Goal: Task Accomplishment & Management: Complete application form

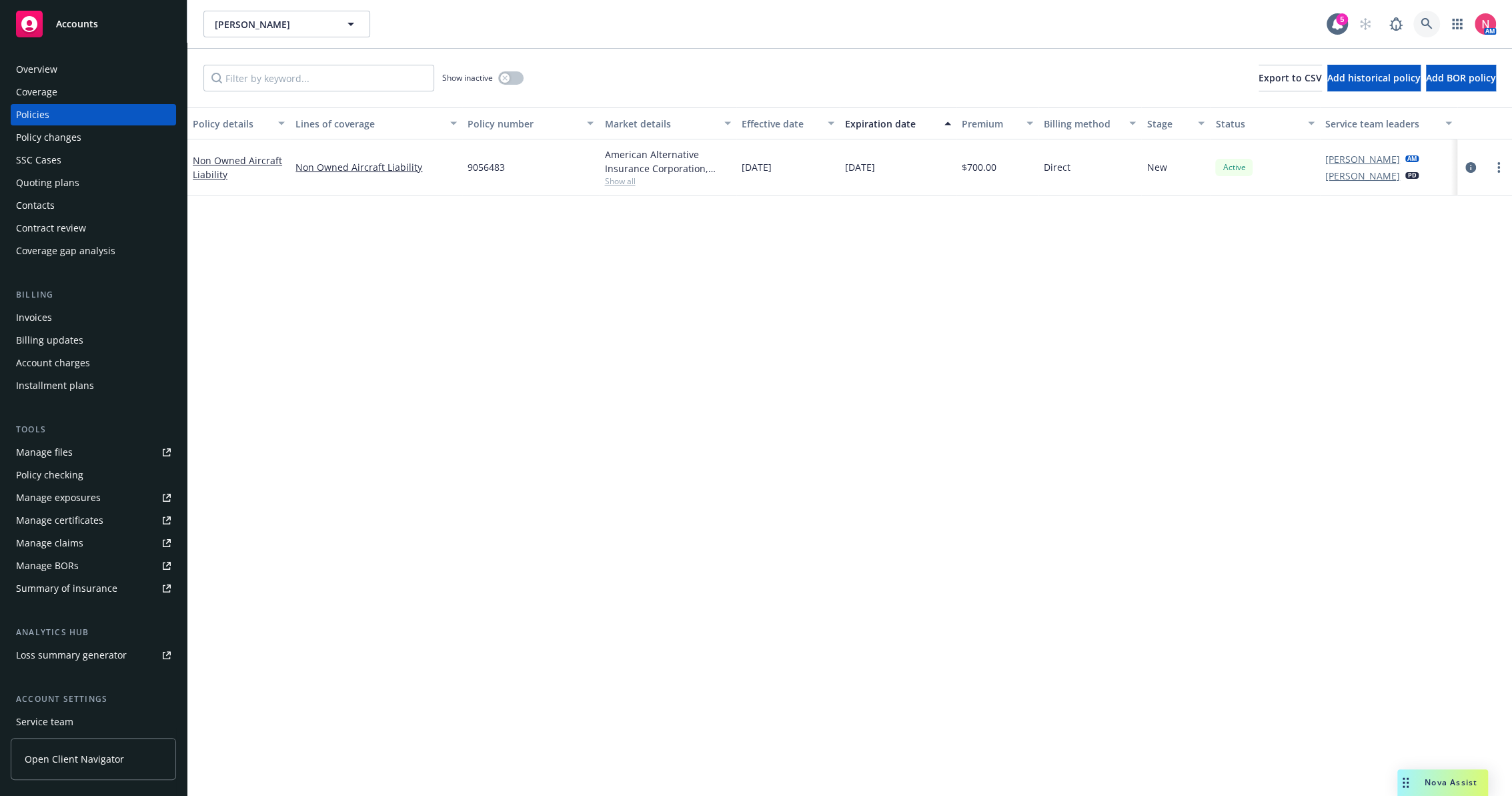
click at [1430, 14] on link at bounding box center [1427, 24] width 27 height 27
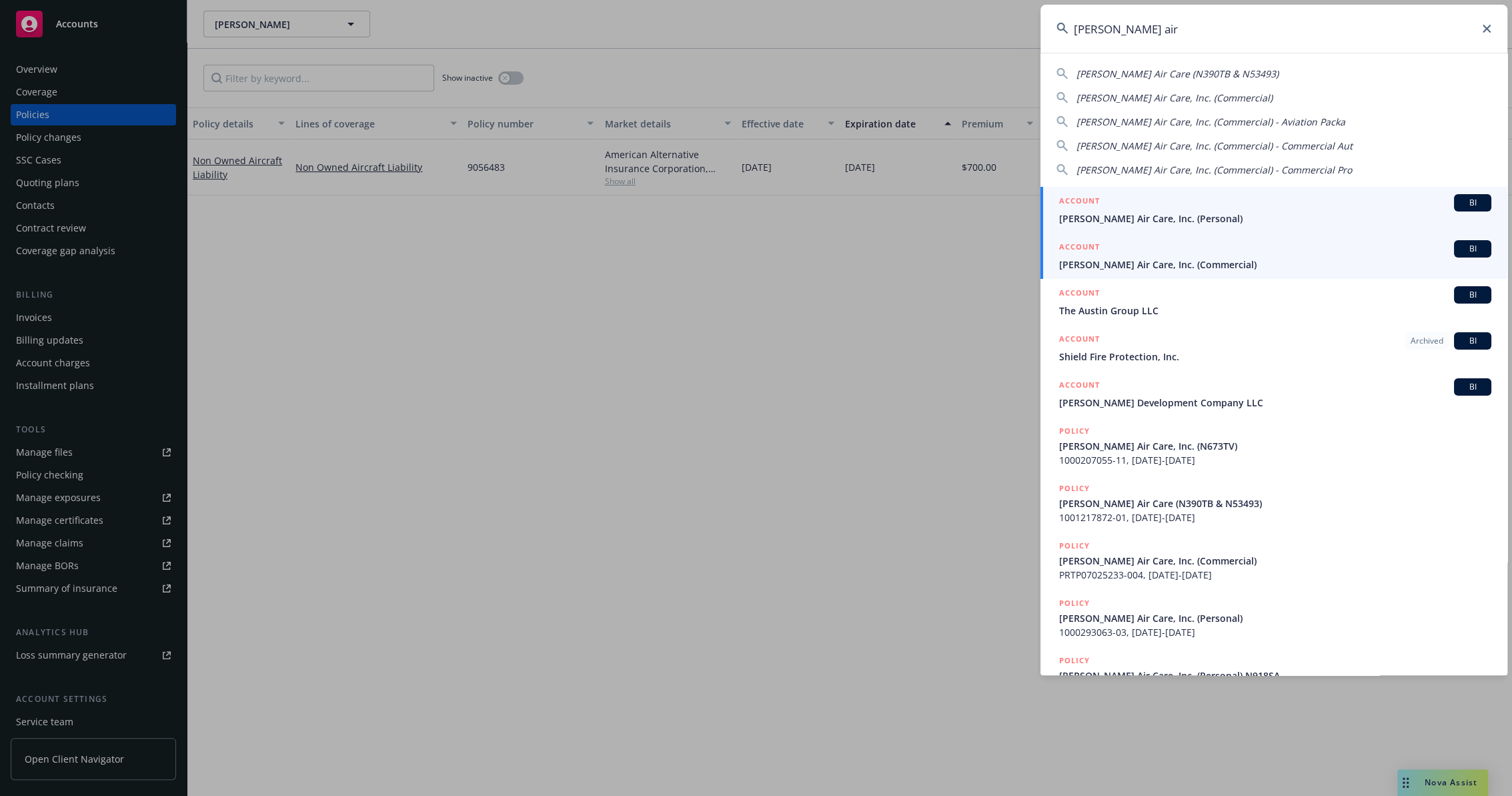
type input "thiel air"
click at [1132, 254] on div "ACCOUNT BI" at bounding box center [1275, 249] width 432 height 18
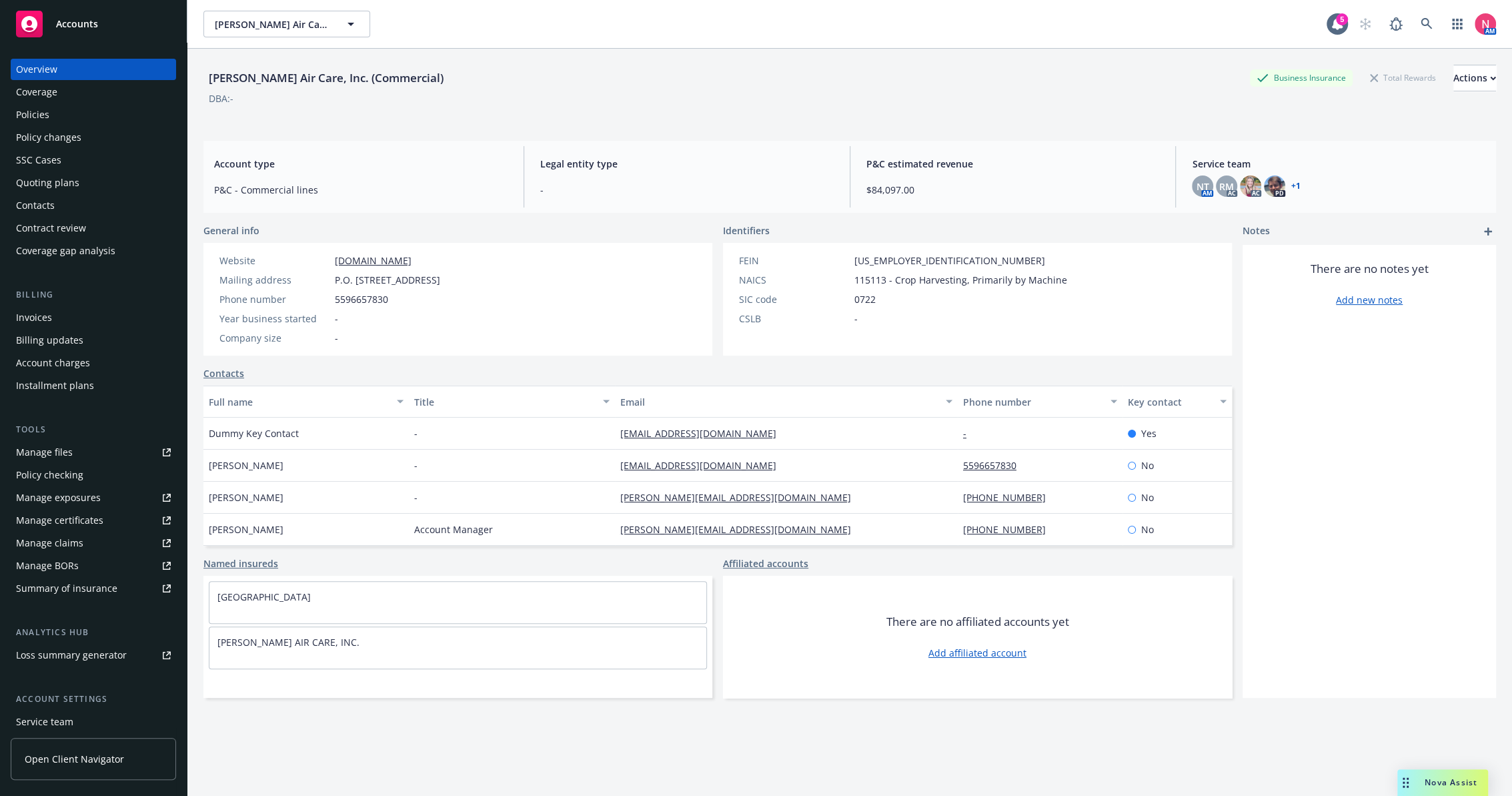
click at [63, 137] on div "Policy changes" at bounding box center [48, 137] width 65 height 21
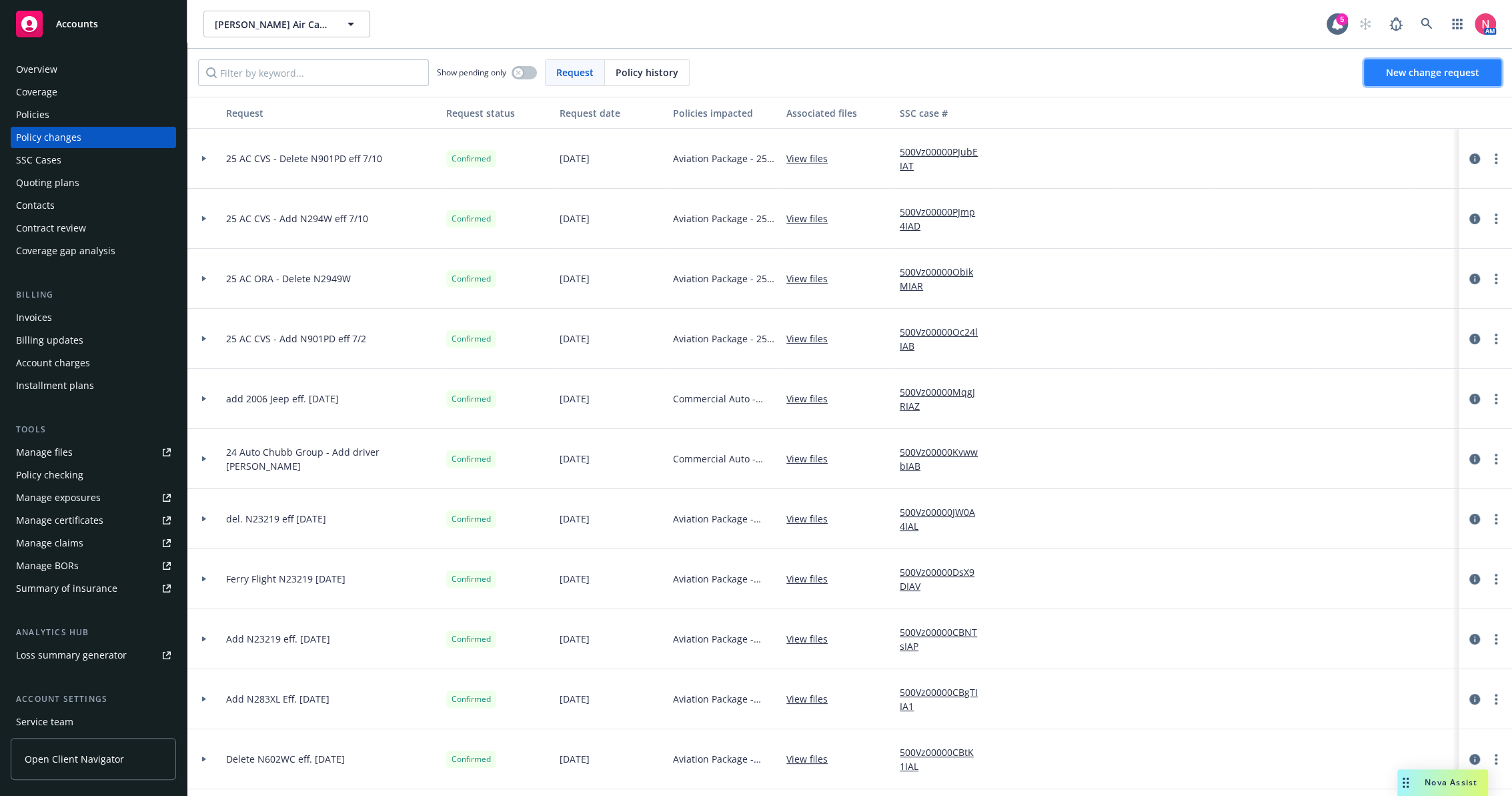
click at [1433, 63] on link "New change request" at bounding box center [1432, 73] width 137 height 27
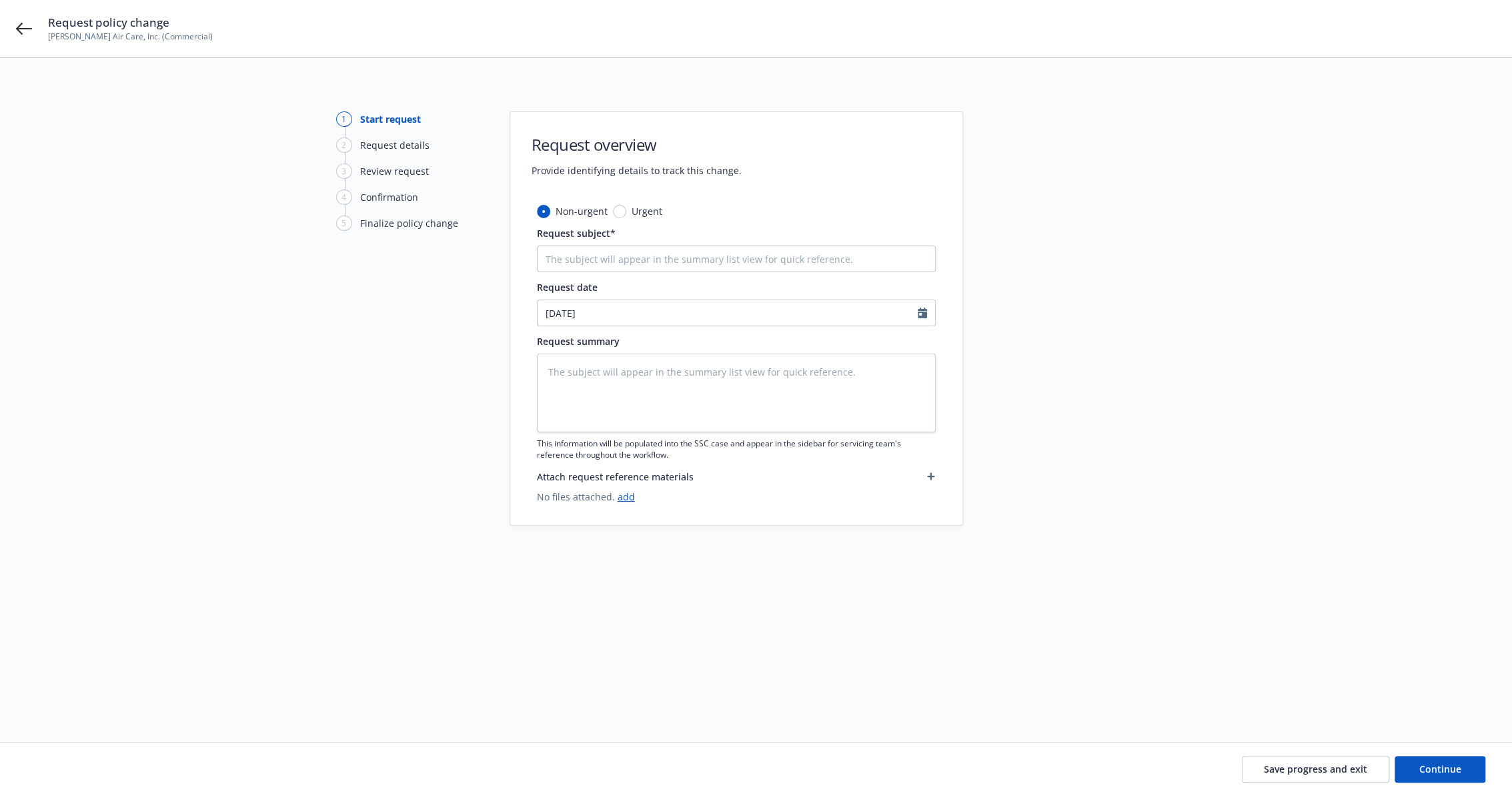
type textarea "x"
click at [667, 248] on input "Request subject*" at bounding box center [736, 259] width 398 height 27
type input "24 Workers Compensation Audit"
click at [1345, 671] on div "1 Start request 2 Request details 3 Review request 4 Confirmation 5 Finalize po…" at bounding box center [756, 427] width 1512 height 738
click at [1456, 776] on button "Continue" at bounding box center [1440, 769] width 91 height 27
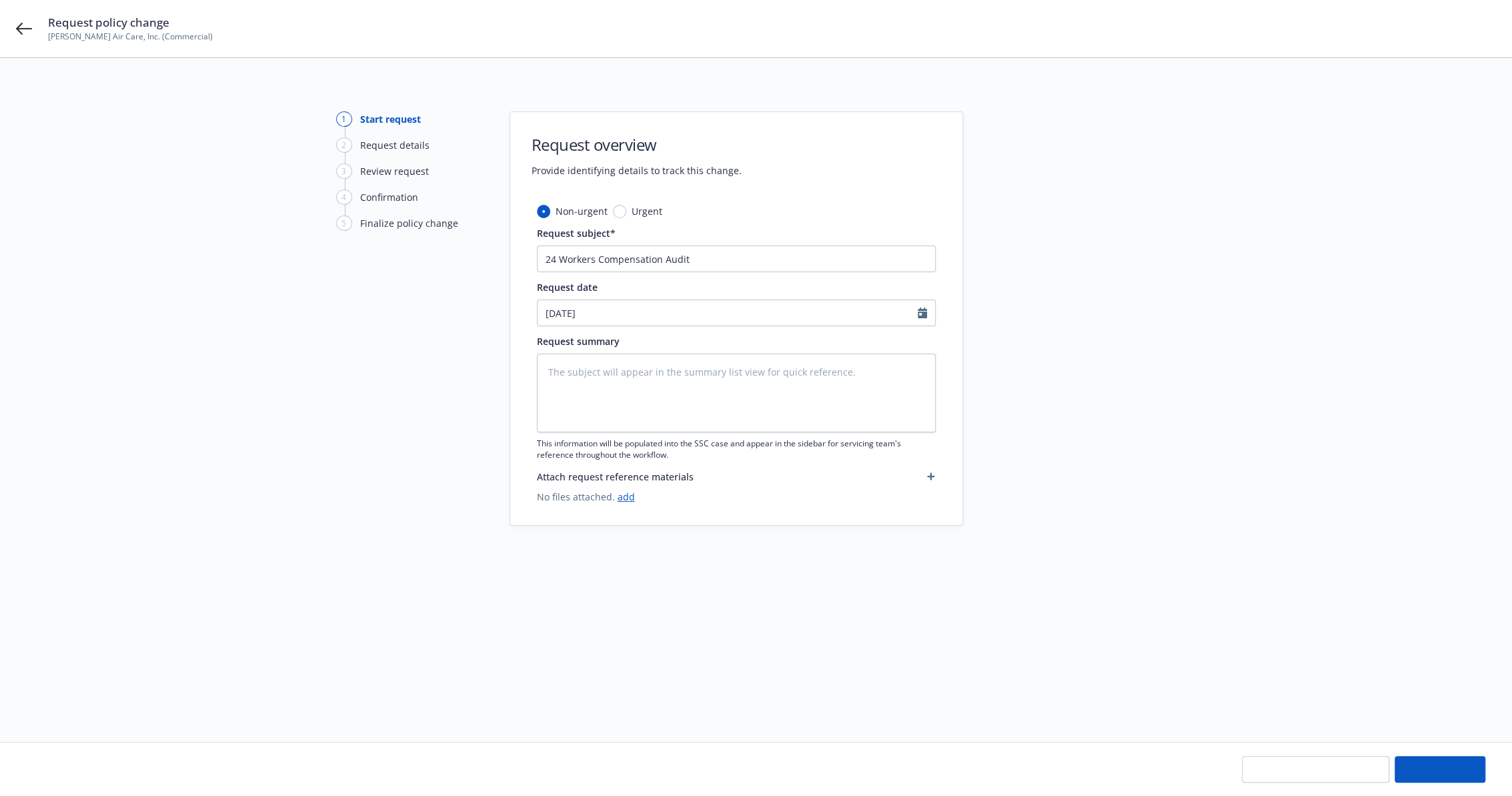
type textarea "x"
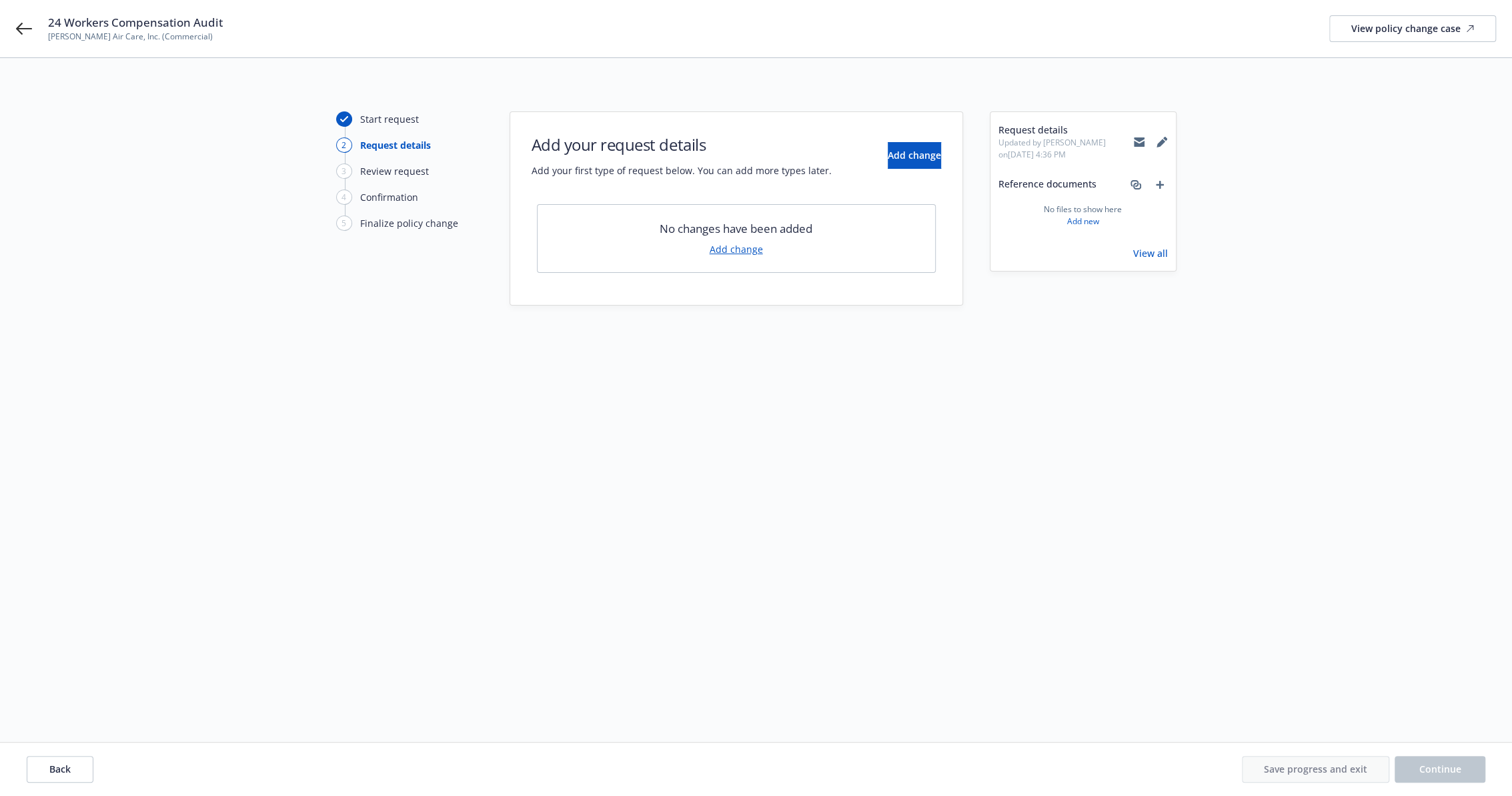
click at [756, 249] on link "Add change" at bounding box center [736, 249] width 53 height 14
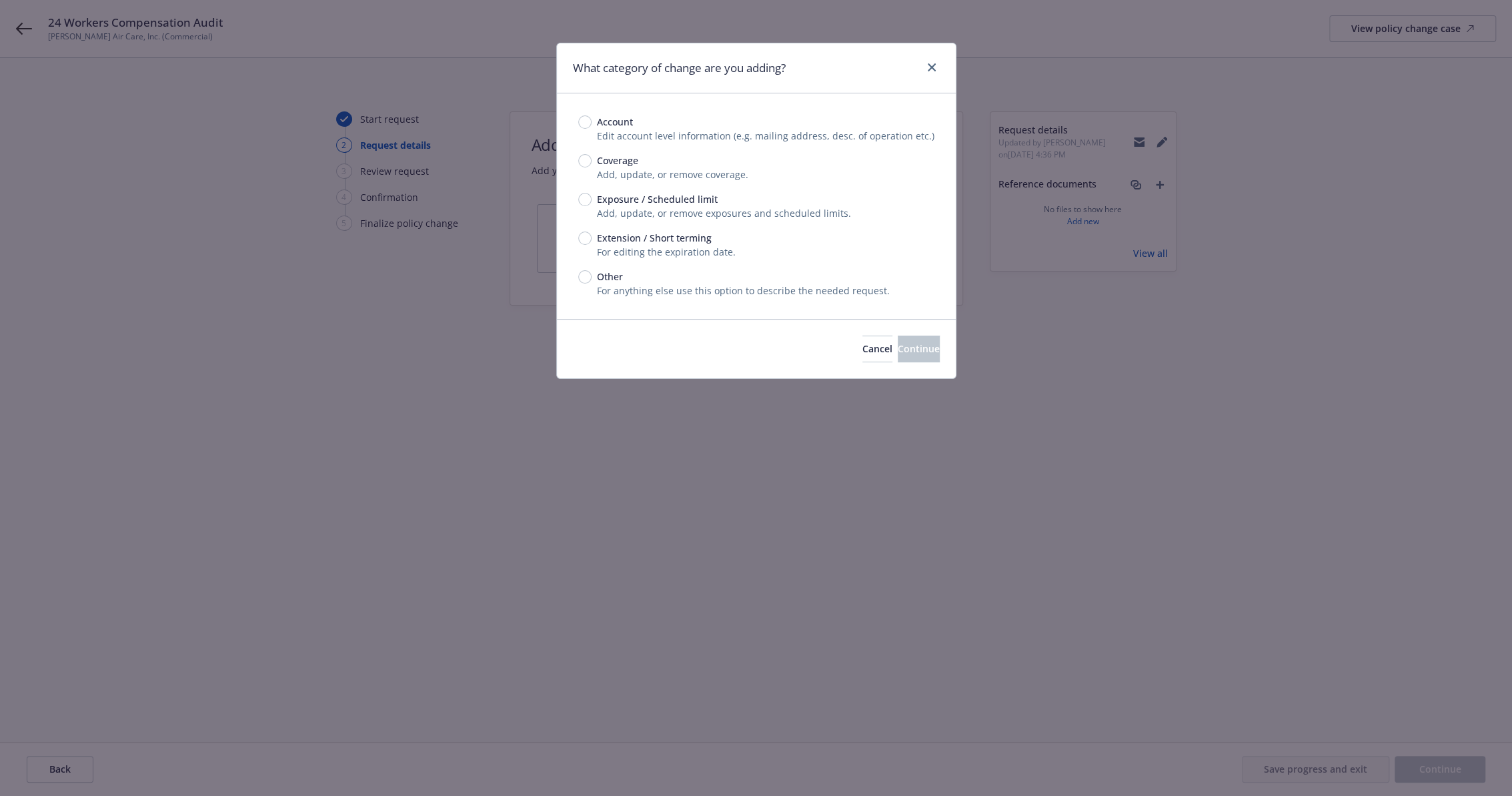
click at [600, 277] on span "Other" at bounding box center [609, 277] width 26 height 14
click at [592, 277] on input "Other" at bounding box center [585, 277] width 13 height 13
radio input "true"
click at [920, 344] on button "Continue" at bounding box center [919, 349] width 42 height 27
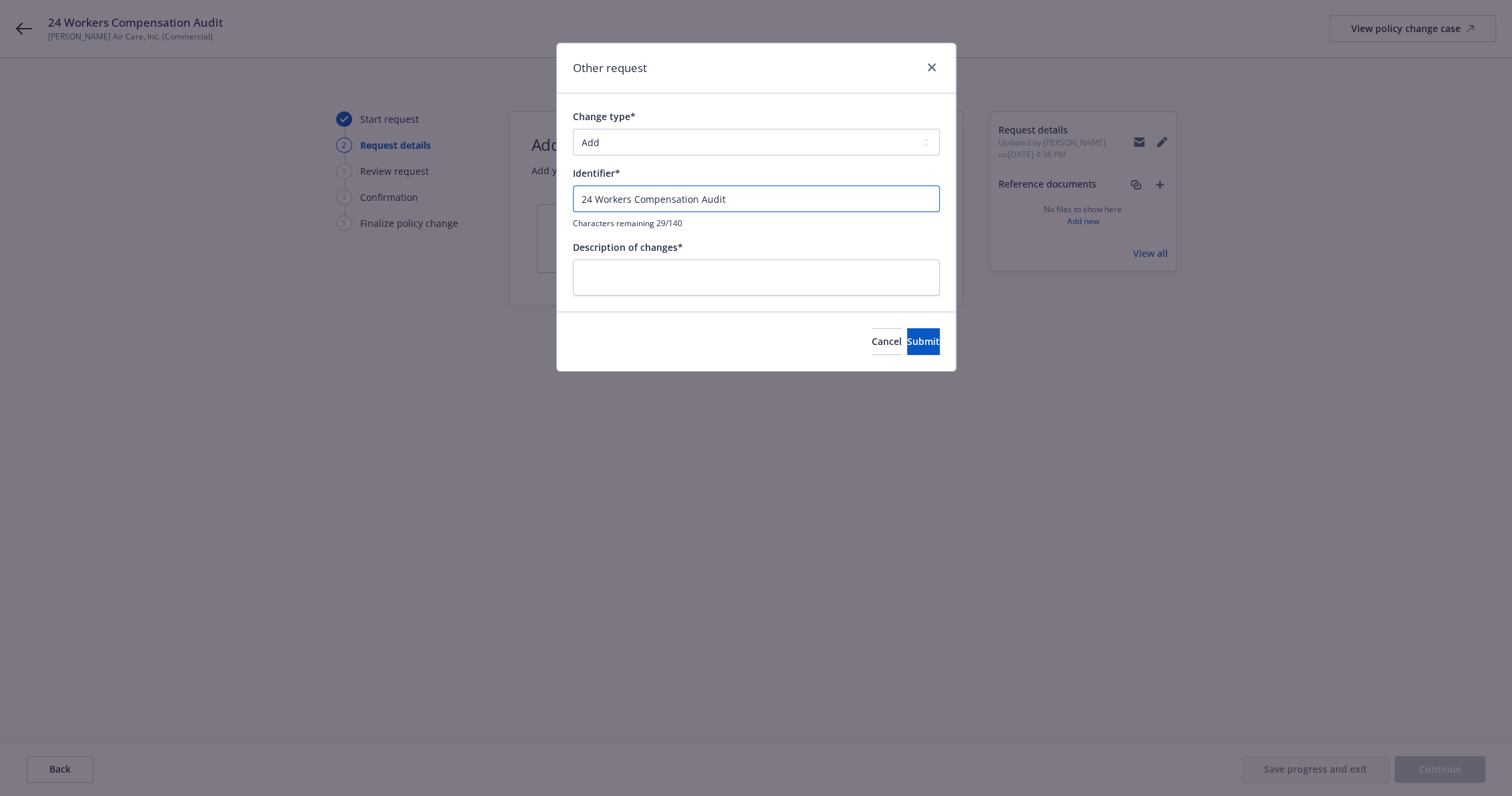
click at [758, 195] on input "24 Workers Compensation Audit" at bounding box center [756, 199] width 367 height 27
click at [746, 279] on textarea at bounding box center [756, 277] width 367 height 36
paste textarea "24 Workers Compensation Audit"
type textarea "x"
type textarea "24 Workers Compensation Audit"
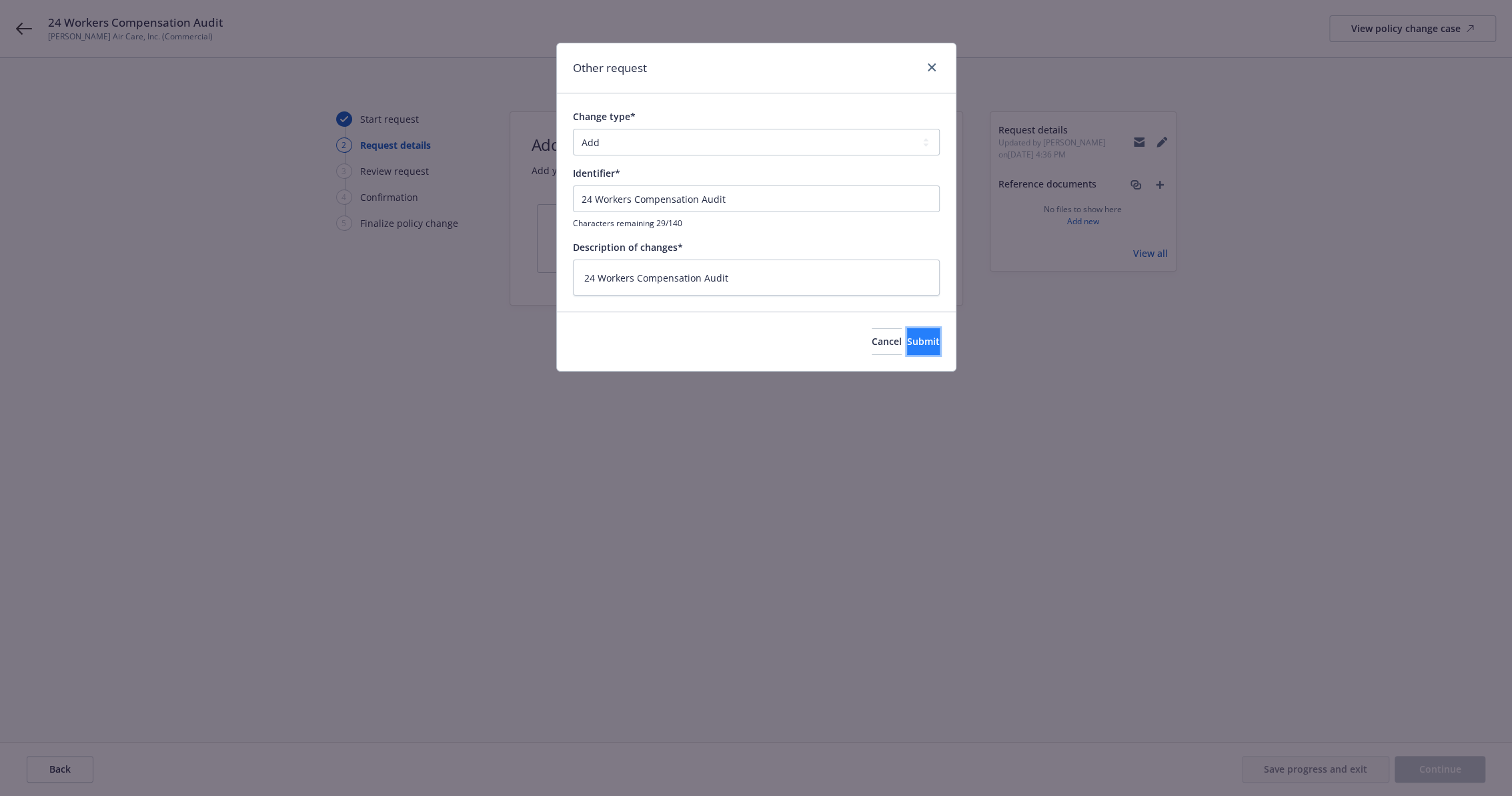
click at [923, 339] on button "Submit" at bounding box center [923, 342] width 33 height 27
type textarea "x"
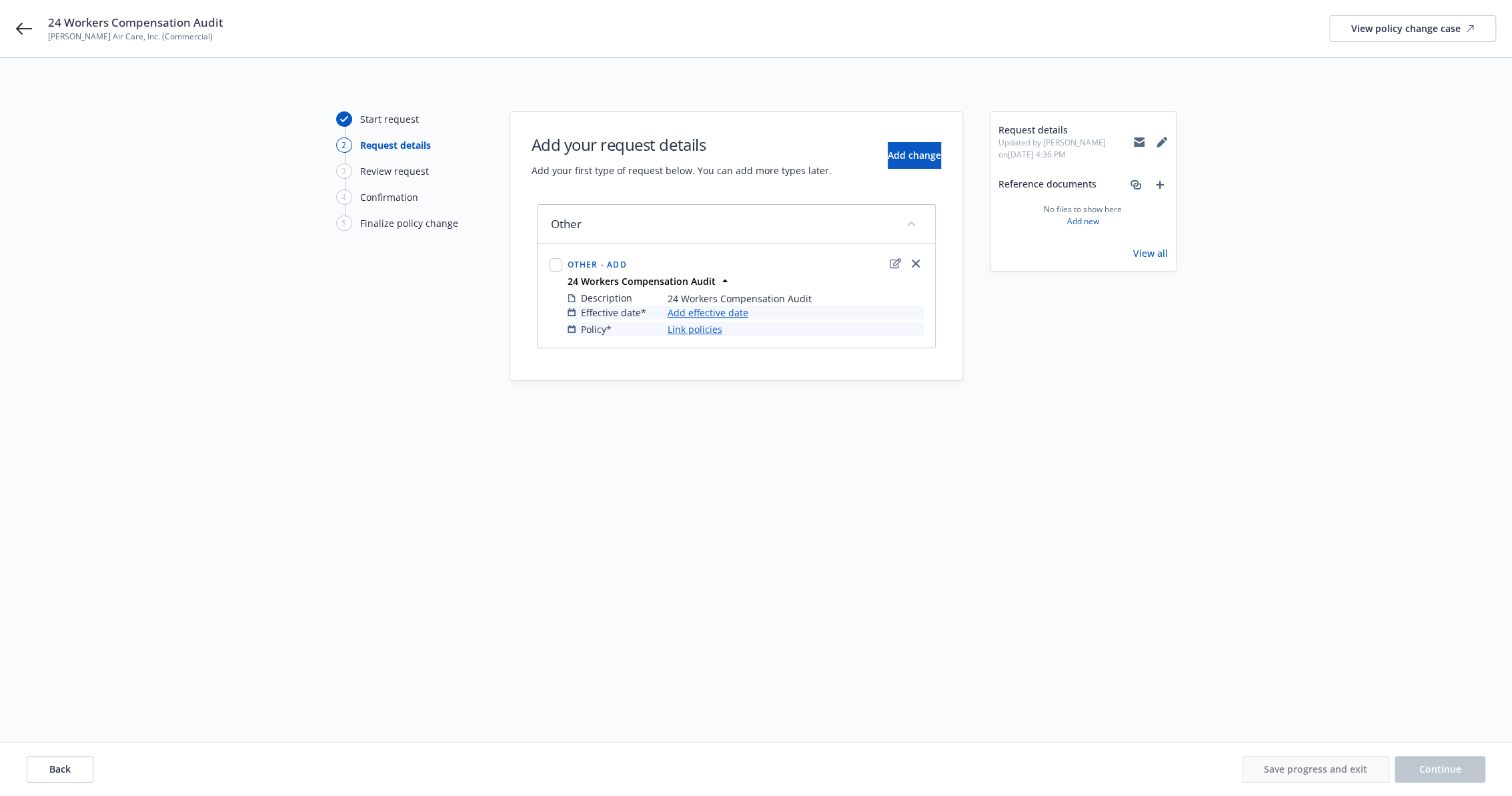
click at [693, 323] on link "Link policies" at bounding box center [695, 329] width 55 height 14
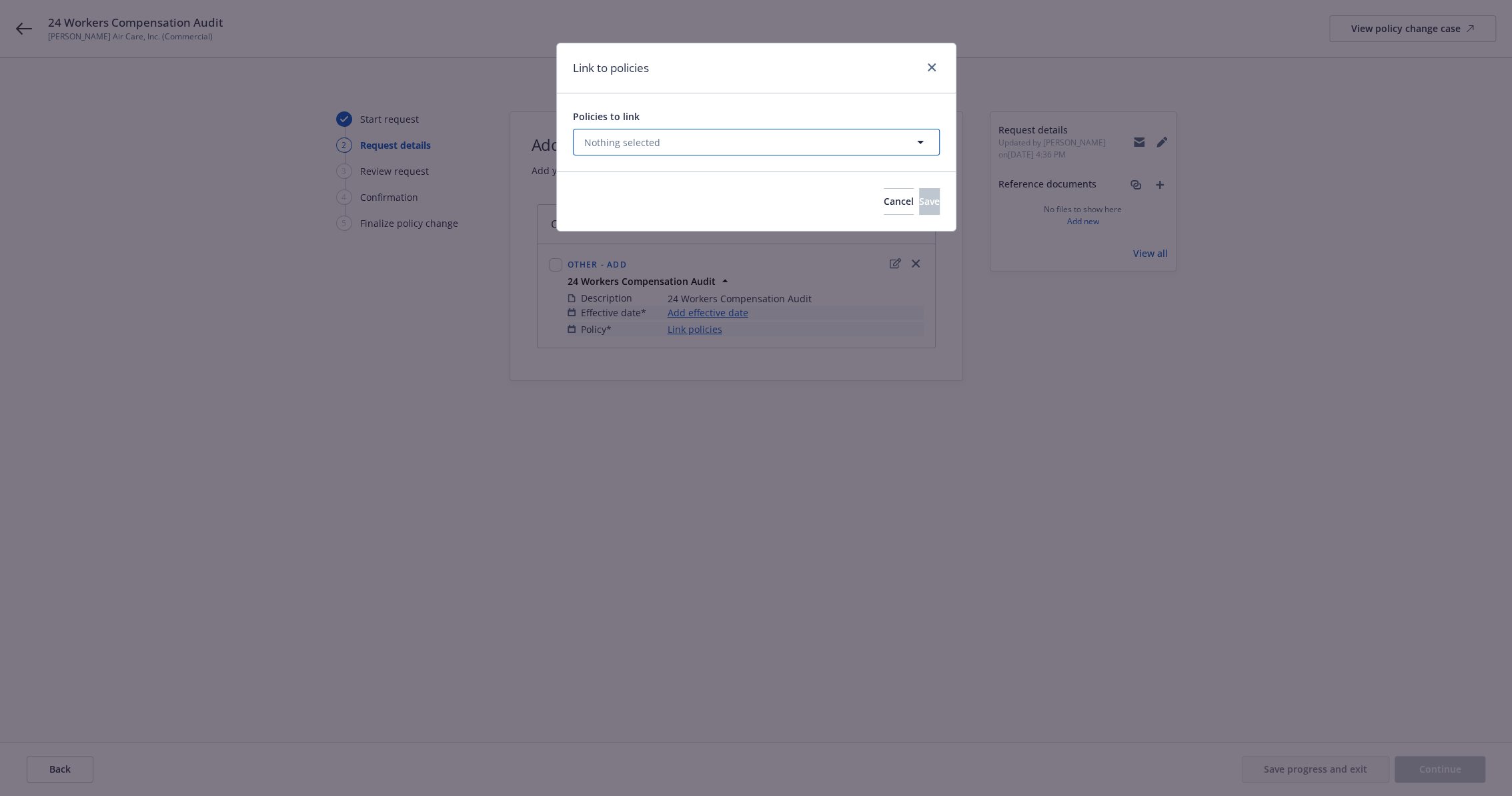
click at [666, 139] on button "Nothing selected" at bounding box center [756, 142] width 367 height 27
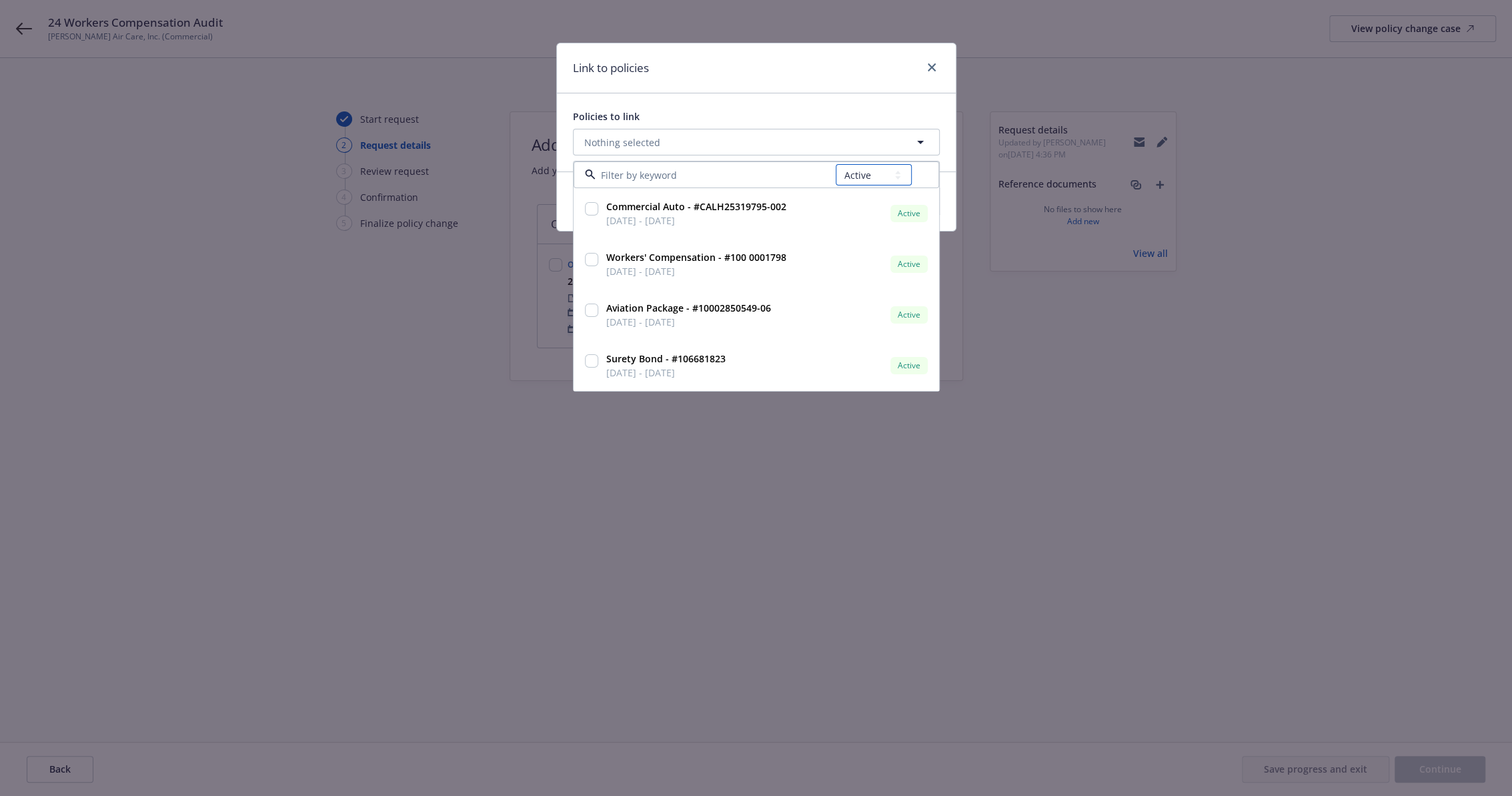
click at [871, 181] on select "All Active Upcoming Expired Cancelled" at bounding box center [873, 174] width 76 height 21
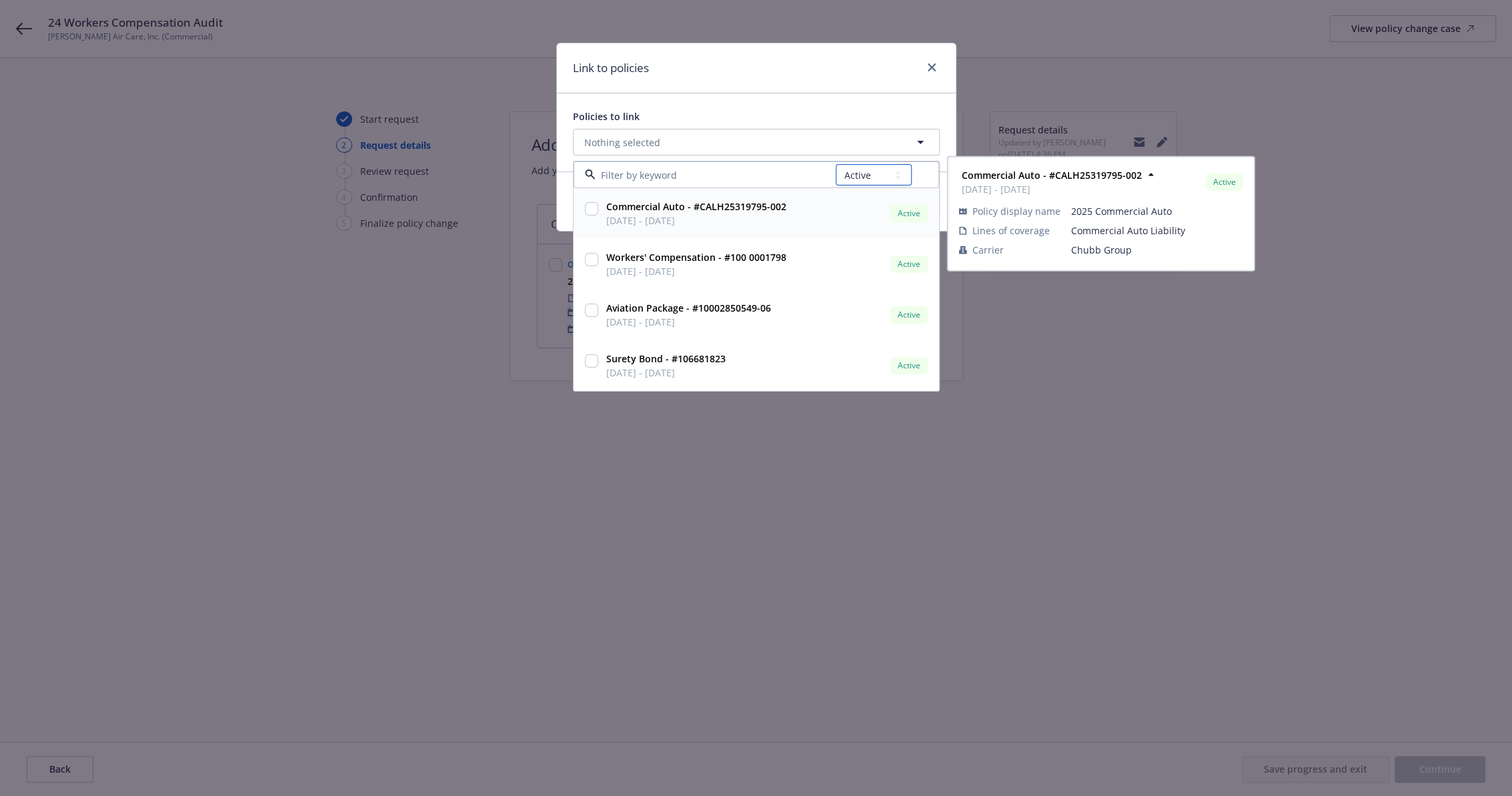
select select "EXPIRED"
click at [836, 164] on select "All Active Upcoming Expired Cancelled" at bounding box center [873, 174] width 76 height 21
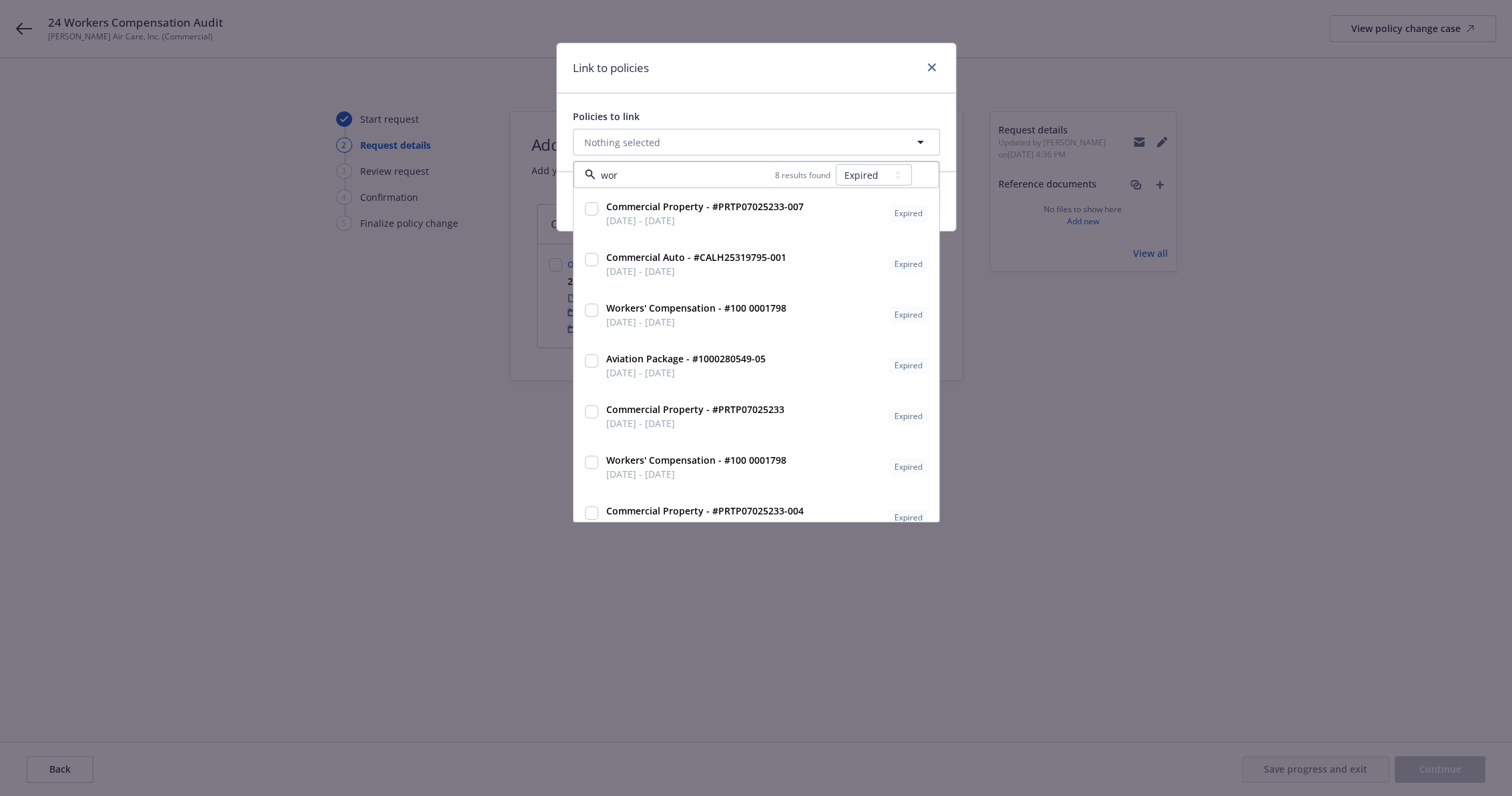
type input "work"
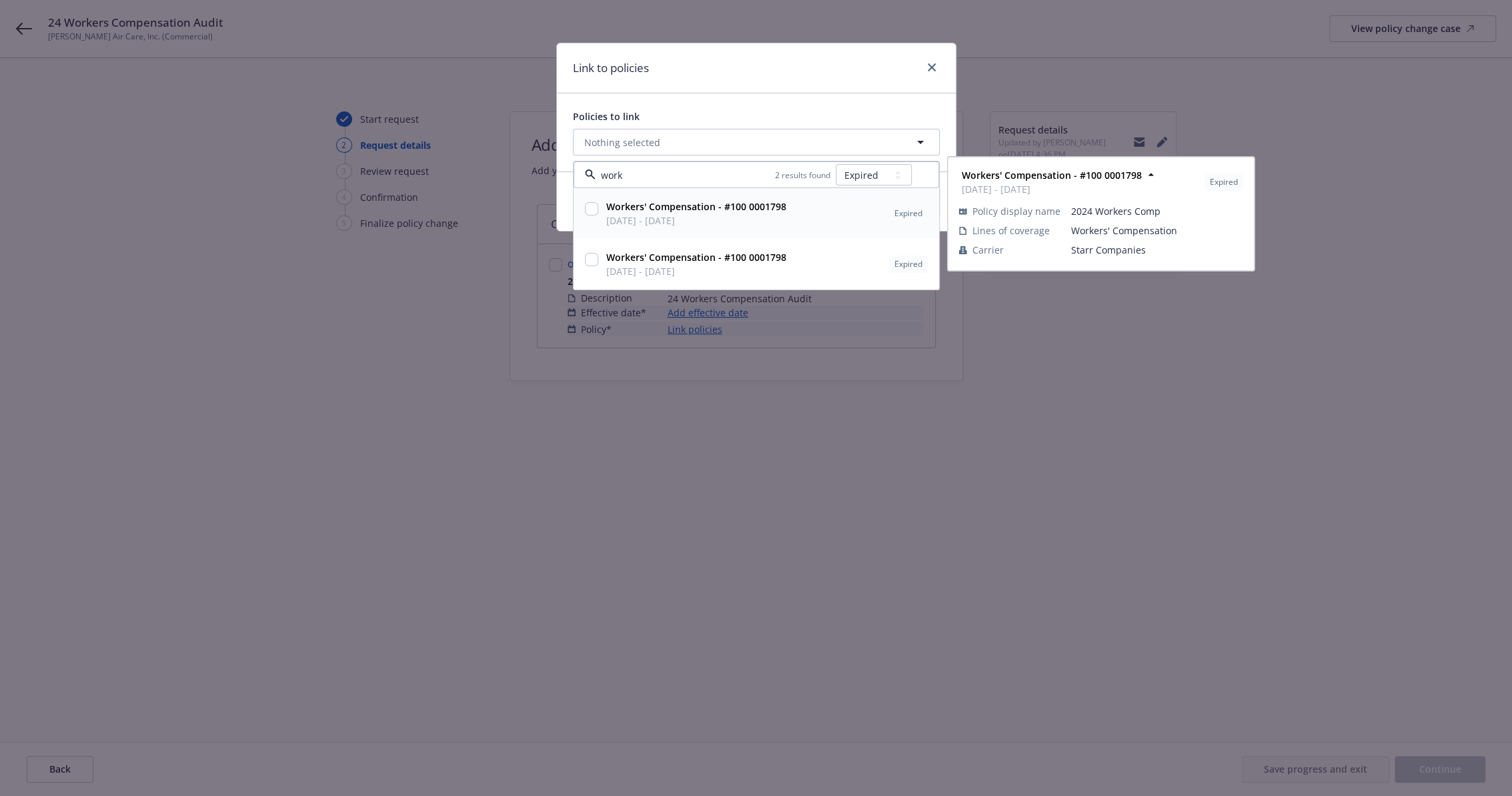
click at [709, 209] on strong "Workers' Compensation - #100 0001798" at bounding box center [696, 207] width 180 height 13
checkbox input "true"
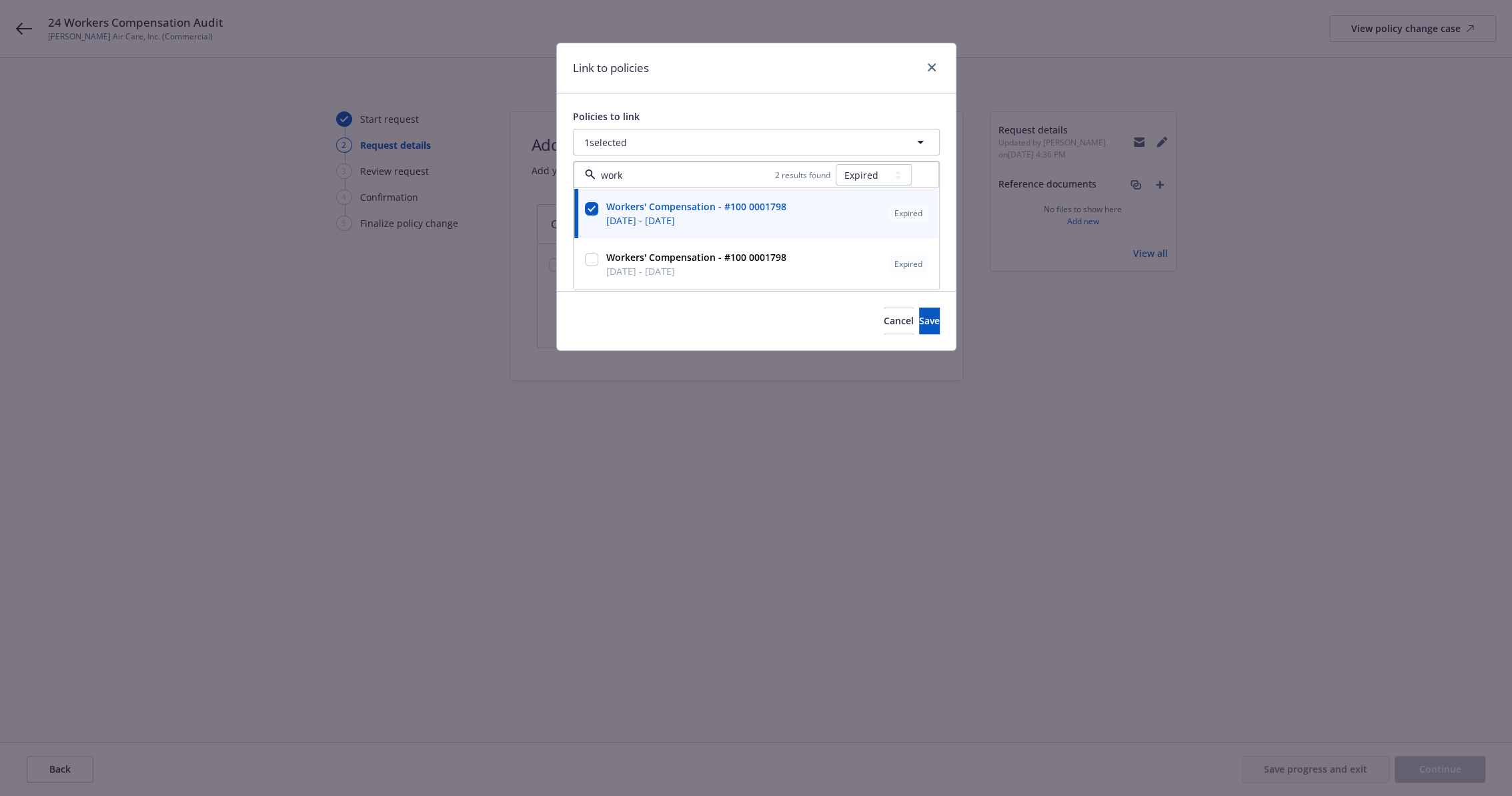
type input "work"
click at [816, 66] on div "Link to policies" at bounding box center [756, 68] width 398 height 50
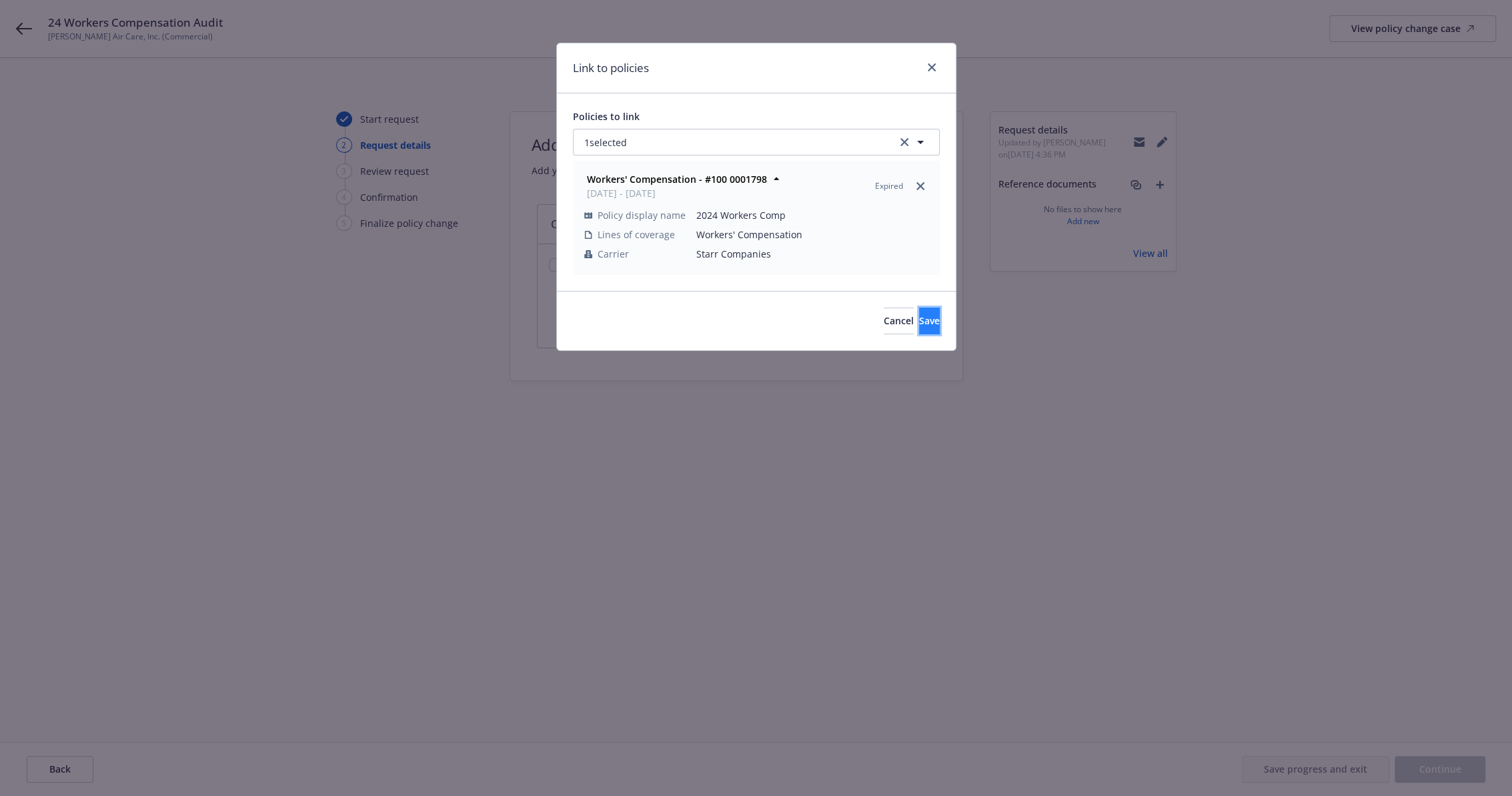
click at [926, 315] on button "Save" at bounding box center [929, 321] width 21 height 27
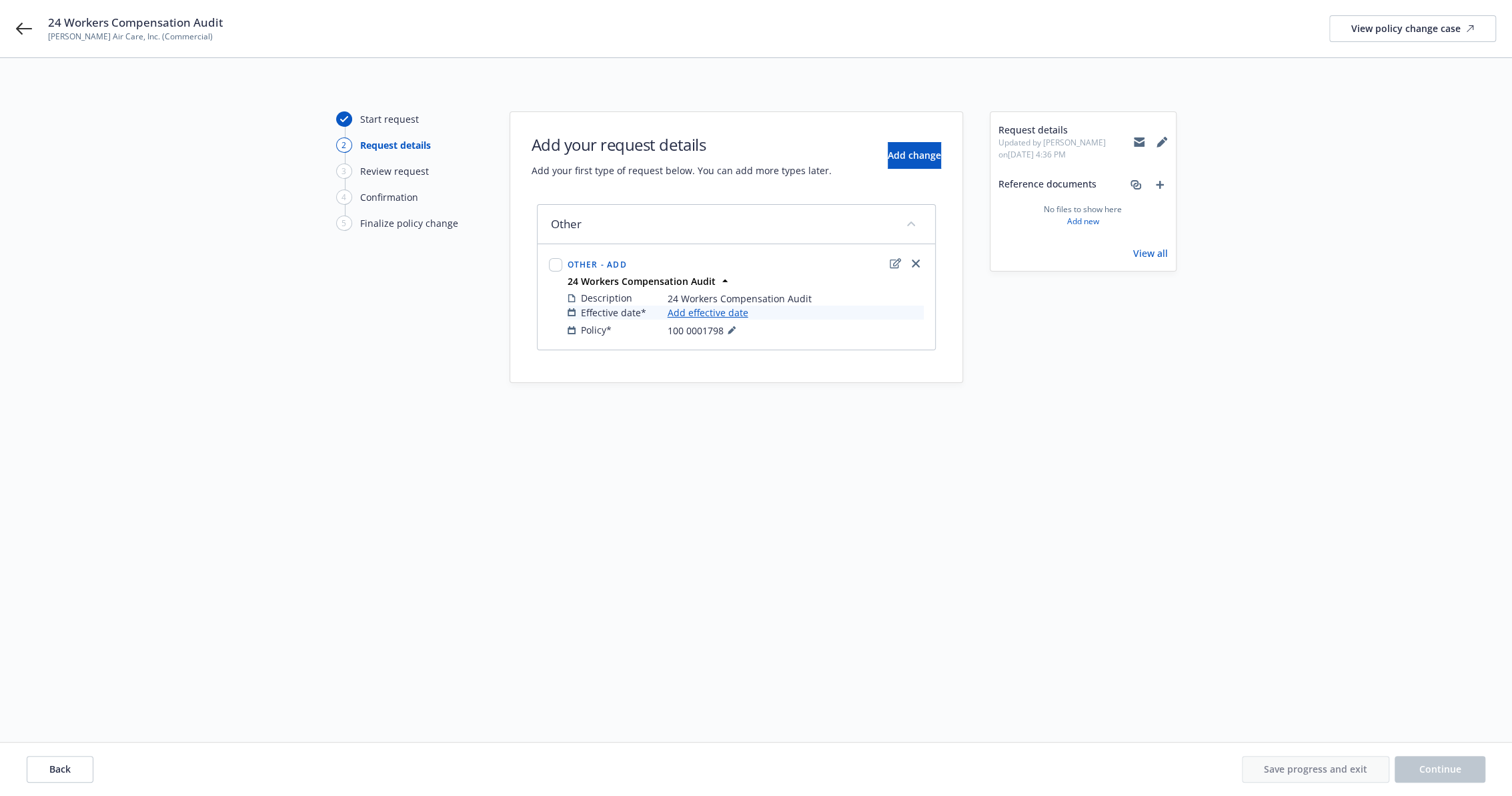
click at [721, 311] on link "Add effective date" at bounding box center [707, 313] width 81 height 14
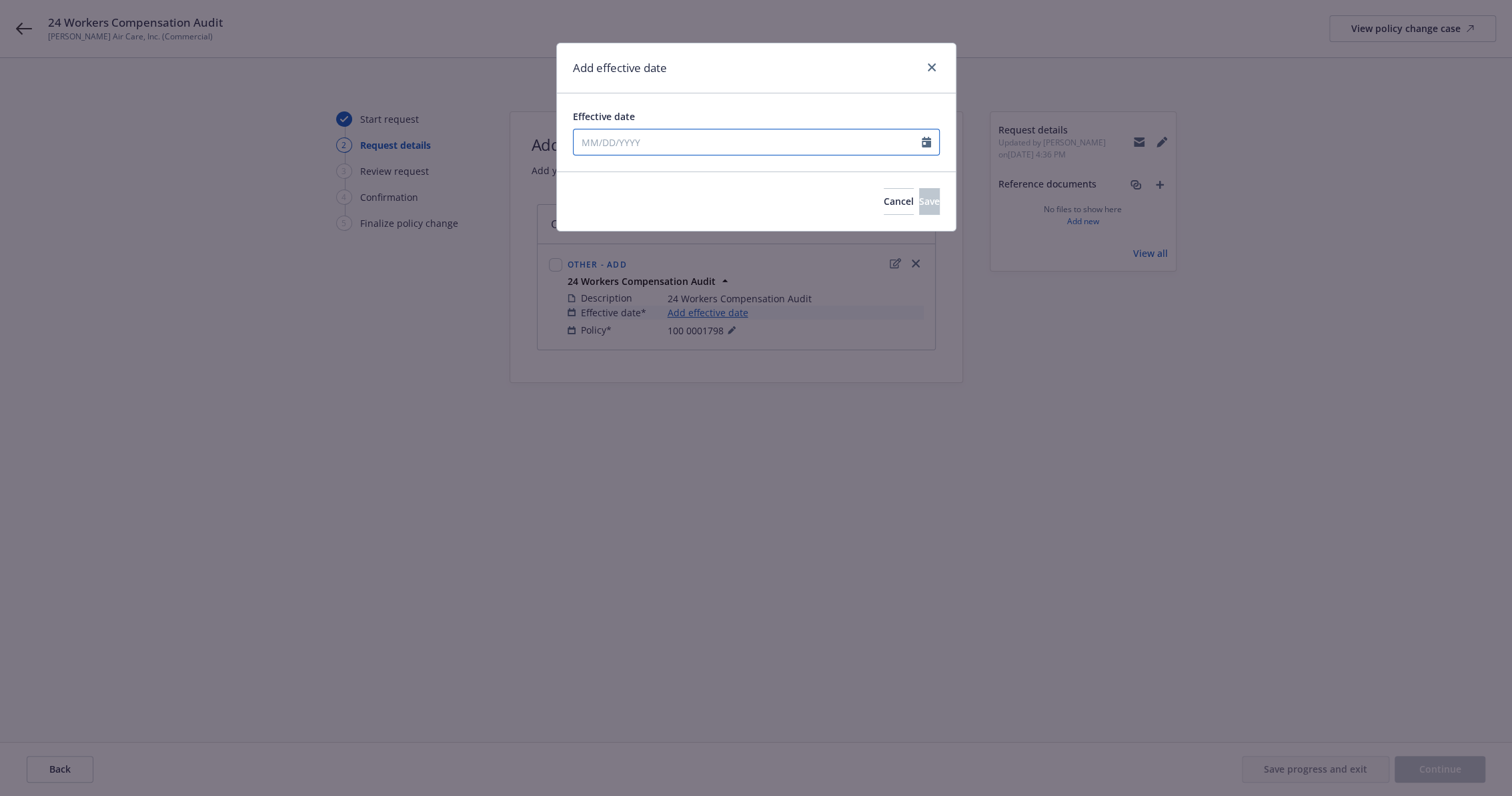
click at [635, 144] on input "Effective date" at bounding box center [747, 142] width 348 height 25
select select "9"
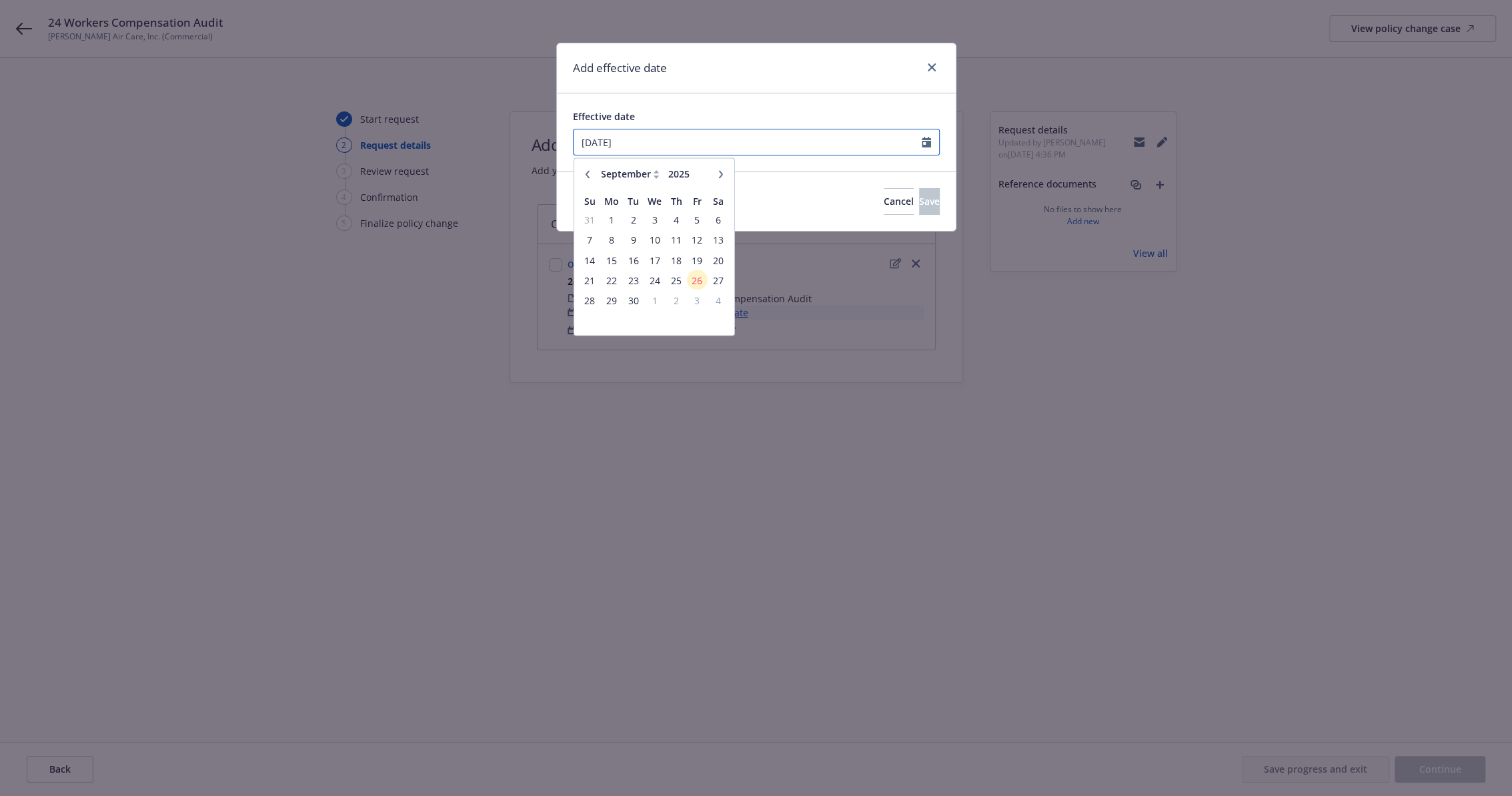
type input "05/01/24"
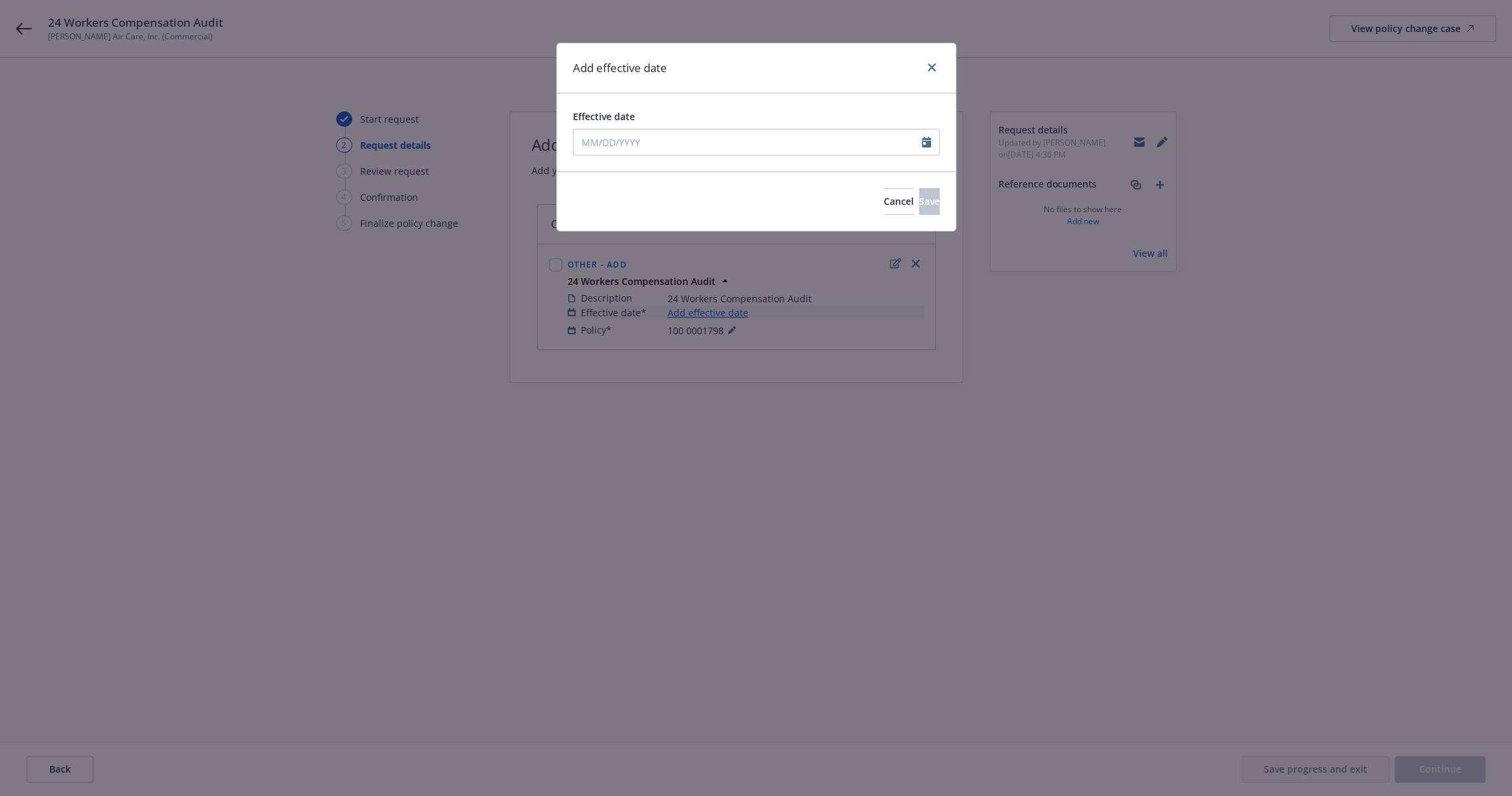
click at [845, 91] on div "Add effective date" at bounding box center [756, 68] width 398 height 50
click at [646, 136] on input "Effective date" at bounding box center [747, 142] width 348 height 25
select select "9"
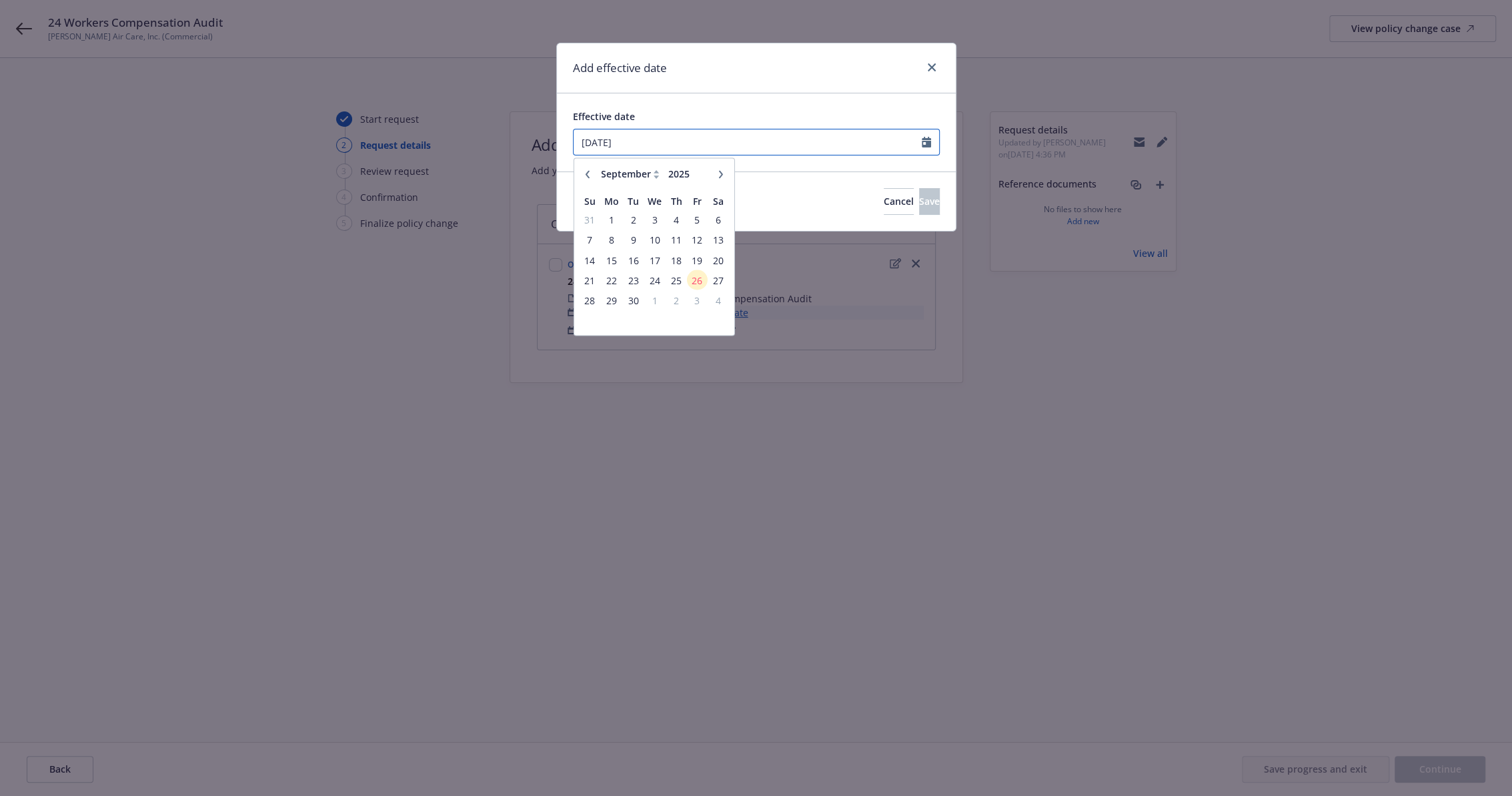
type input "05/01/2024"
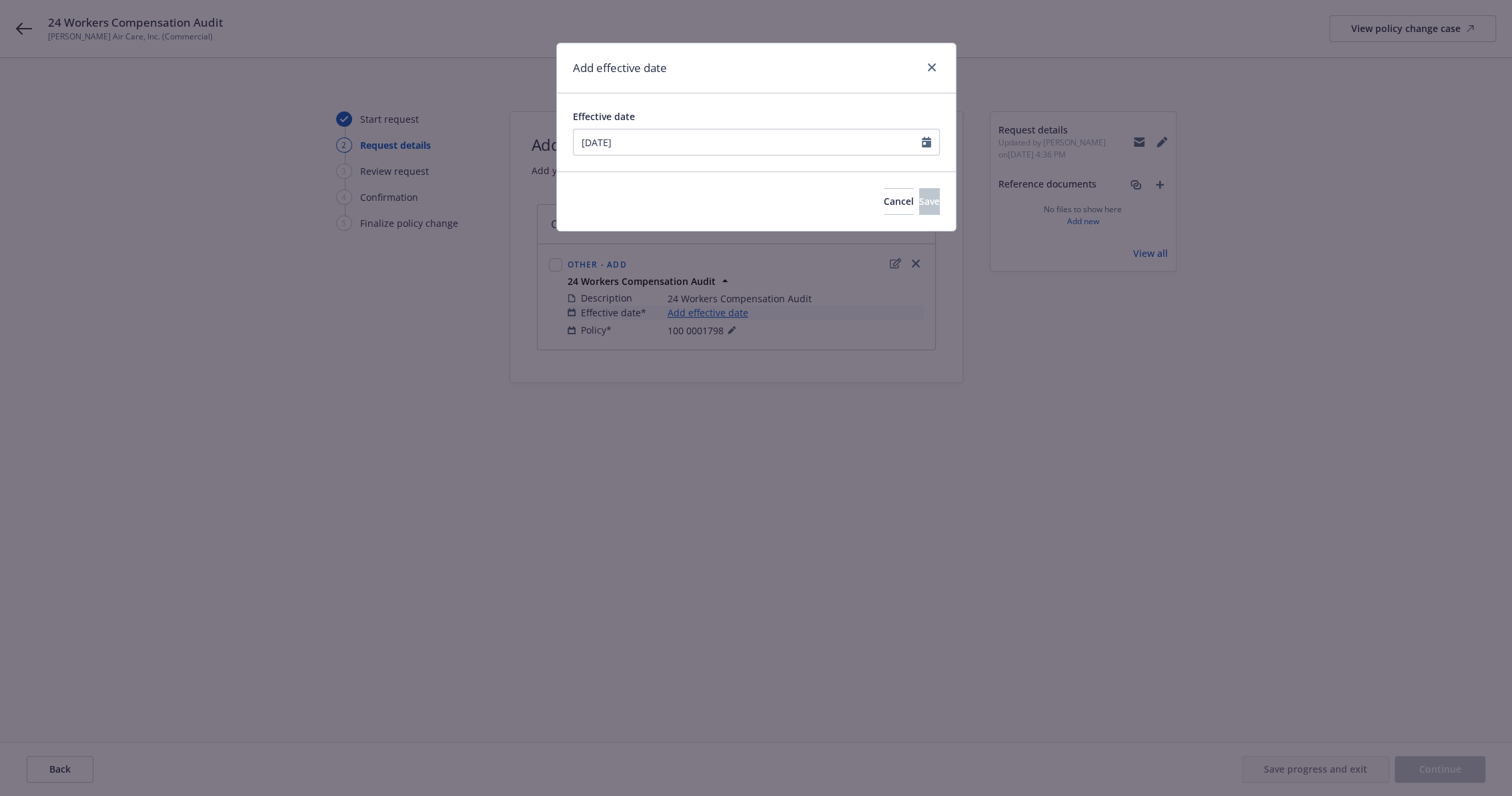
click at [779, 70] on div "Add effective date" at bounding box center [756, 68] width 398 height 50
click at [920, 200] on button "Save" at bounding box center [929, 202] width 21 height 27
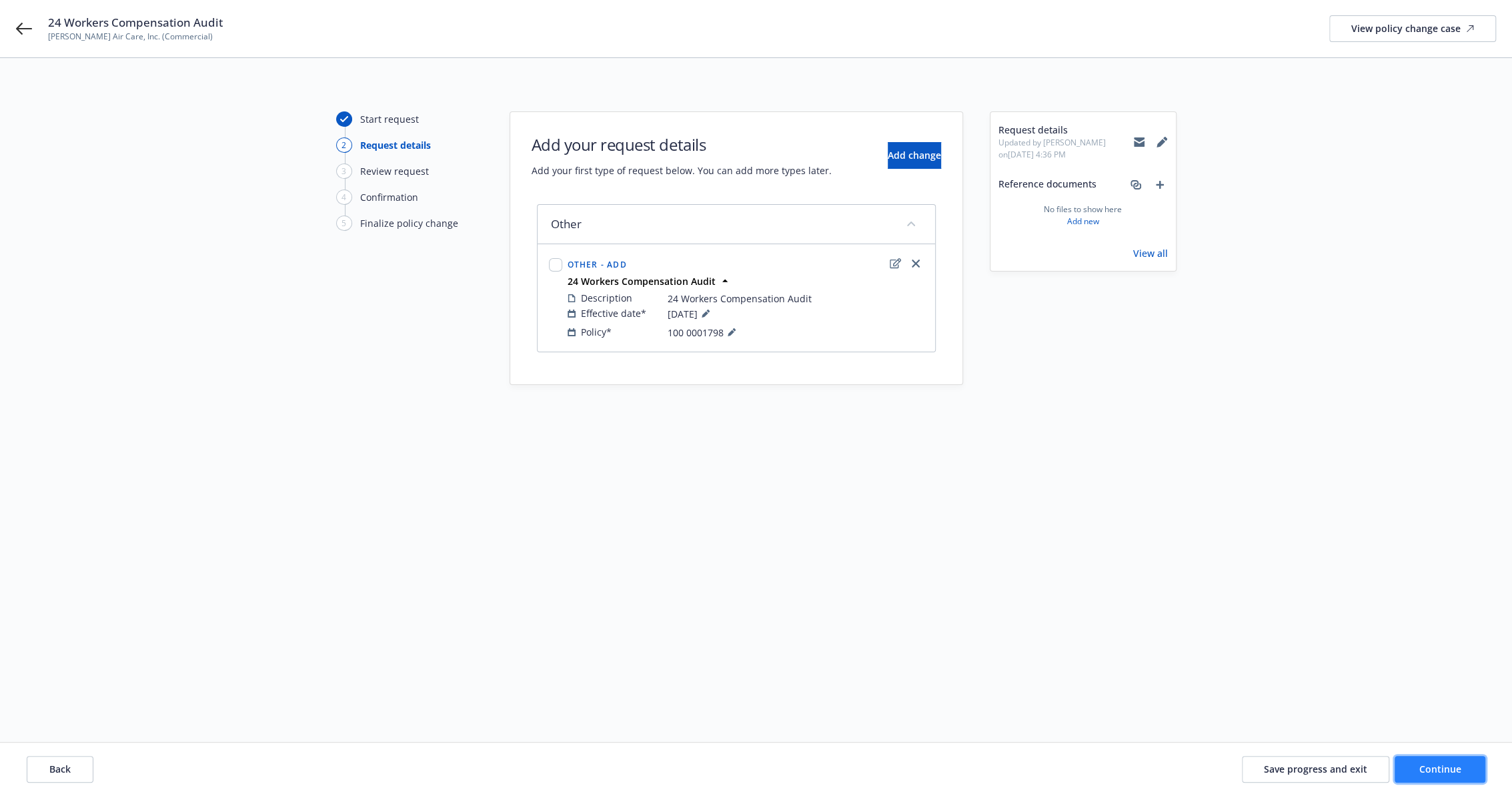
click at [1464, 767] on button "Continue" at bounding box center [1440, 769] width 91 height 27
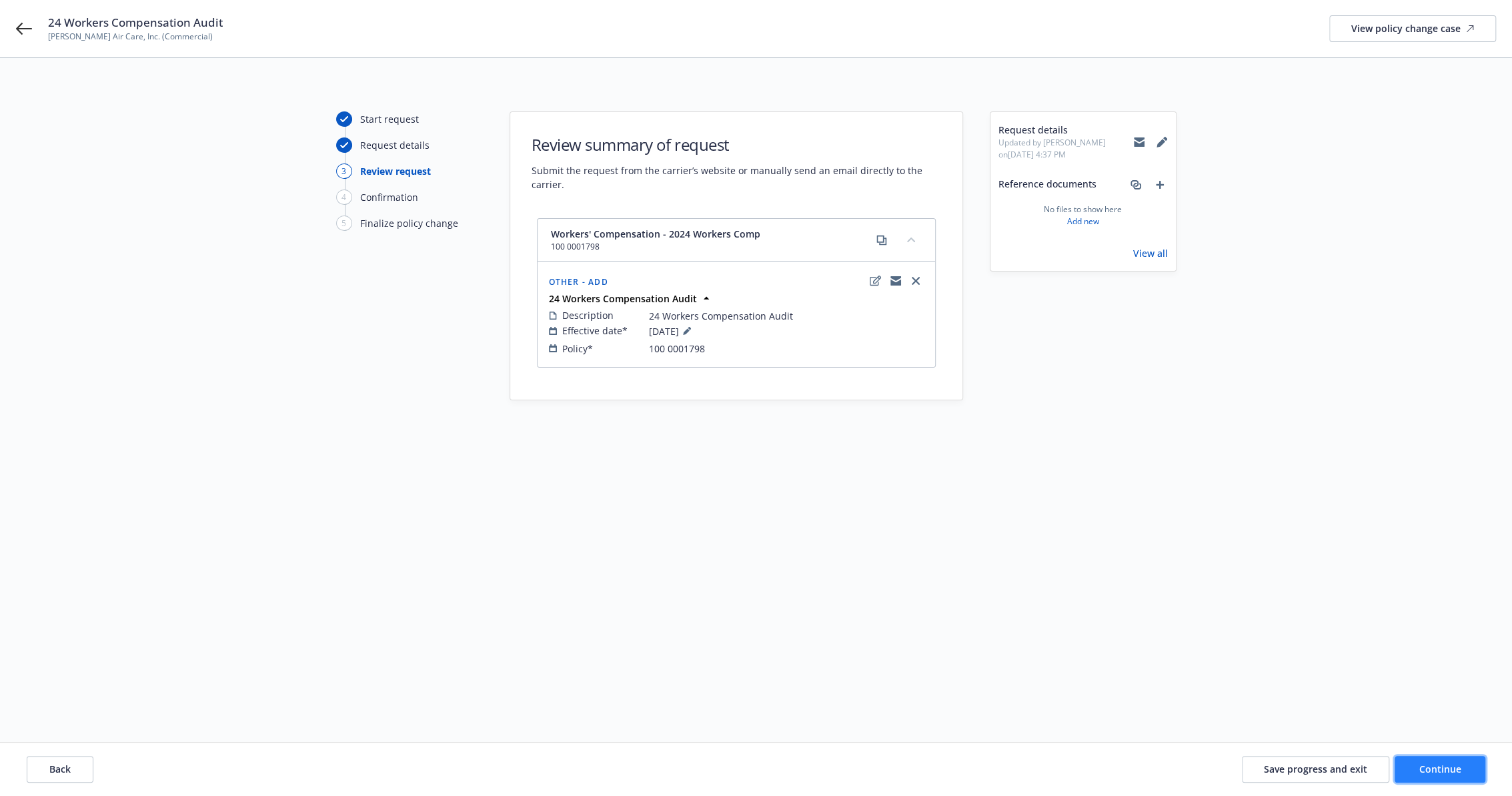
click at [1430, 760] on button "Continue" at bounding box center [1440, 769] width 91 height 27
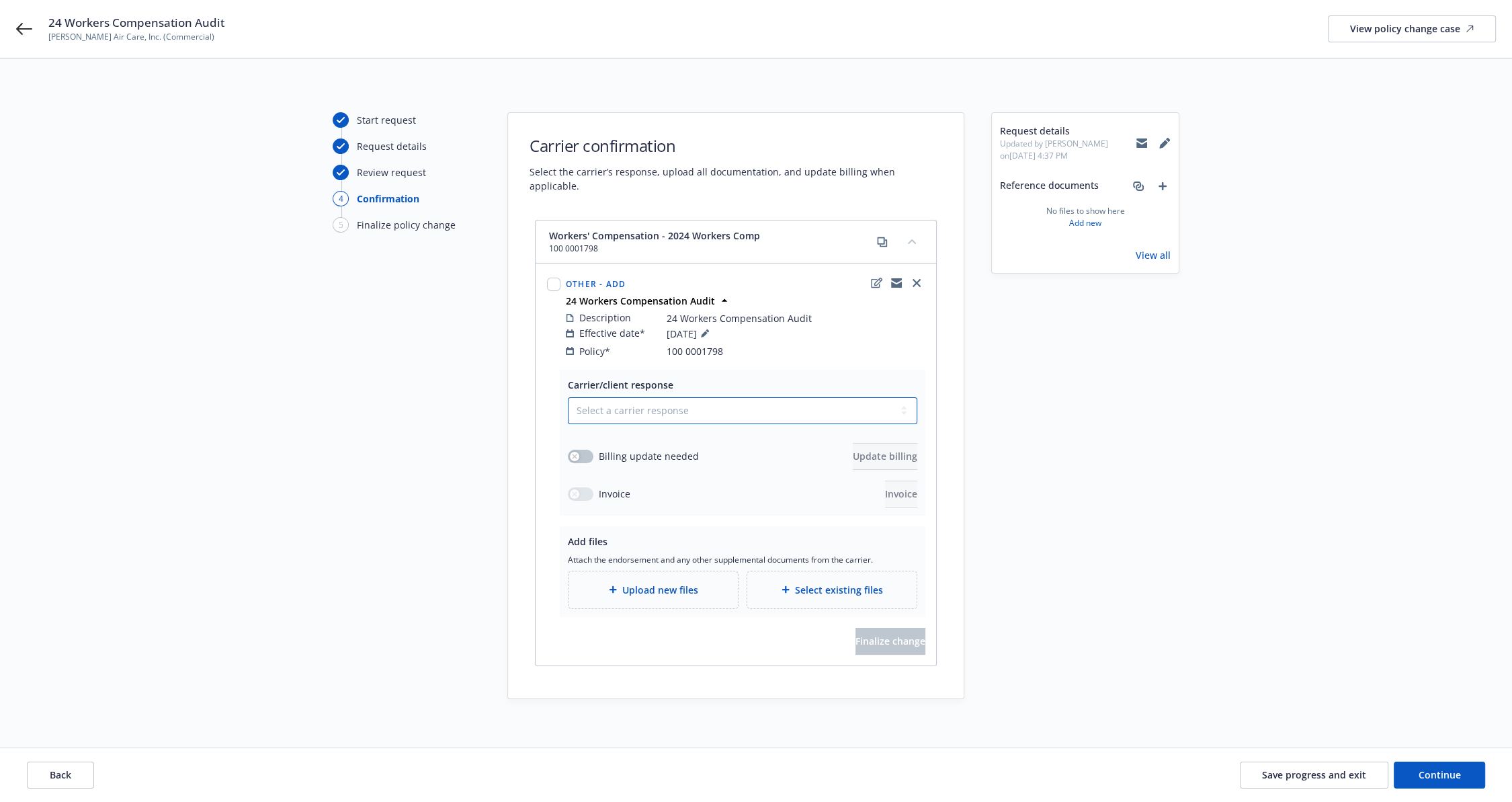
click at [648, 397] on select "Select a carrier response Accepted Accepted with revision No endorsement needed…" at bounding box center [742, 411] width 349 height 27
select select "ACCEPTED"
click at [568, 397] on select "Select a carrier response Accepted Accepted with revision No endorsement needed…" at bounding box center [742, 411] width 349 height 27
click at [587, 450] on button "button" at bounding box center [581, 456] width 25 height 13
click at [866, 450] on span "Update billing" at bounding box center [884, 456] width 64 height 13
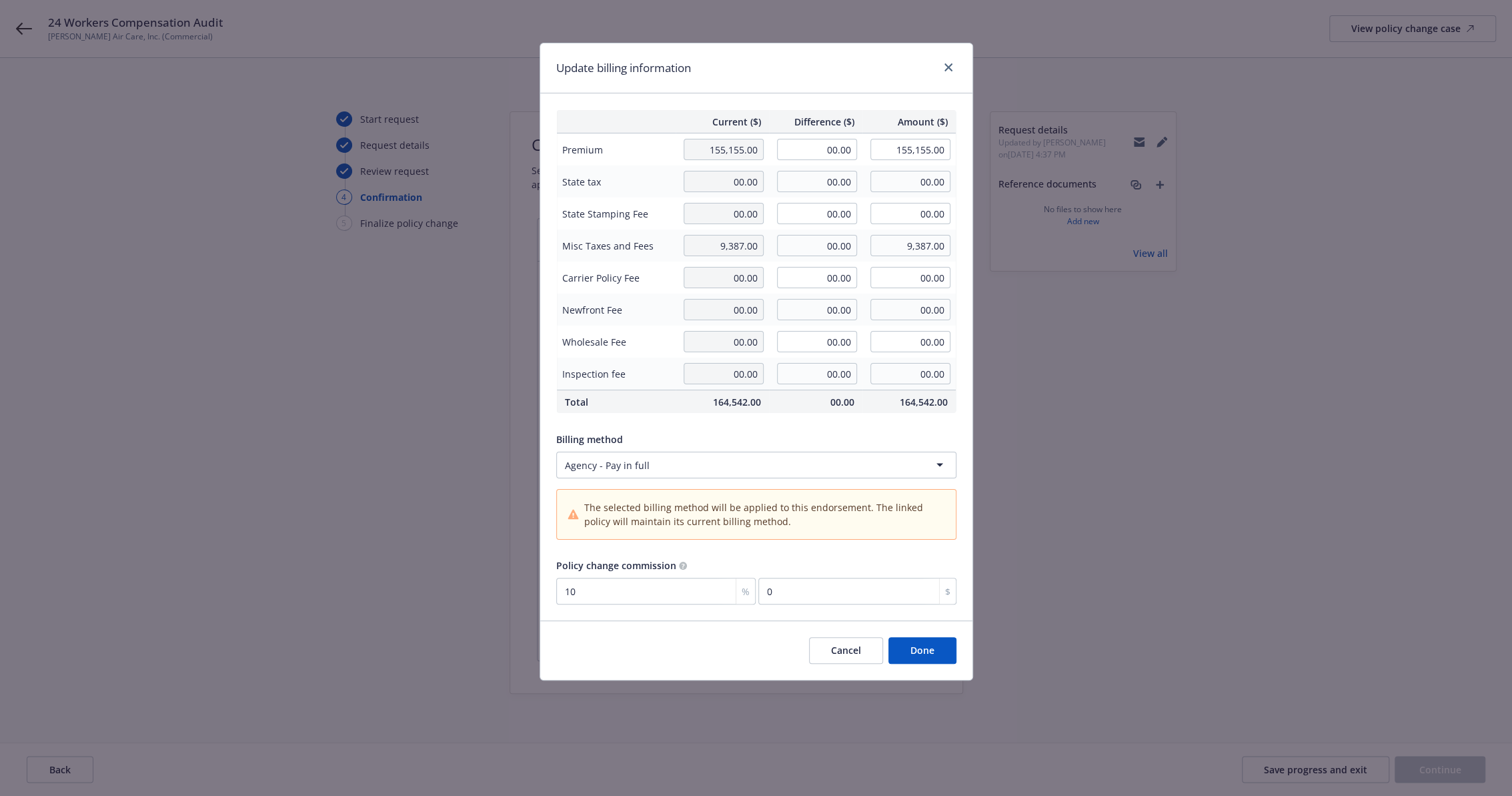
click at [800, 136] on td "00.00" at bounding box center [815, 149] width 93 height 33
drag, startPoint x: 818, startPoint y: 158, endPoint x: 1048, endPoint y: 167, distance: 230.2
click at [1039, 166] on div "Update billing information Current ($) Difference ($) Amount ($) Premium 155,15…" at bounding box center [756, 398] width 1512 height 796
type input "2,458.00"
type input "157,613.00"
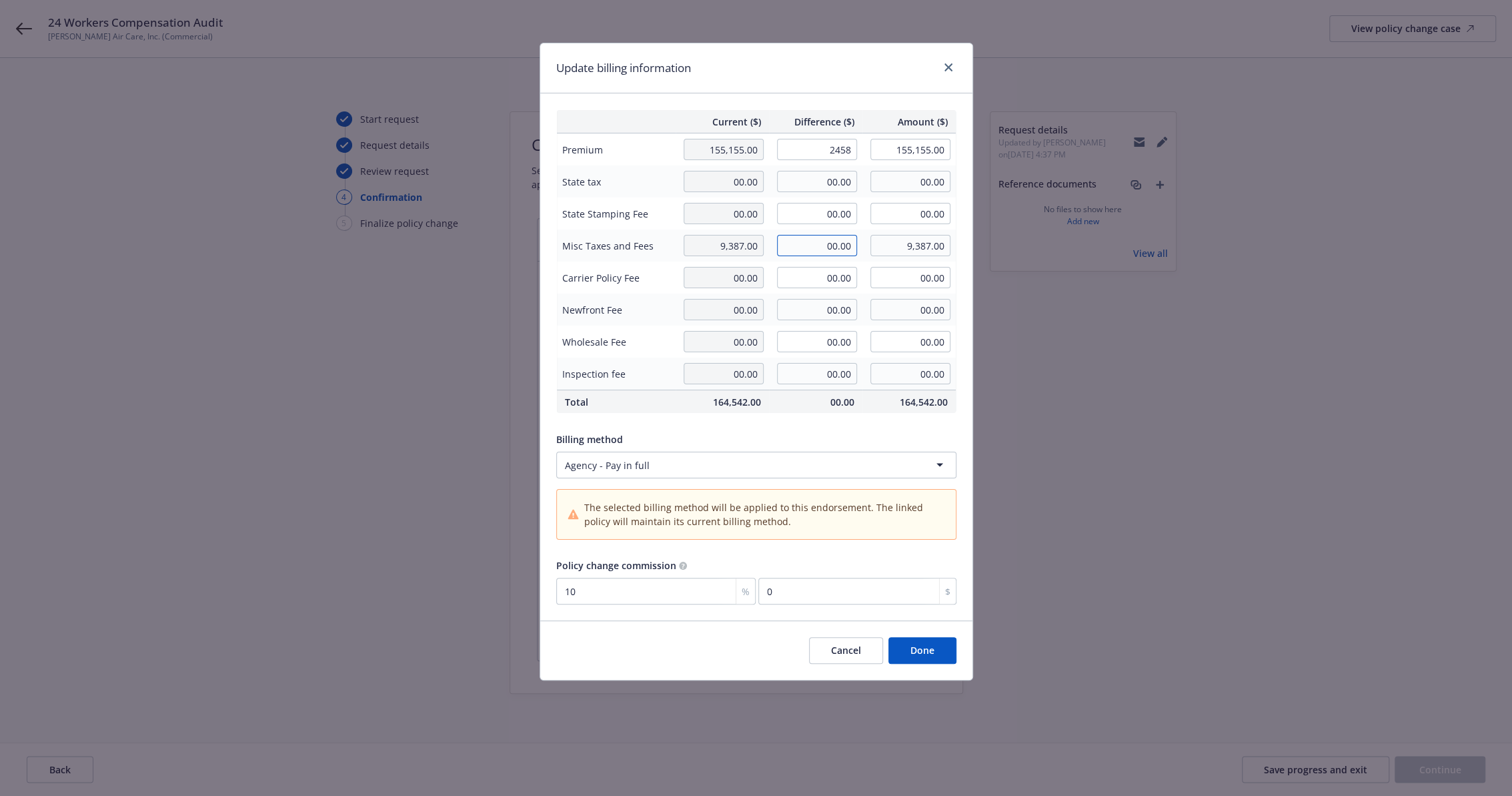
type input "245.8"
drag, startPoint x: 817, startPoint y: 248, endPoint x: 1039, endPoint y: 262, distance: 222.4
click at [1038, 262] on div "Update billing information Current ($) Difference ($) Amount ($) Premium 155,15…" at bounding box center [756, 398] width 1512 height 796
type input "150.00"
type input "9,537.00"
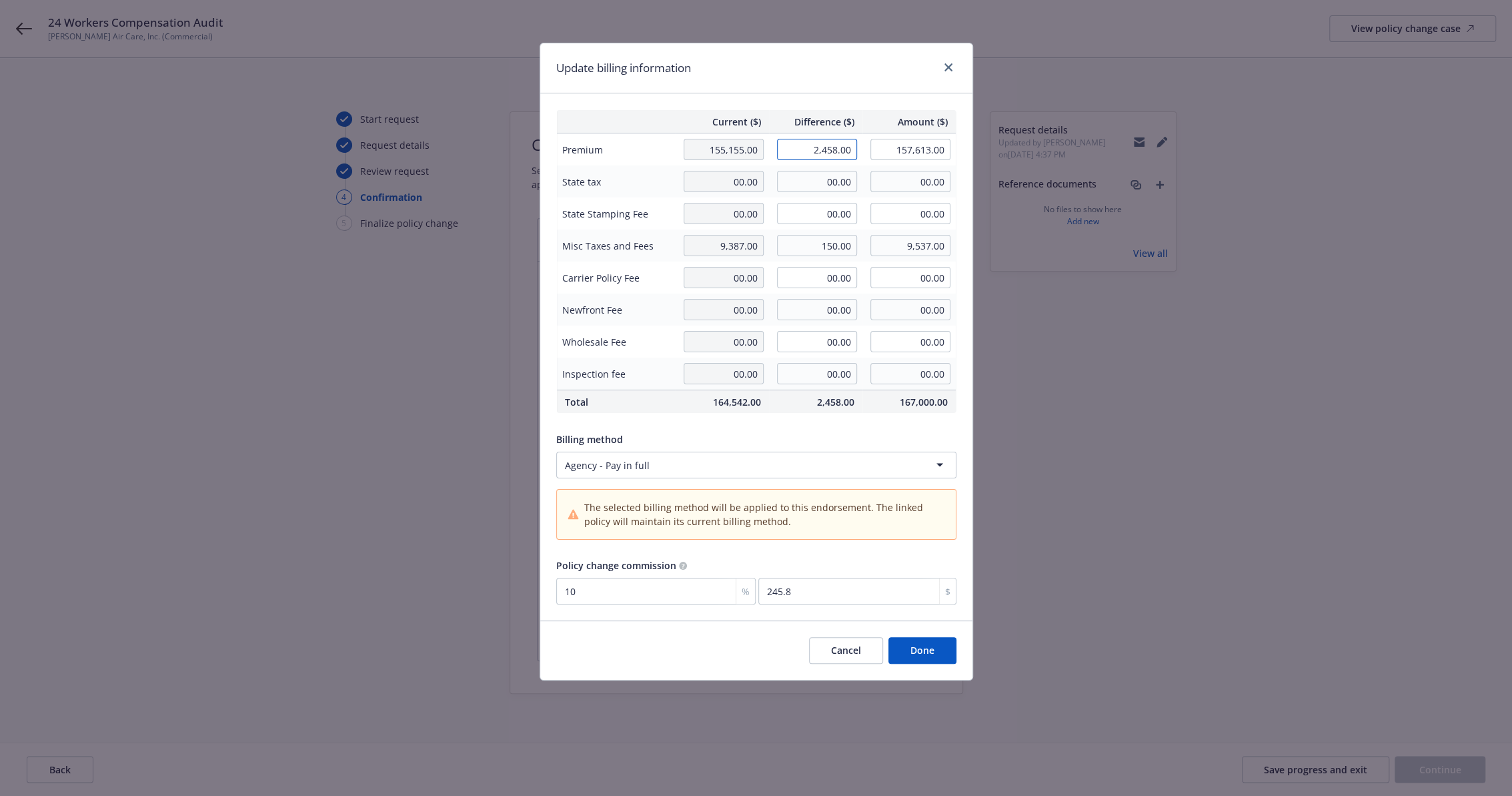
click at [832, 150] on input "2,458.00" at bounding box center [817, 149] width 80 height 21
click at [929, 654] on button "Done" at bounding box center [922, 650] width 68 height 27
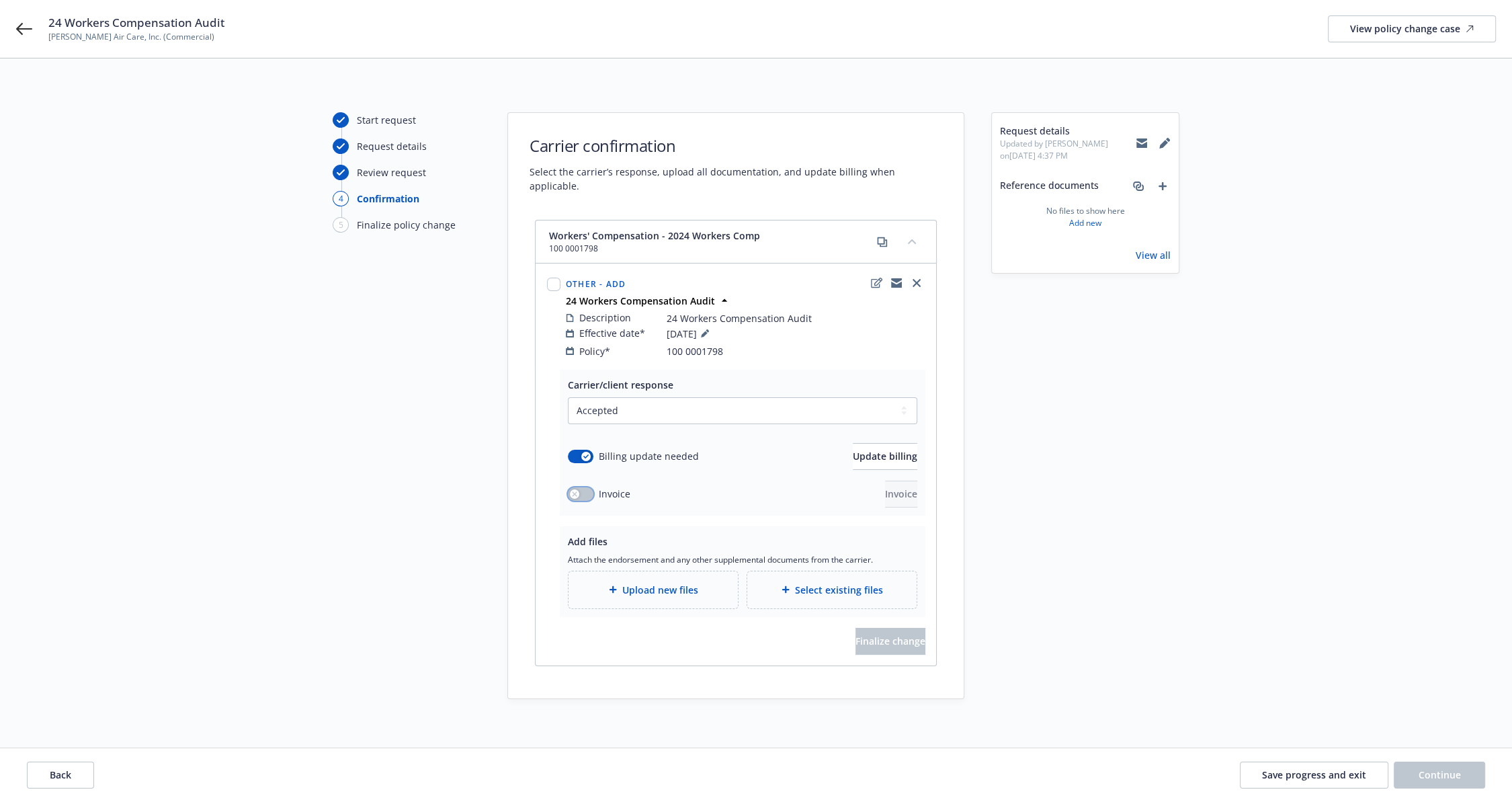
click at [583, 487] on button "button" at bounding box center [581, 493] width 25 height 13
click at [885, 487] on span "Invoice" at bounding box center [901, 493] width 32 height 13
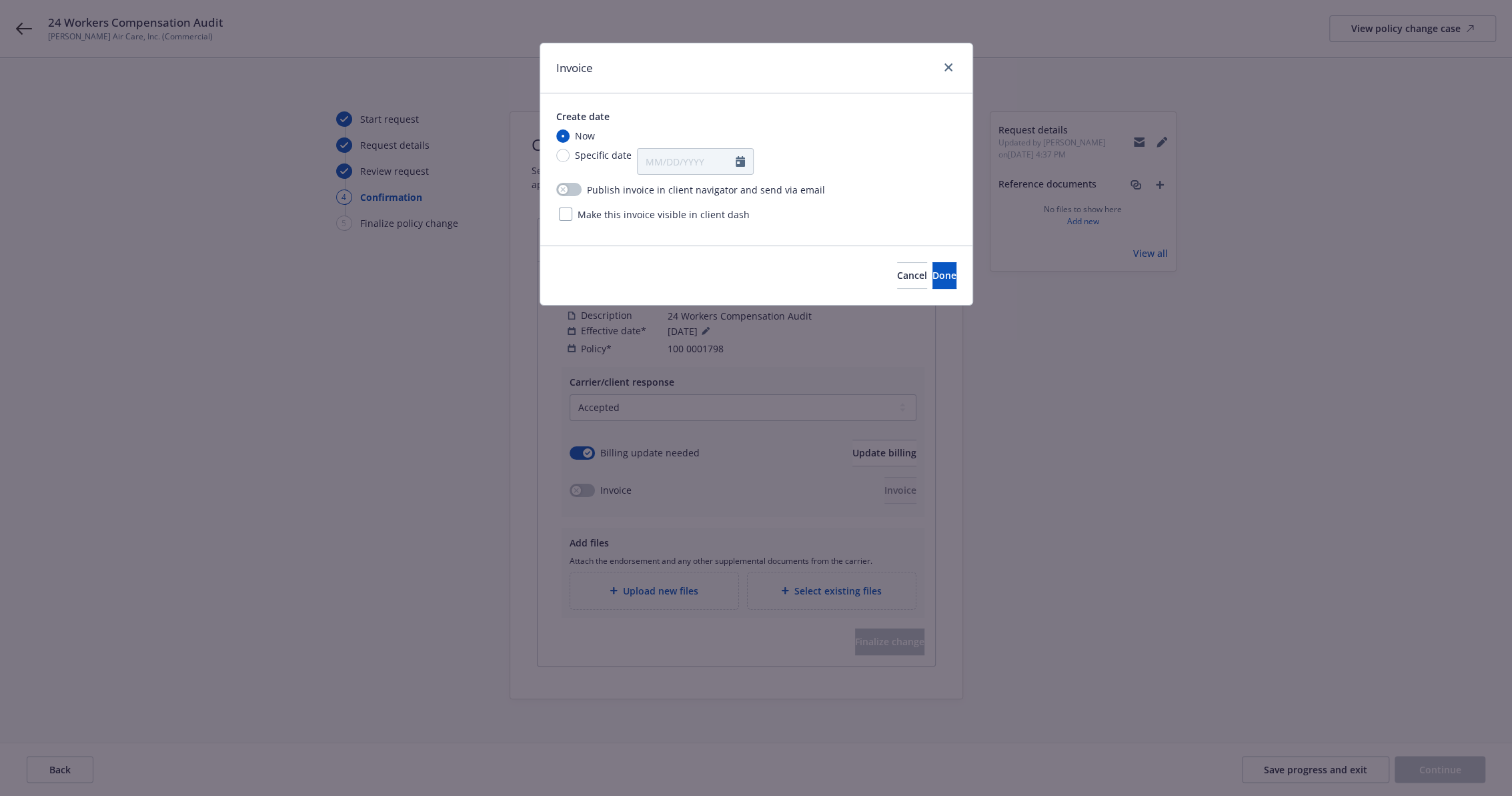
click at [566, 223] on div "Publish invoice in client navigator and send via email Make this invoice visibl…" at bounding box center [756, 202] width 400 height 55
click at [564, 216] on div at bounding box center [565, 214] width 13 height 13
click at [933, 273] on span "Done" at bounding box center [944, 275] width 24 height 13
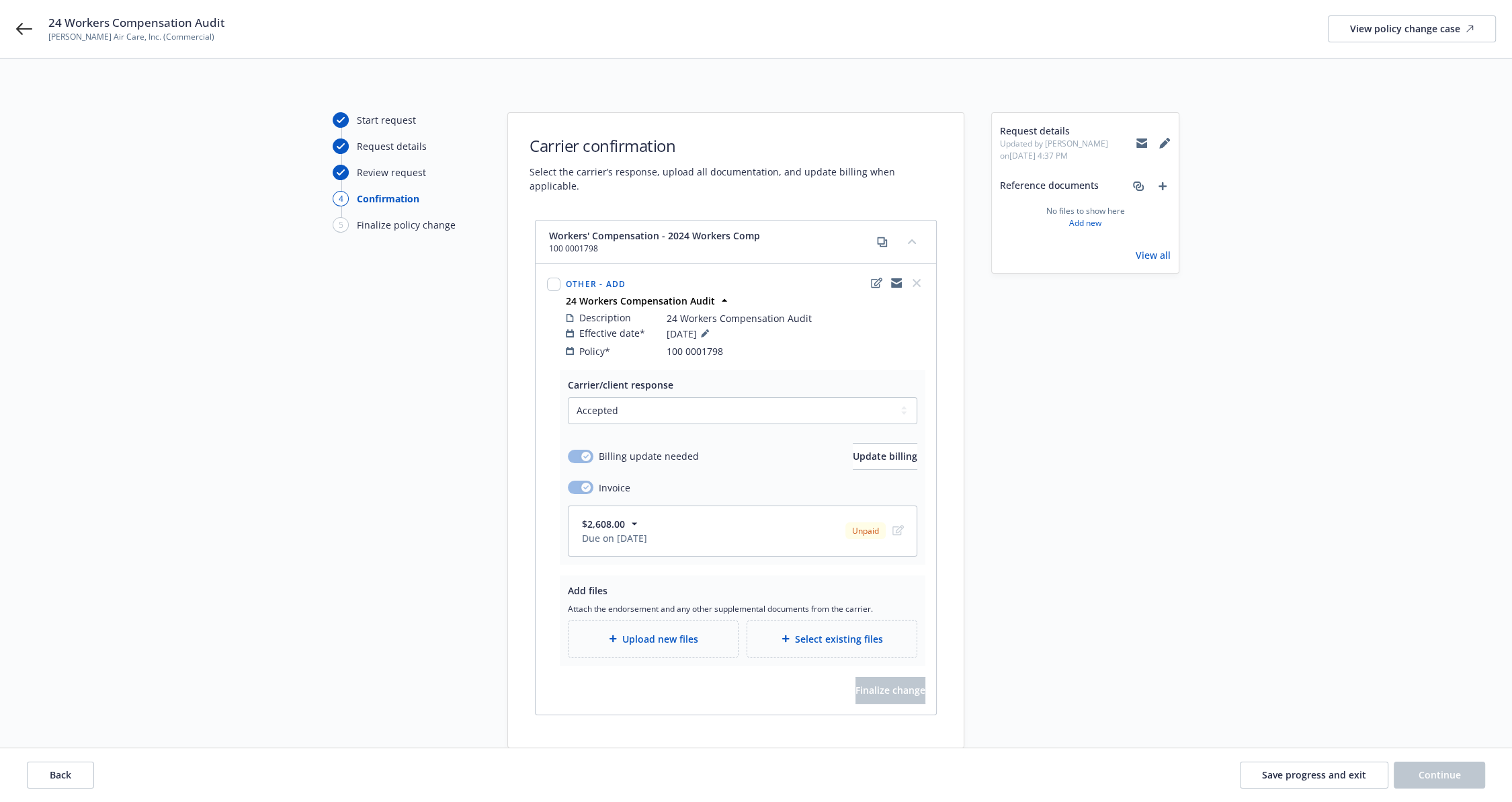
click at [667, 637] on div "Upload new files" at bounding box center [653, 639] width 169 height 37
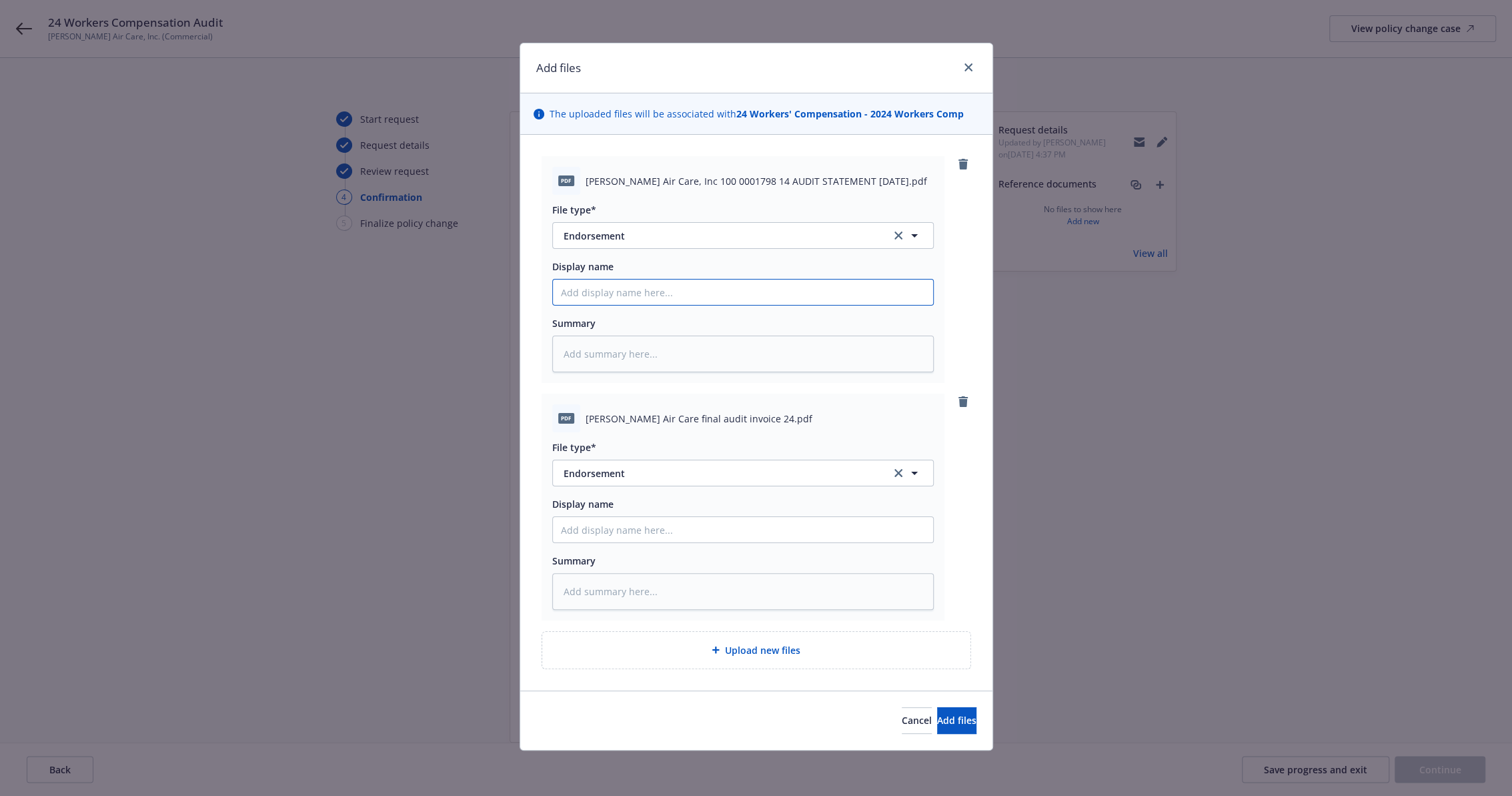
click at [644, 294] on input "Display name" at bounding box center [742, 292] width 380 height 25
type textarea "x"
type input "2"
type textarea "x"
type input "25 WC ORA 24-25 Audit"
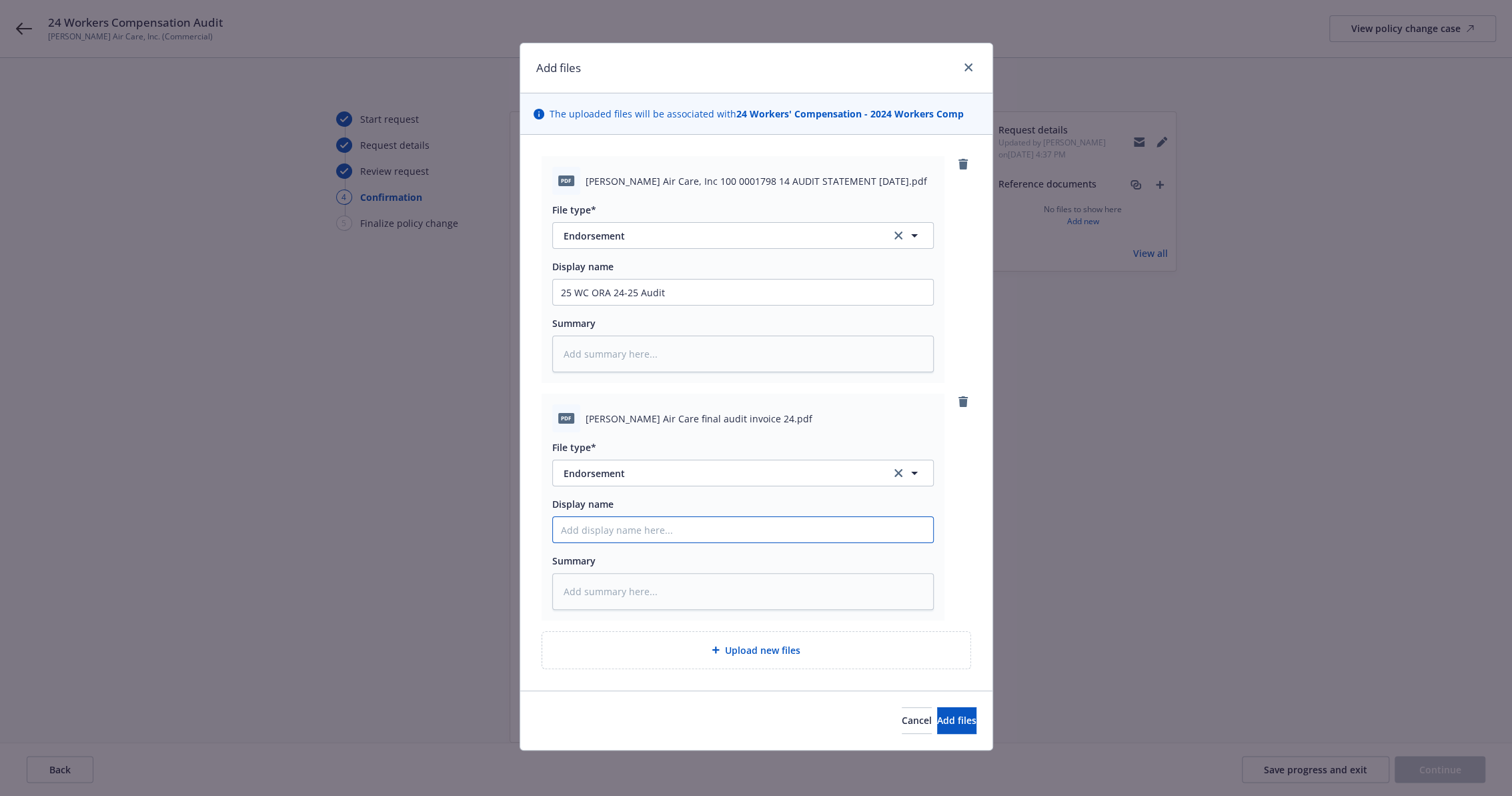
type input "25 WC ORA 24-25 Invoice"
click at [604, 296] on input "25 WC ORA 24-25 Audit" at bounding box center [742, 292] width 380 height 25
type textarea "x"
type input "25 WC C 24-25 Audit"
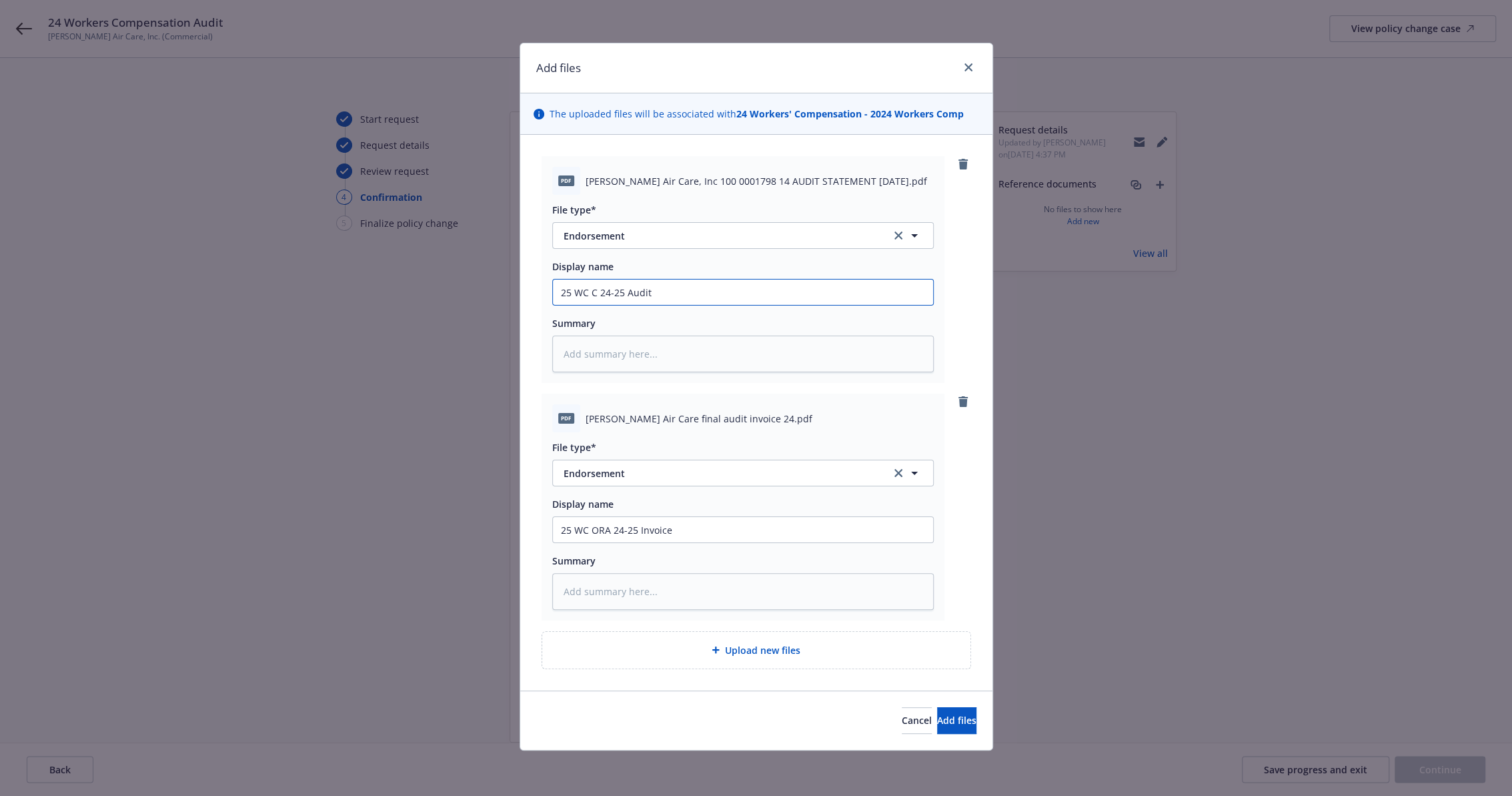
type textarea "x"
type input "25 WC CVS 24-25 Audit"
type textarea "x"
type input "25 WC CVS 24-25 Audit"
click at [599, 530] on input "25 WC ORA 24-25 Invoice" at bounding box center [742, 530] width 380 height 25
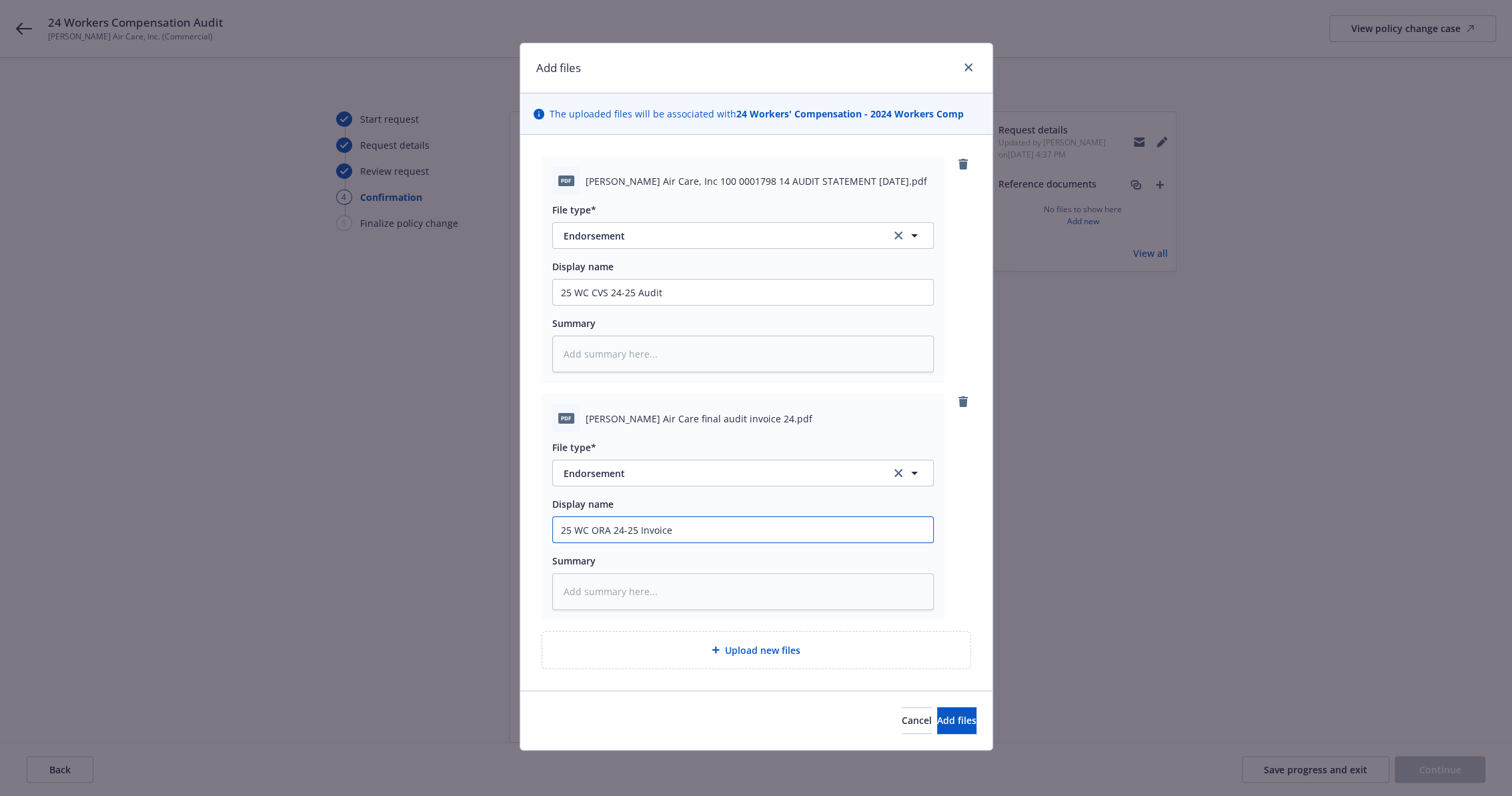
click at [599, 530] on input "25 WC ORA 24-25 Invoice" at bounding box center [742, 530] width 380 height 25
type textarea "x"
type input "25 WC C24-25 Invoice"
type textarea "x"
type input "25 WC CV24-25 Invoice"
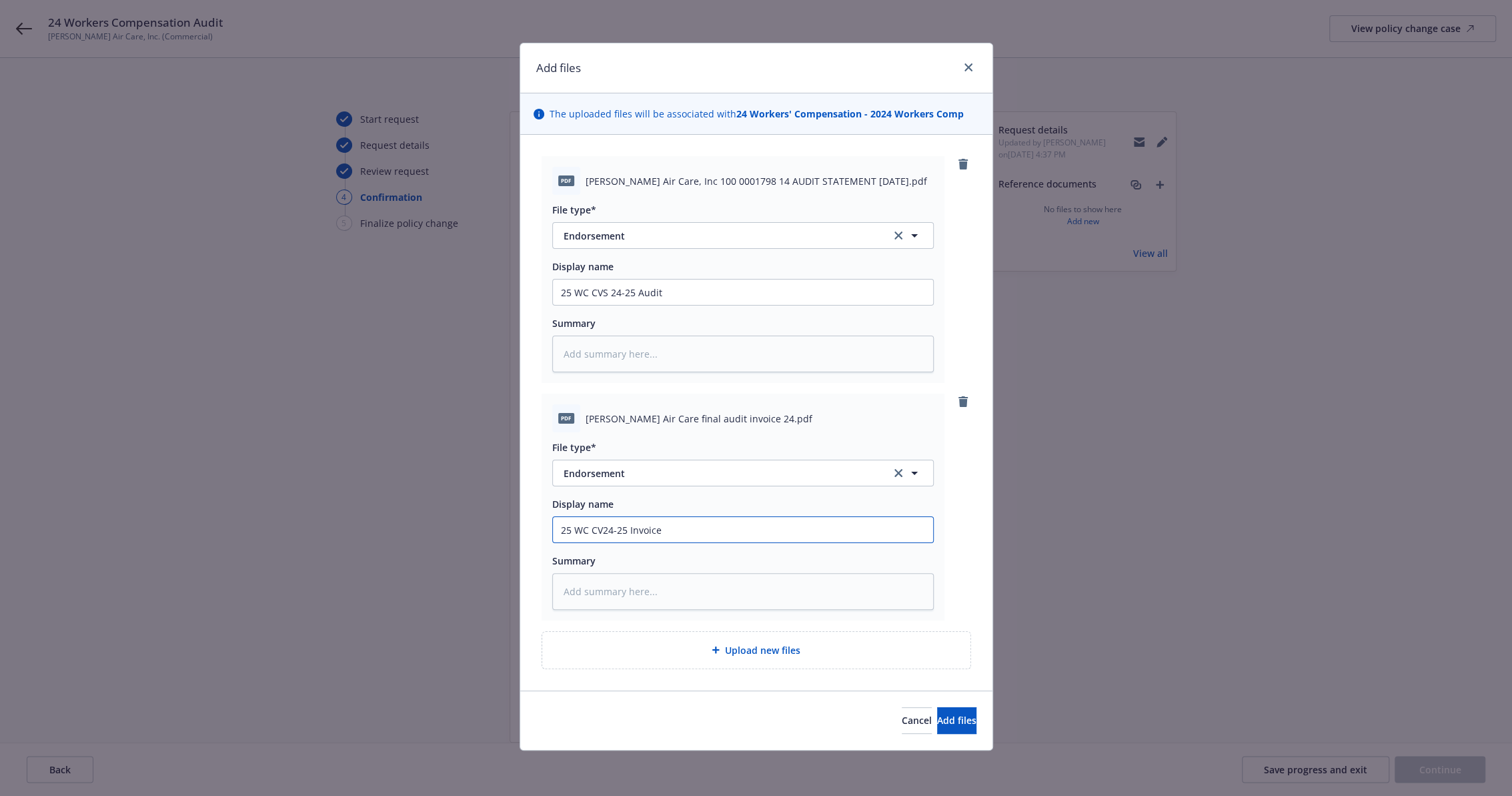
type textarea "x"
type input "25 WC CVS24-25 Invoice"
type textarea "x"
type input "25 WC CVS 24-25 Invoice"
click at [938, 720] on span "Add files" at bounding box center [957, 720] width 39 height 13
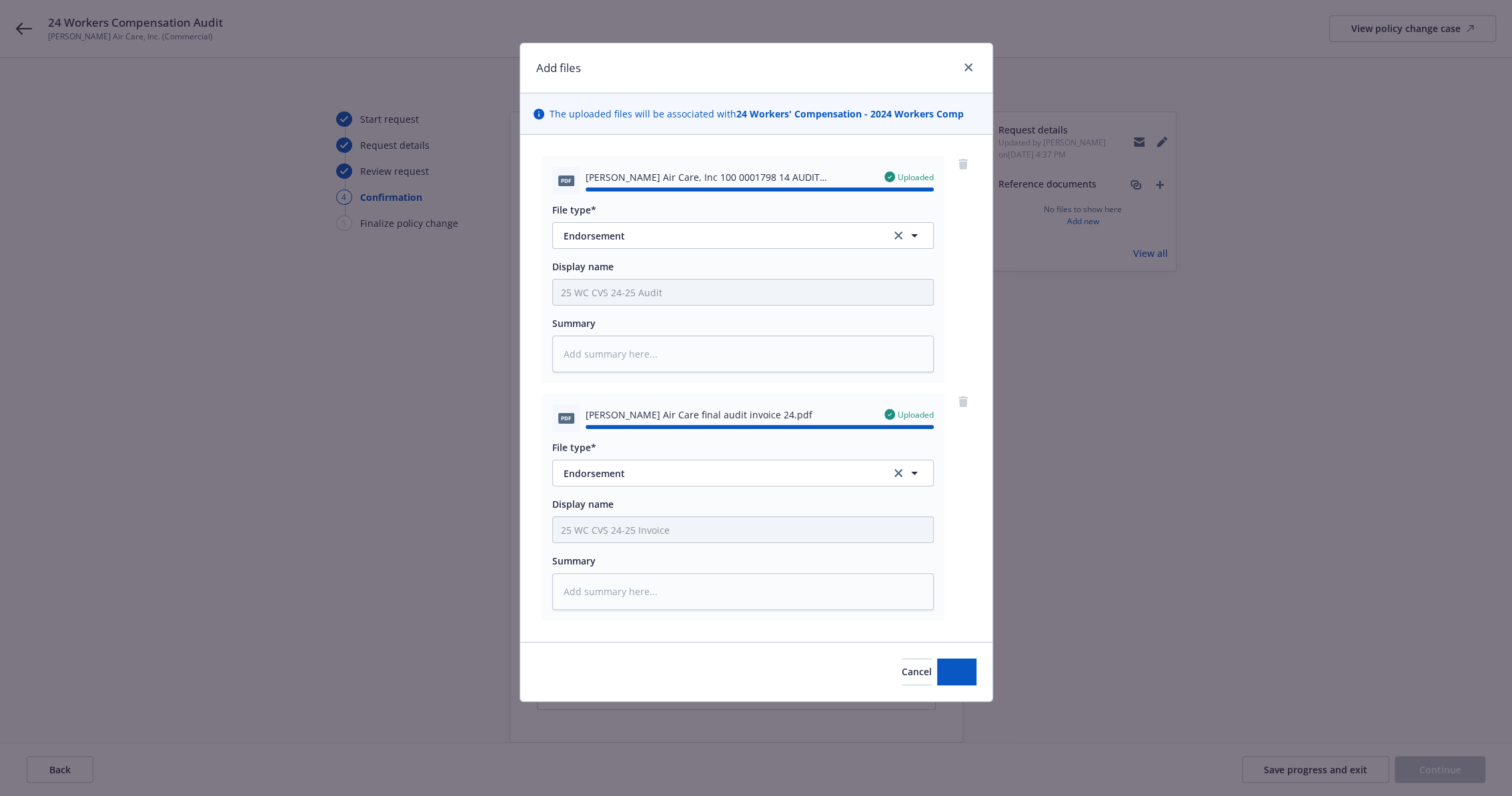
type textarea "x"
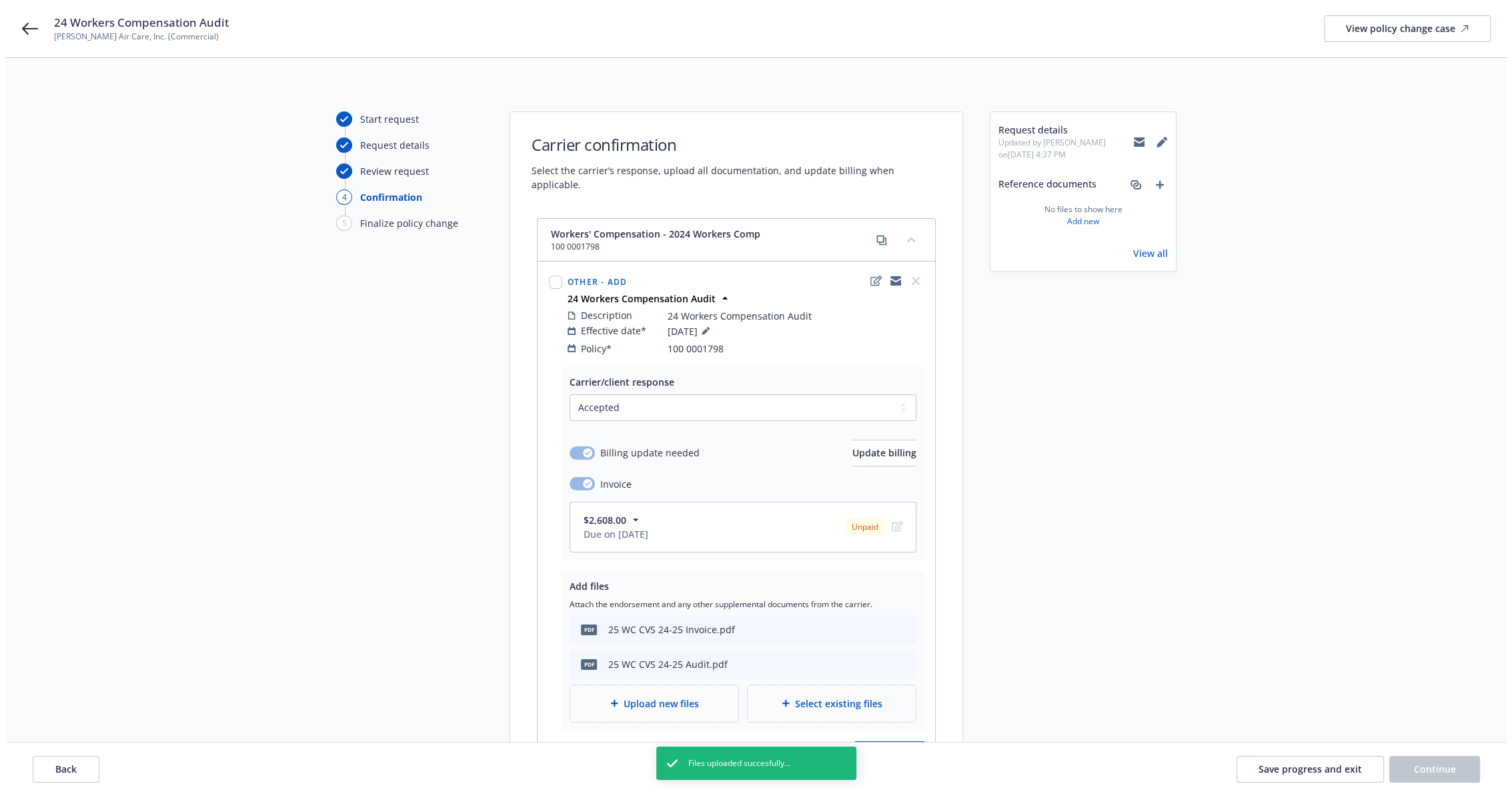
scroll to position [141, 0]
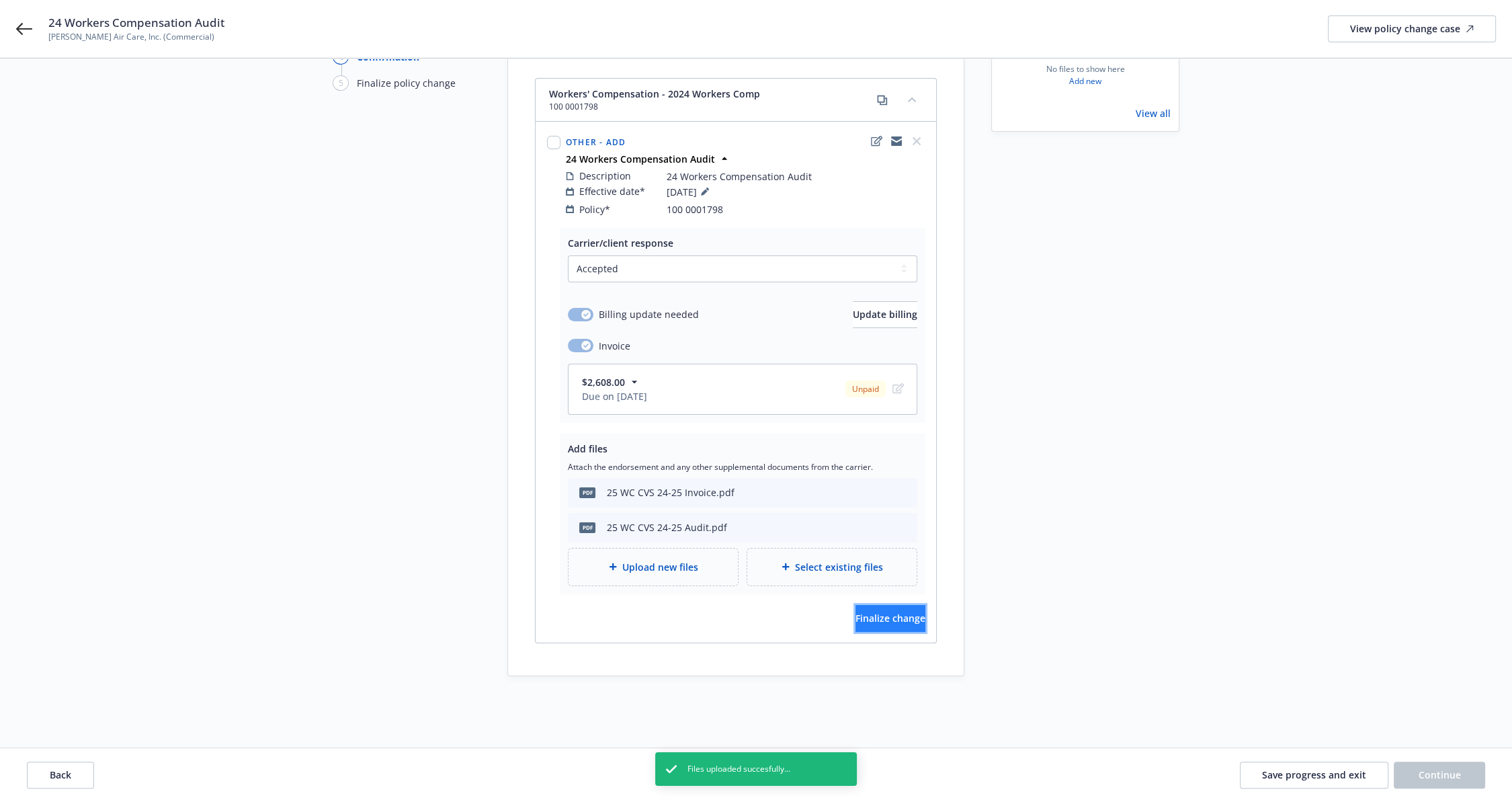
click at [866, 612] on span "Finalize change" at bounding box center [890, 618] width 70 height 13
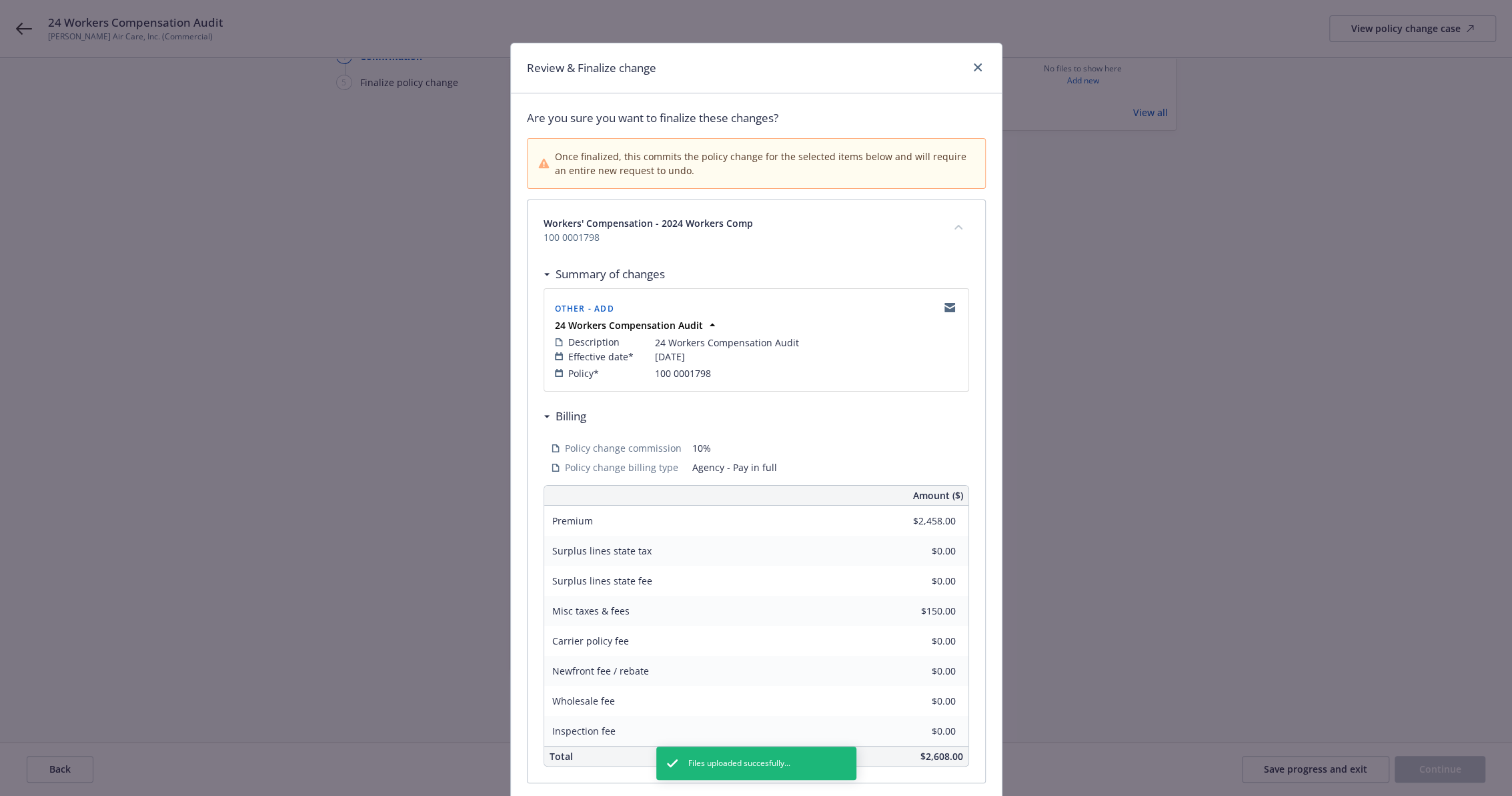
scroll to position [106, 0]
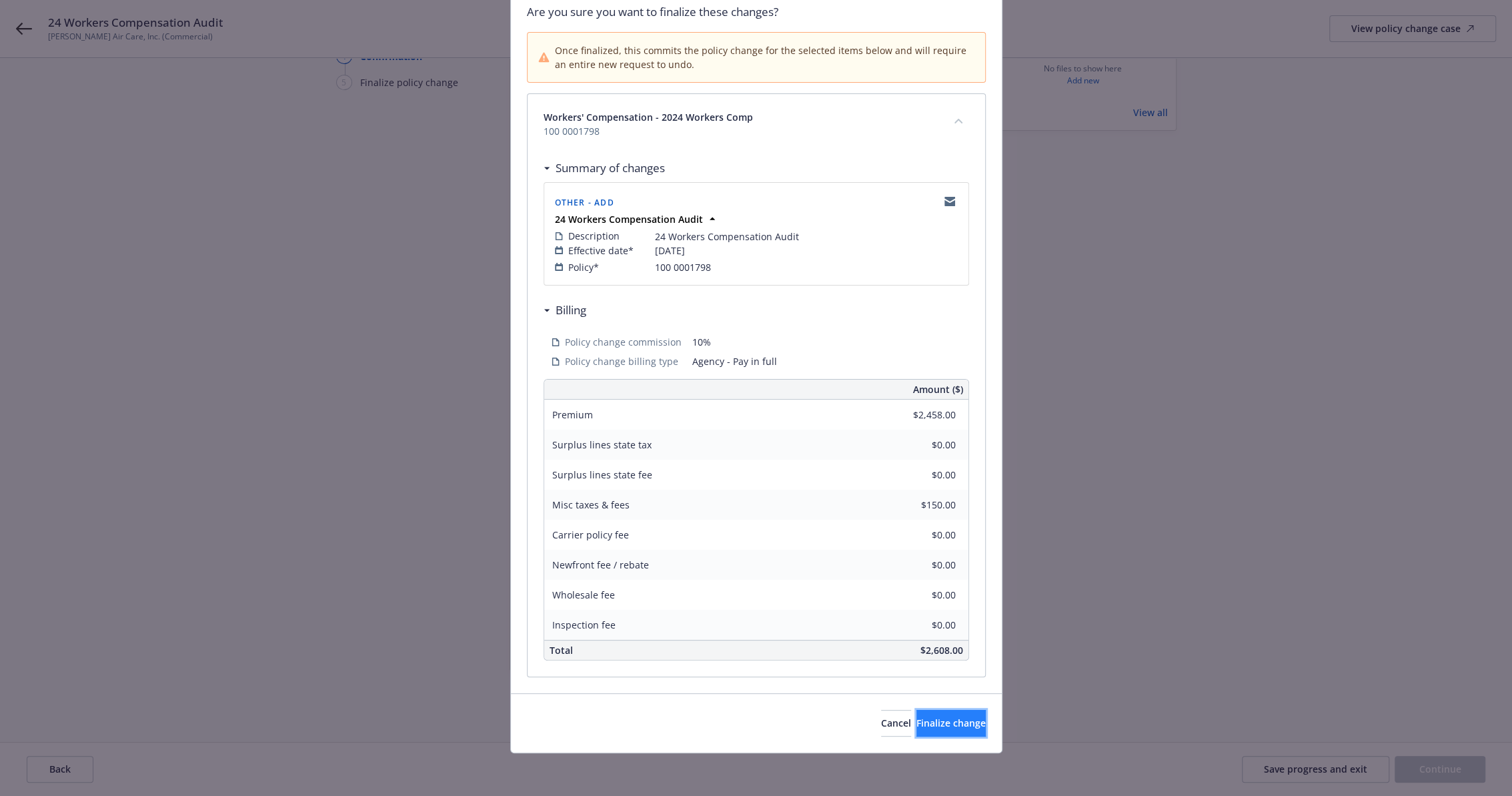
click at [936, 718] on span "Finalize change" at bounding box center [950, 723] width 69 height 13
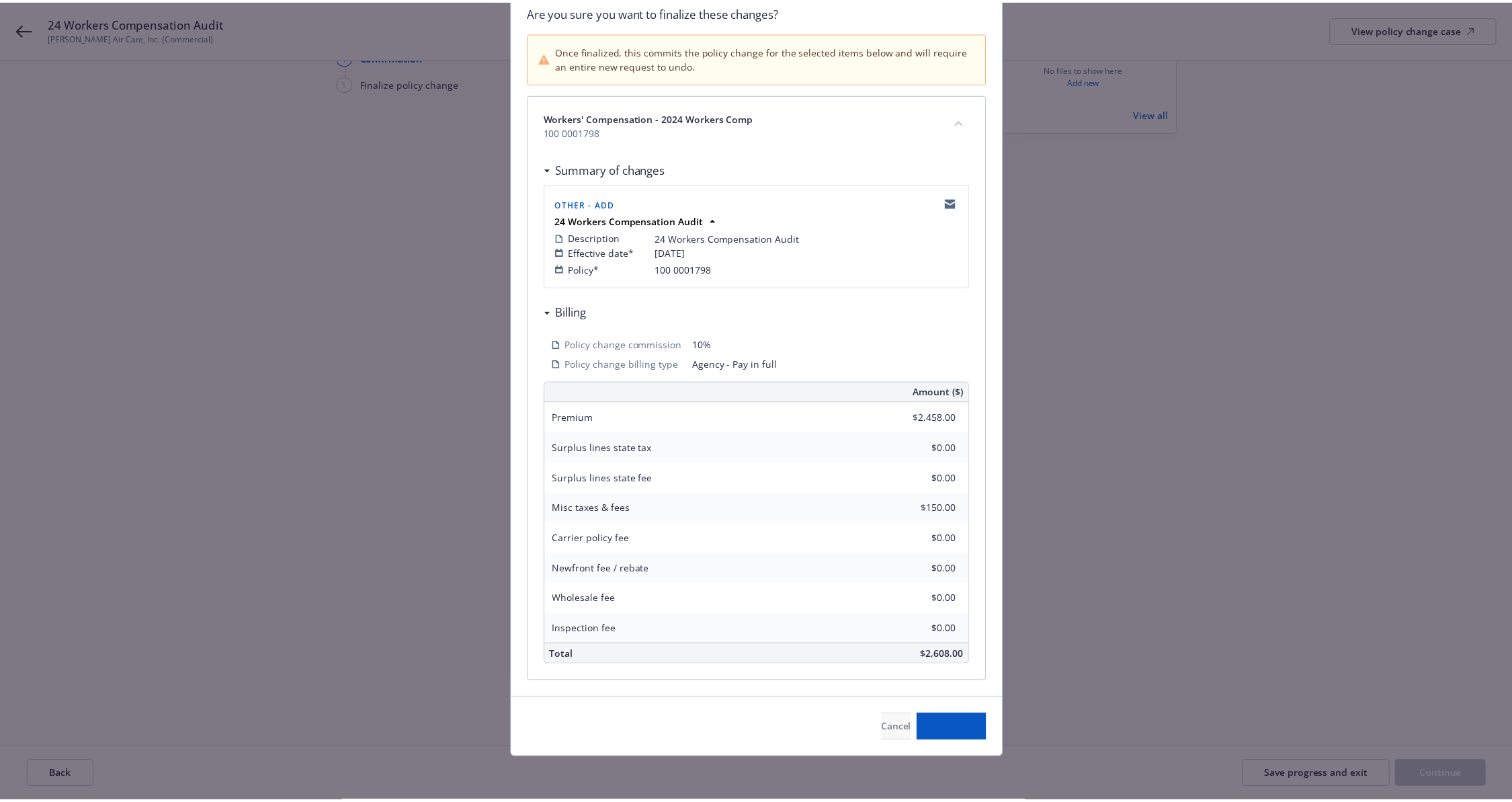
scroll to position [140, 0]
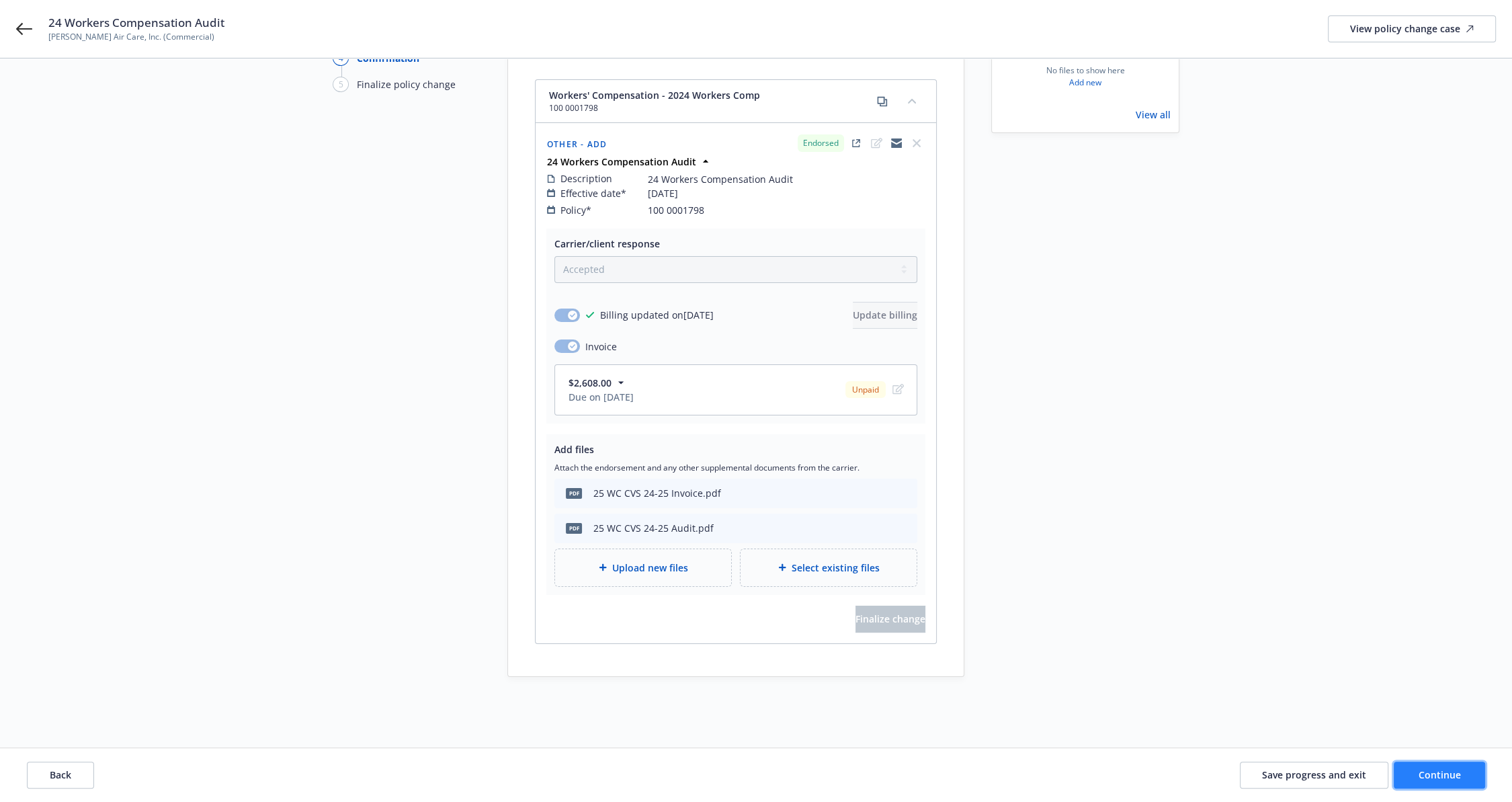
click at [1444, 785] on button "Continue" at bounding box center [1439, 775] width 92 height 27
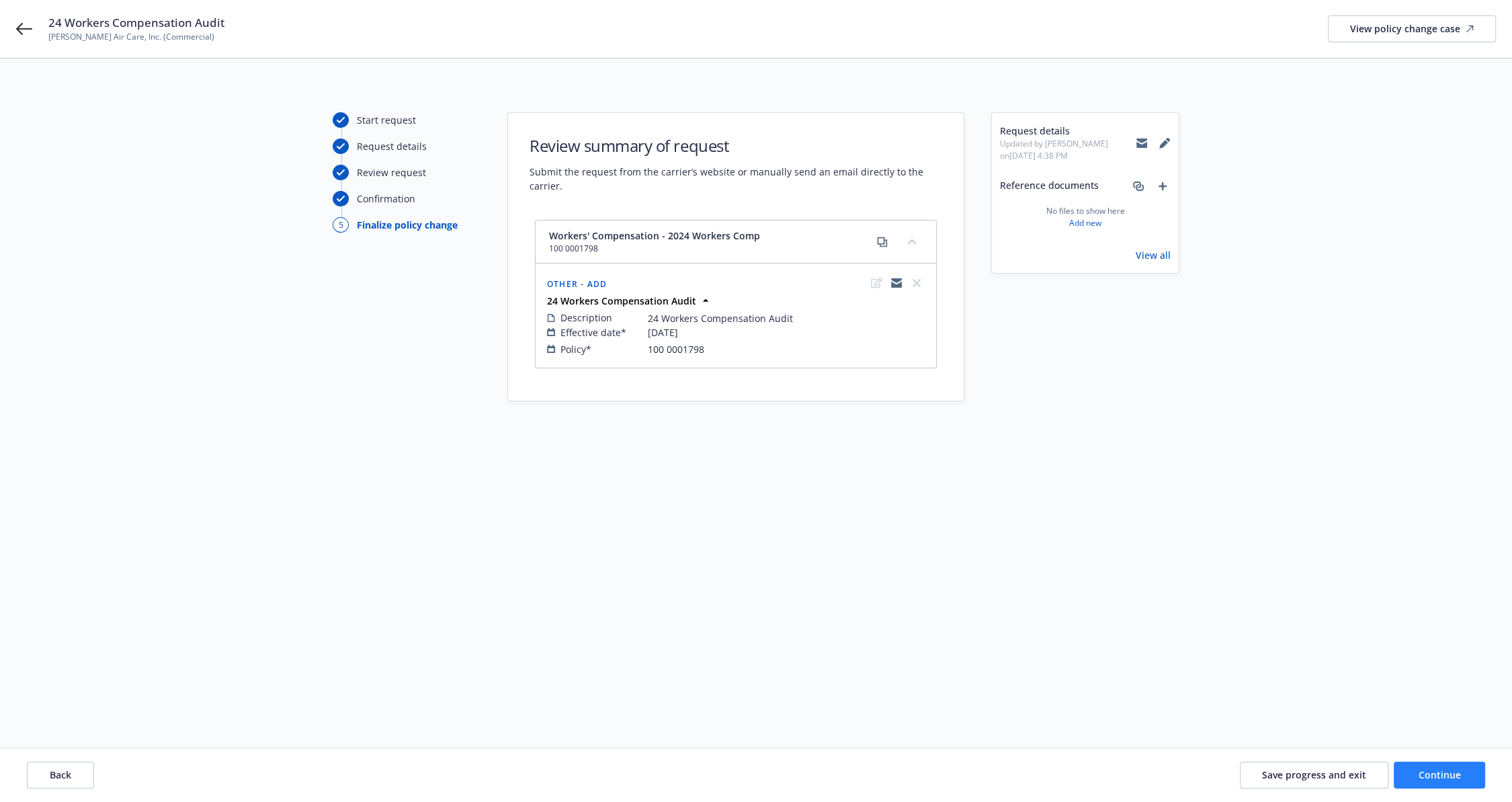
scroll to position [0, 0]
click at [1444, 774] on span "Continue" at bounding box center [1451, 774] width 42 height 13
select select "ACCEPTED"
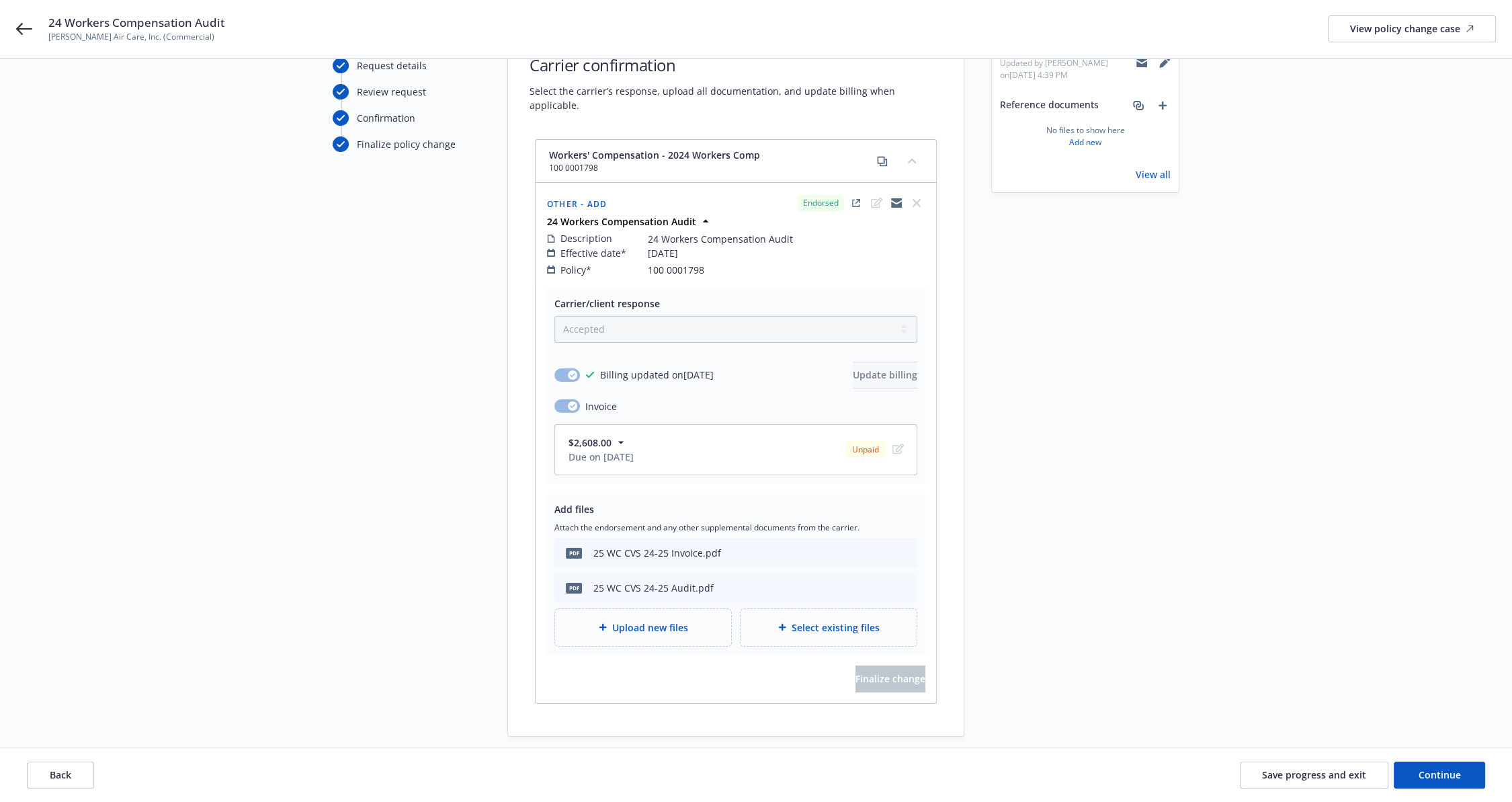
scroll to position [140, 0]
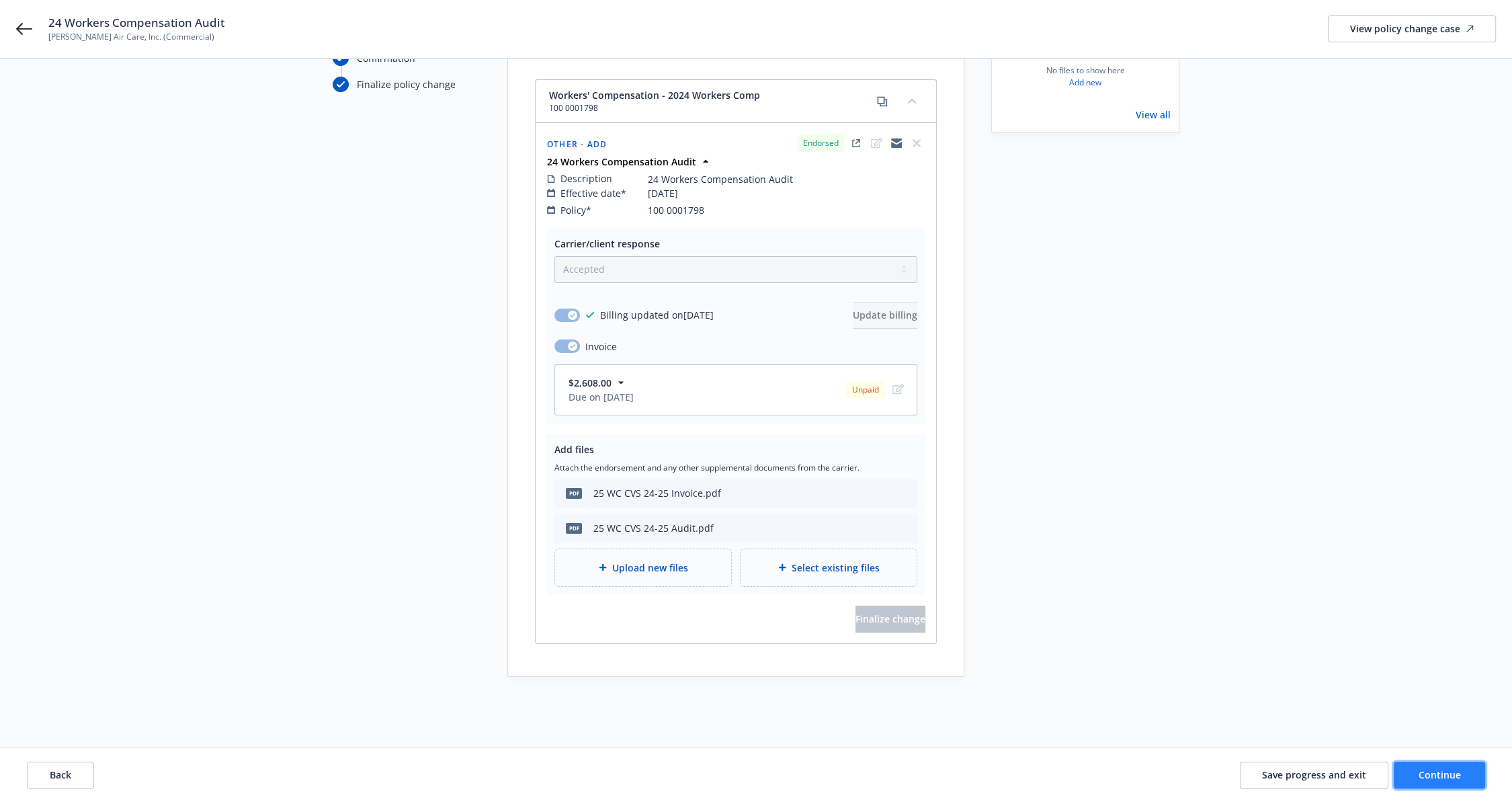
click at [1432, 768] on span "Continue" at bounding box center [1439, 774] width 42 height 13
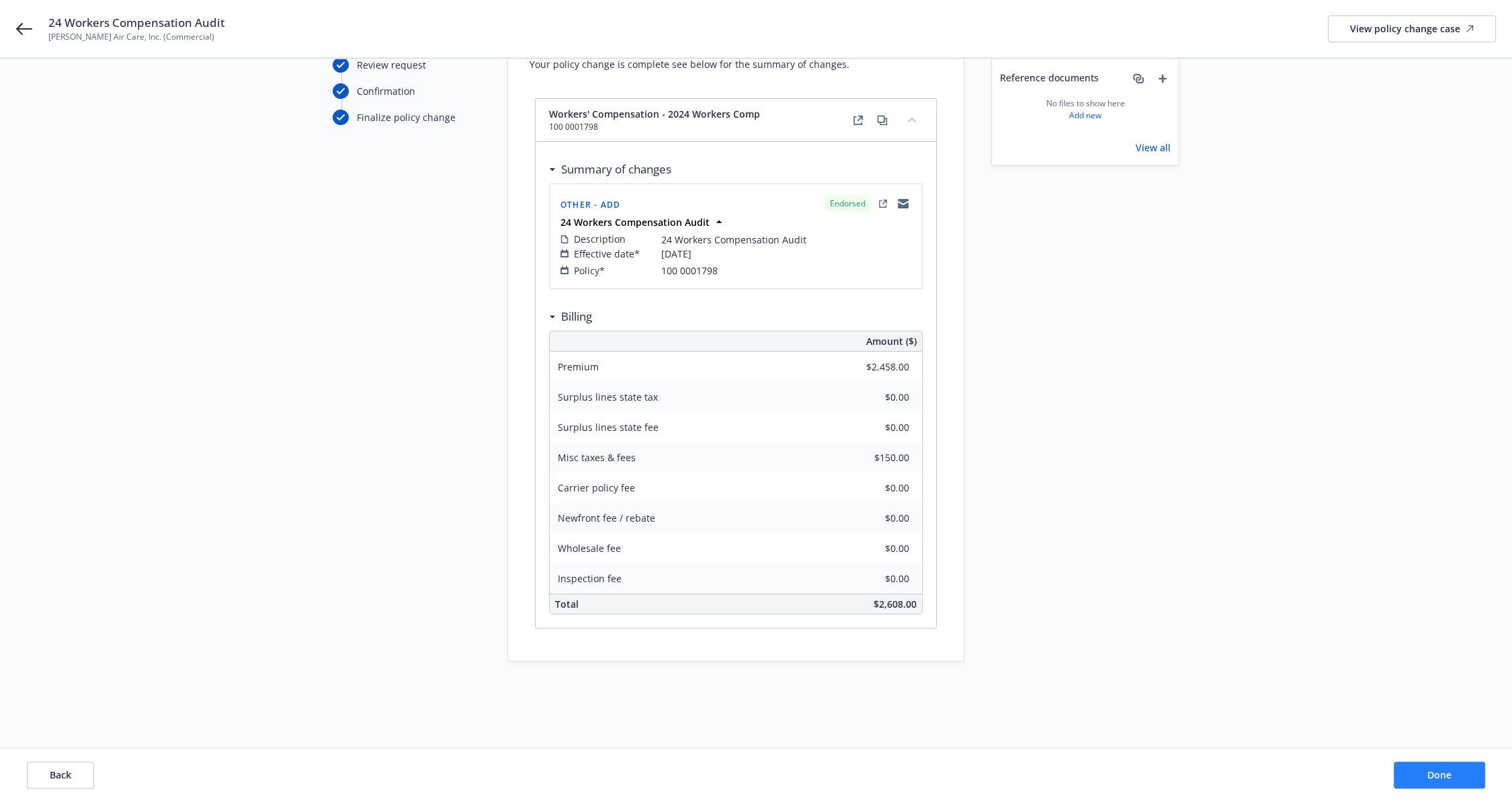
scroll to position [107, 0]
click at [1425, 768] on button "Done" at bounding box center [1439, 775] width 92 height 27
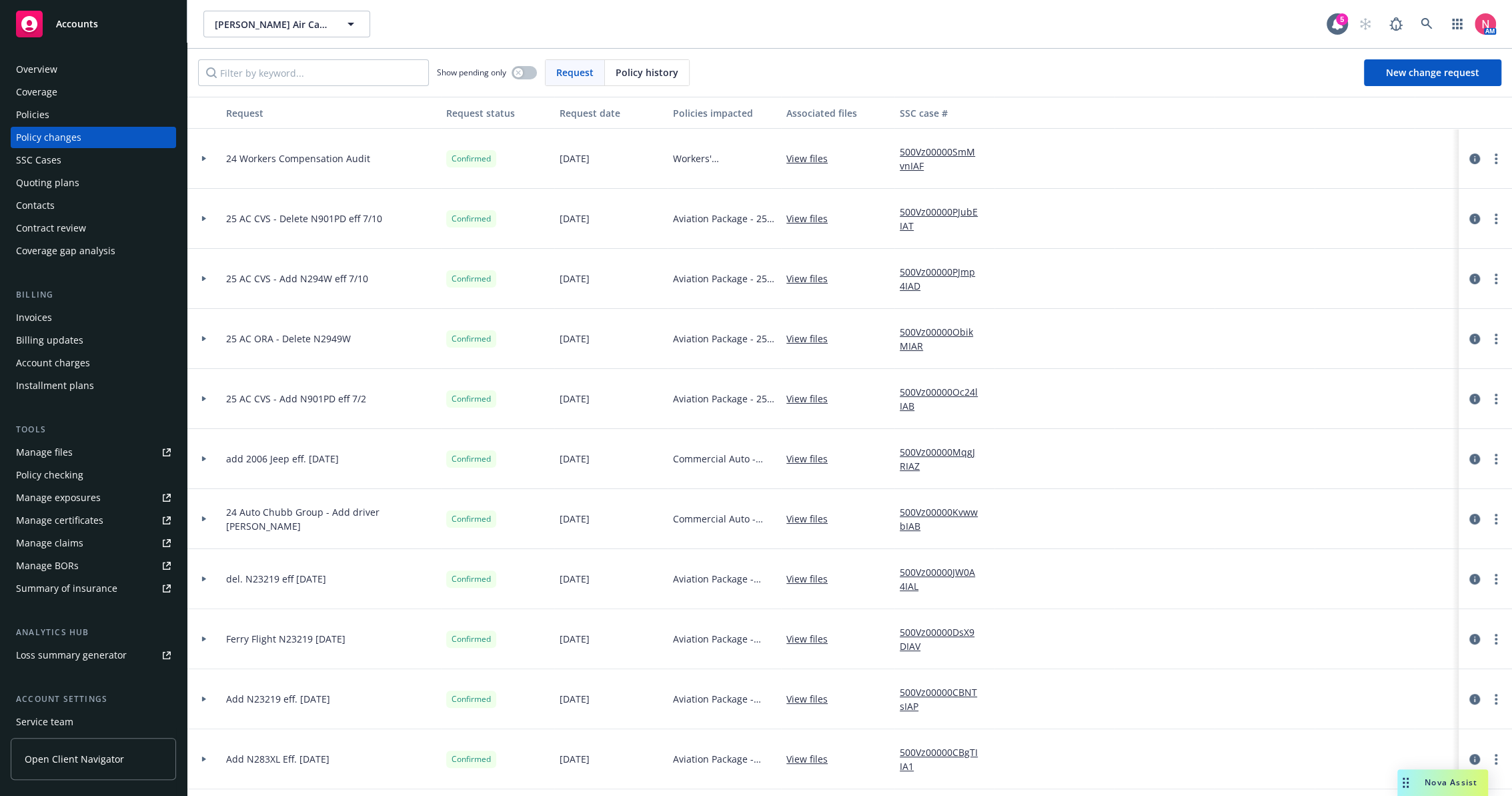
click at [53, 309] on div "Invoices" at bounding box center [93, 317] width 155 height 21
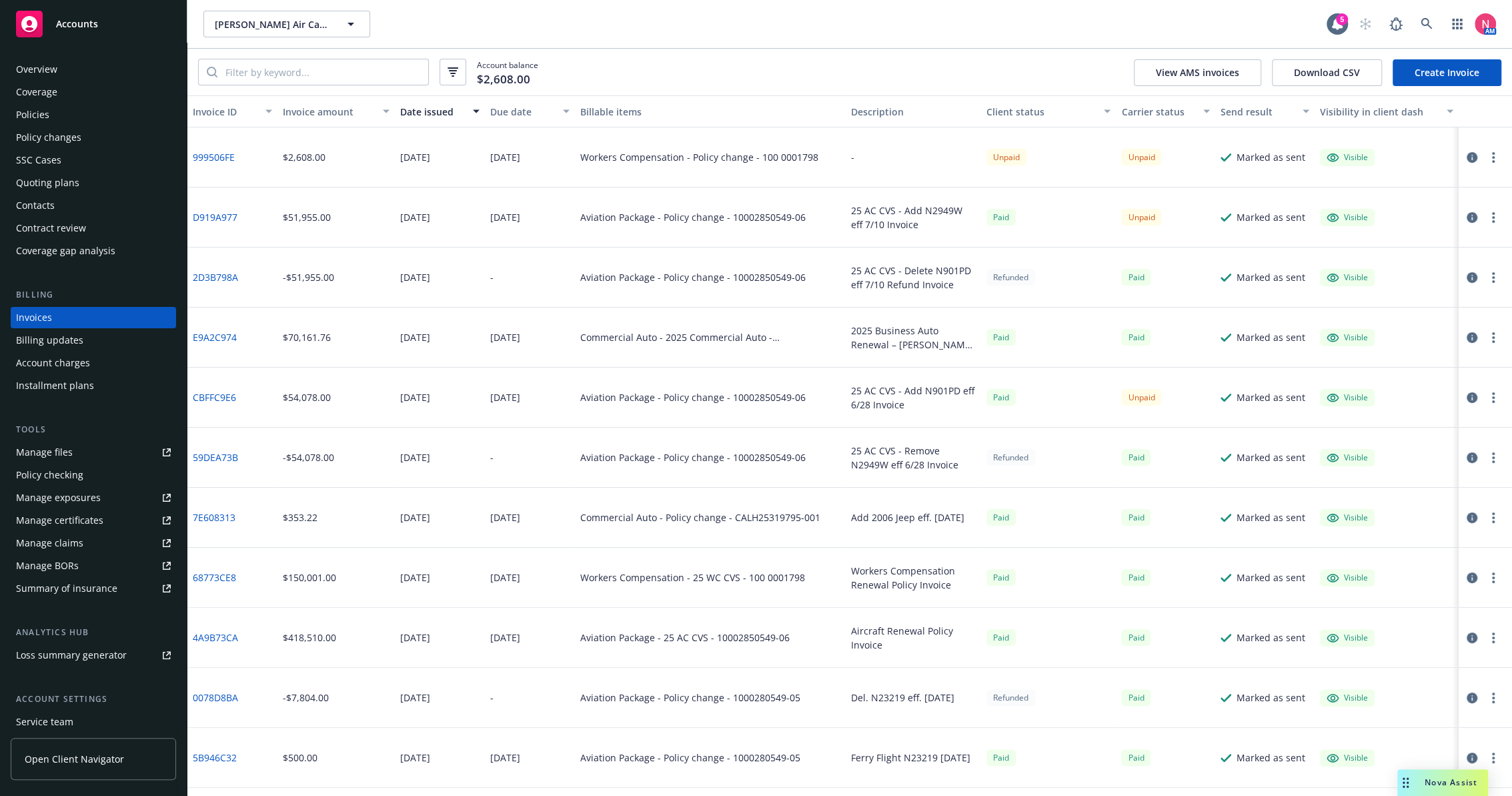
click at [1492, 155] on icon "button" at bounding box center [1493, 157] width 3 height 11
click at [1409, 322] on link "Download invoice PDF" at bounding box center [1404, 318] width 170 height 27
click at [76, 458] on link "Manage files" at bounding box center [93, 452] width 165 height 21
click at [69, 114] on div "Policies" at bounding box center [93, 115] width 155 height 21
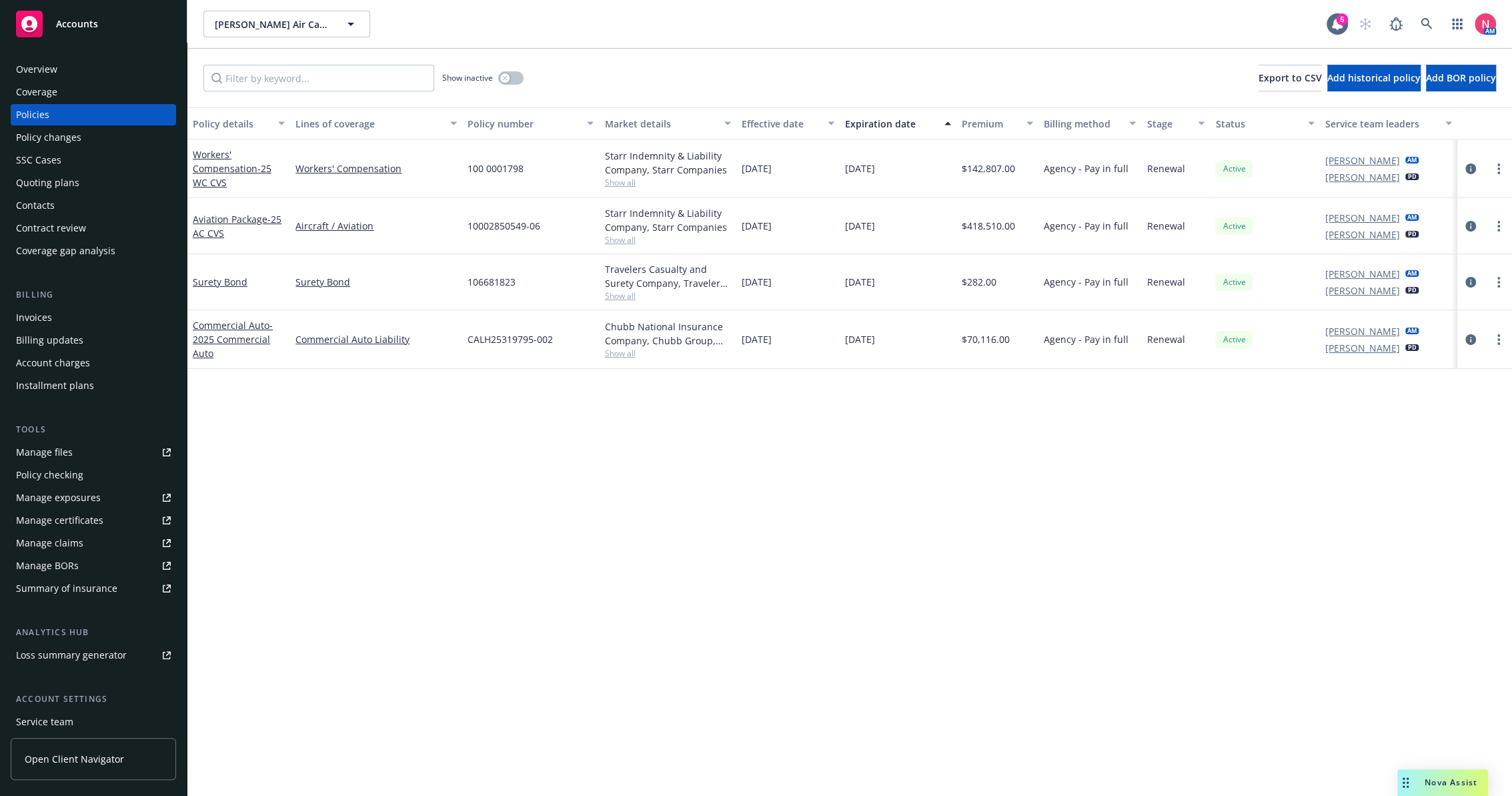
click at [524, 84] on div "Show inactive Export to CSV Add historical policy Add BOR policy" at bounding box center [849, 78] width 1324 height 59
click at [512, 76] on button "button" at bounding box center [511, 78] width 25 height 13
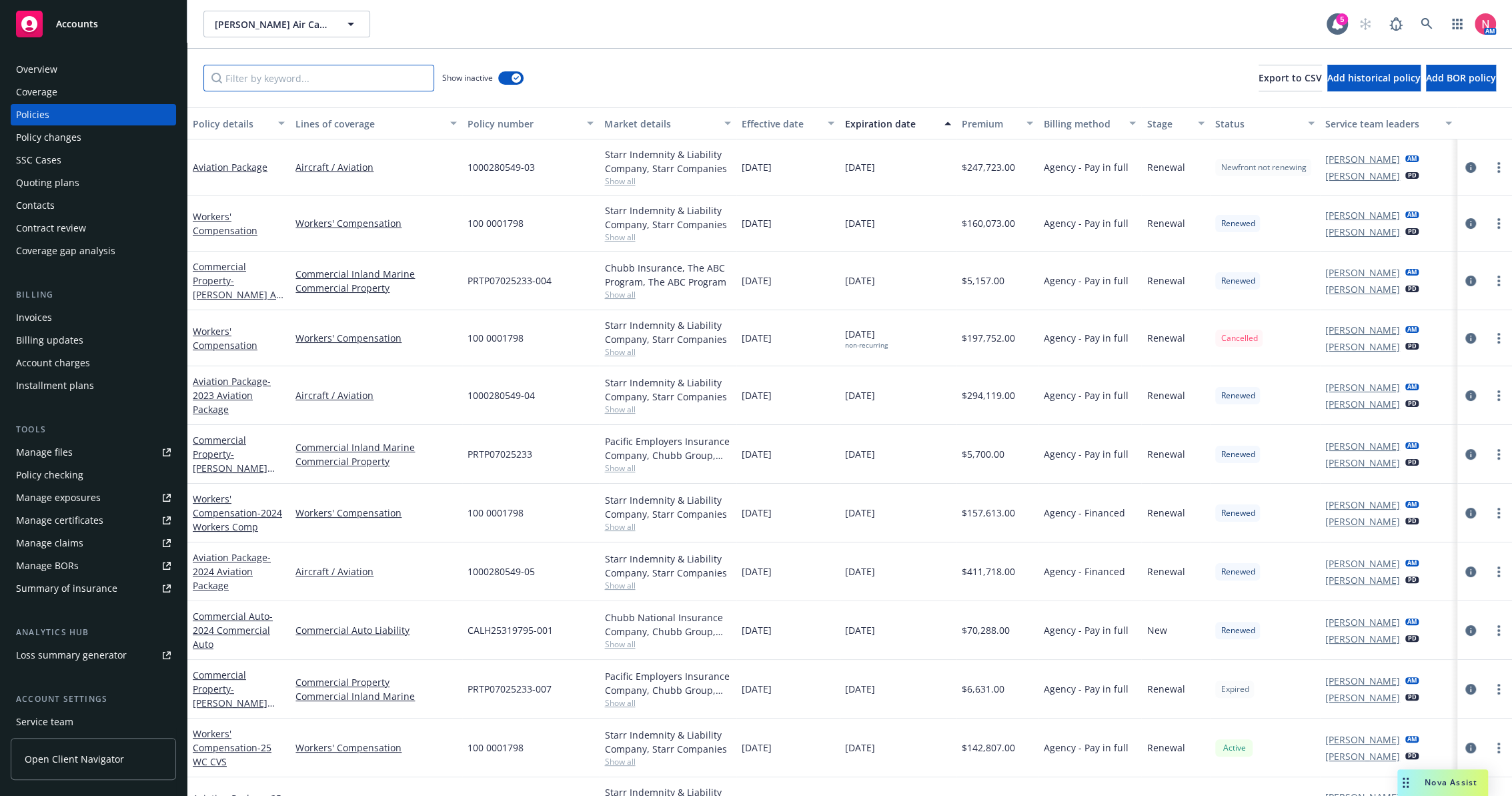
click at [265, 76] on input "Filter by keyword..." at bounding box center [318, 78] width 230 height 27
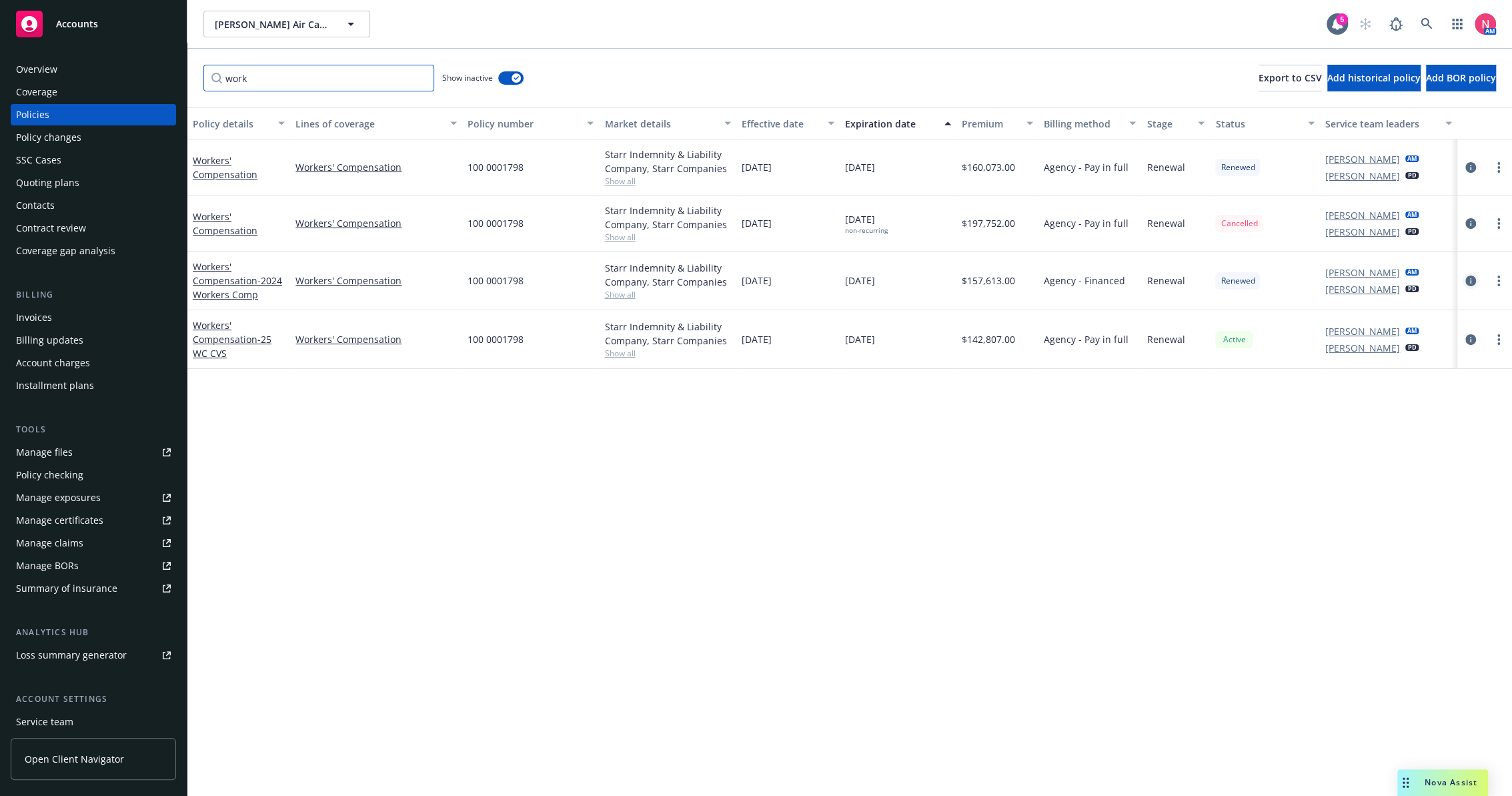
type input "work"
click at [1467, 273] on link "circleInformation" at bounding box center [1470, 280] width 16 height 16
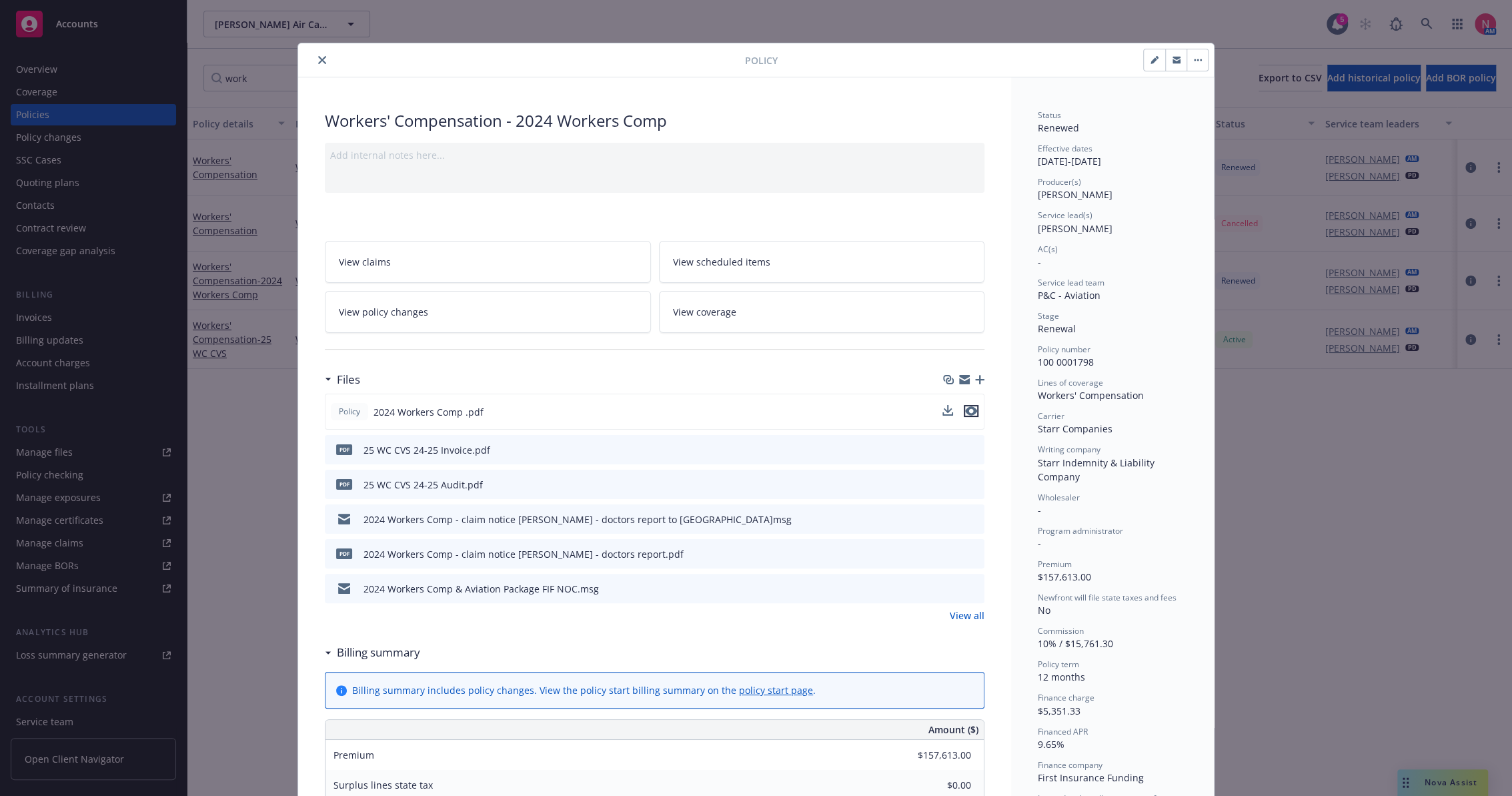
click at [969, 409] on icon "preview file" at bounding box center [971, 411] width 12 height 9
click at [318, 60] on icon "close" at bounding box center [321, 60] width 8 height 8
click at [39, 324] on div "Invoices" at bounding box center [34, 317] width 36 height 21
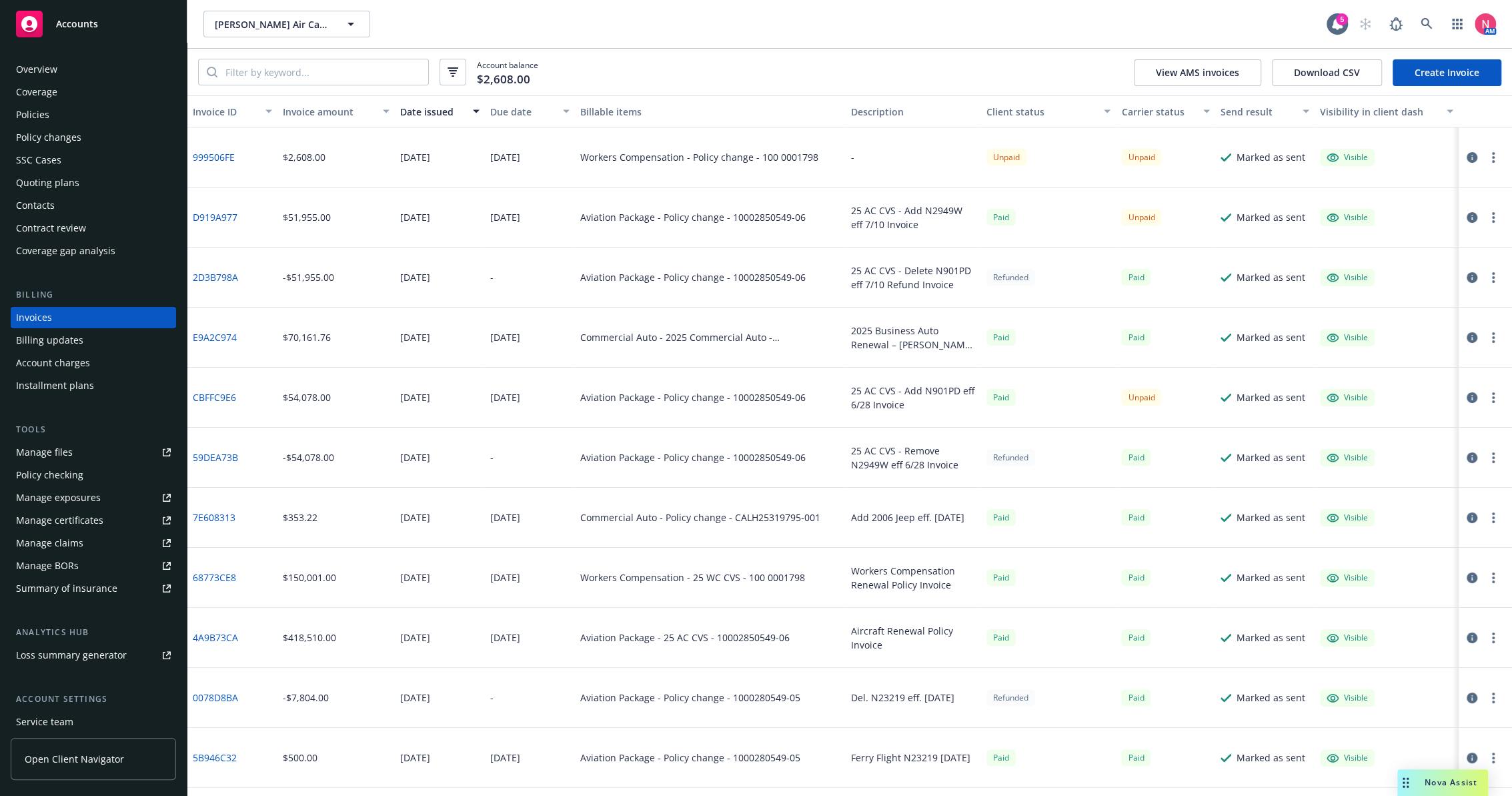
click at [1485, 160] on button "button" at bounding box center [1493, 157] width 16 height 16
click at [1425, 233] on link "Copy invoice URL" at bounding box center [1404, 238] width 170 height 27
click at [101, 446] on link "Manage files" at bounding box center [93, 452] width 165 height 21
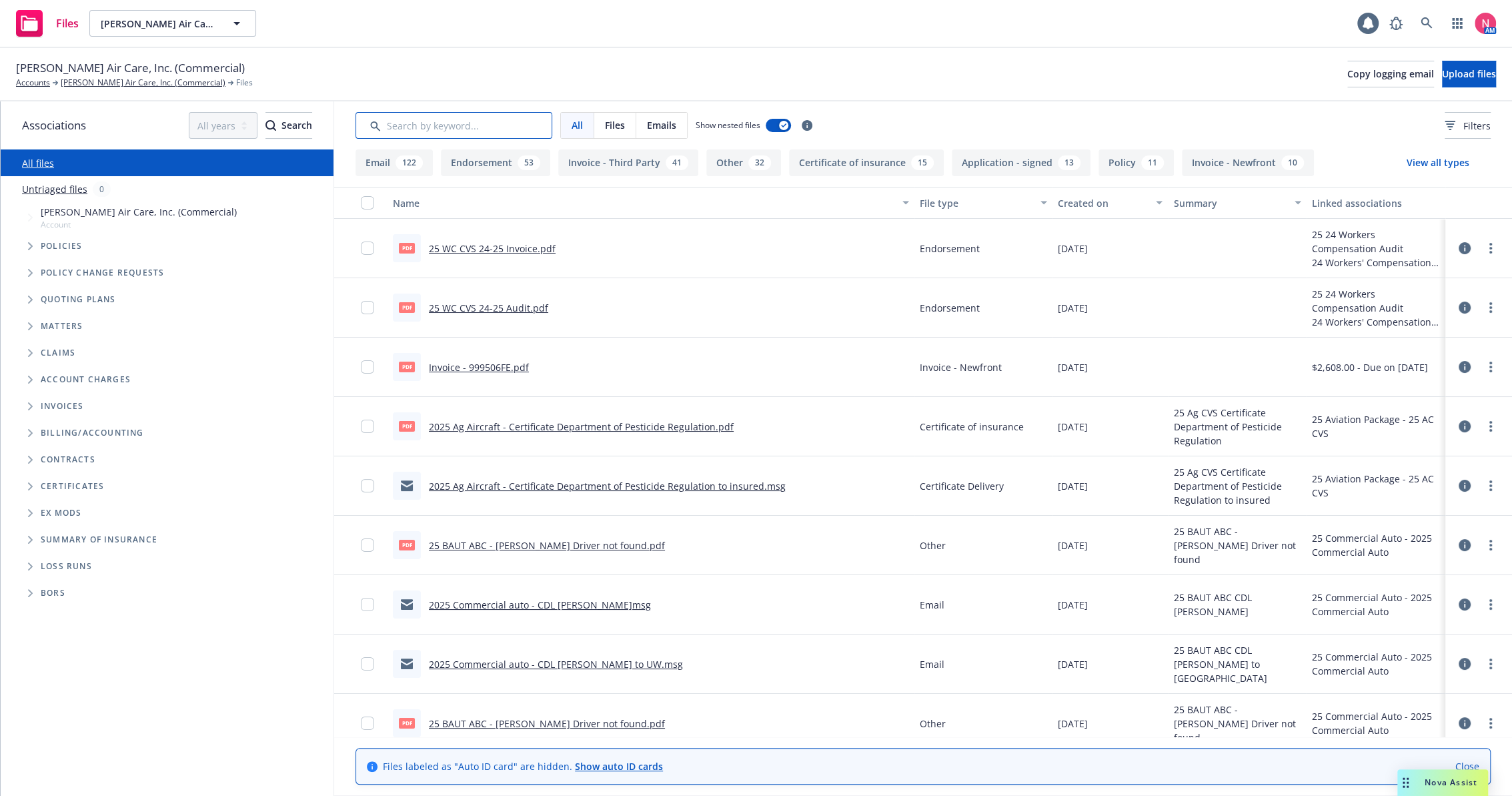
click at [469, 125] on input "Search by keyword..." at bounding box center [454, 125] width 197 height 27
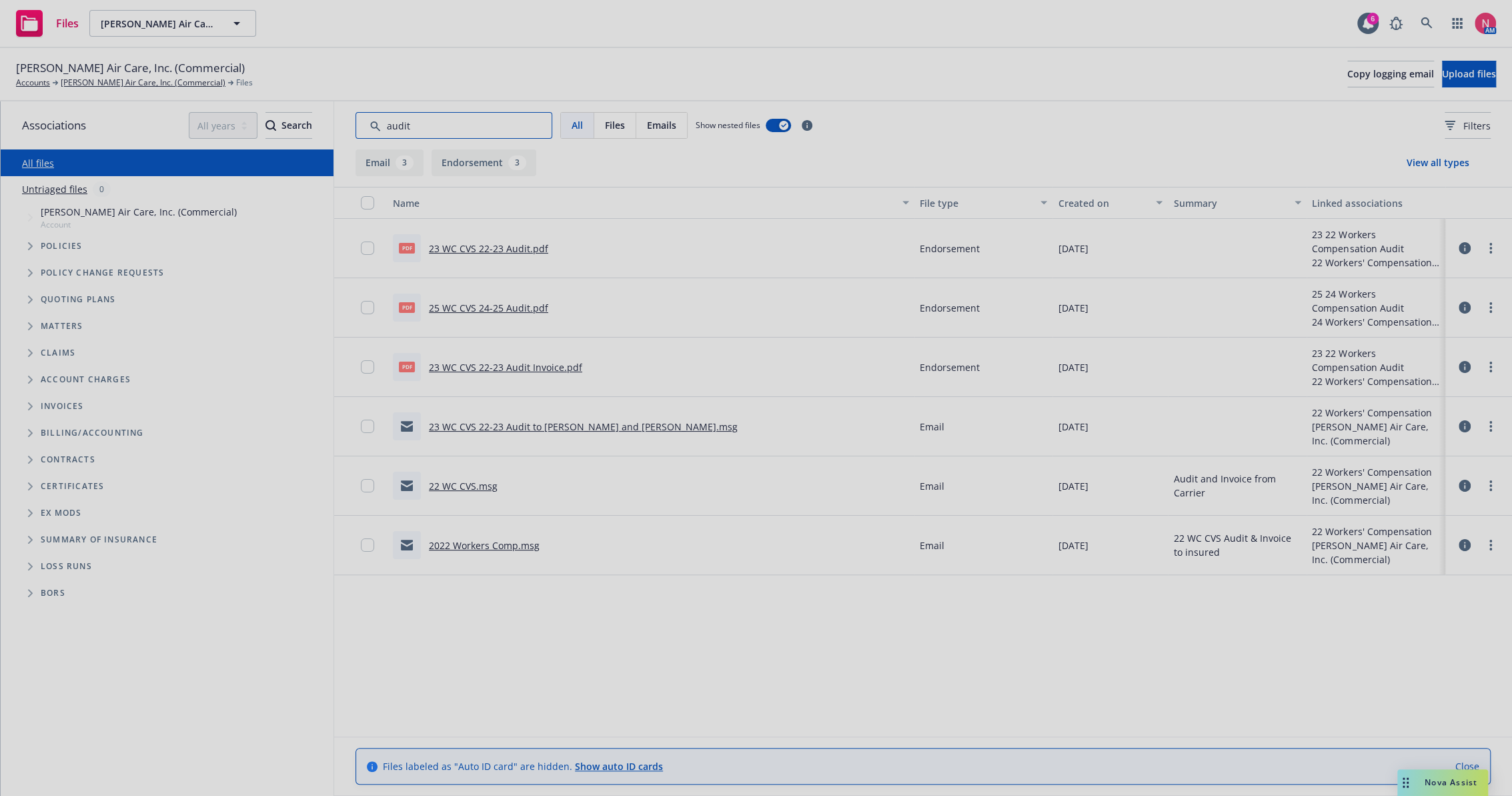
type input "audit"
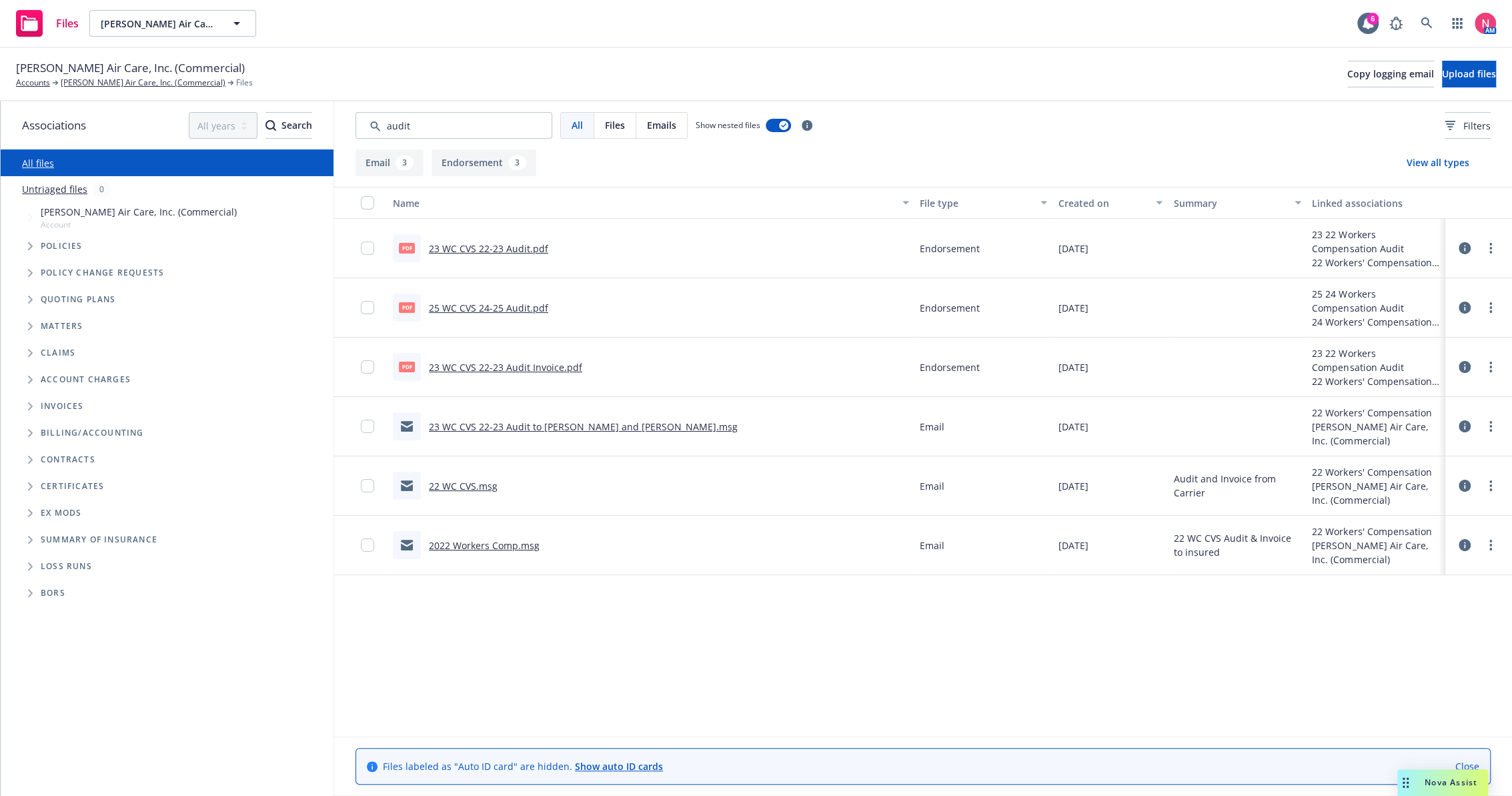
click at [540, 422] on link "23 WC CVS 22-23 Audit to Stephanie and Gregg.msg" at bounding box center [583, 427] width 309 height 13
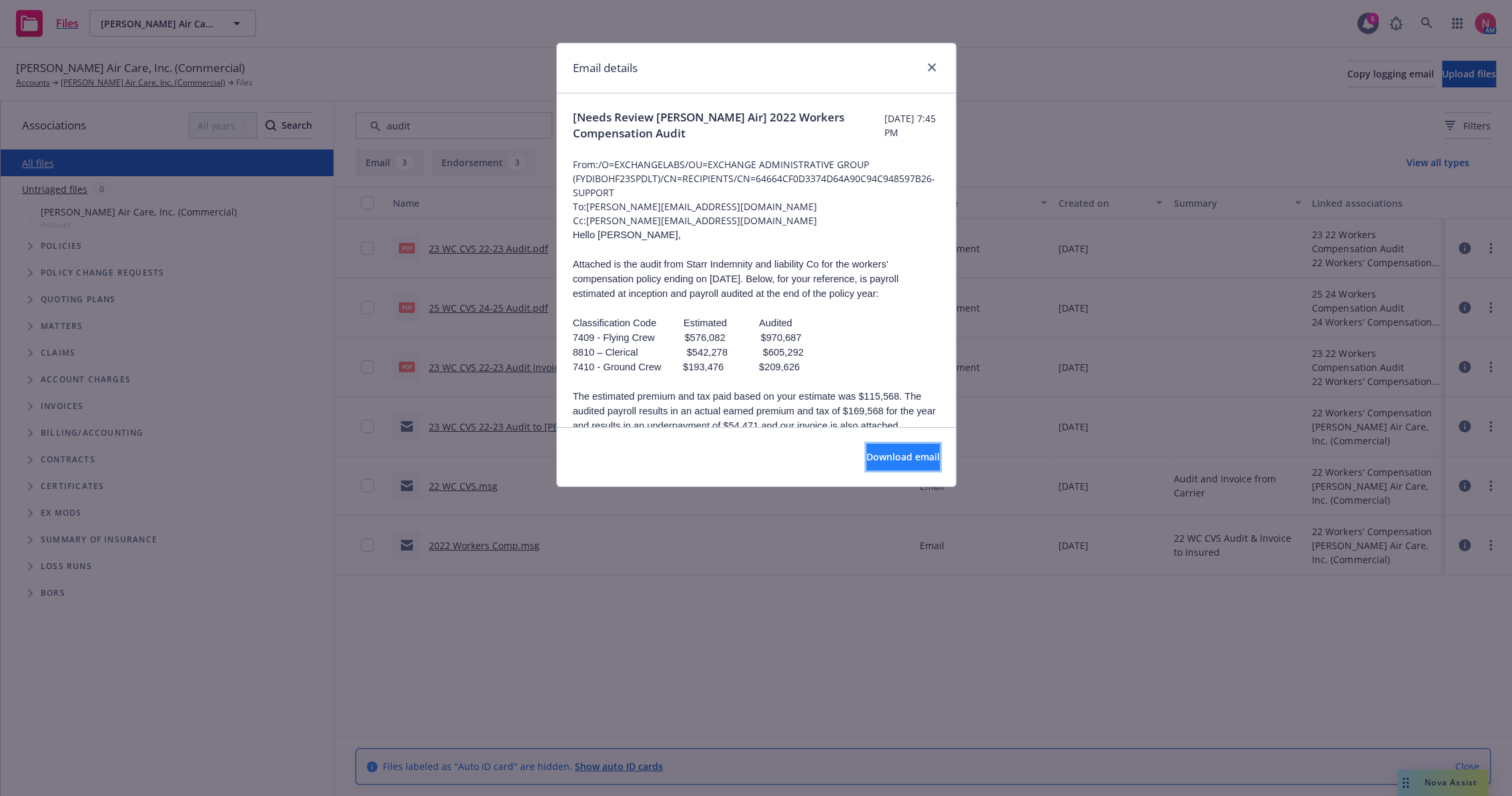
click at [905, 455] on span "Download email" at bounding box center [903, 457] width 74 height 13
click at [929, 67] on icon "close" at bounding box center [931, 67] width 8 height 8
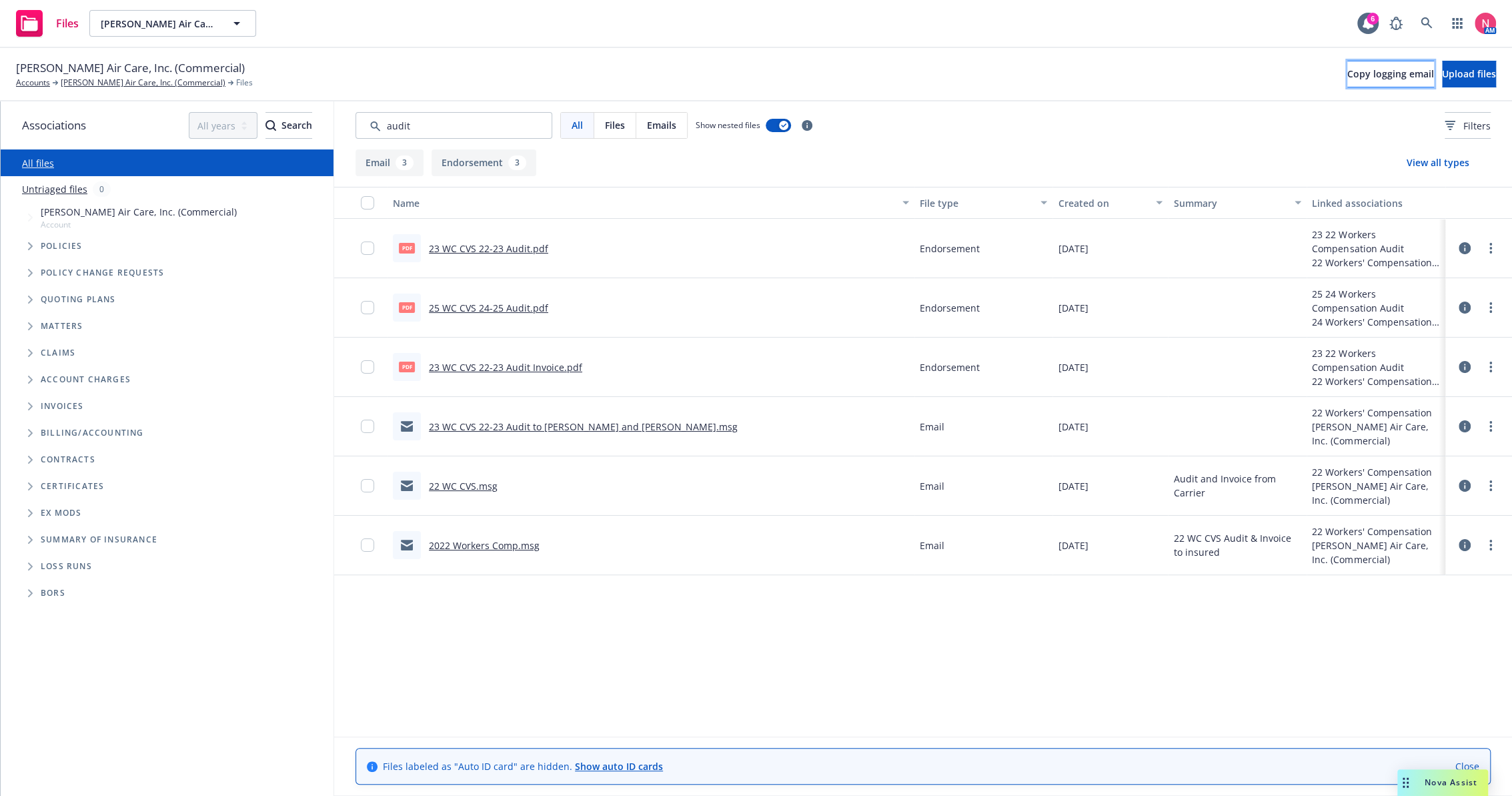
click at [1349, 63] on button "Copy logging email" at bounding box center [1391, 74] width 87 height 27
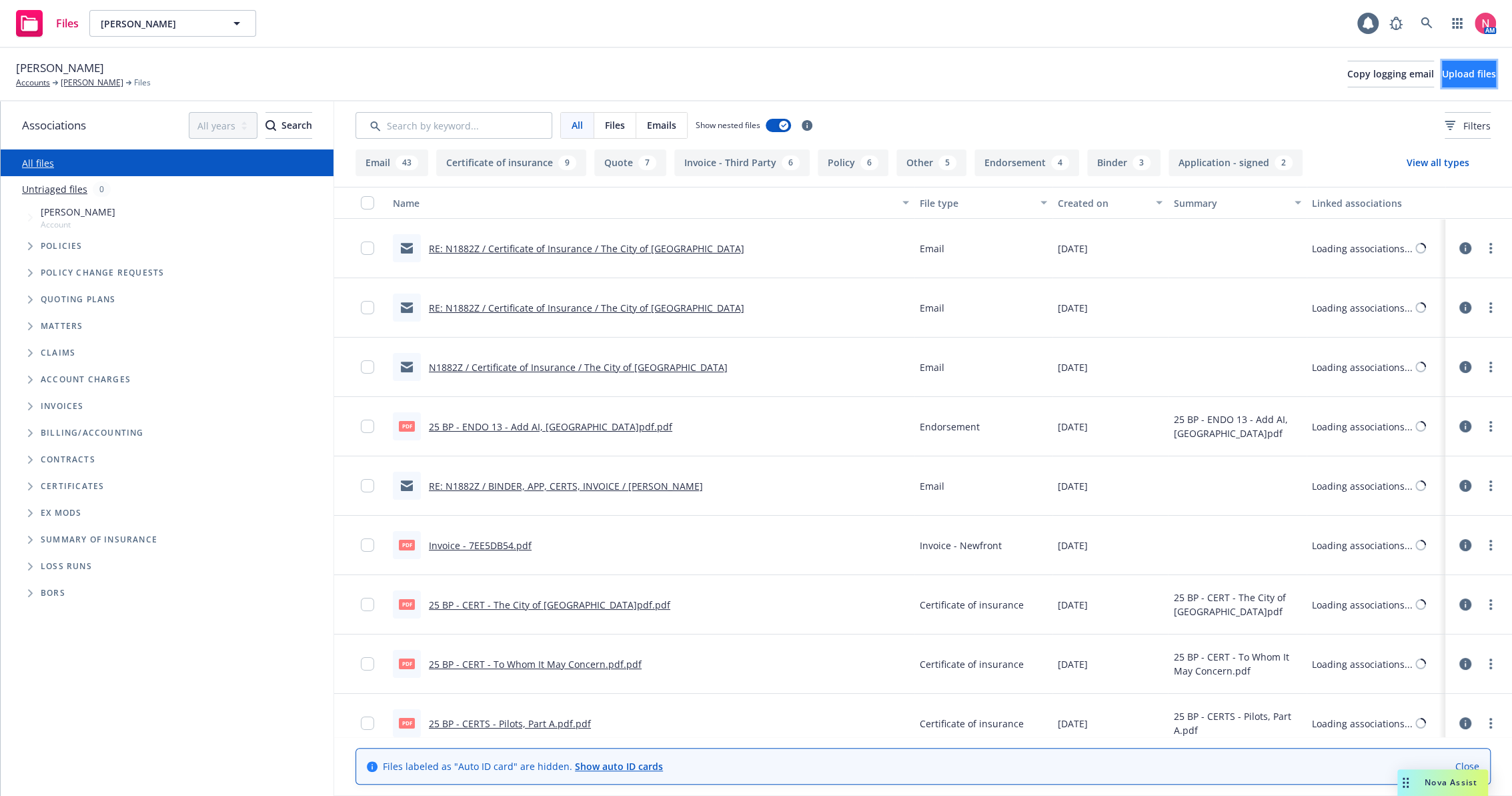
click at [1442, 66] on button "Upload files" at bounding box center [1469, 74] width 54 height 27
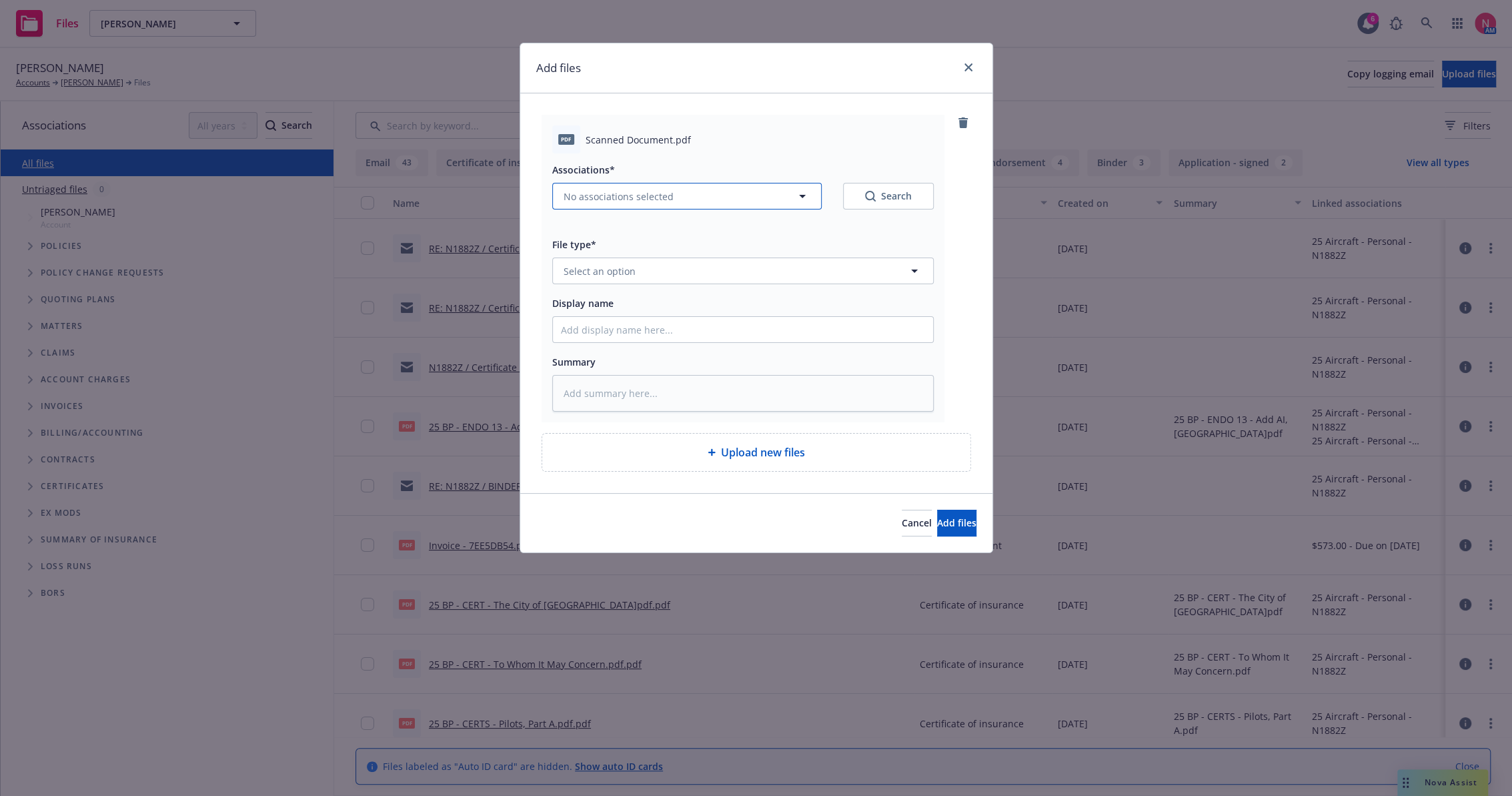
click at [684, 198] on button "No associations selected" at bounding box center [686, 196] width 270 height 27
type textarea "x"
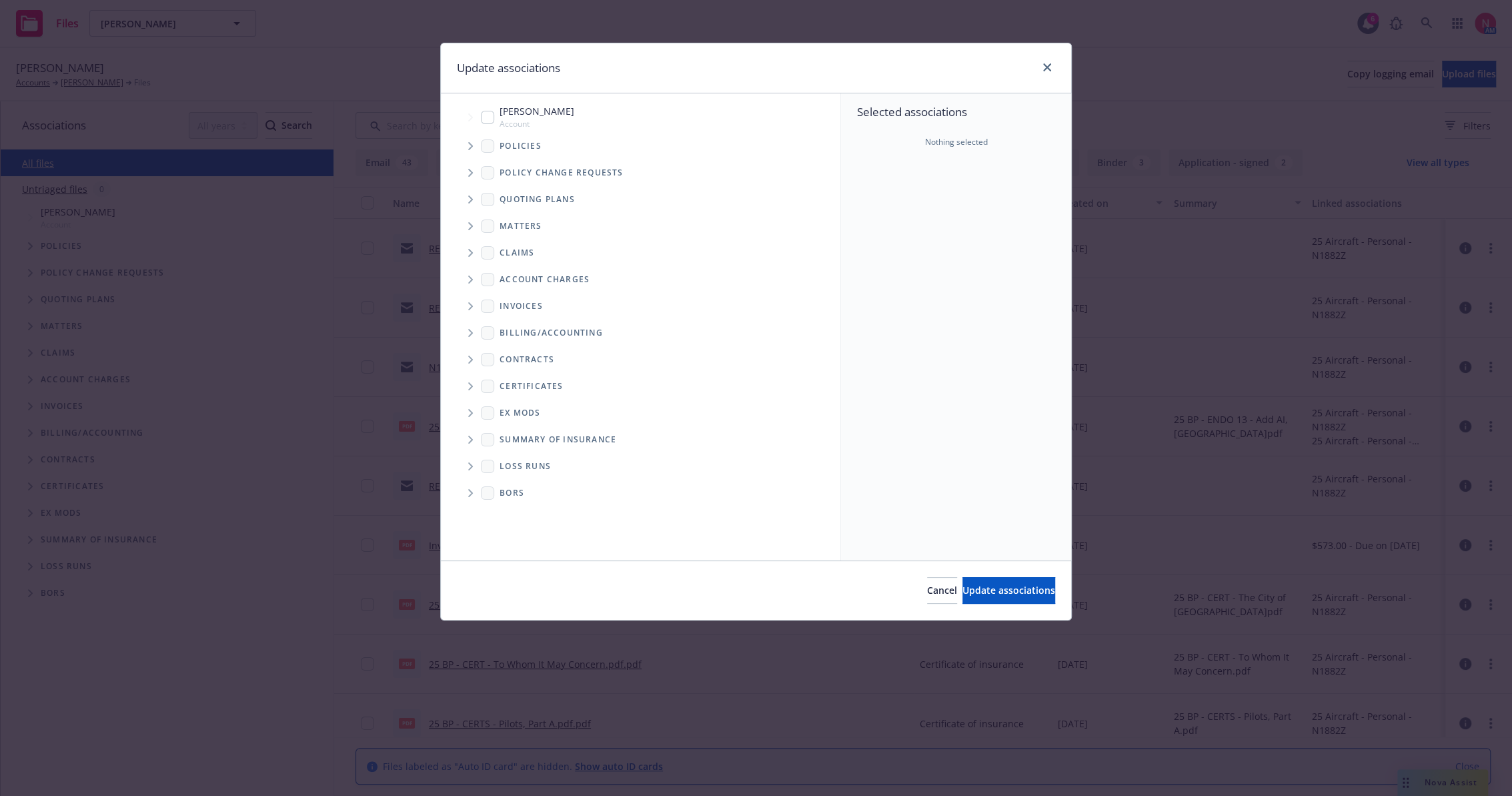
click at [496, 121] on div "William Constable Account" at bounding box center [527, 117] width 93 height 25
checkbox input "true"
click at [962, 584] on span "Update associations" at bounding box center [1008, 590] width 92 height 13
type textarea "x"
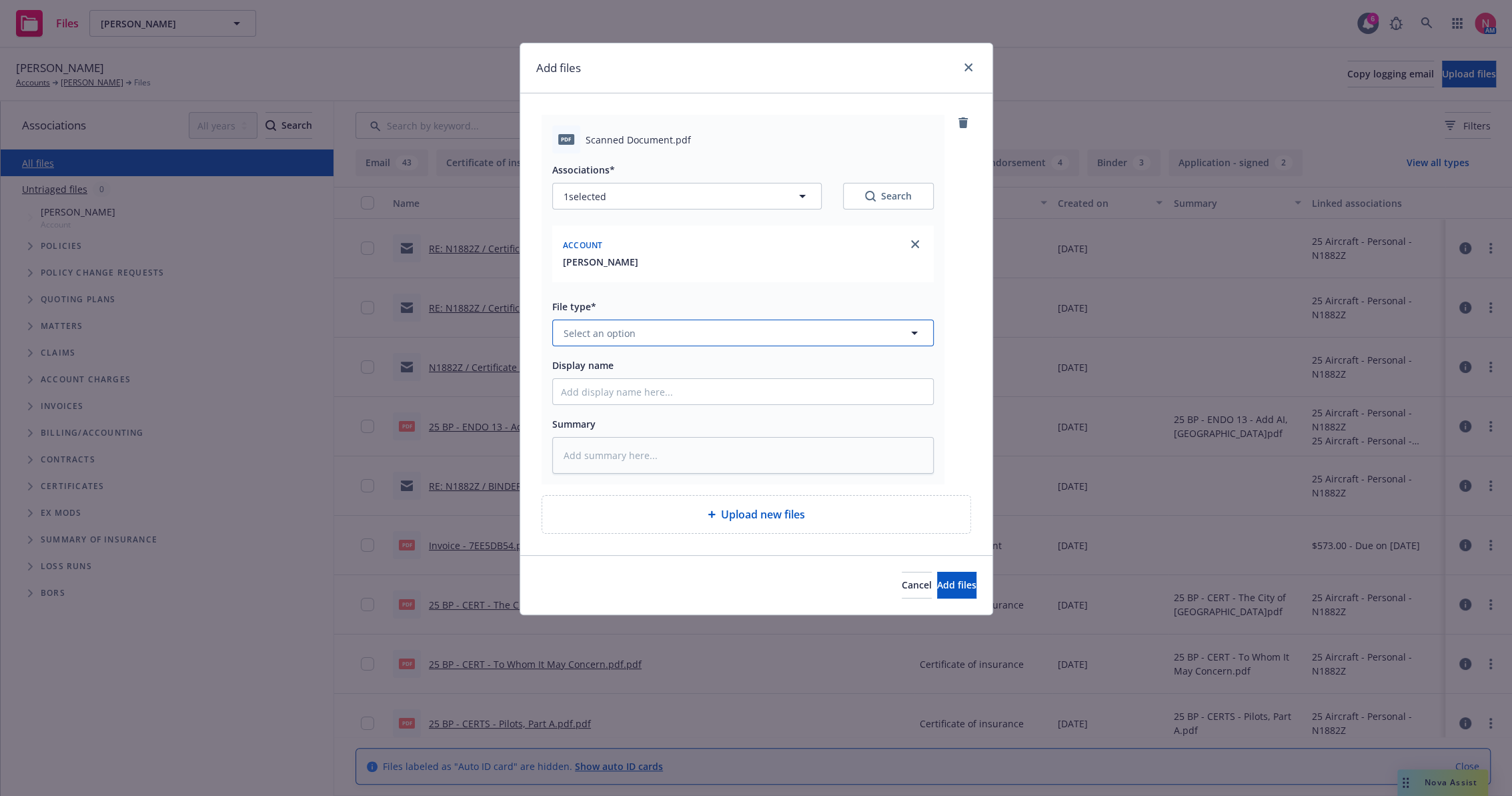
click at [672, 334] on button "Select an option" at bounding box center [742, 333] width 382 height 27
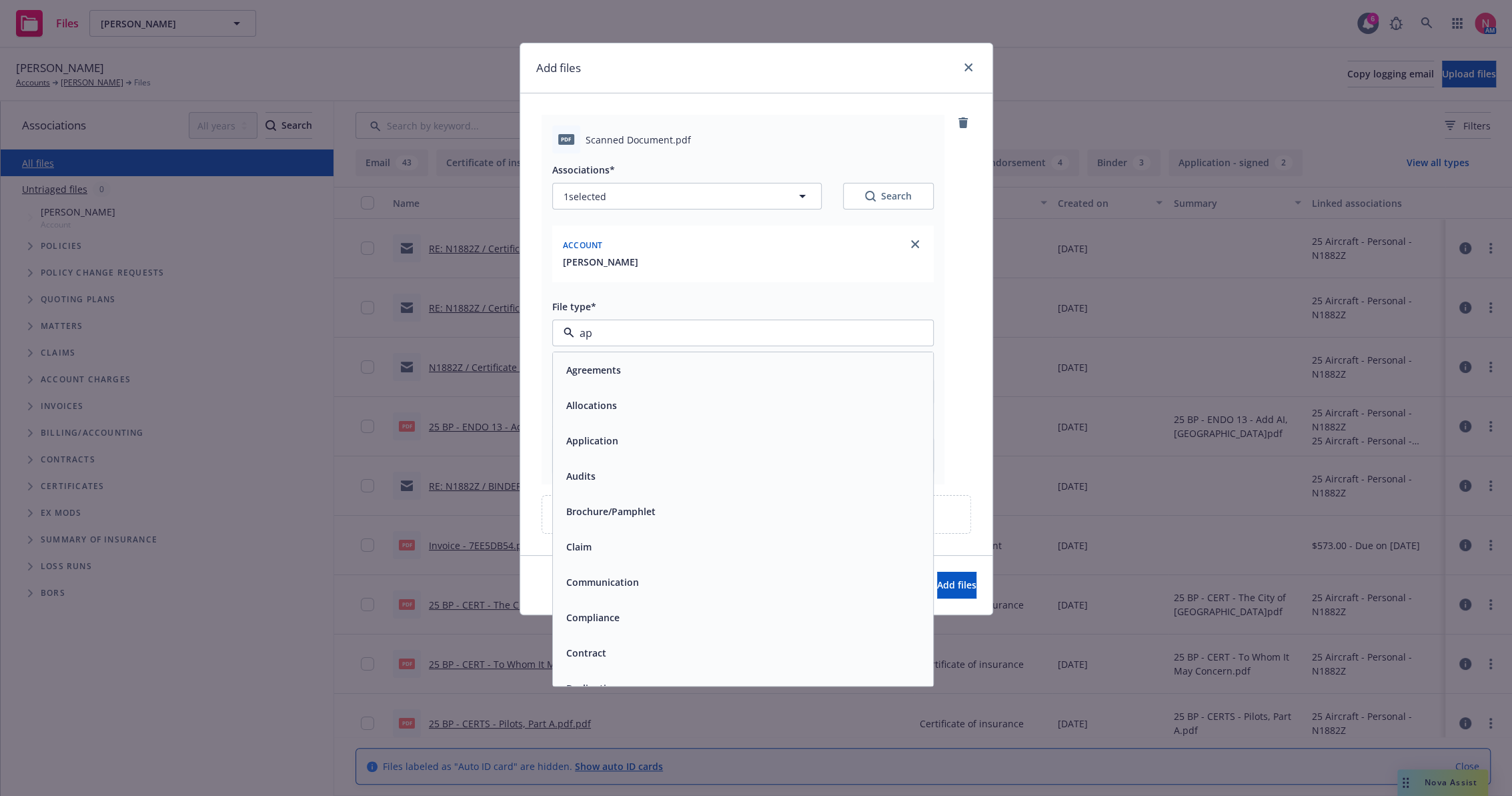
type input "app"
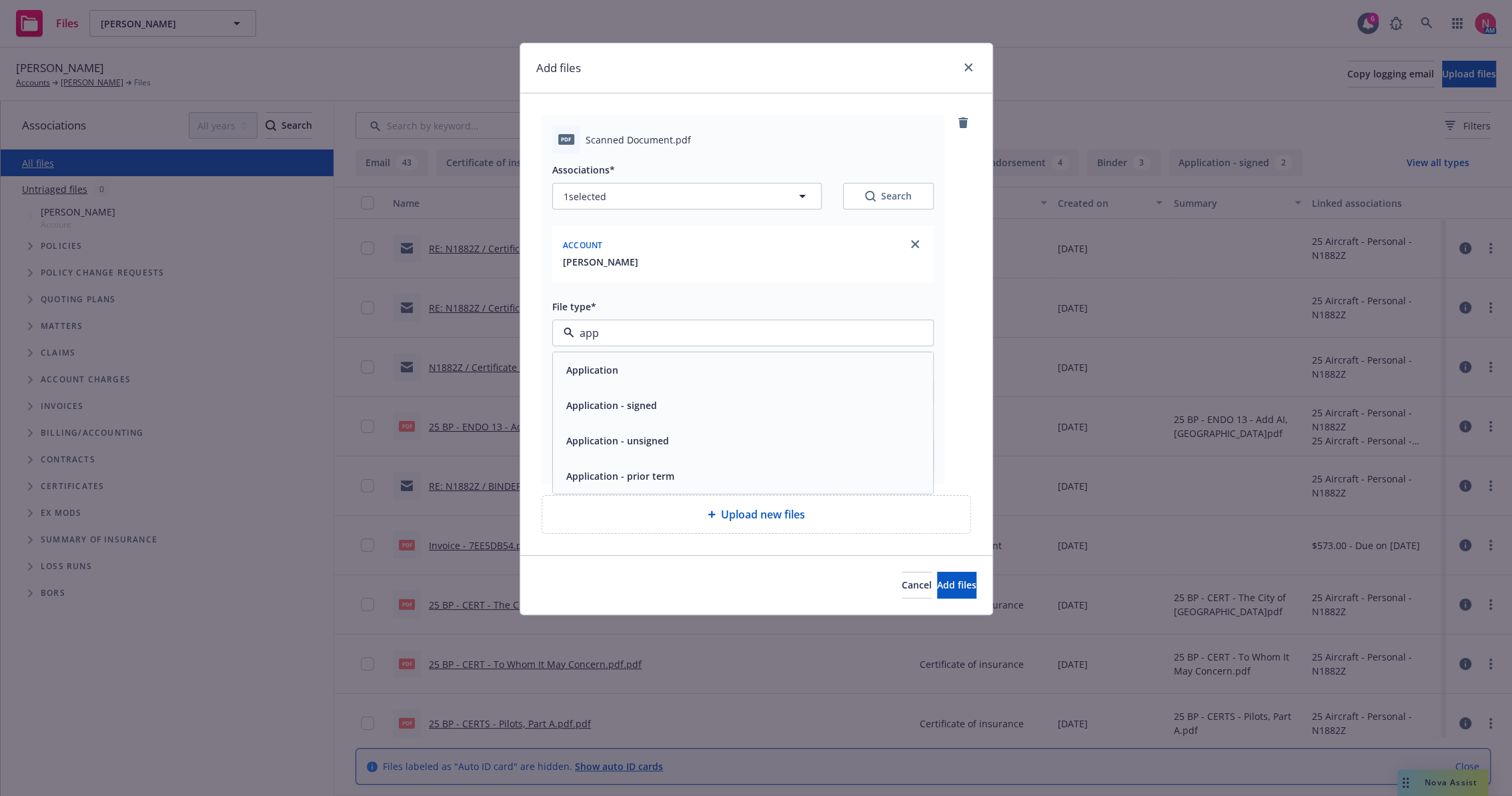
click at [626, 406] on span "Application - signed" at bounding box center [611, 406] width 91 height 14
click at [633, 396] on input "Display name" at bounding box center [742, 392] width 380 height 25
type textarea "x"
type input "2"
type textarea "x"
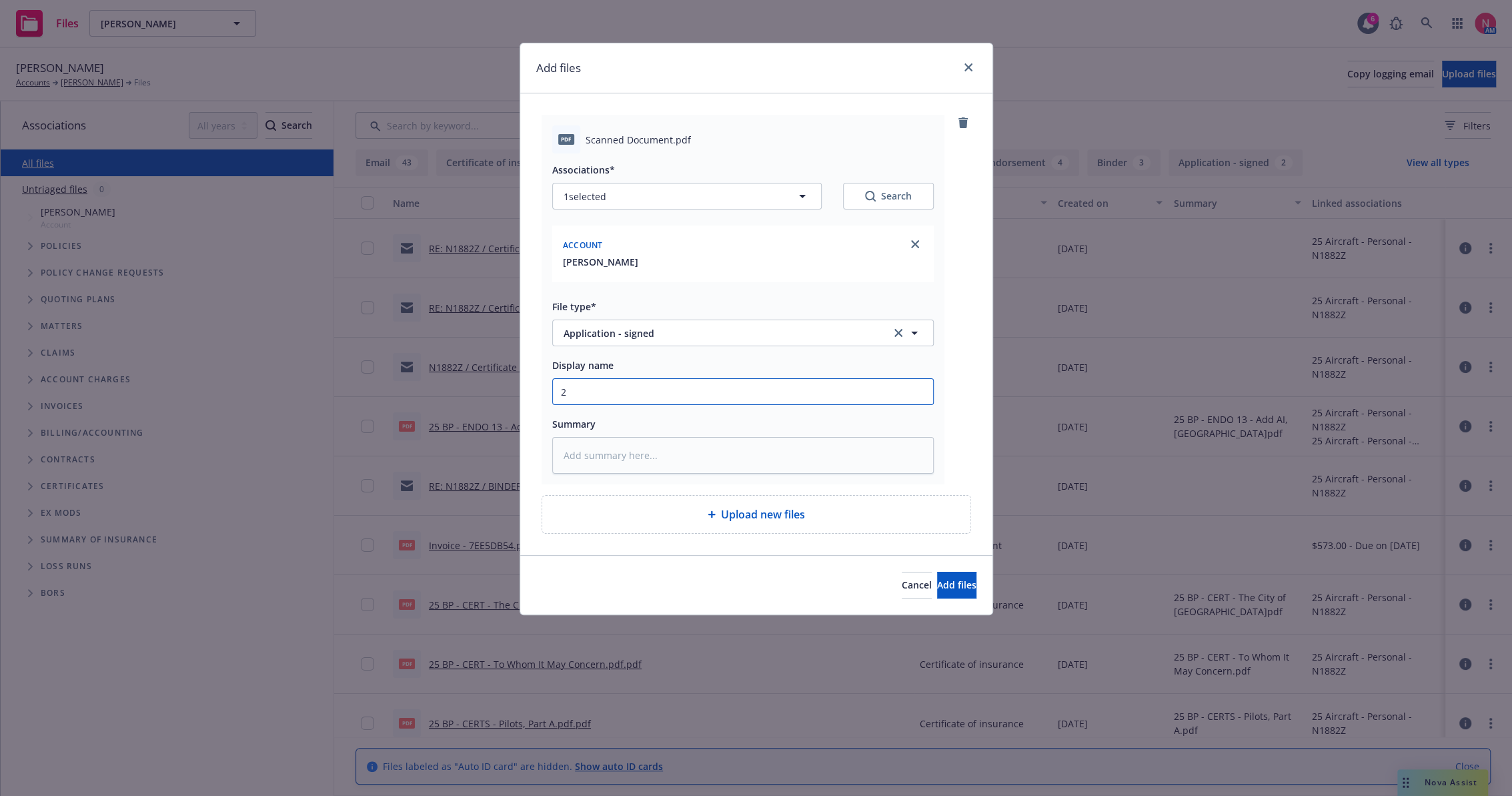
type input "25"
type textarea "x"
type input "25"
type textarea "x"
type input "25 B"
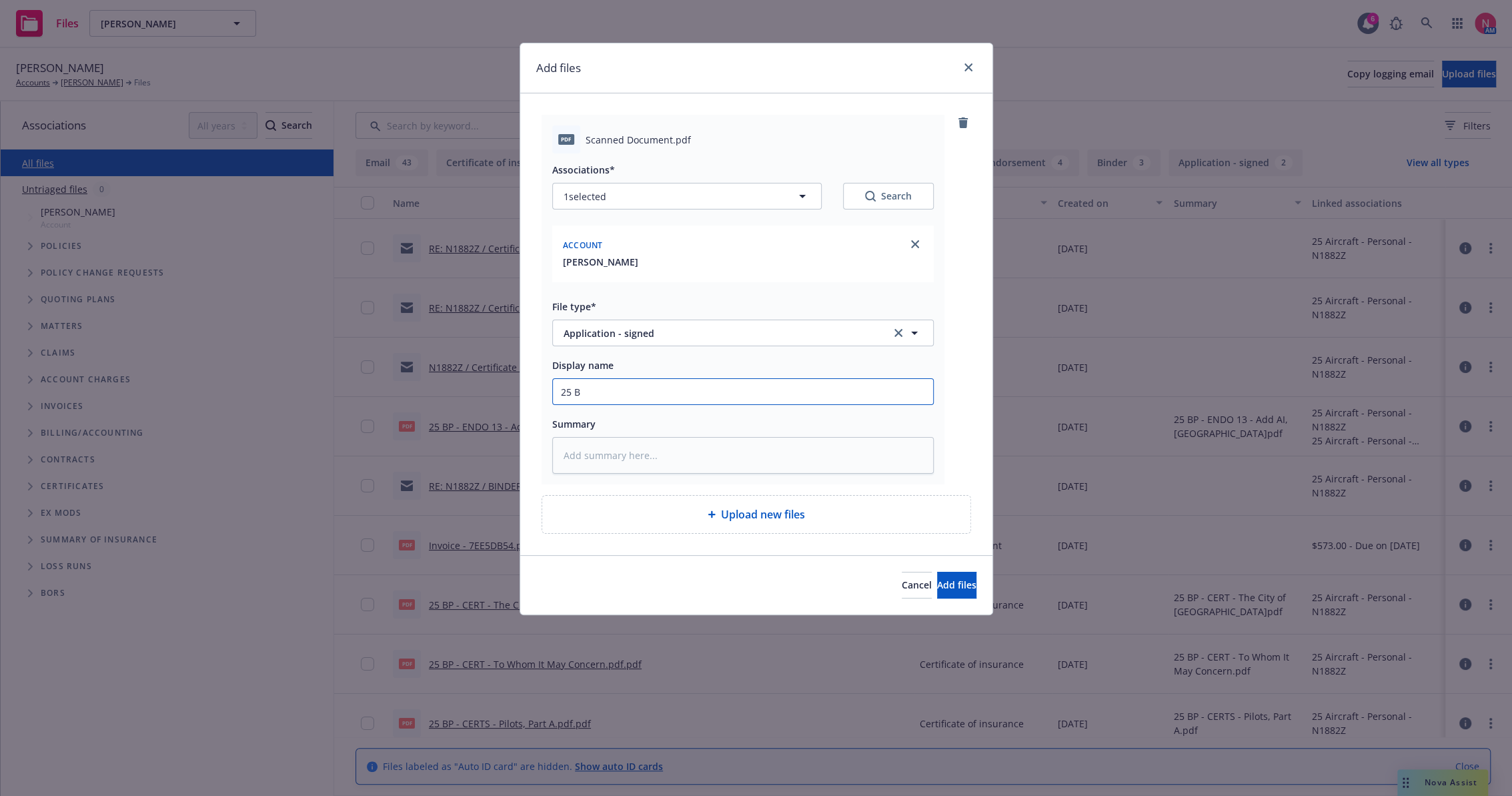
type textarea "x"
type input "25 BP"
type textarea "x"
type input "25 BP"
type textarea "x"
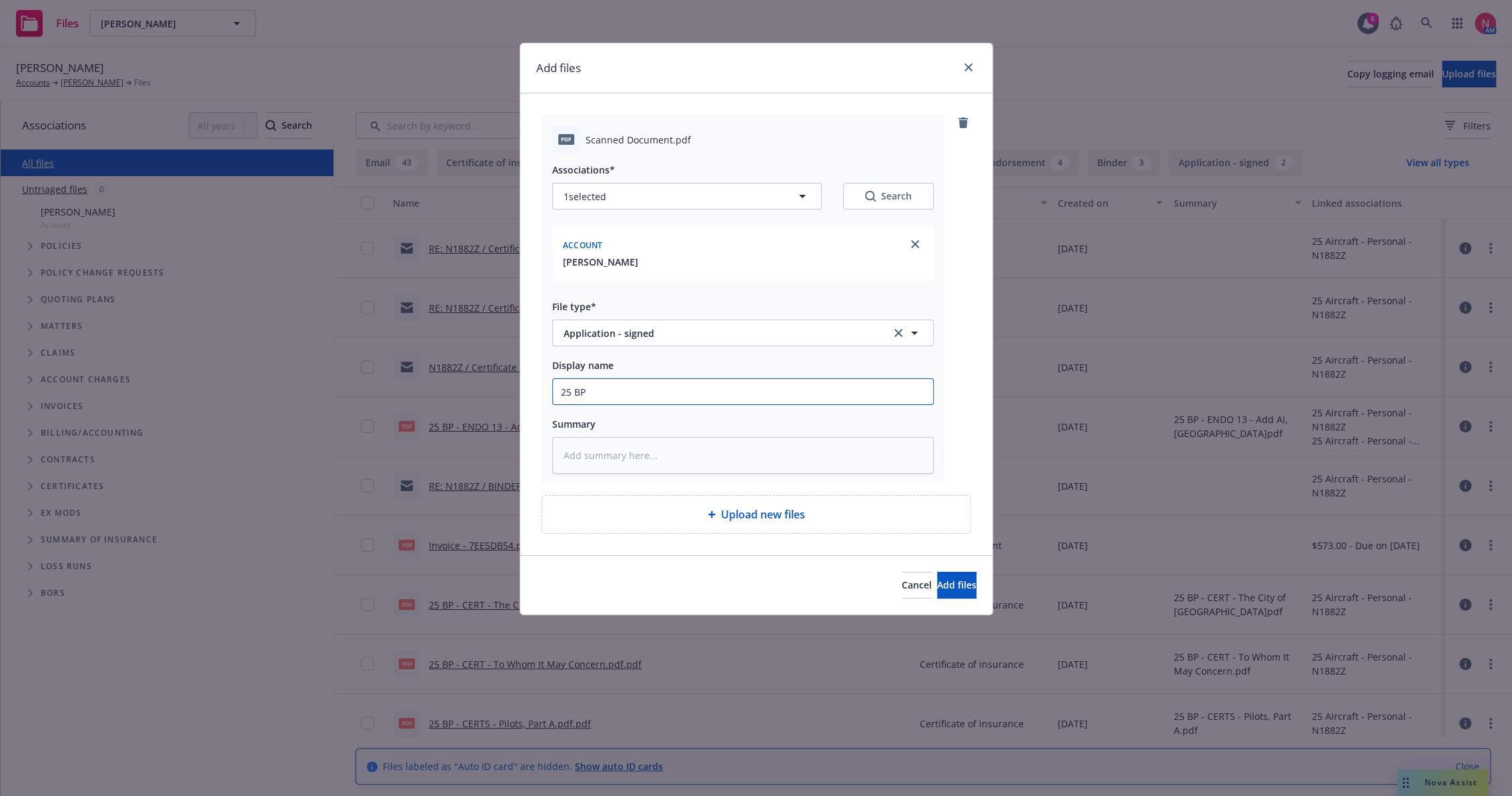
type input "25 BP G"
type textarea "x"
type input "25 BP GL"
type textarea "x"
type input "25 BP GLO"
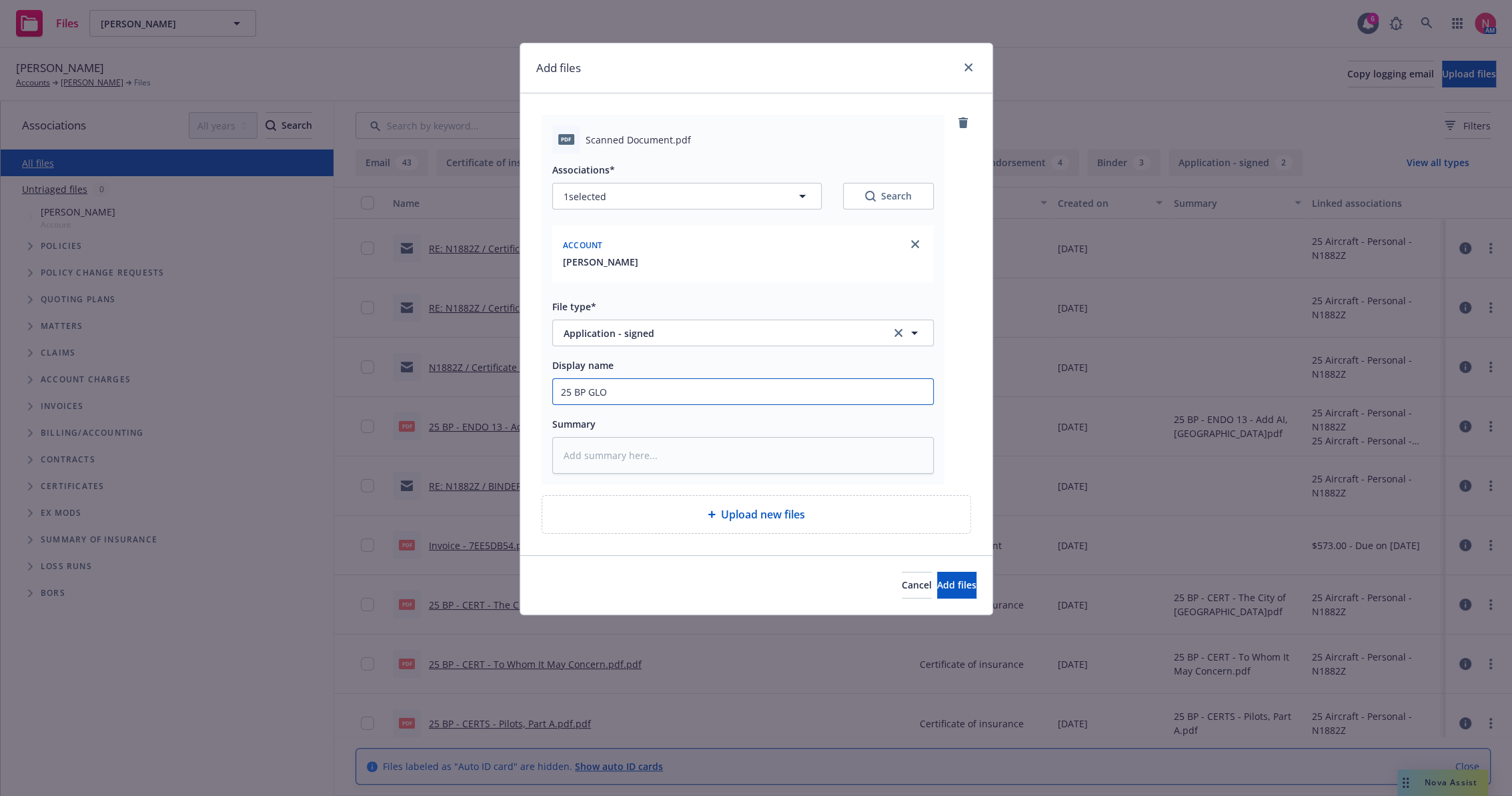
type textarea "x"
type input "25 BP GLO App Signed"
click at [937, 572] on button "Add files" at bounding box center [957, 585] width 39 height 27
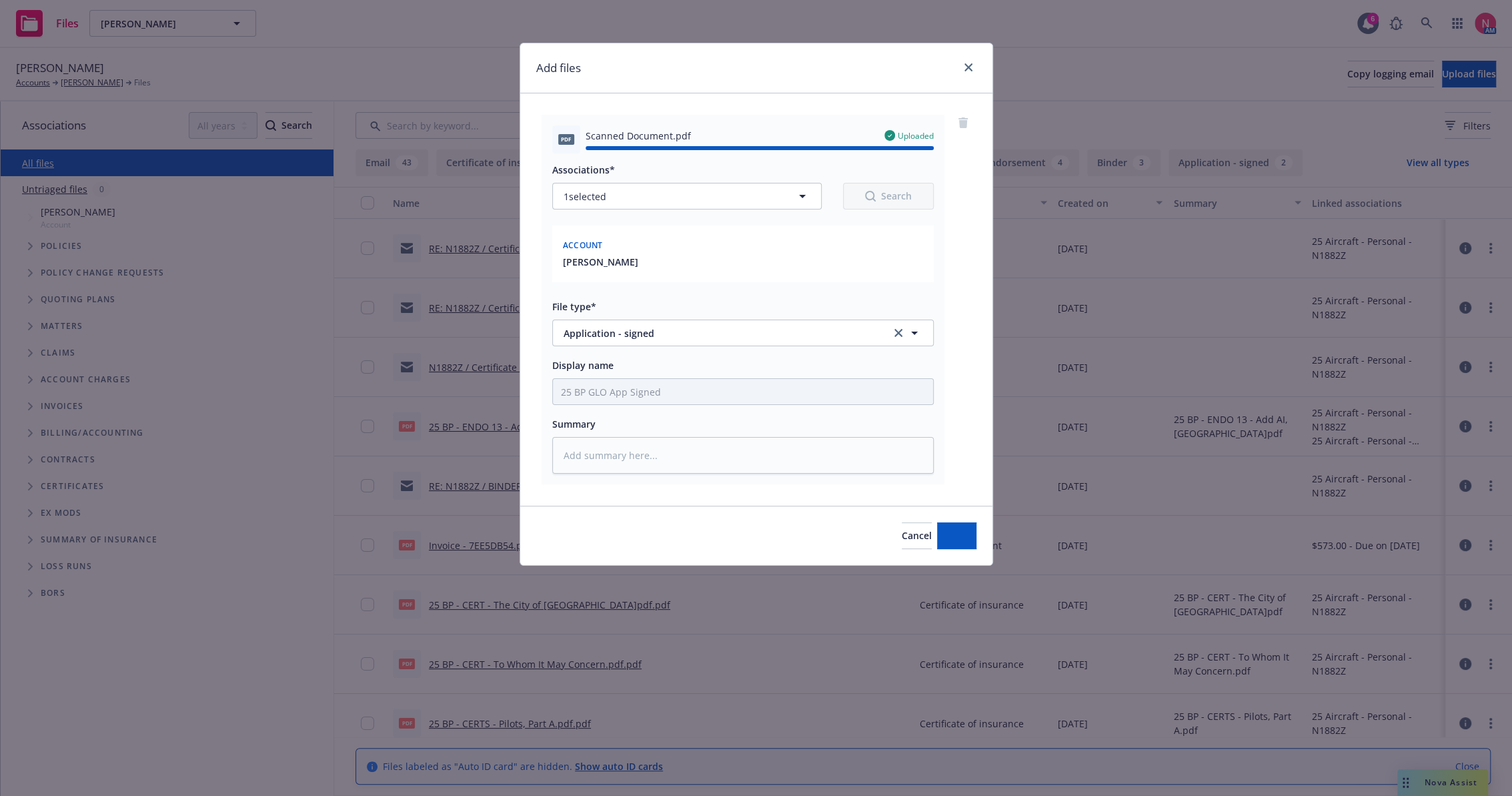
type textarea "x"
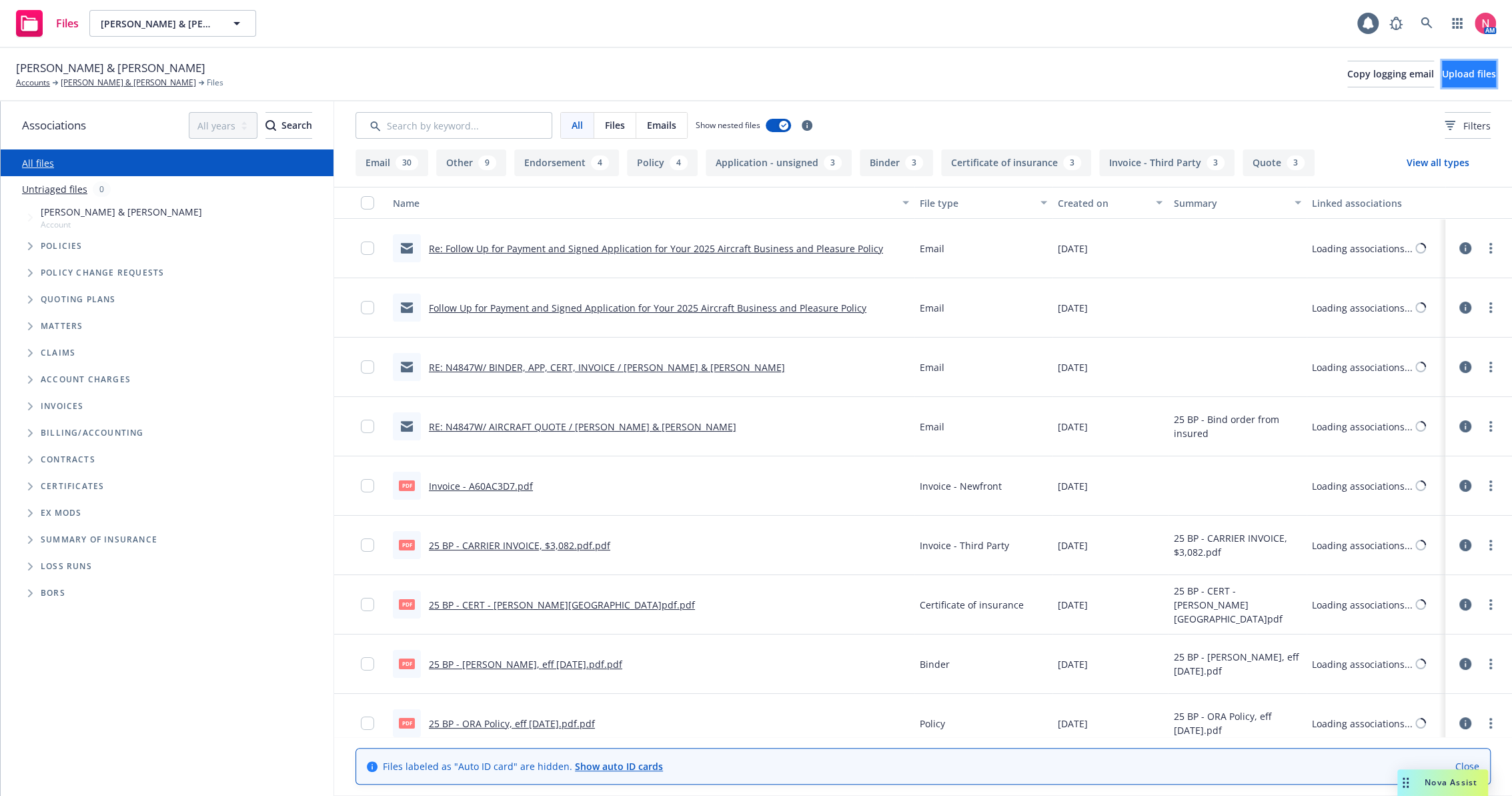
click at [1464, 76] on span "Upload files" at bounding box center [1469, 74] width 54 height 13
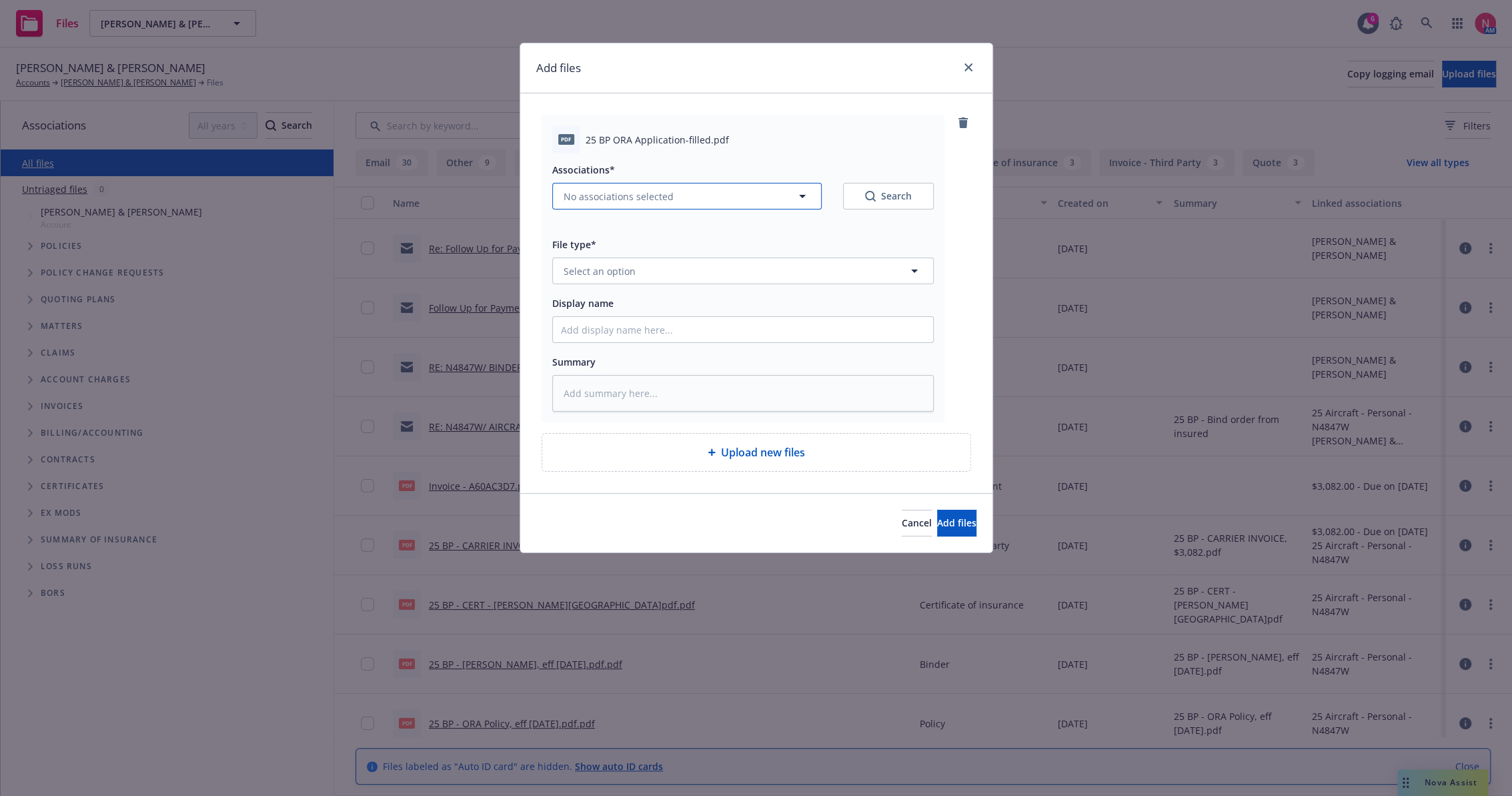
click at [677, 185] on button "No associations selected" at bounding box center [686, 196] width 270 height 27
type textarea "x"
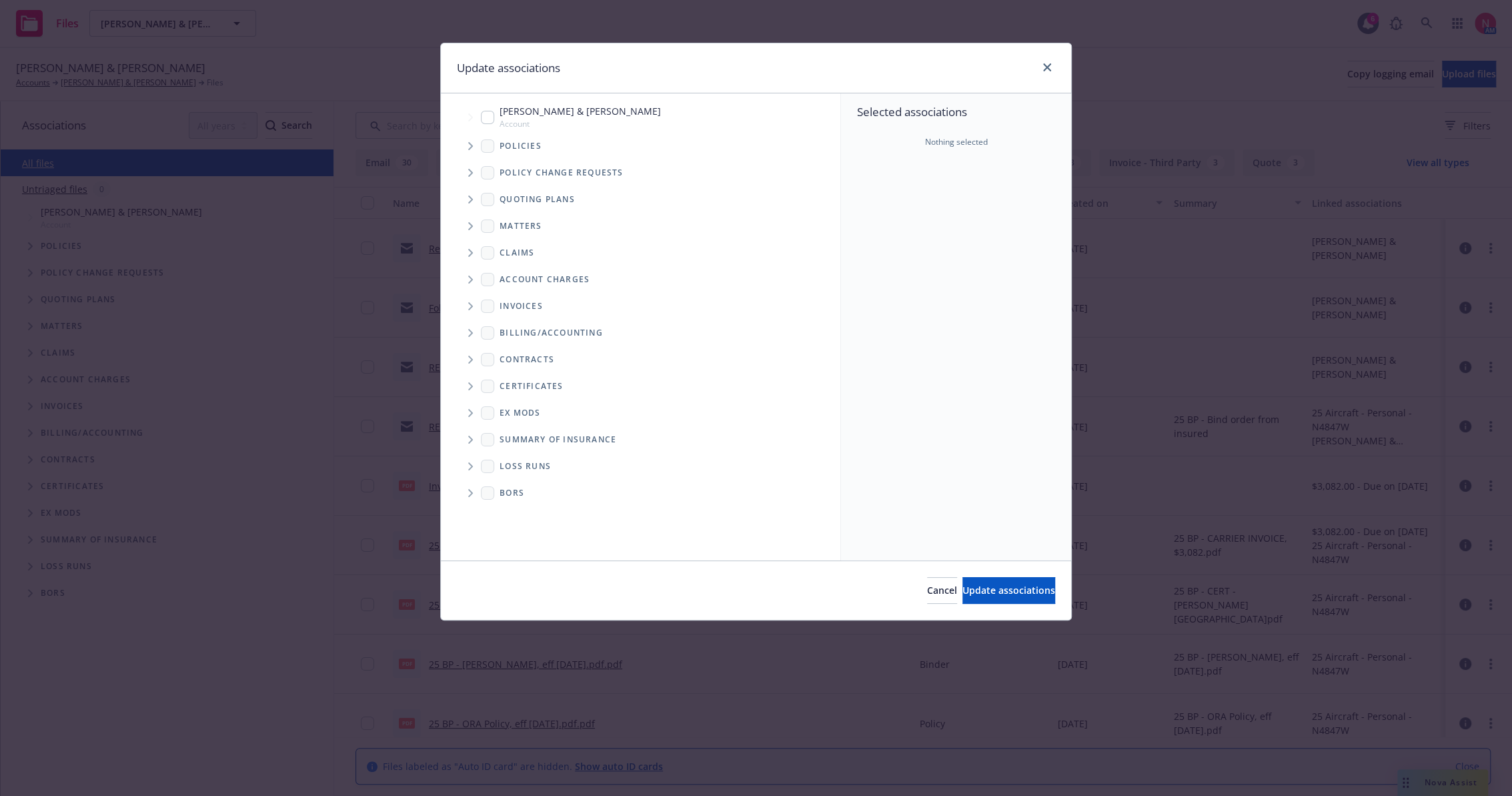
click at [513, 115] on span "[PERSON_NAME] & [PERSON_NAME]" at bounding box center [580, 111] width 161 height 14
checkbox input "true"
click at [990, 595] on span "Update associations" at bounding box center [1008, 590] width 92 height 13
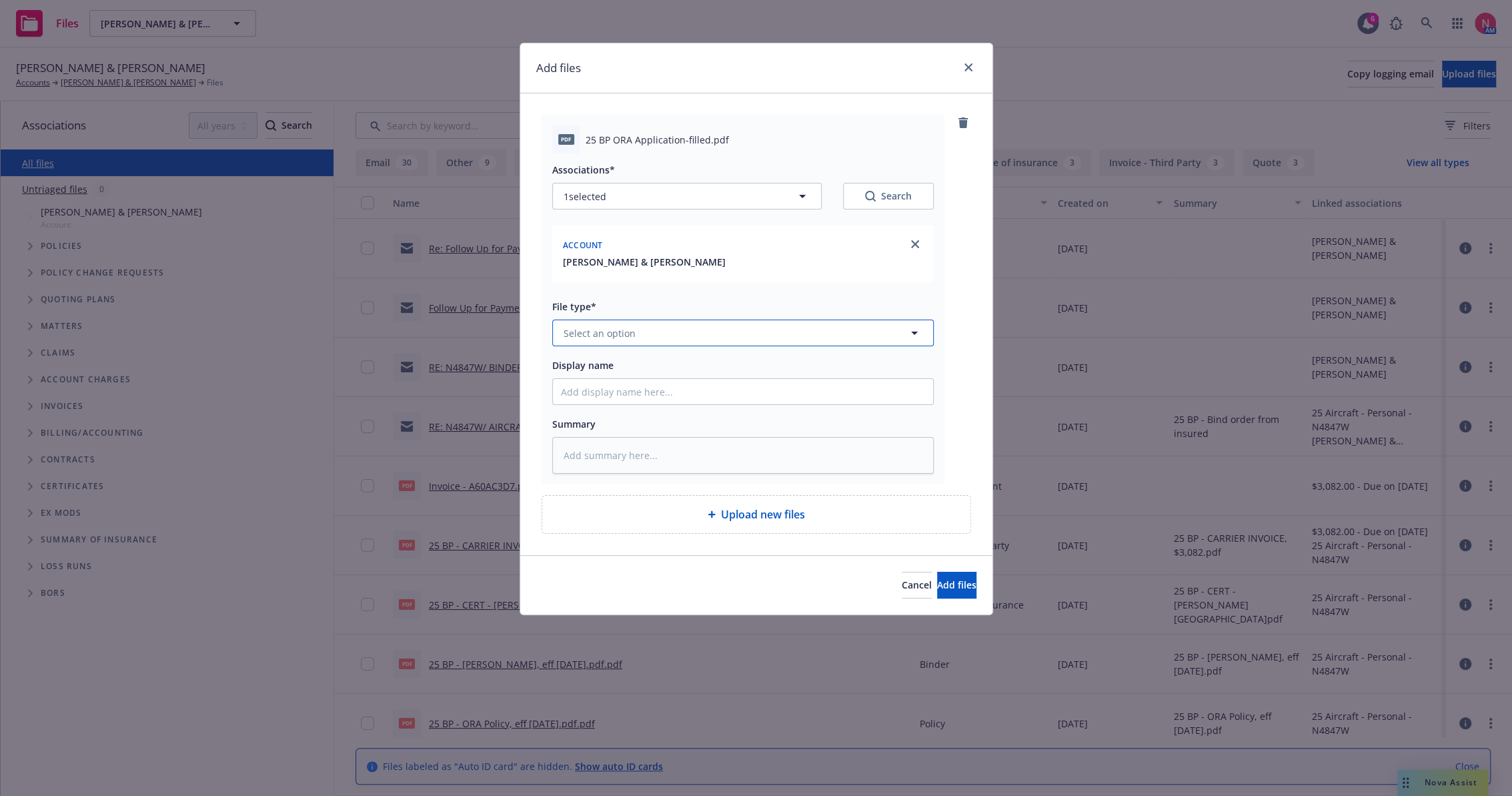
click at [643, 339] on button "Select an option" at bounding box center [742, 333] width 382 height 27
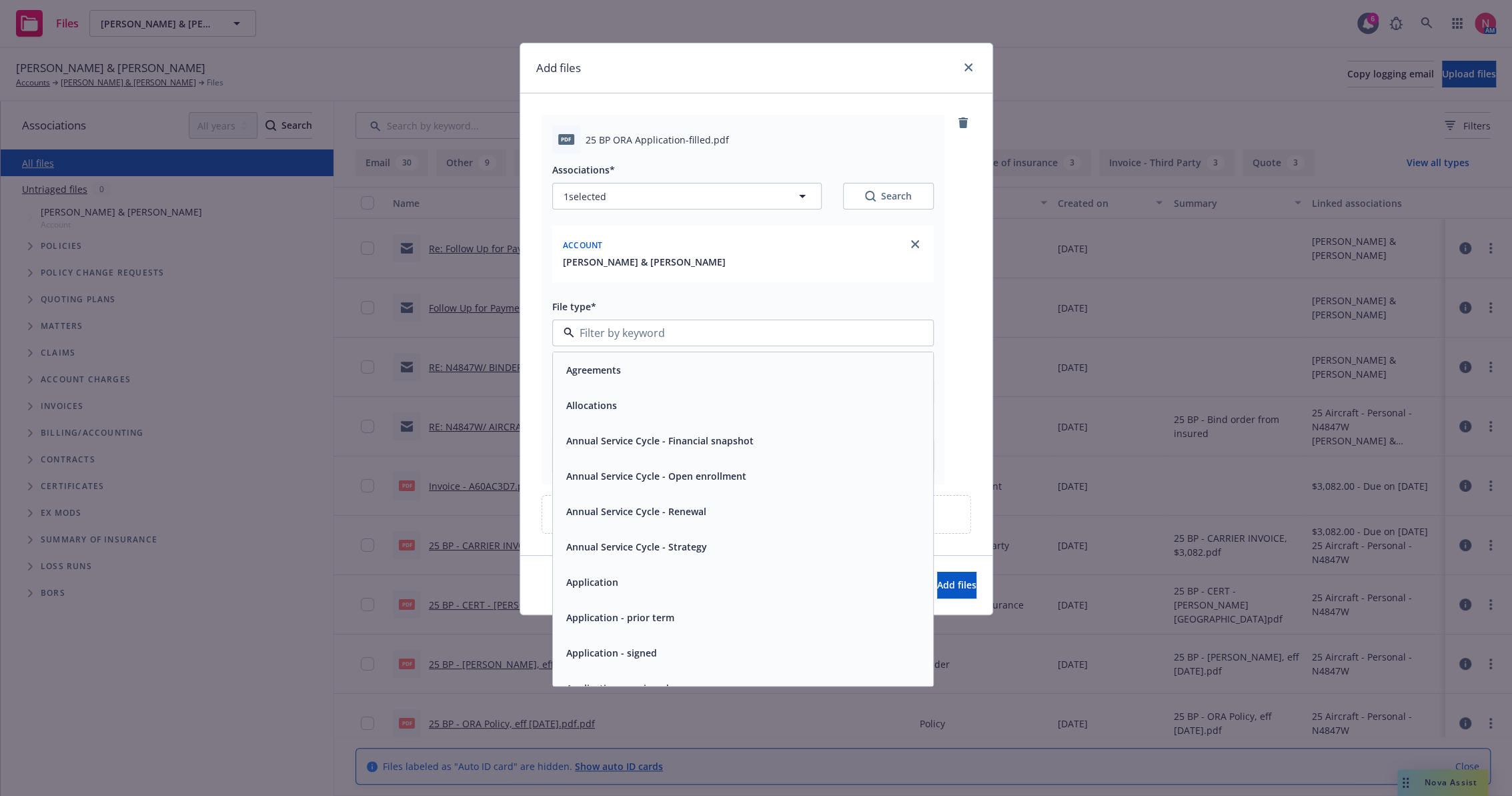
click at [639, 643] on div "Application - signed" at bounding box center [610, 653] width 99 height 20
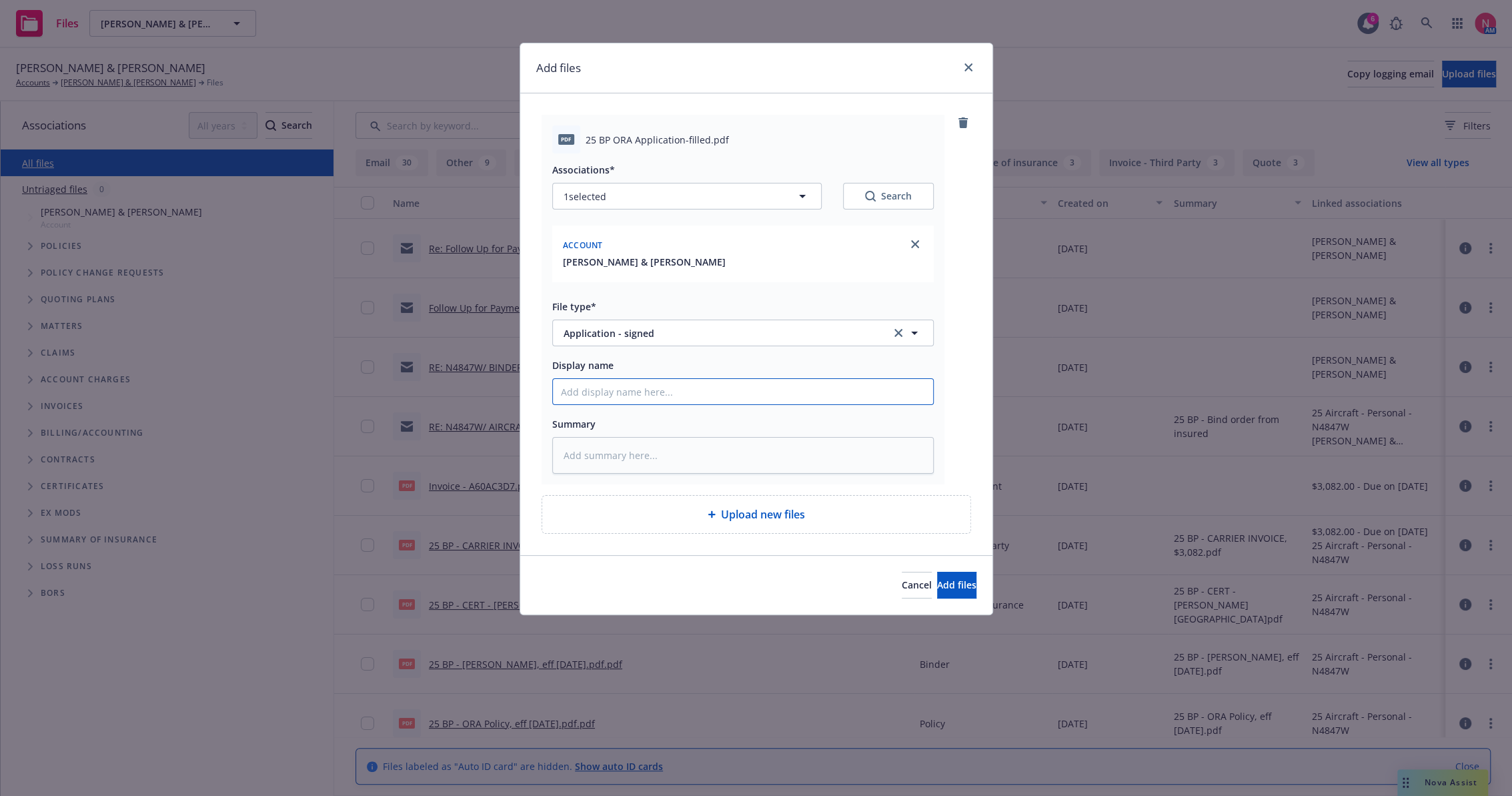
click at [691, 385] on input "Display name" at bounding box center [742, 392] width 380 height 25
type textarea "x"
type input "2"
type textarea "x"
type input "25"
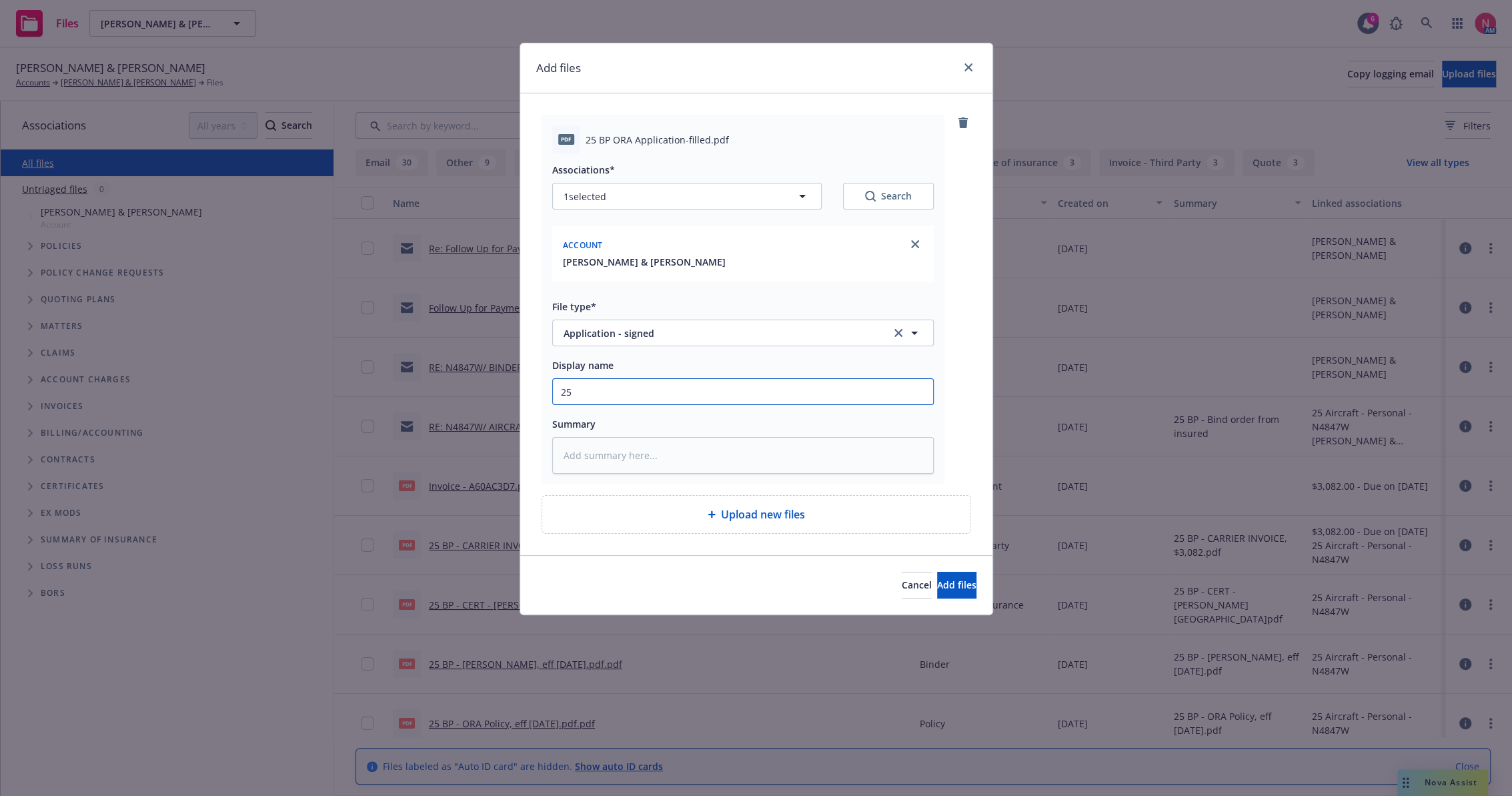
type textarea "x"
type input "25"
type textarea "x"
type input "25 b"
type textarea "x"
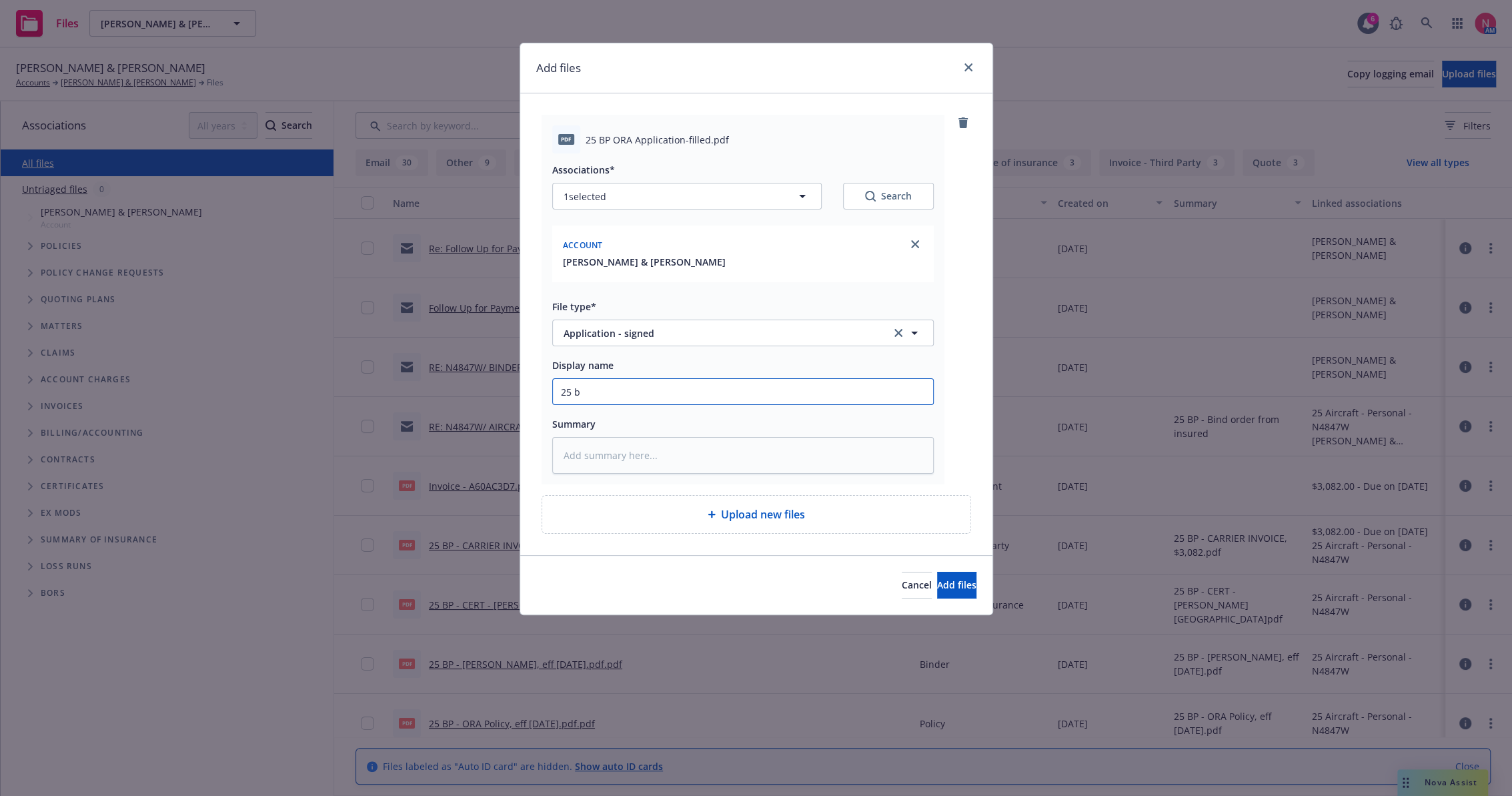
type input "25 bp"
type textarea "x"
type input "25 bp"
type textarea "x"
type input "25 bp o"
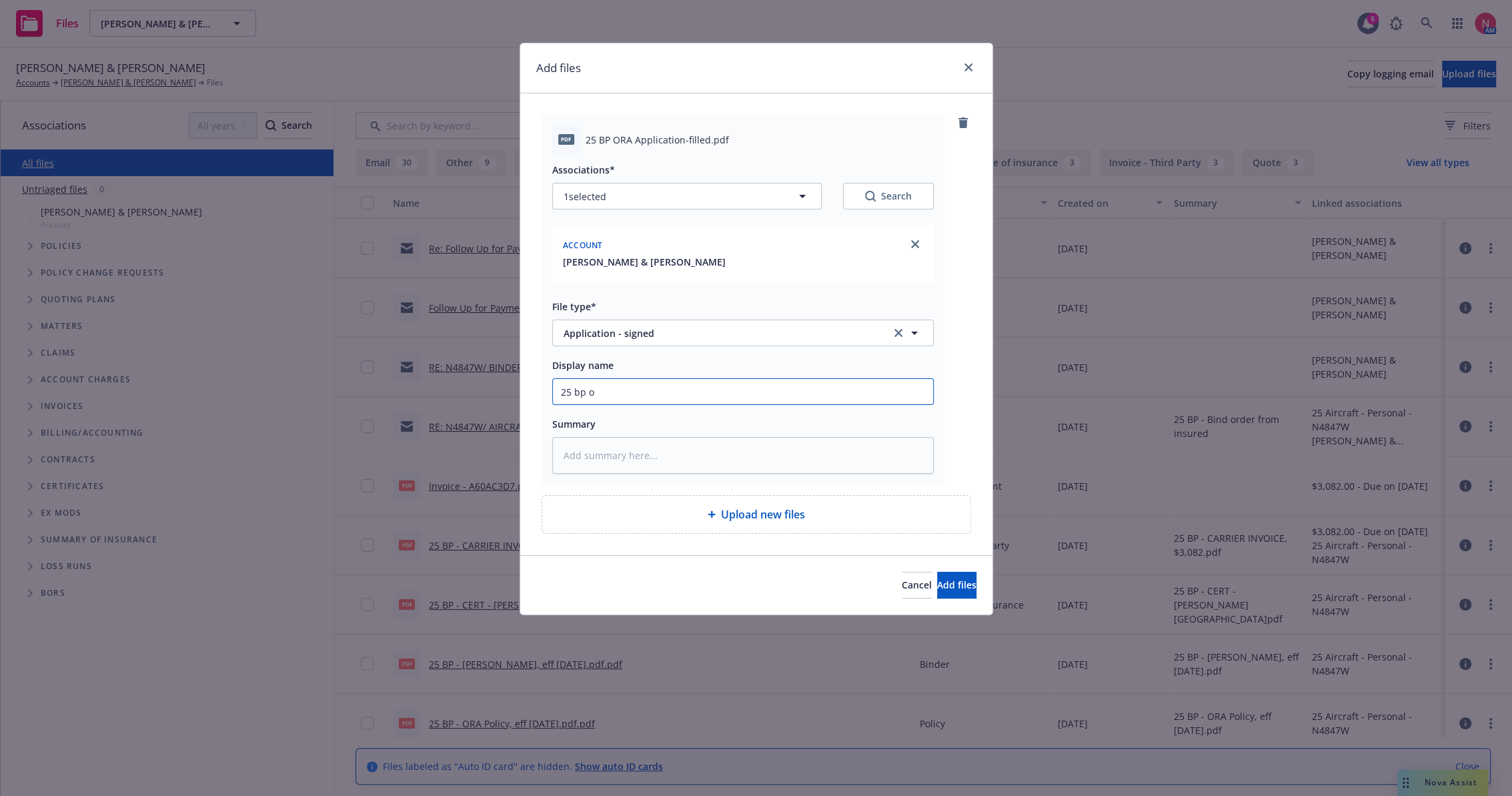
type textarea "x"
type input "25 bp or"
type textarea "x"
type input "25 BP ORA App Signed"
click at [937, 572] on button "Add files" at bounding box center [957, 585] width 39 height 27
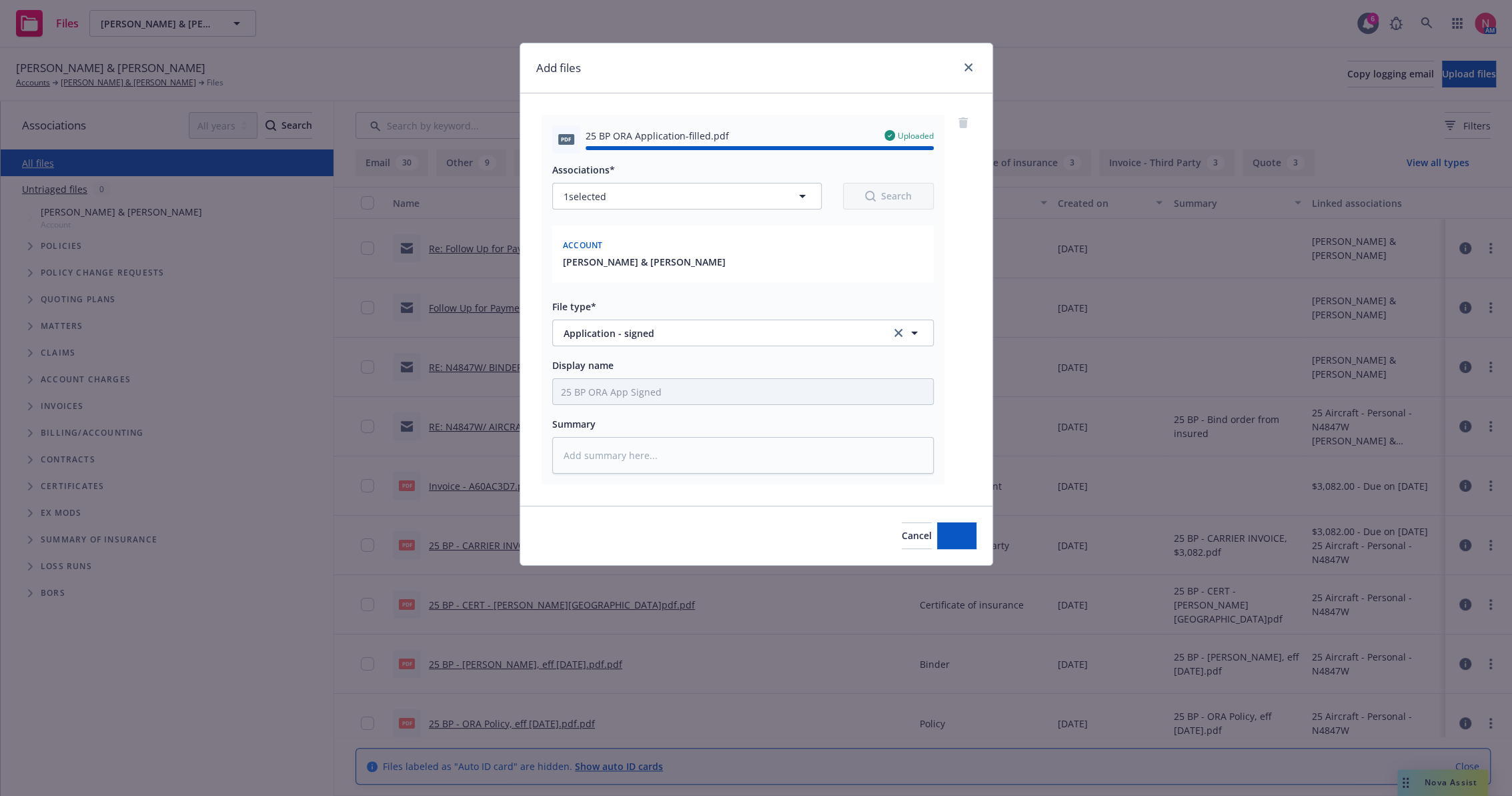
type textarea "x"
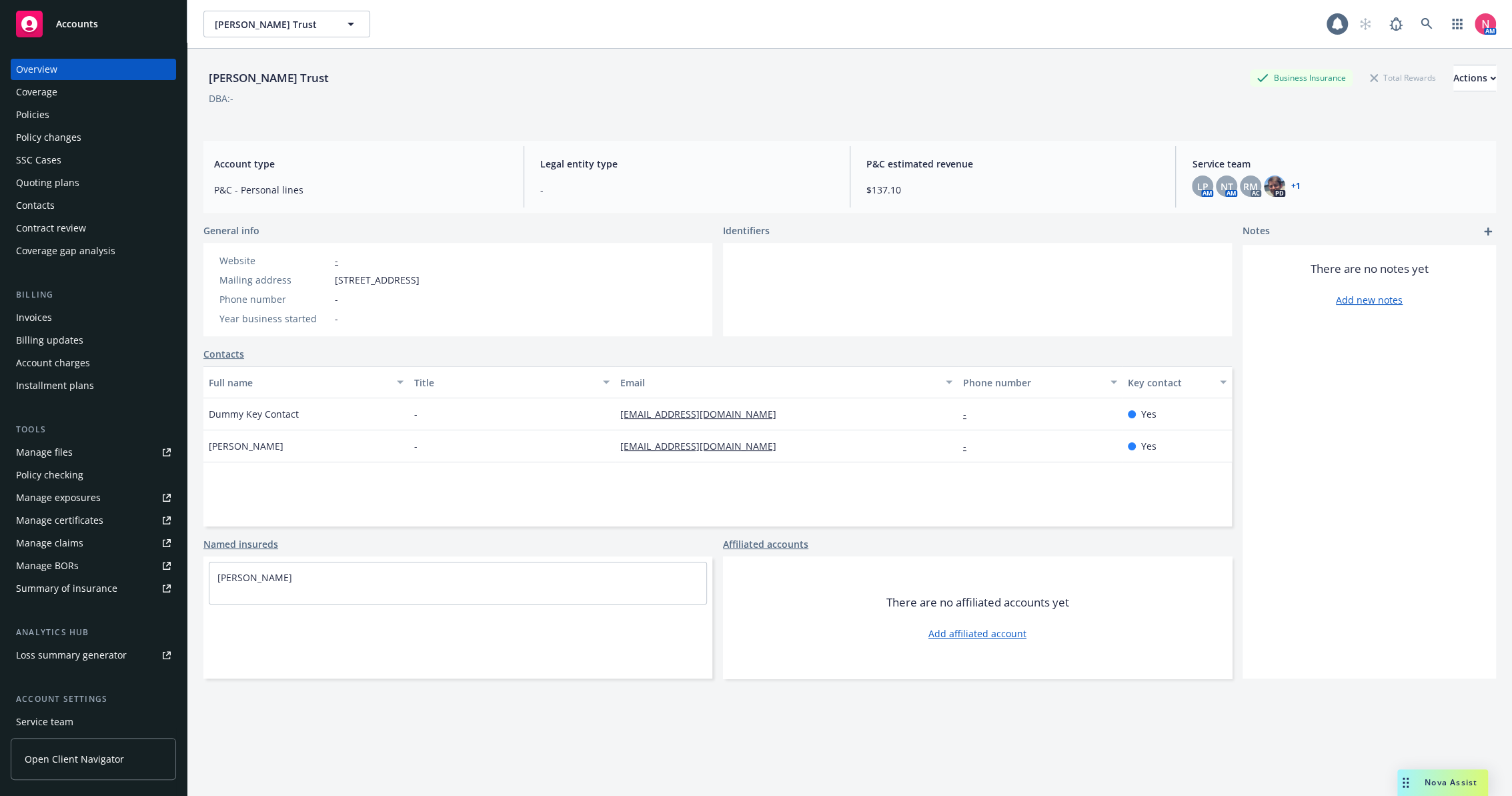
click at [93, 441] on link "Manage files" at bounding box center [93, 452] width 165 height 21
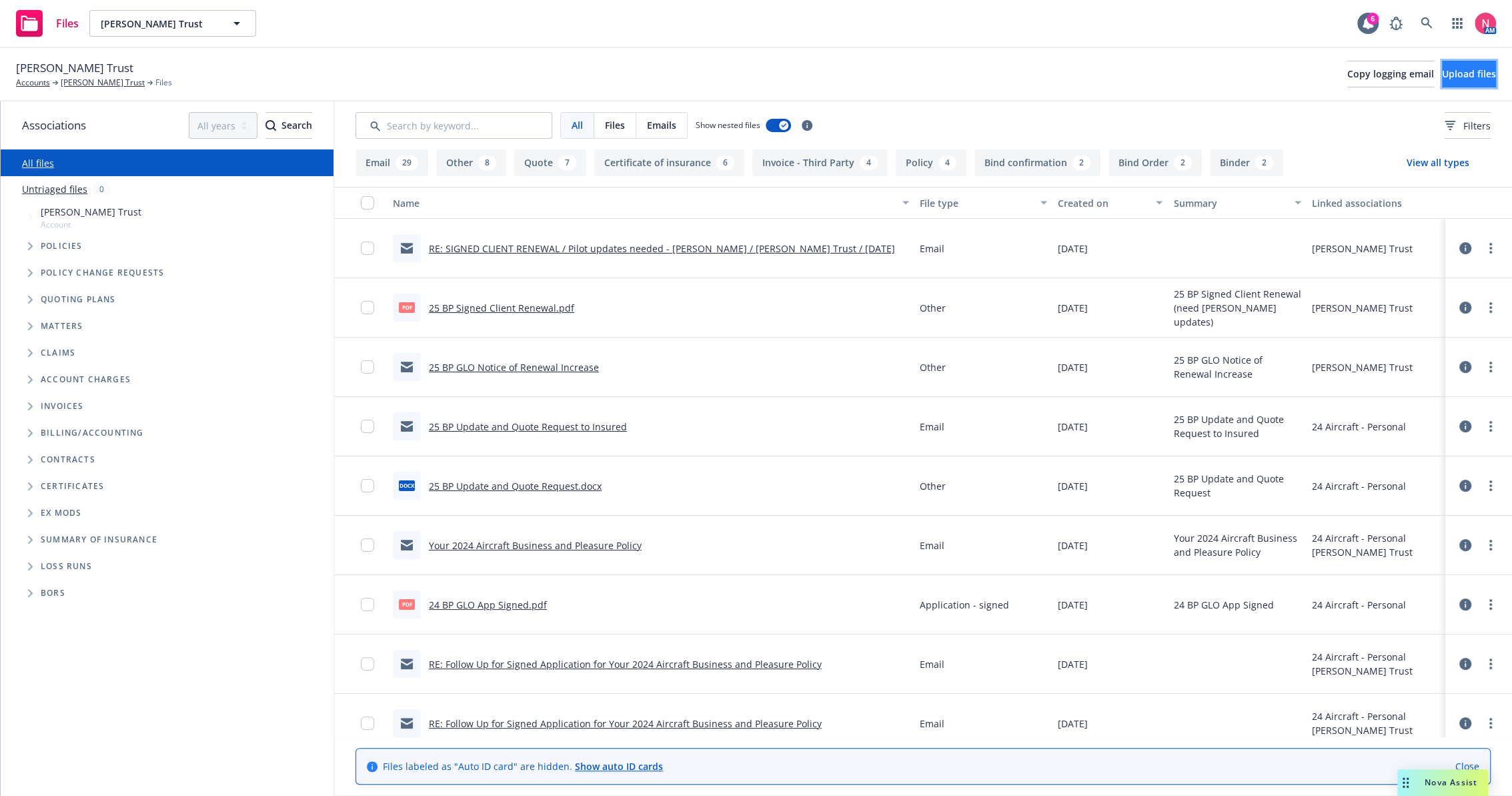
click at [1442, 74] on span "Upload files" at bounding box center [1469, 74] width 54 height 13
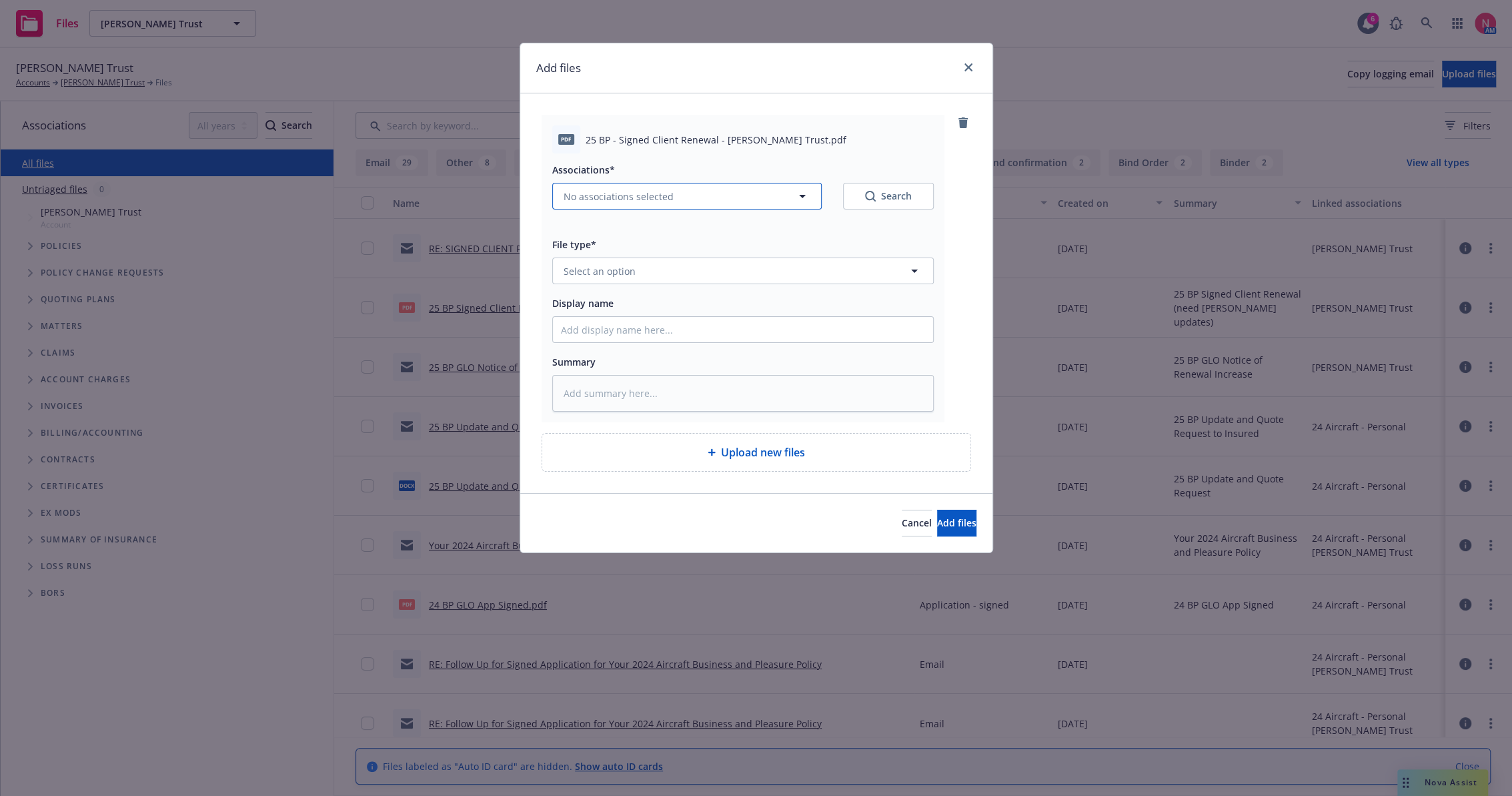
click at [641, 195] on span "No associations selected" at bounding box center [618, 196] width 110 height 14
type textarea "x"
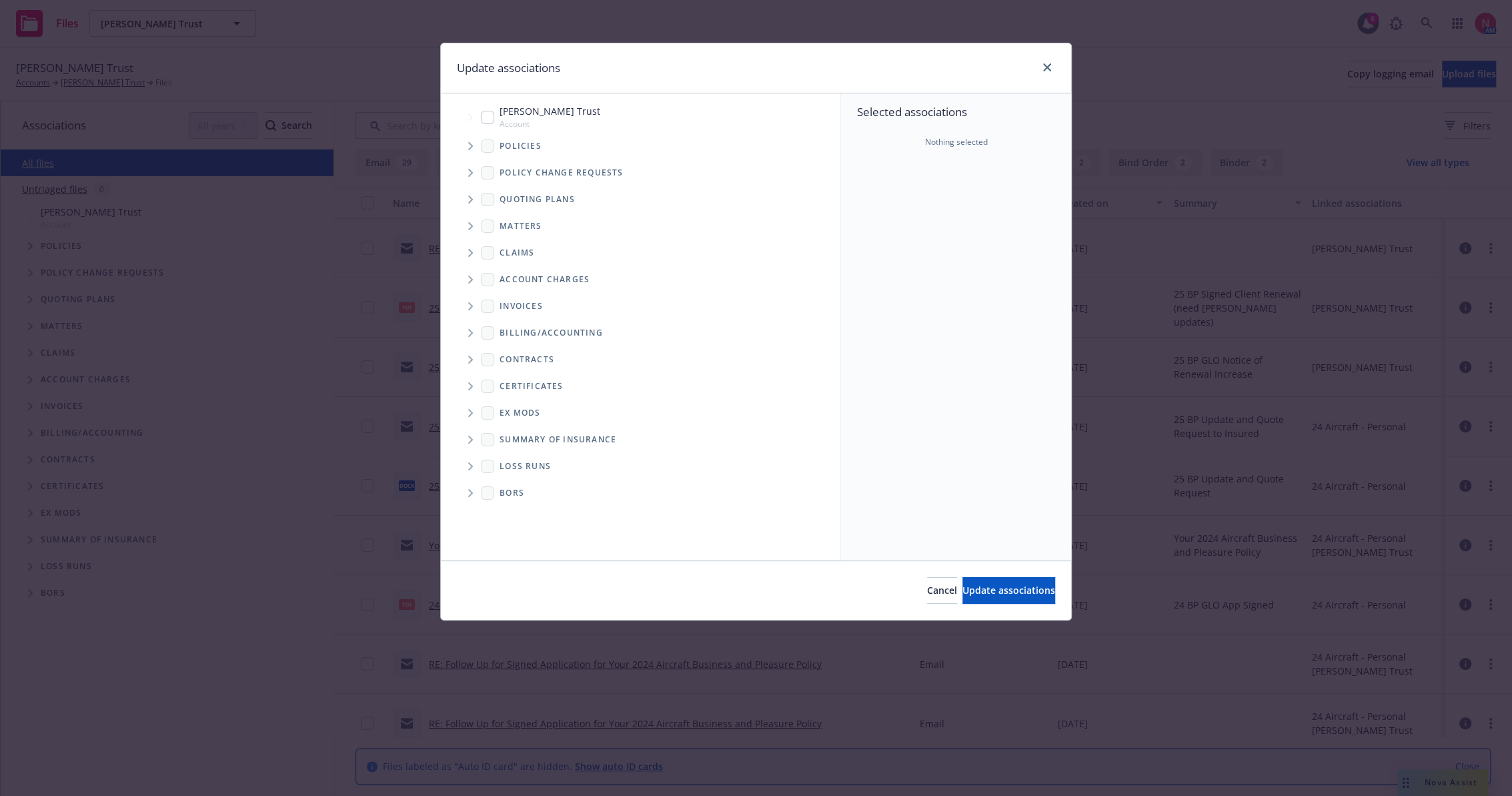
click at [499, 114] on span "David R. Lanham Trust" at bounding box center [550, 111] width 101 height 14
checkbox input "true"
click at [966, 594] on span "Update associations" at bounding box center [1008, 590] width 92 height 13
type textarea "x"
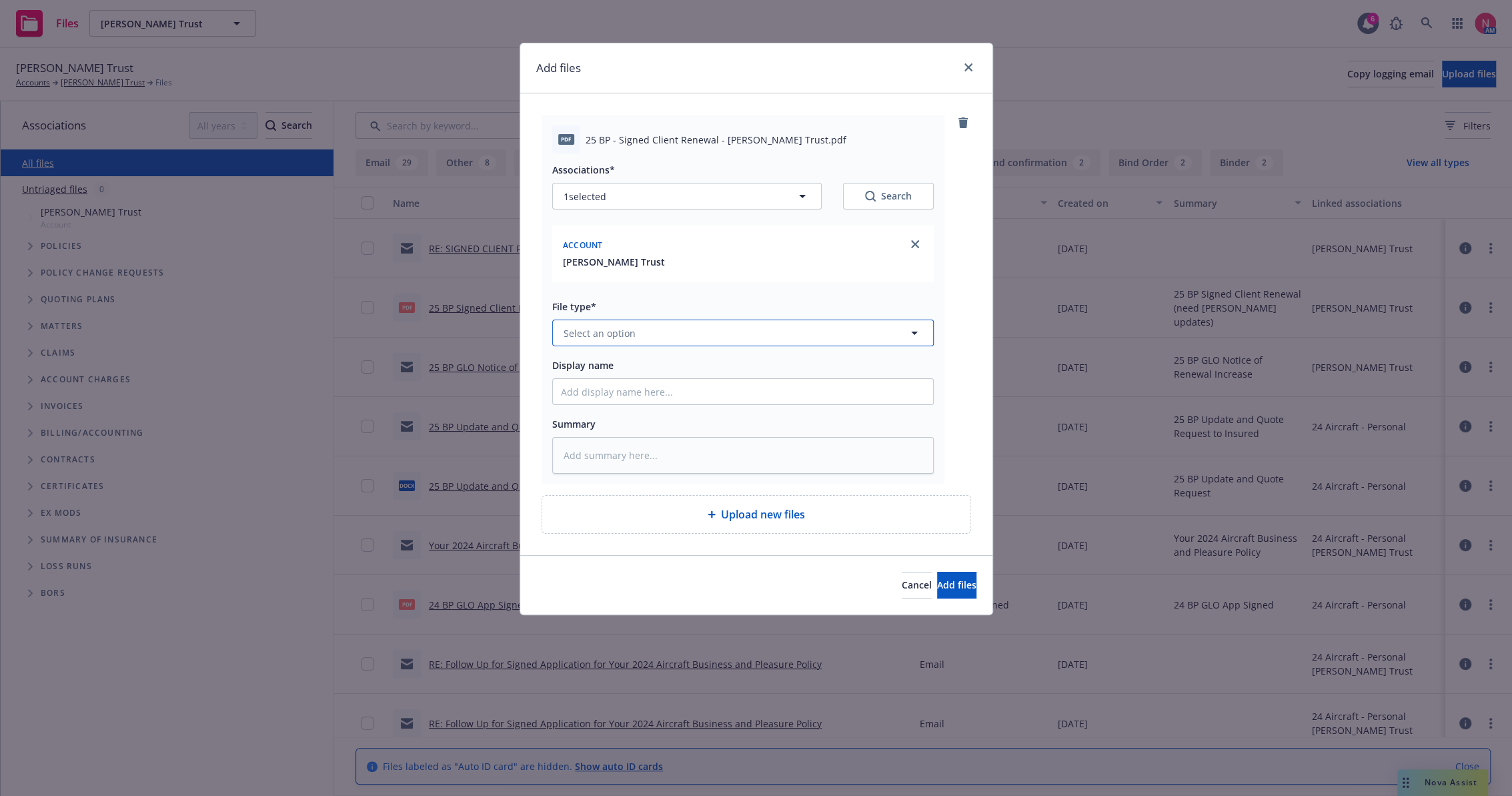
click at [648, 343] on button "Select an option" at bounding box center [742, 333] width 382 height 27
type input "other"
click at [640, 372] on div "Other" at bounding box center [743, 370] width 364 height 20
click at [640, 384] on input "Display name" at bounding box center [742, 392] width 380 height 25
type textarea "x"
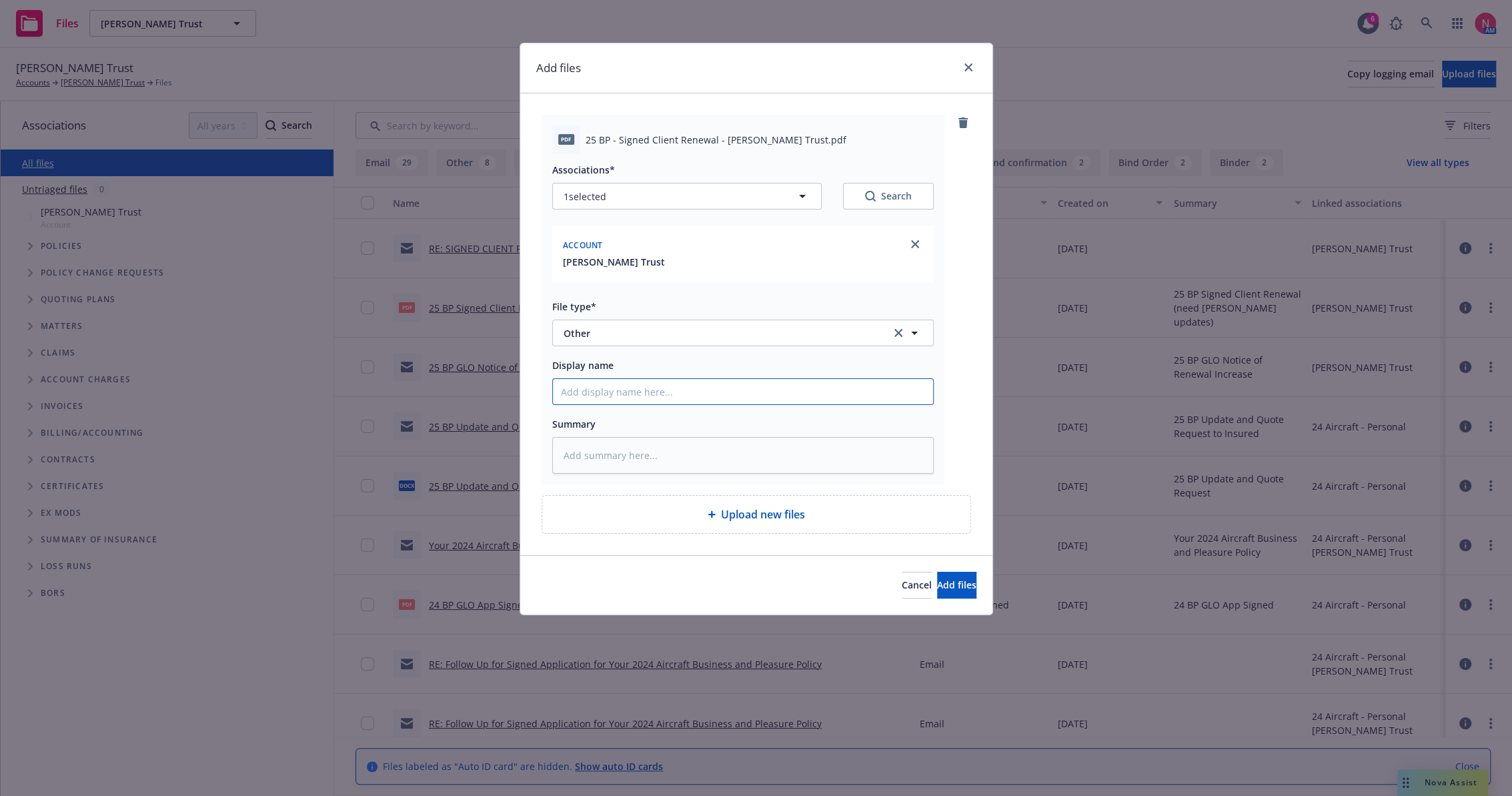
type input "2"
type textarea "x"
type input "25"
type textarea "x"
type input "25 BP Signed Client Renewal"
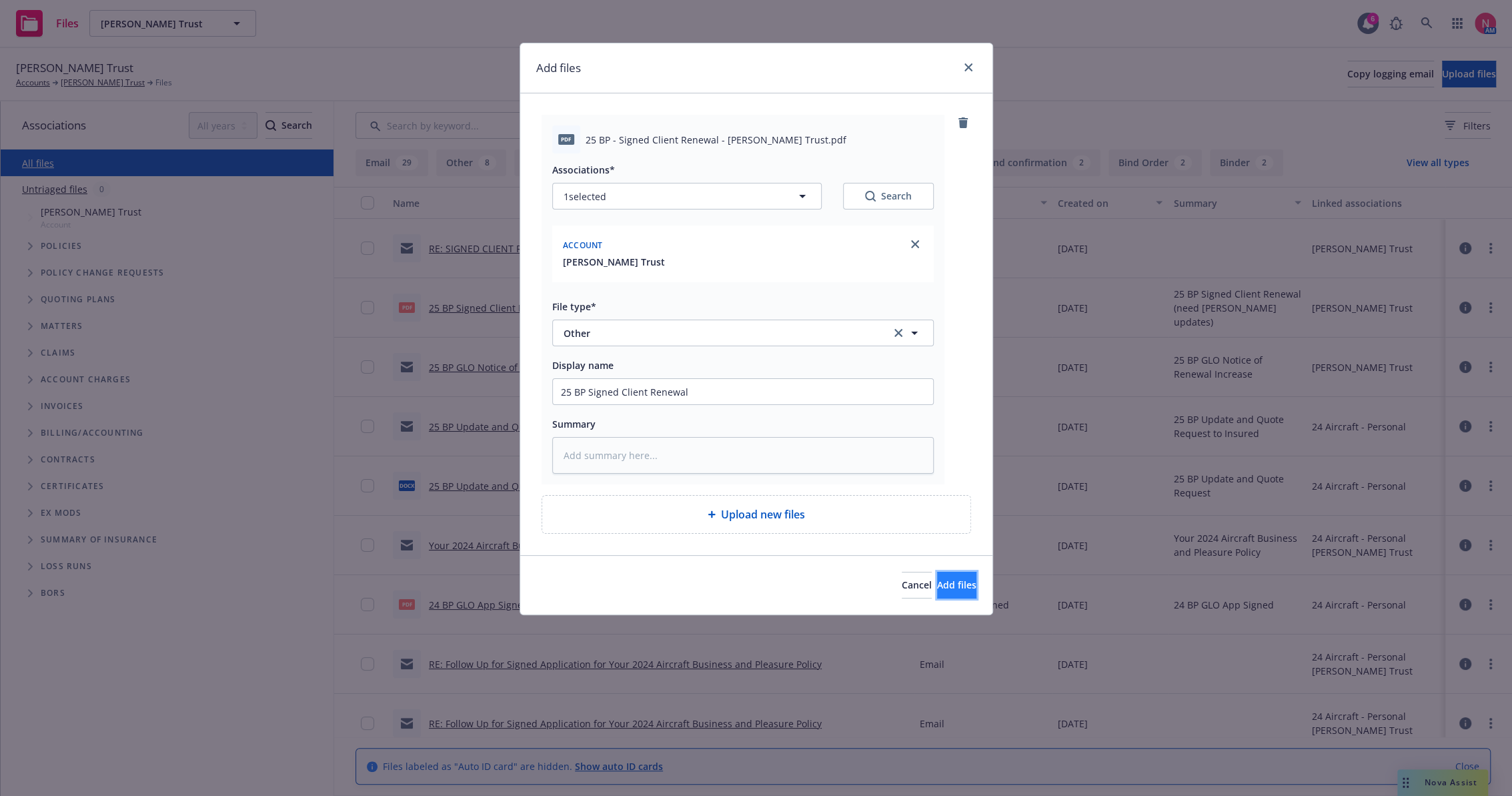
click at [952, 582] on span "Add files" at bounding box center [957, 585] width 39 height 13
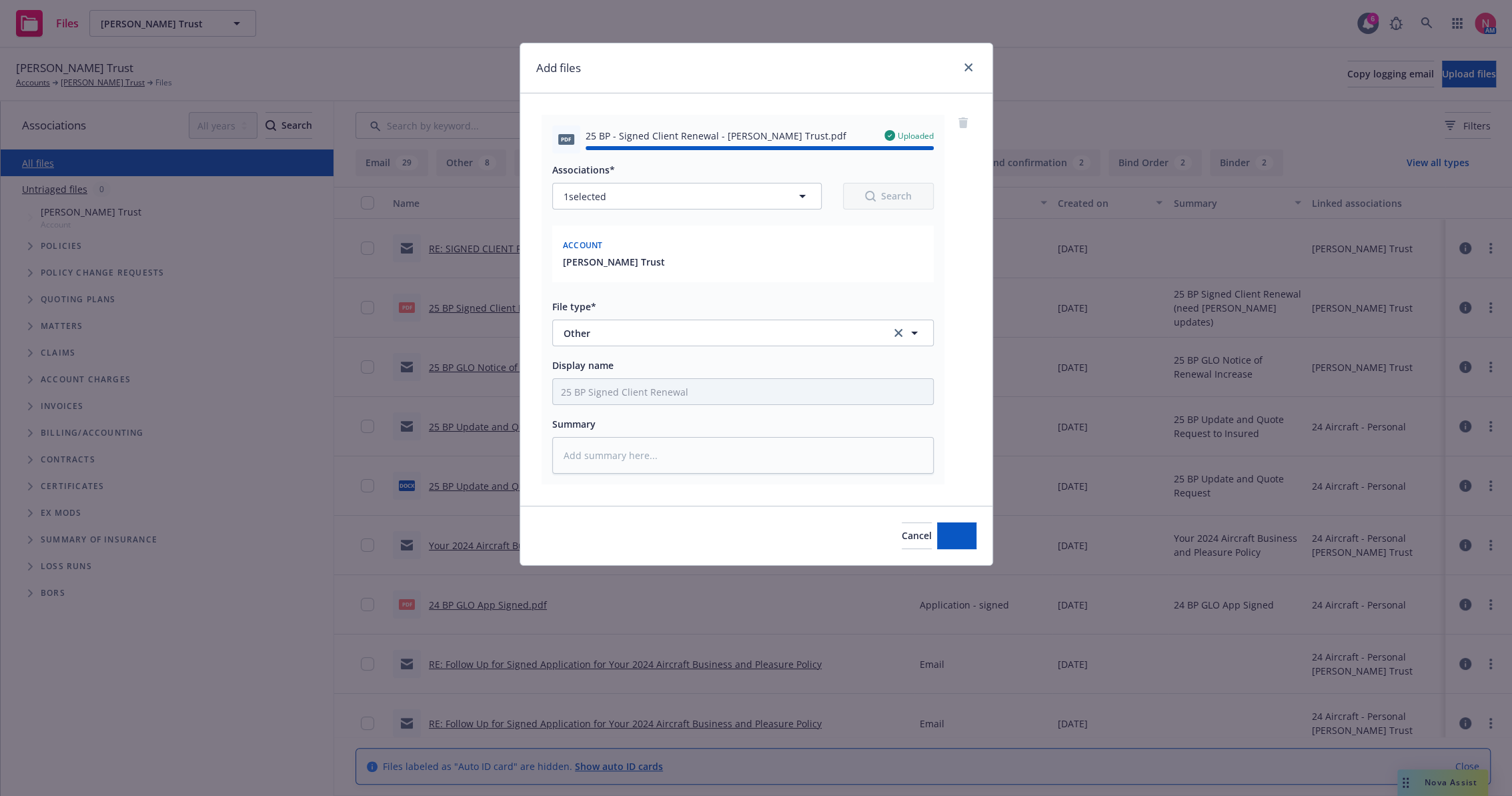
type textarea "x"
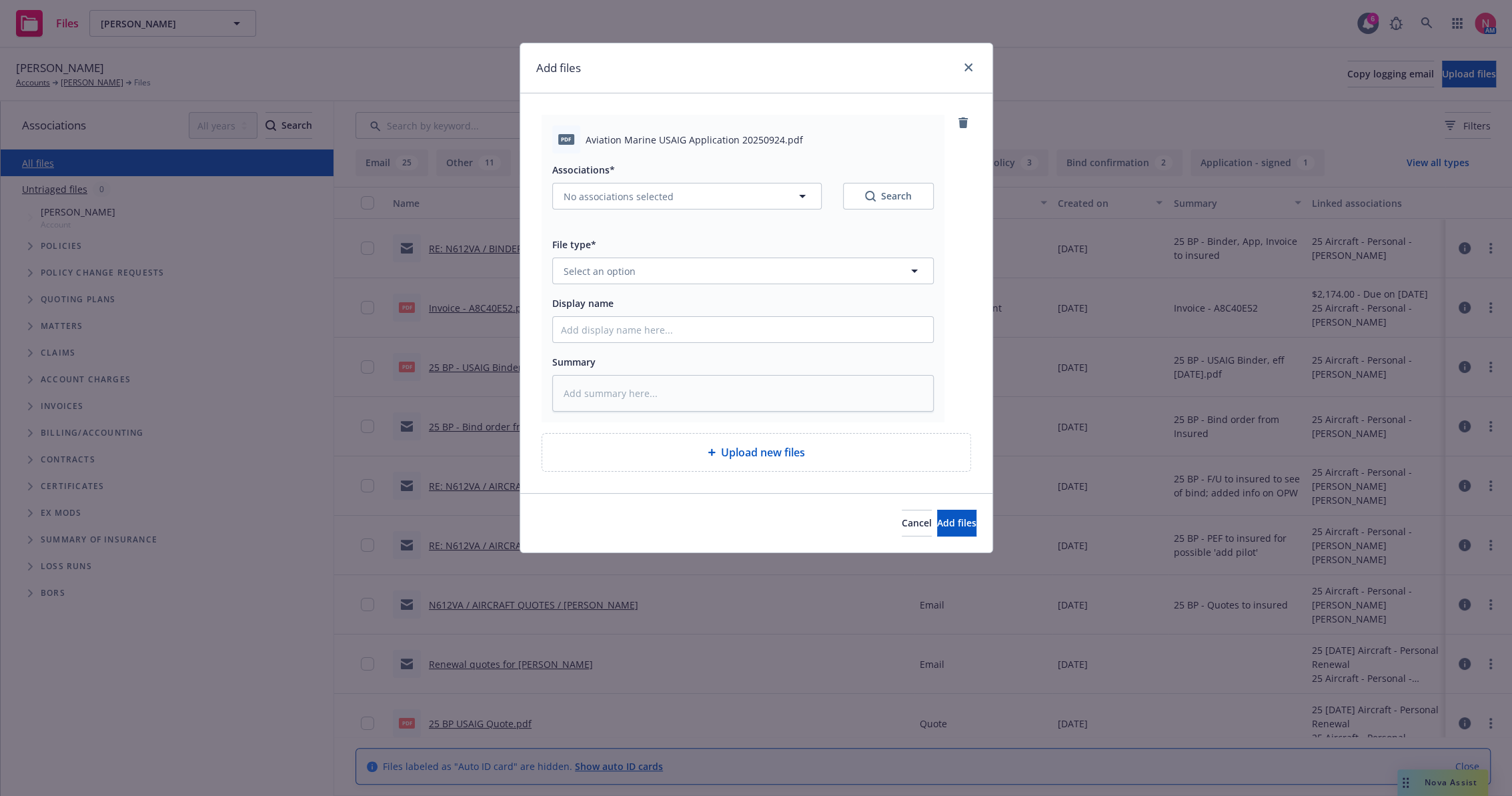
click at [677, 210] on div "Associations* No associations selected Search" at bounding box center [742, 193] width 382 height 64
click at [672, 189] on button "No associations selected" at bounding box center [686, 196] width 270 height 27
type textarea "x"
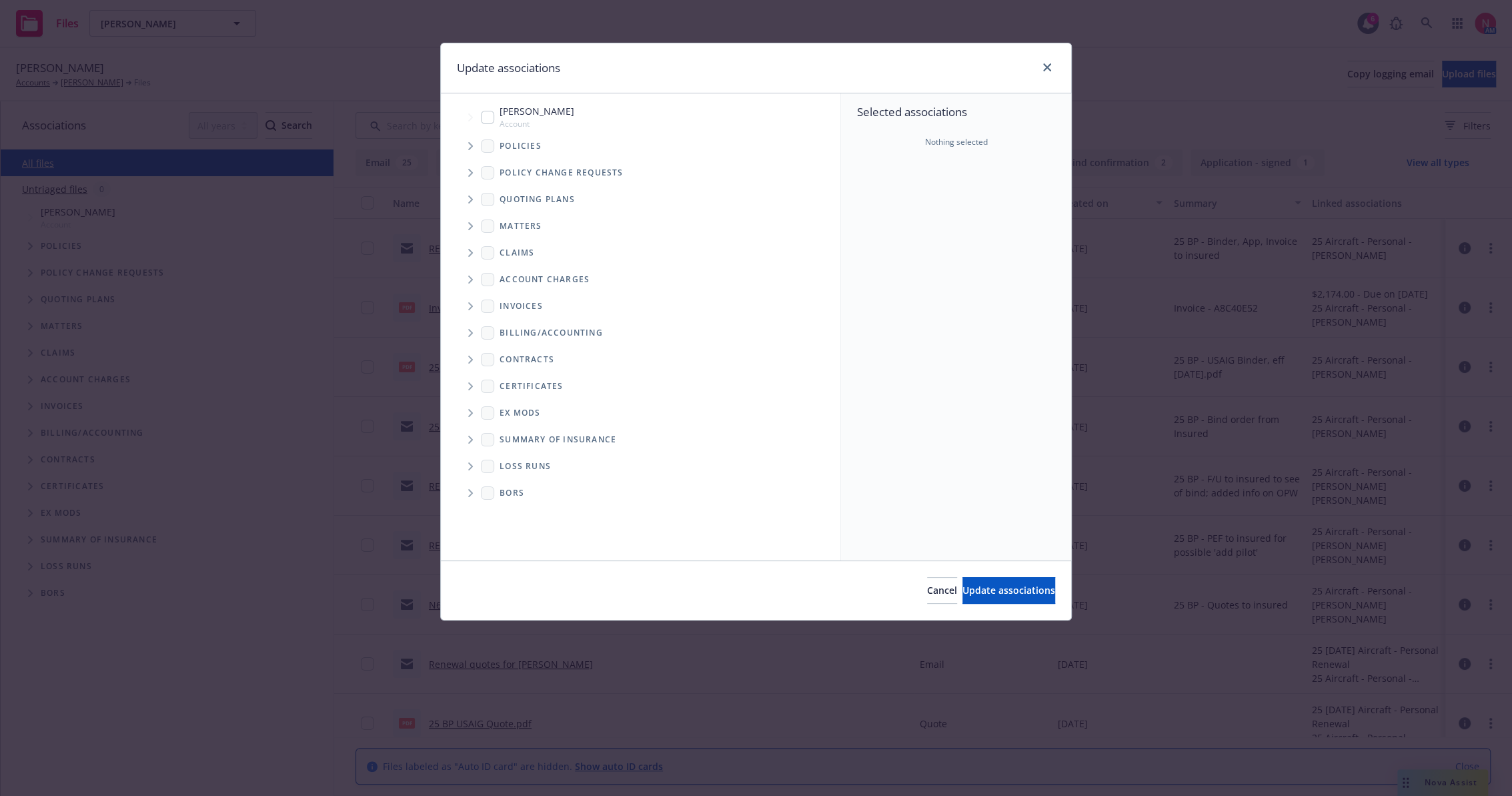
click at [506, 116] on span "[PERSON_NAME]" at bounding box center [536, 111] width 75 height 14
checkbox input "true"
click at [987, 594] on span "Update associations" at bounding box center [1008, 590] width 92 height 13
type textarea "x"
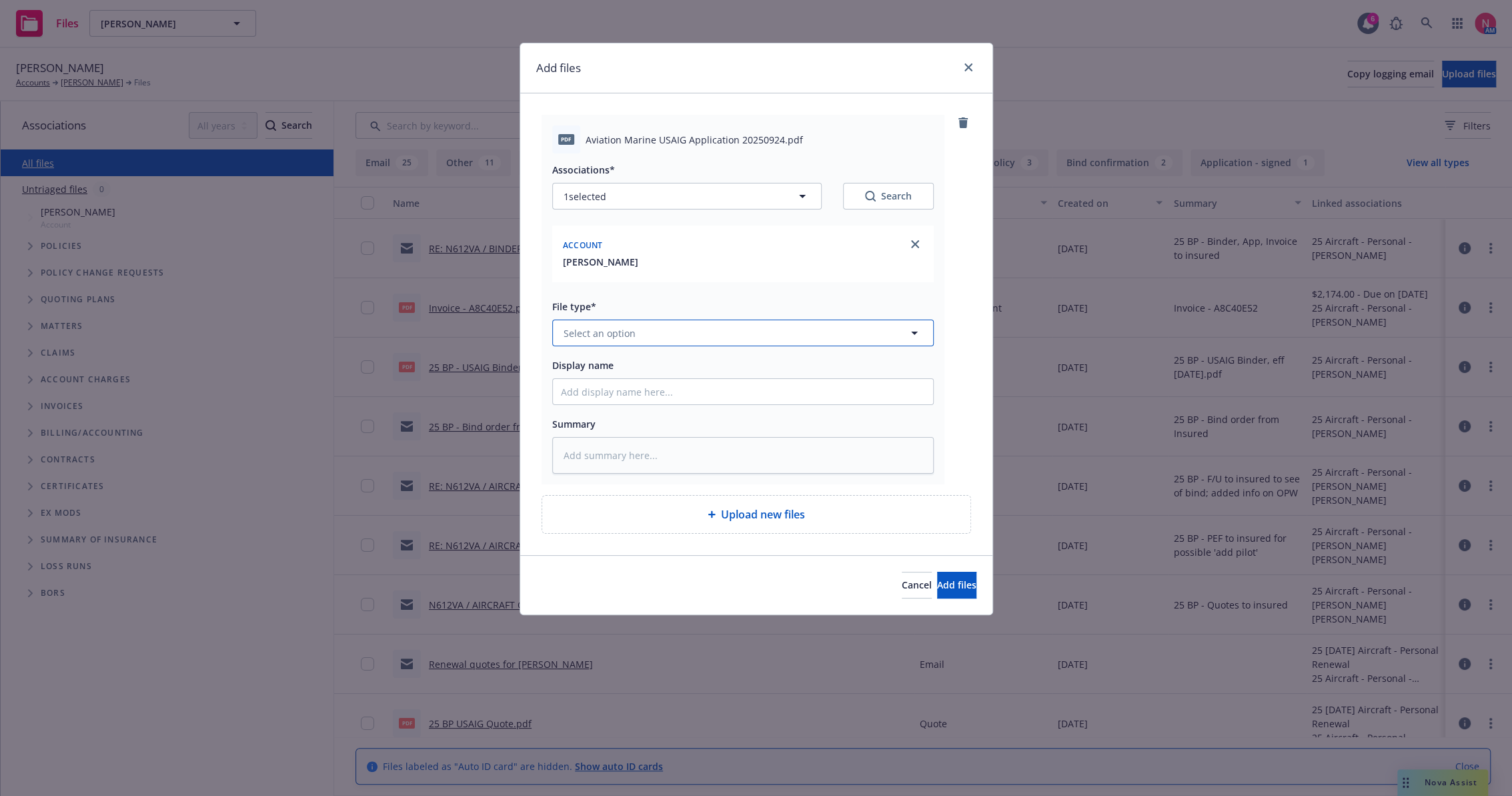
click at [640, 334] on button "Select an option" at bounding box center [742, 333] width 382 height 27
type input "other"
click at [651, 355] on div "Other" at bounding box center [742, 370] width 380 height 35
click at [608, 388] on input "Display name" at bounding box center [742, 392] width 380 height 25
type textarea "x"
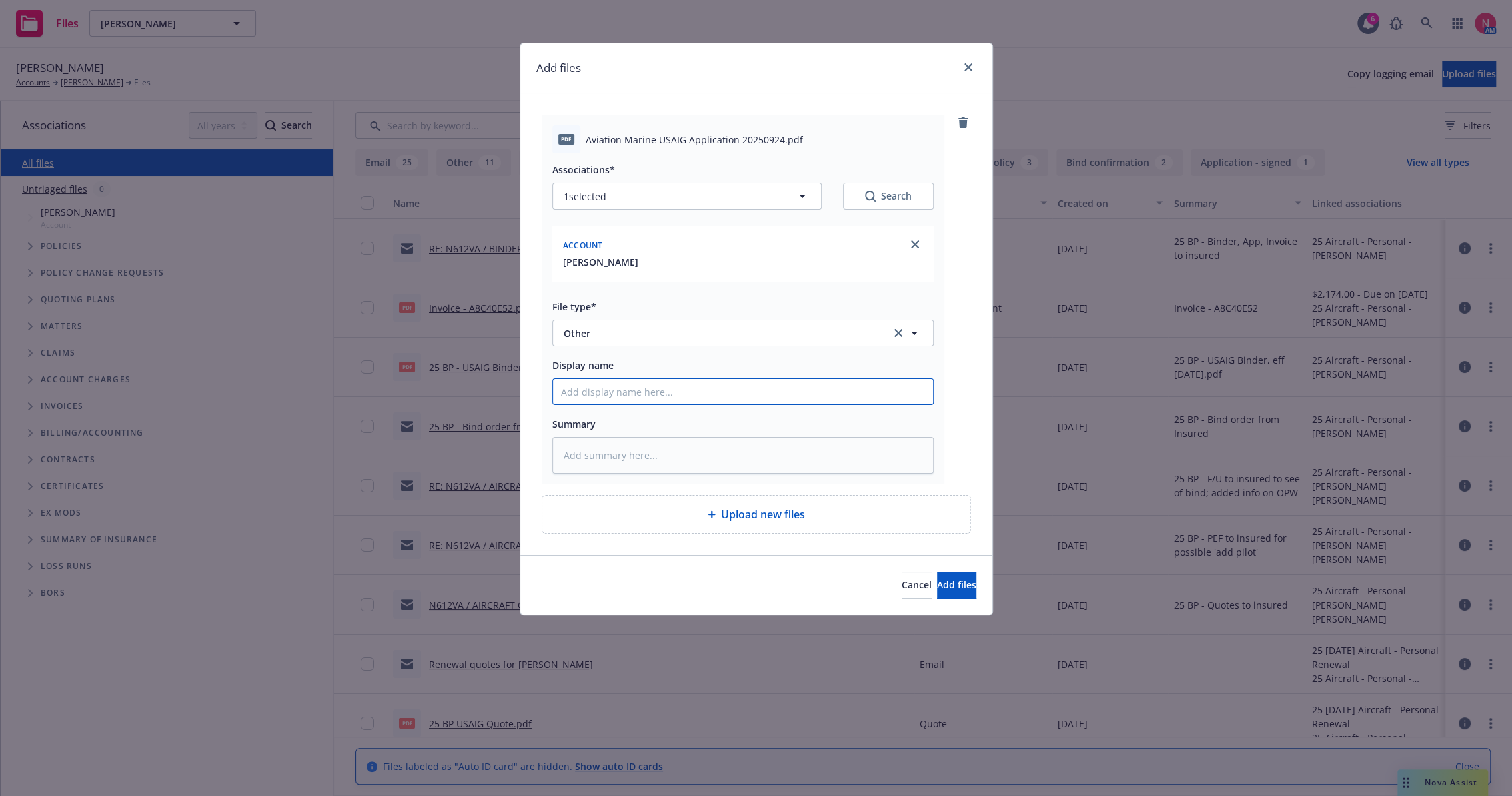
type input "2"
type textarea "x"
type input "25"
type textarea "x"
type input "25 b"
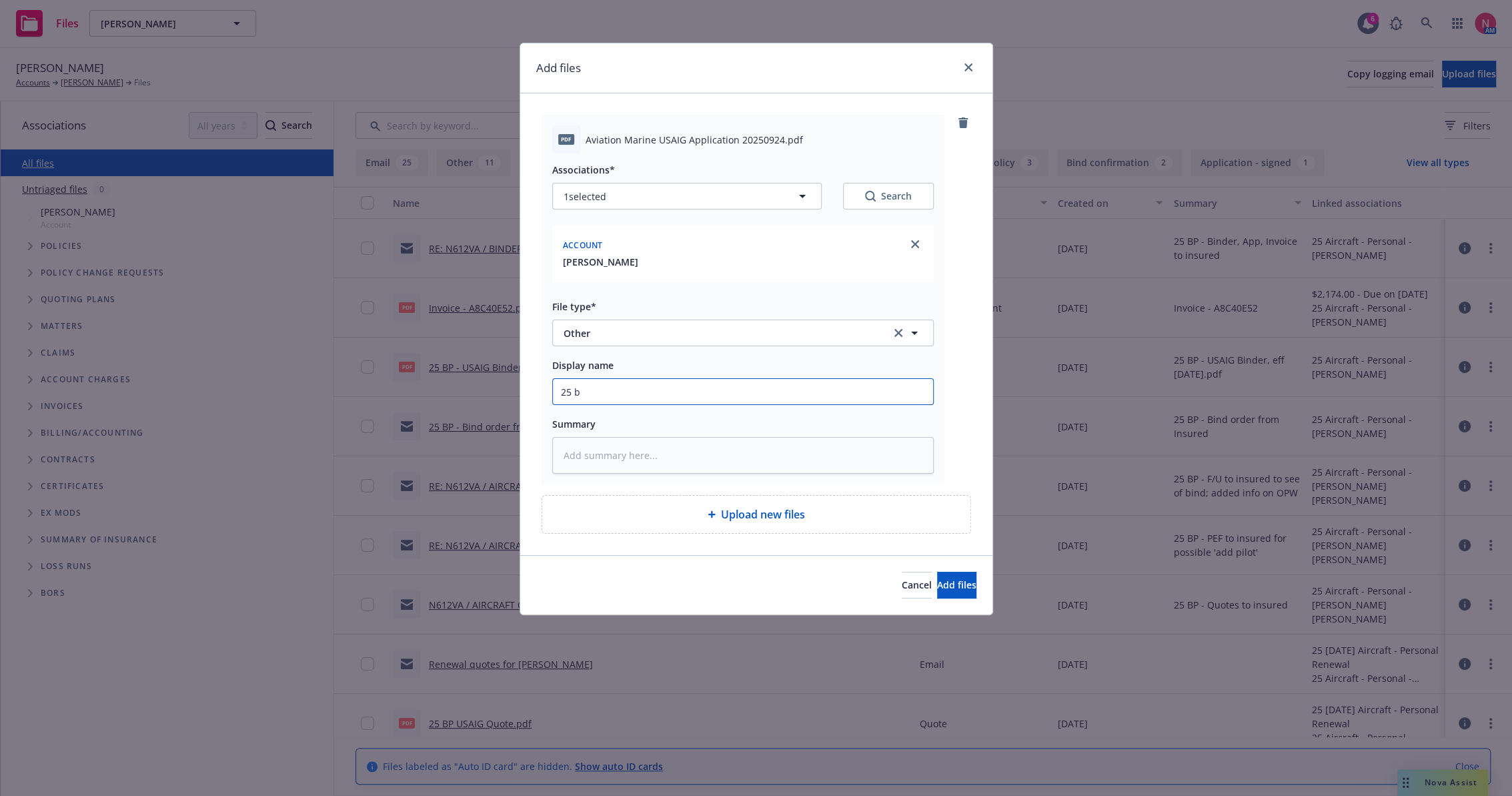
type textarea "x"
type input "25 bp"
type textarea "x"
type input "25 bp u"
type textarea "x"
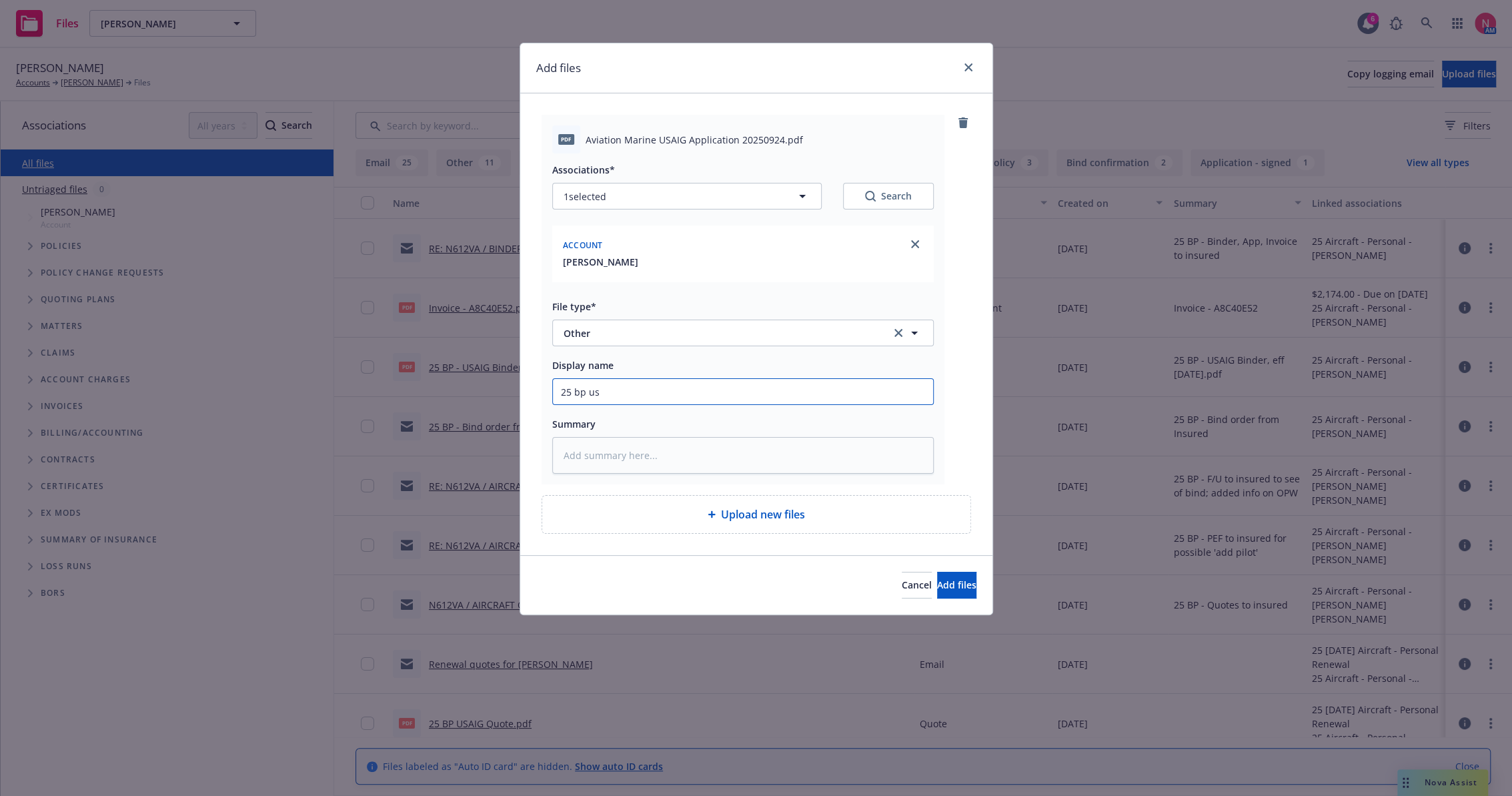
type input "25 BP USAIG App Signed"
click at [937, 572] on button "Add files" at bounding box center [957, 585] width 39 height 27
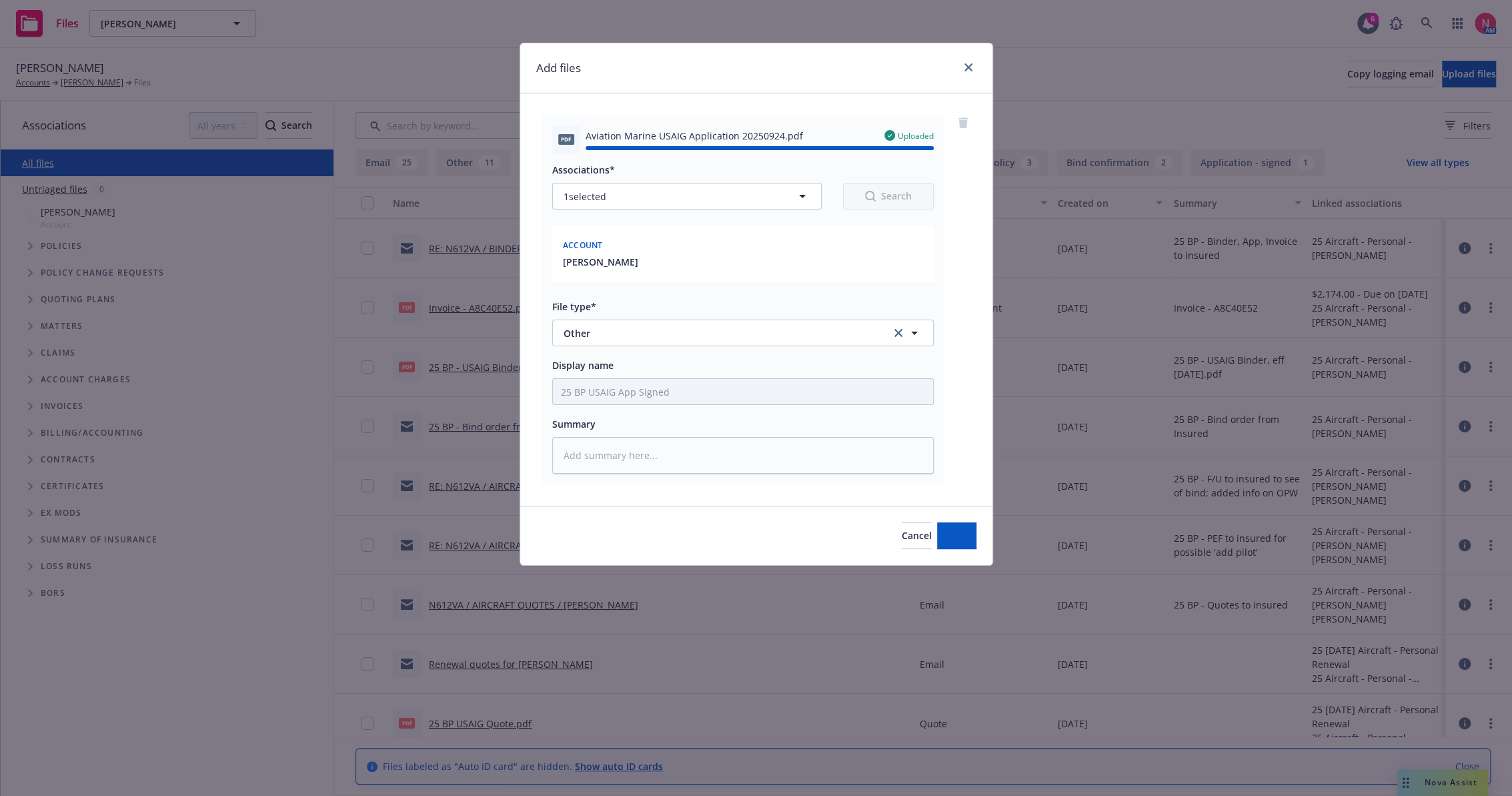
type textarea "x"
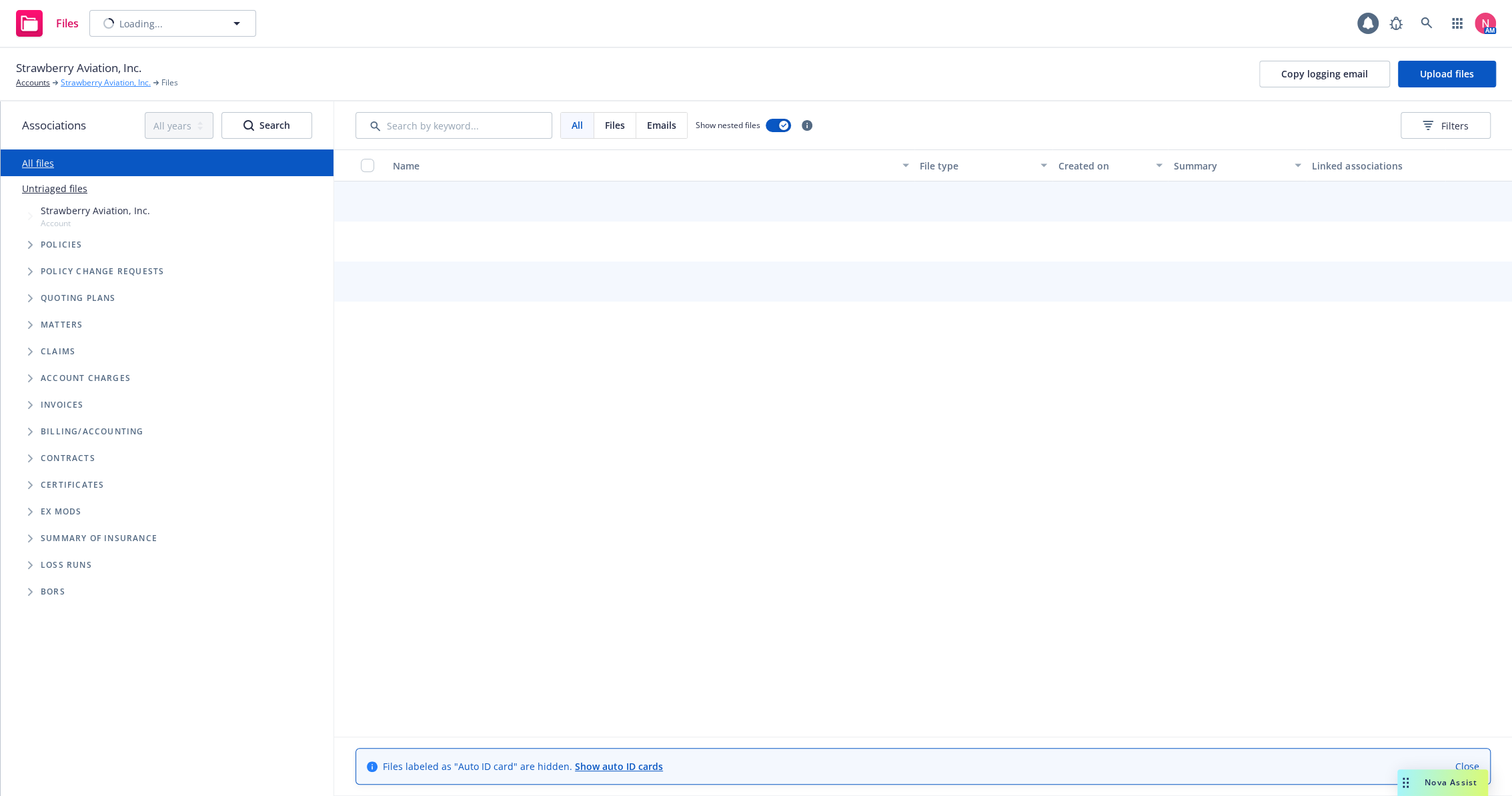
click at [111, 88] on link "Strawberry Aviation, Inc." at bounding box center [106, 83] width 90 height 12
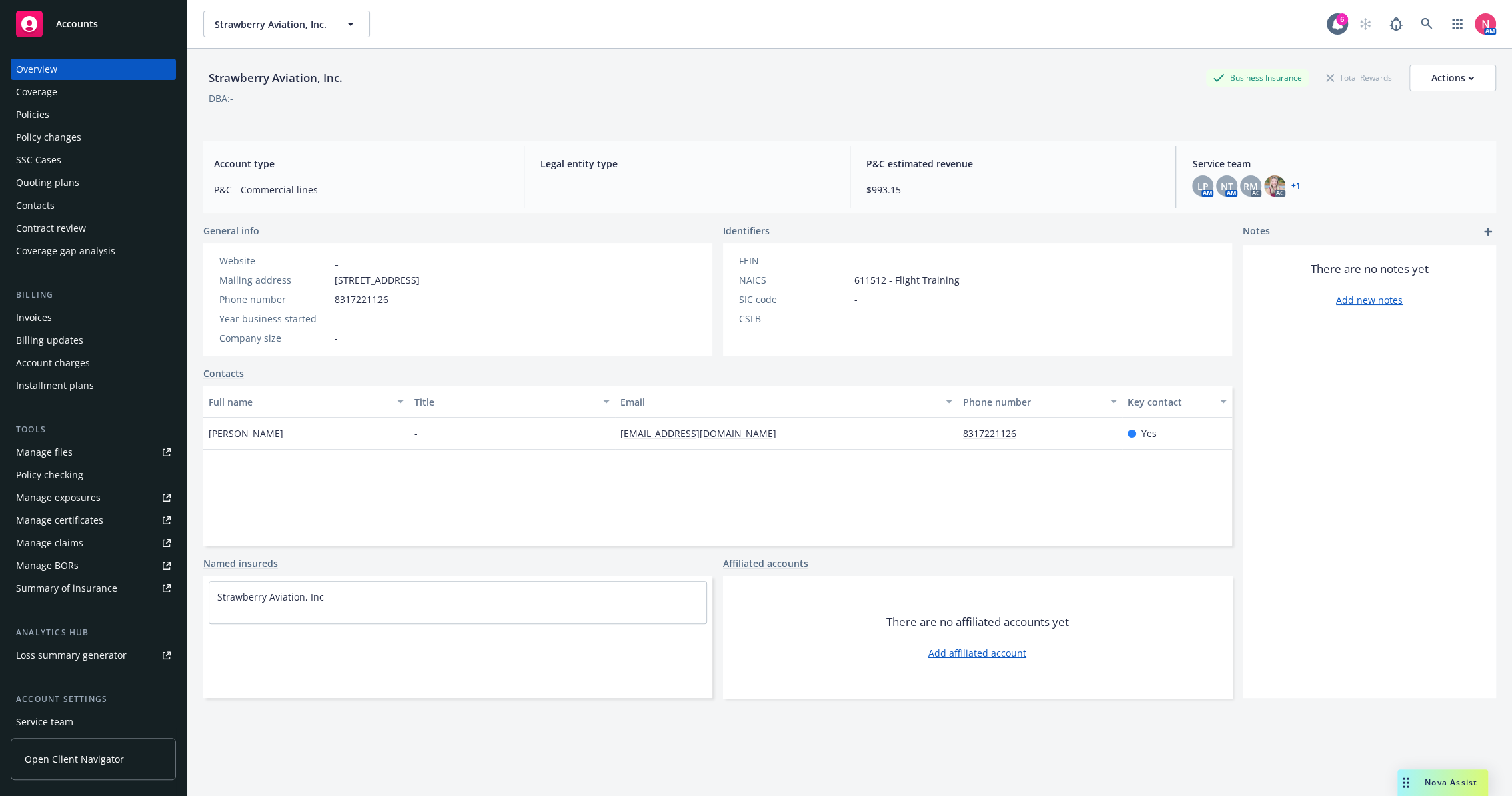
click at [44, 113] on div "Policies" at bounding box center [33, 115] width 34 height 21
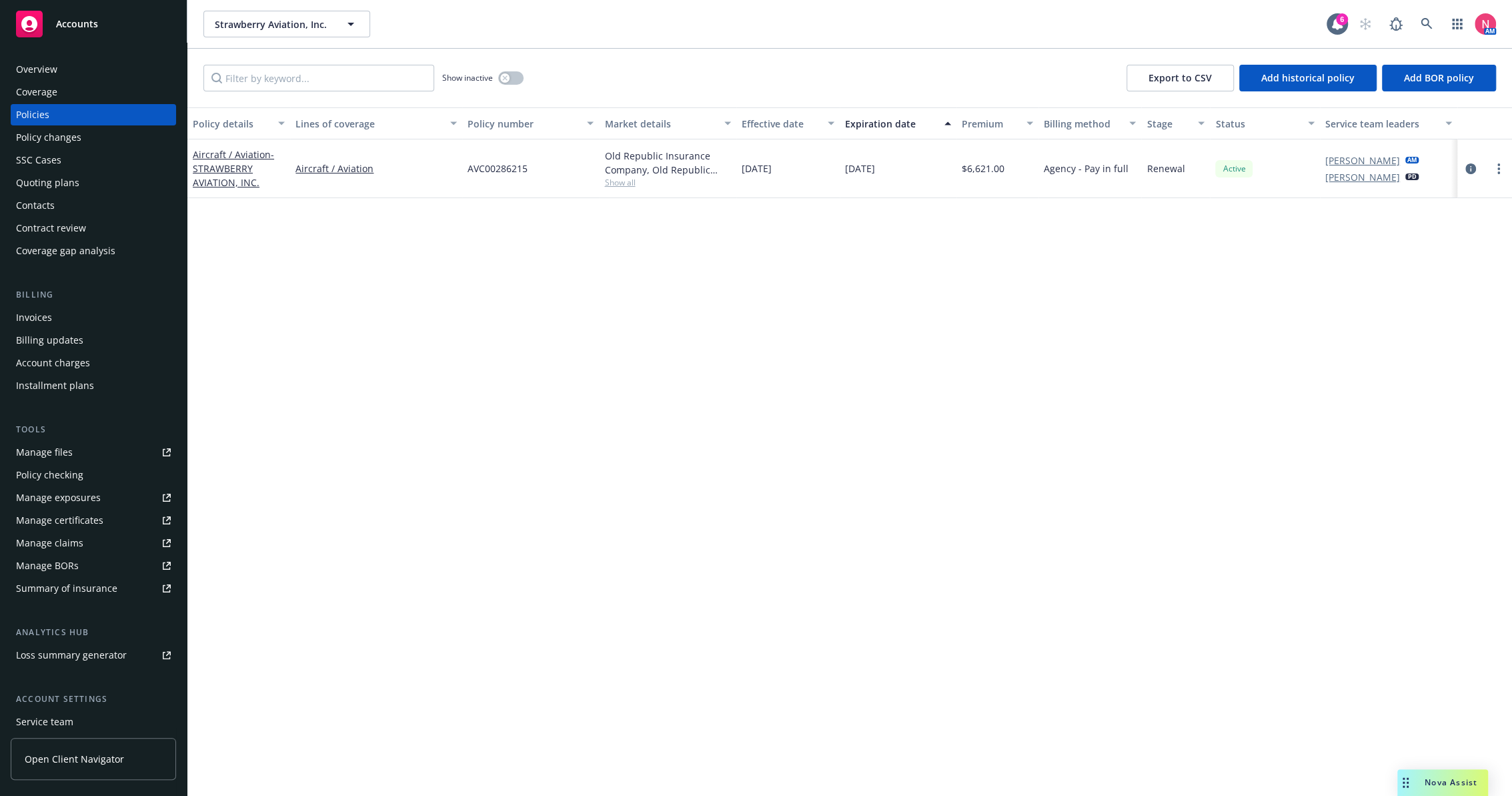
click at [69, 453] on div "Manage files" at bounding box center [44, 452] width 57 height 21
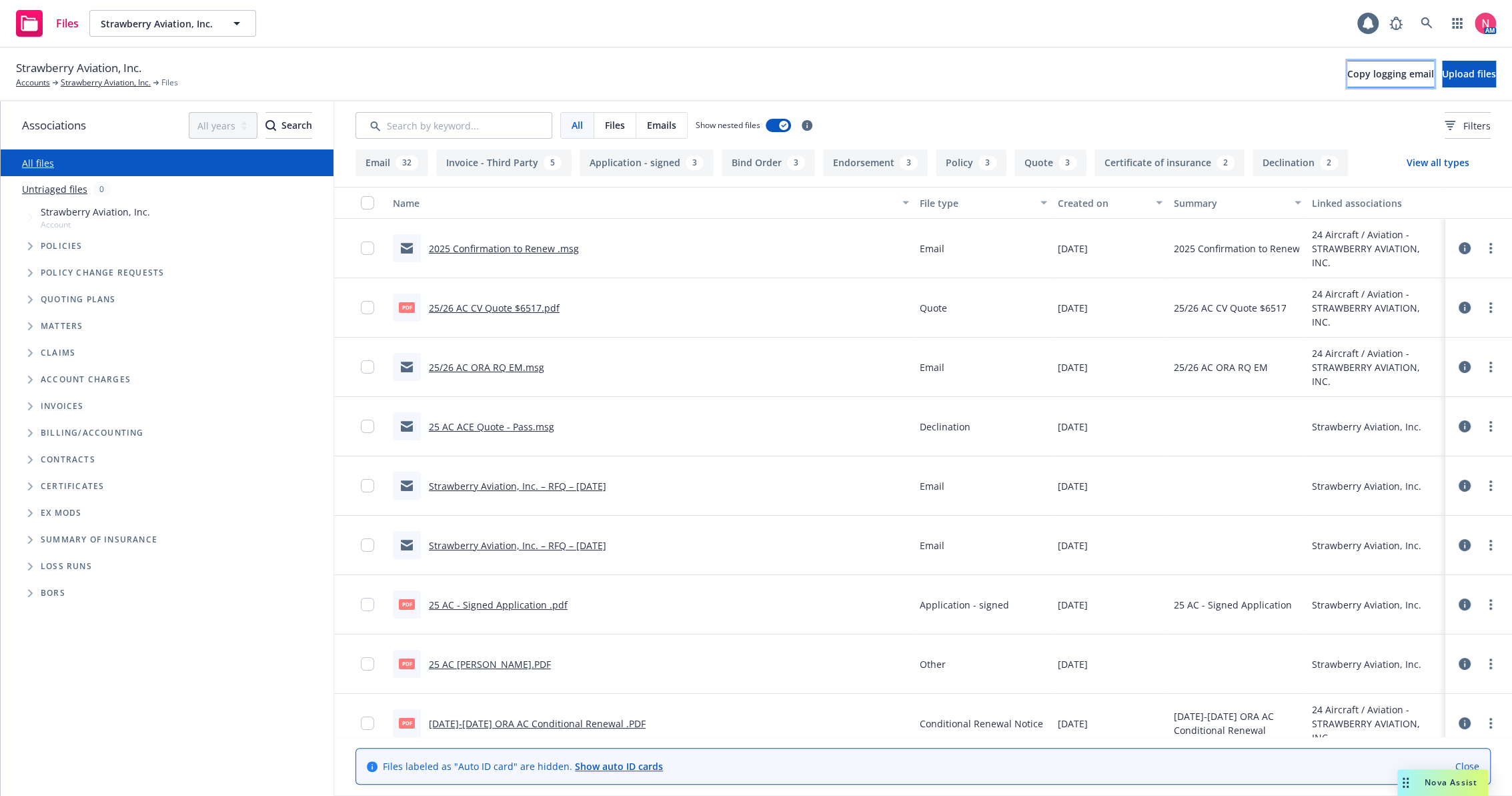
click at [1347, 76] on span "Copy logging email" at bounding box center [1391, 74] width 87 height 13
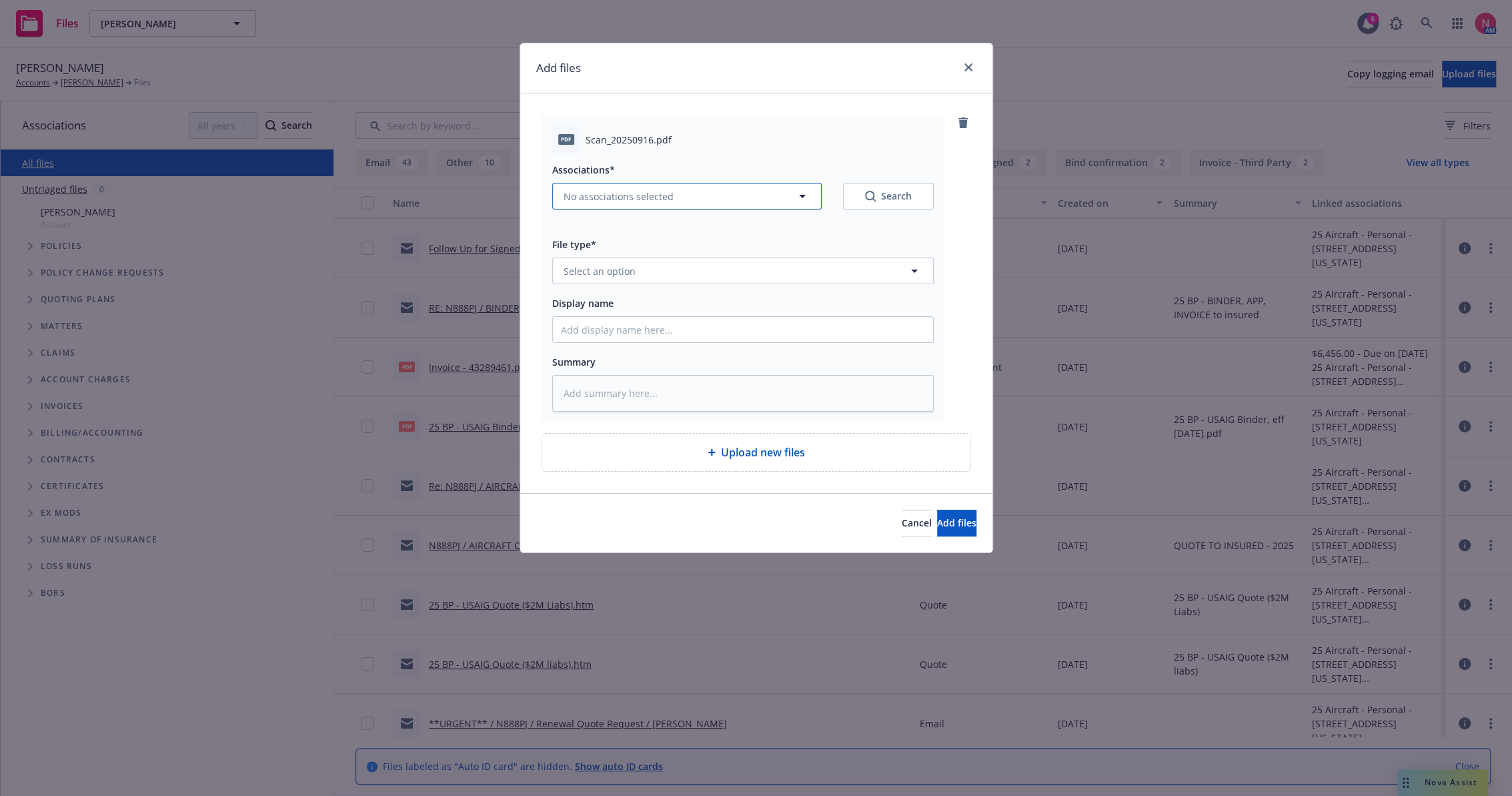
click at [714, 189] on button "No associations selected" at bounding box center [686, 196] width 270 height 27
type textarea "x"
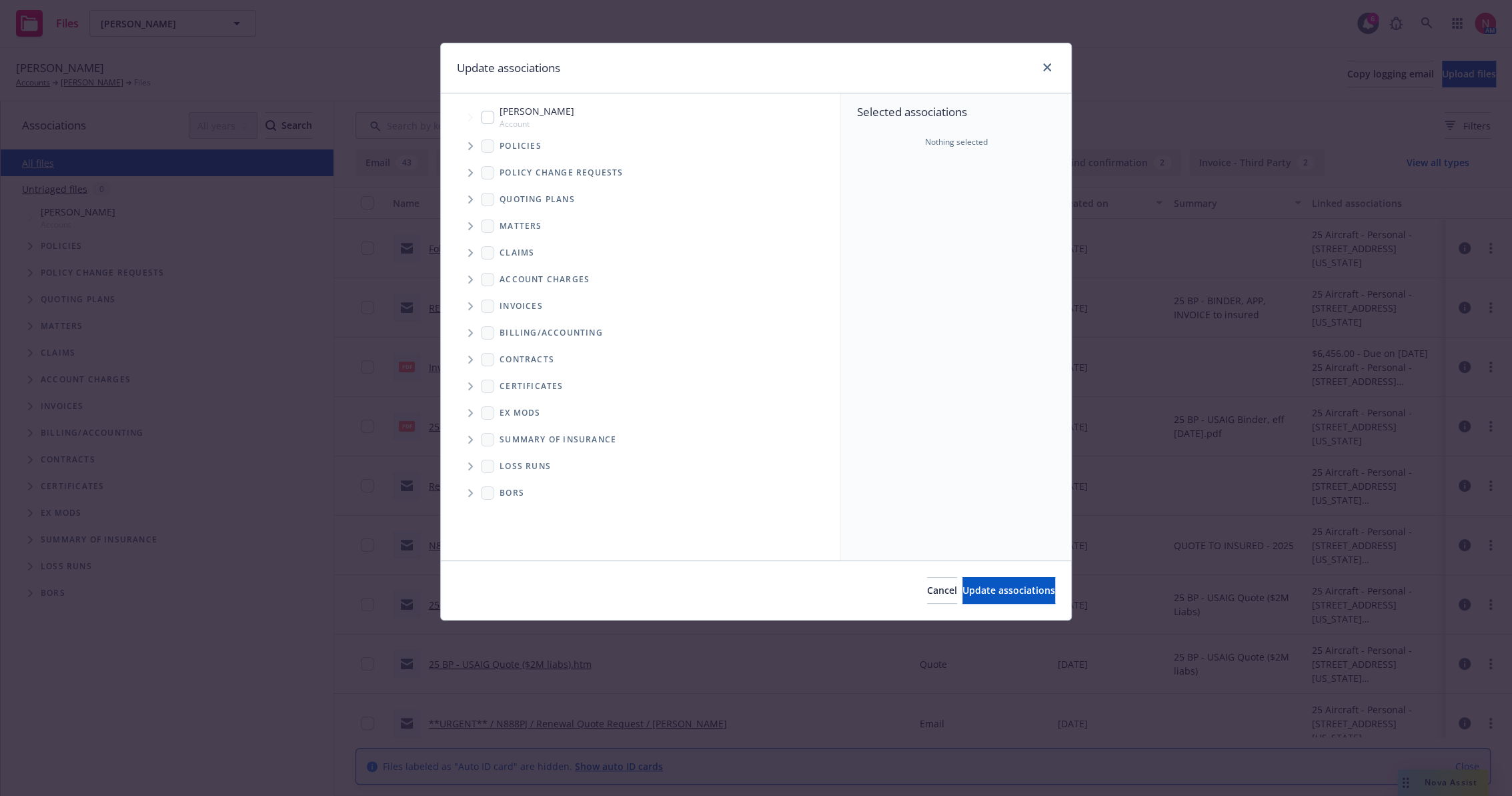
click at [496, 114] on div "Edward G. Patterson Account" at bounding box center [527, 117] width 93 height 25
checkbox input "true"
click at [1006, 584] on span "Update associations" at bounding box center [1008, 590] width 92 height 13
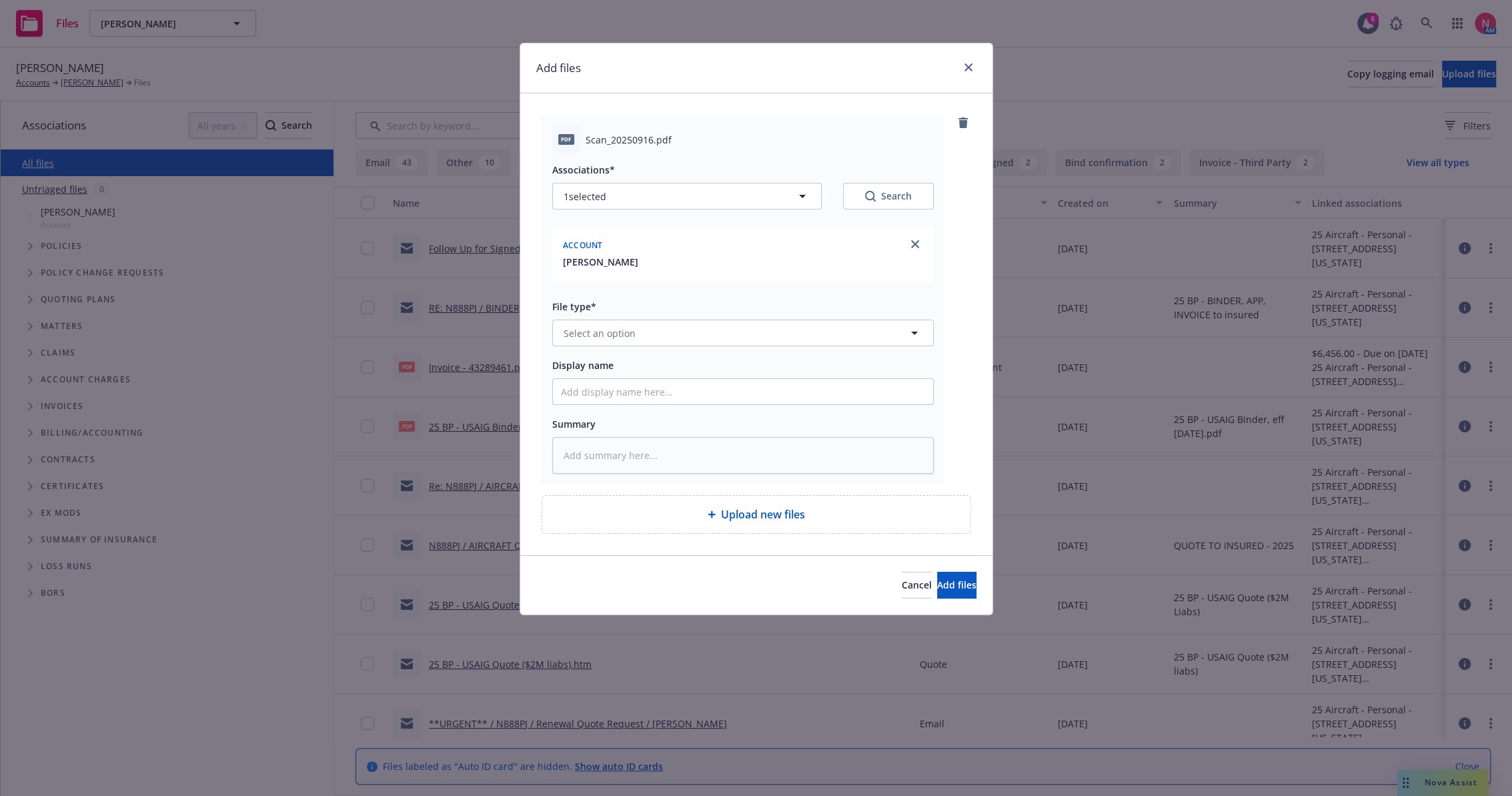
click at [581, 311] on span "File type*" at bounding box center [574, 307] width 44 height 13
click at [595, 327] on span "Select an option" at bounding box center [599, 334] width 72 height 14
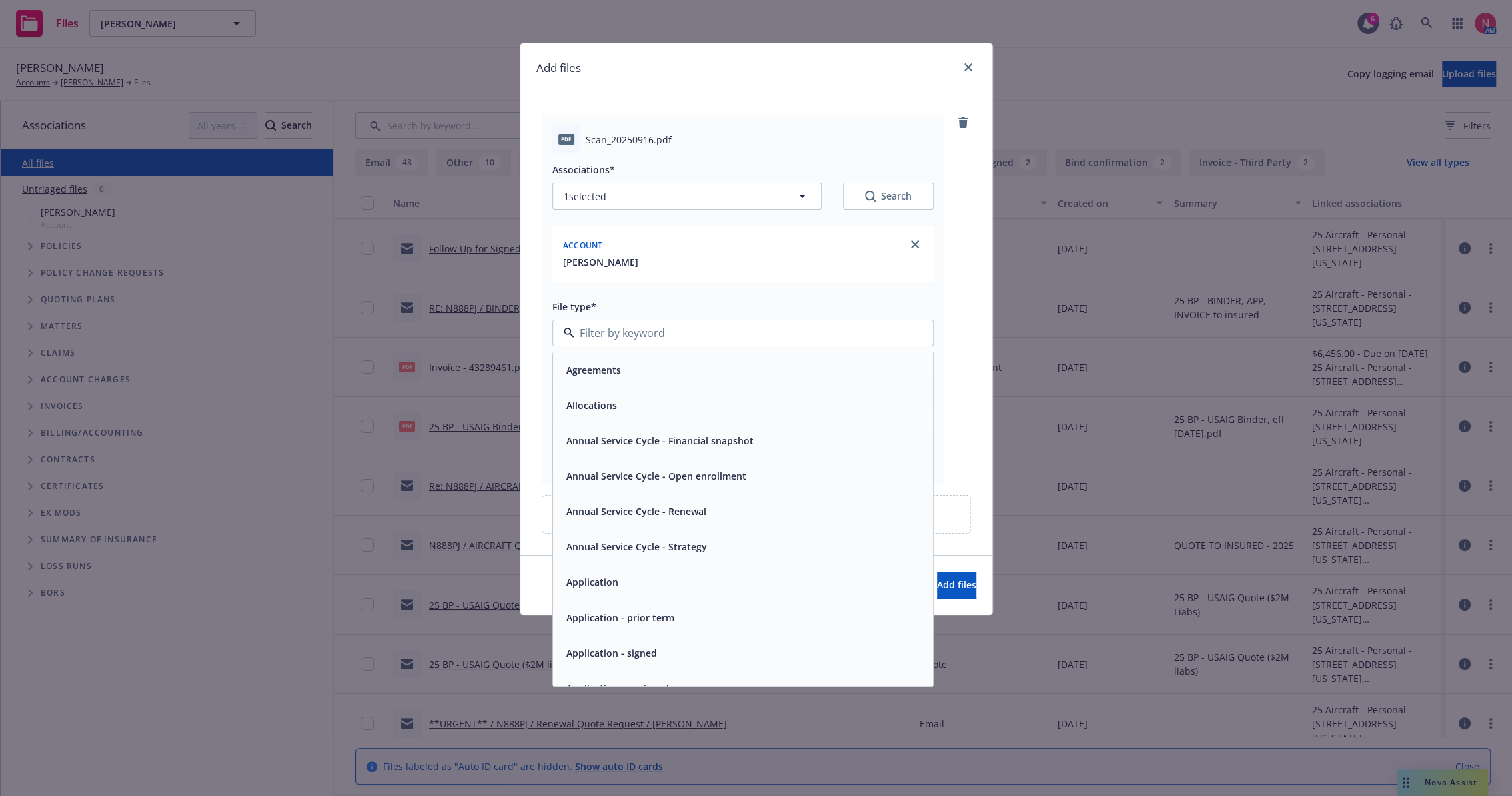
click at [657, 650] on div "Application - signed" at bounding box center [743, 653] width 364 height 20
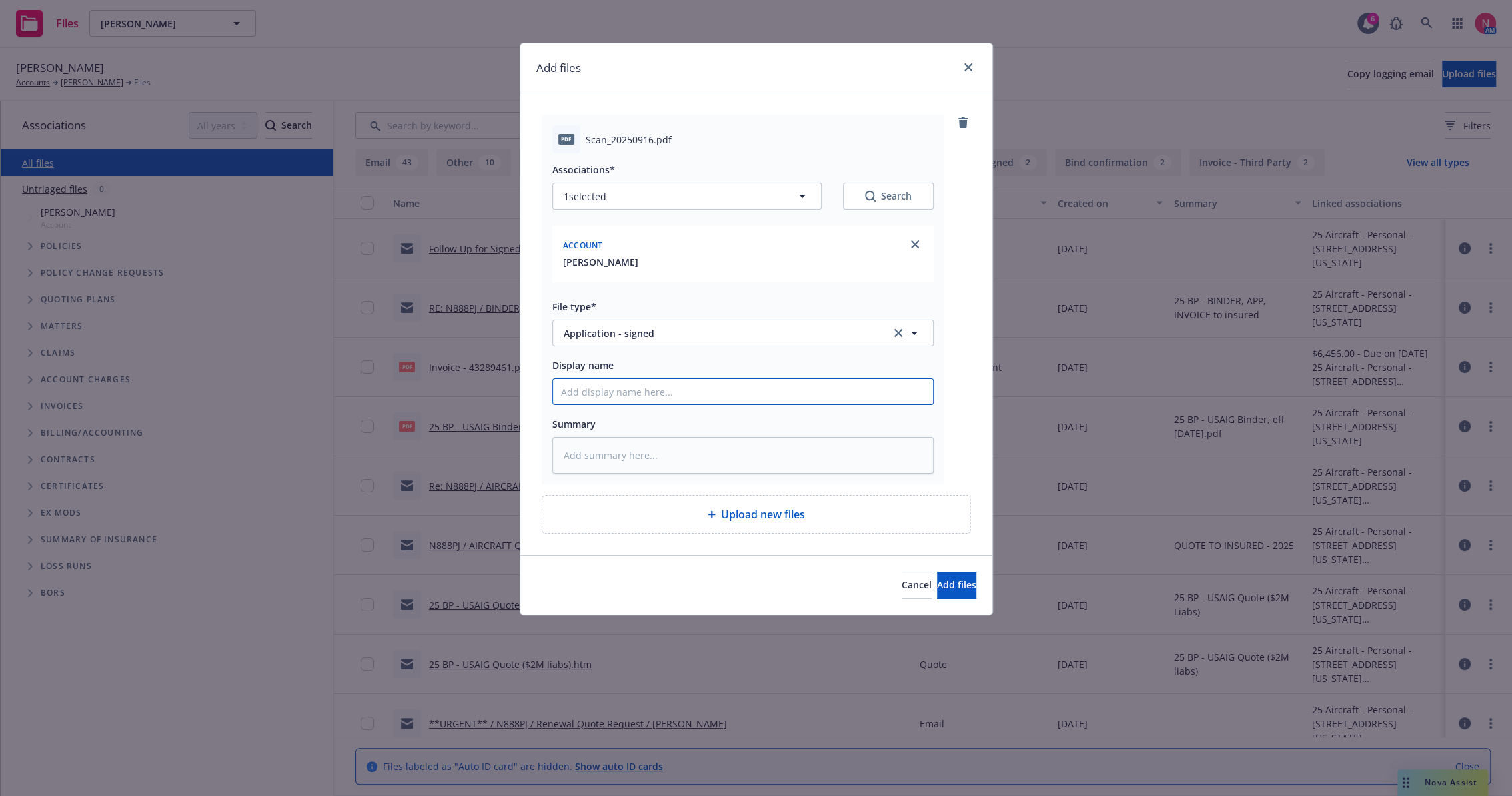
click at [616, 387] on input "Display name" at bounding box center [742, 392] width 380 height 25
type textarea "x"
type input "2"
type textarea "x"
type input "25"
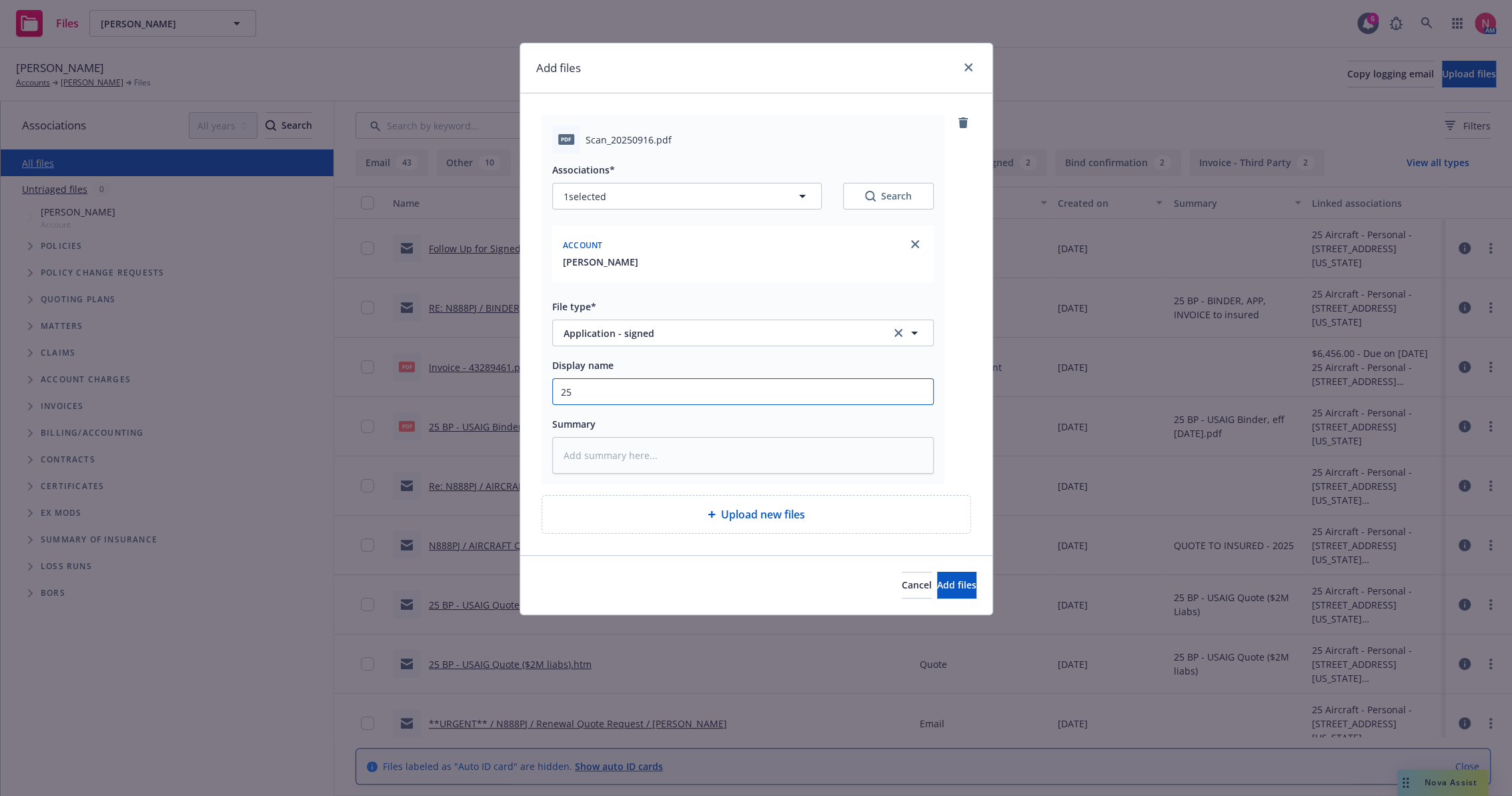
type textarea "x"
type input "25 b"
type textarea "x"
type input "25 bp"
type textarea "x"
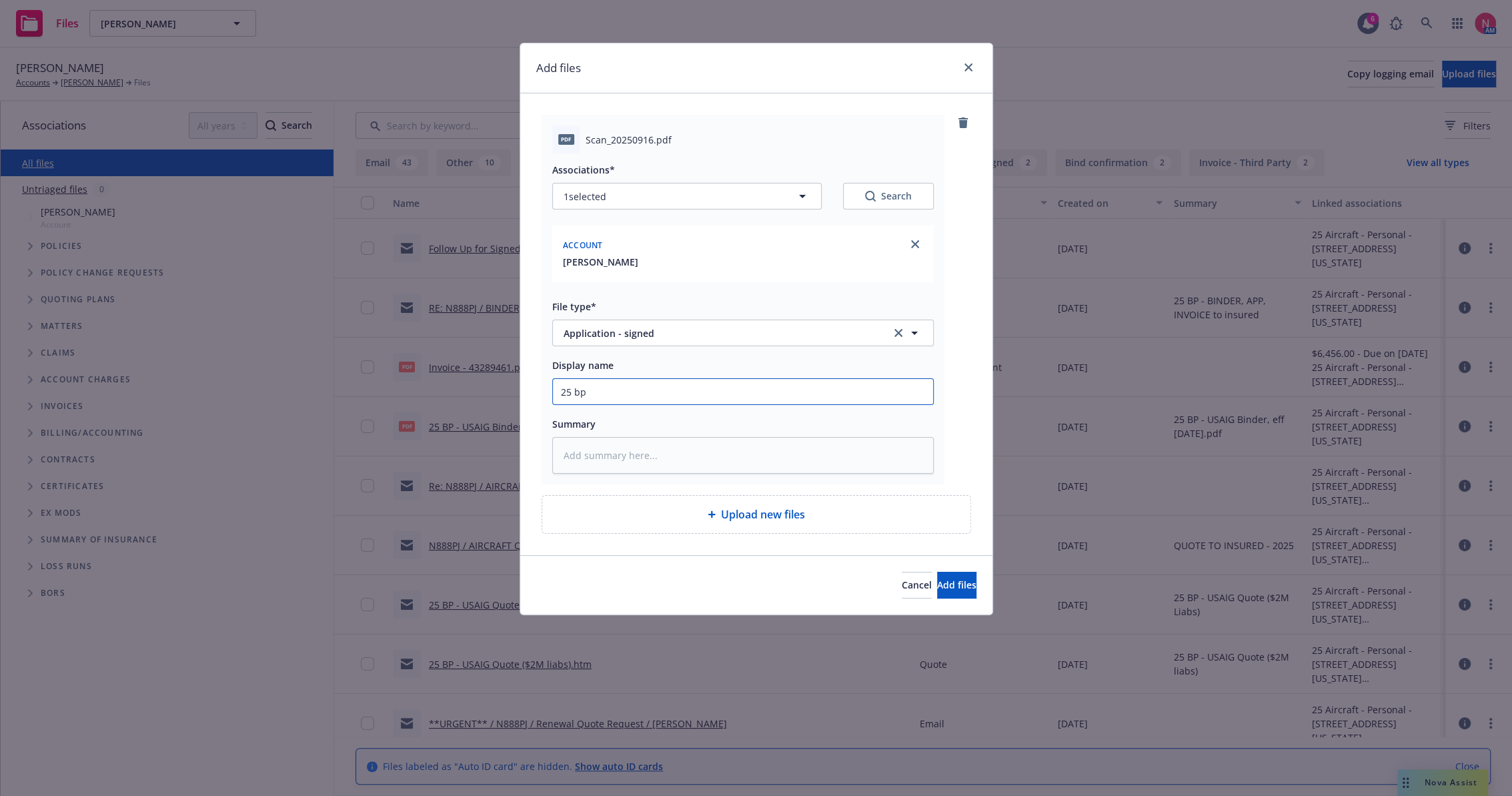
type input "25 bp"
type textarea "x"
type input "25 bp us"
type textarea "x"
type input "25 bp usa"
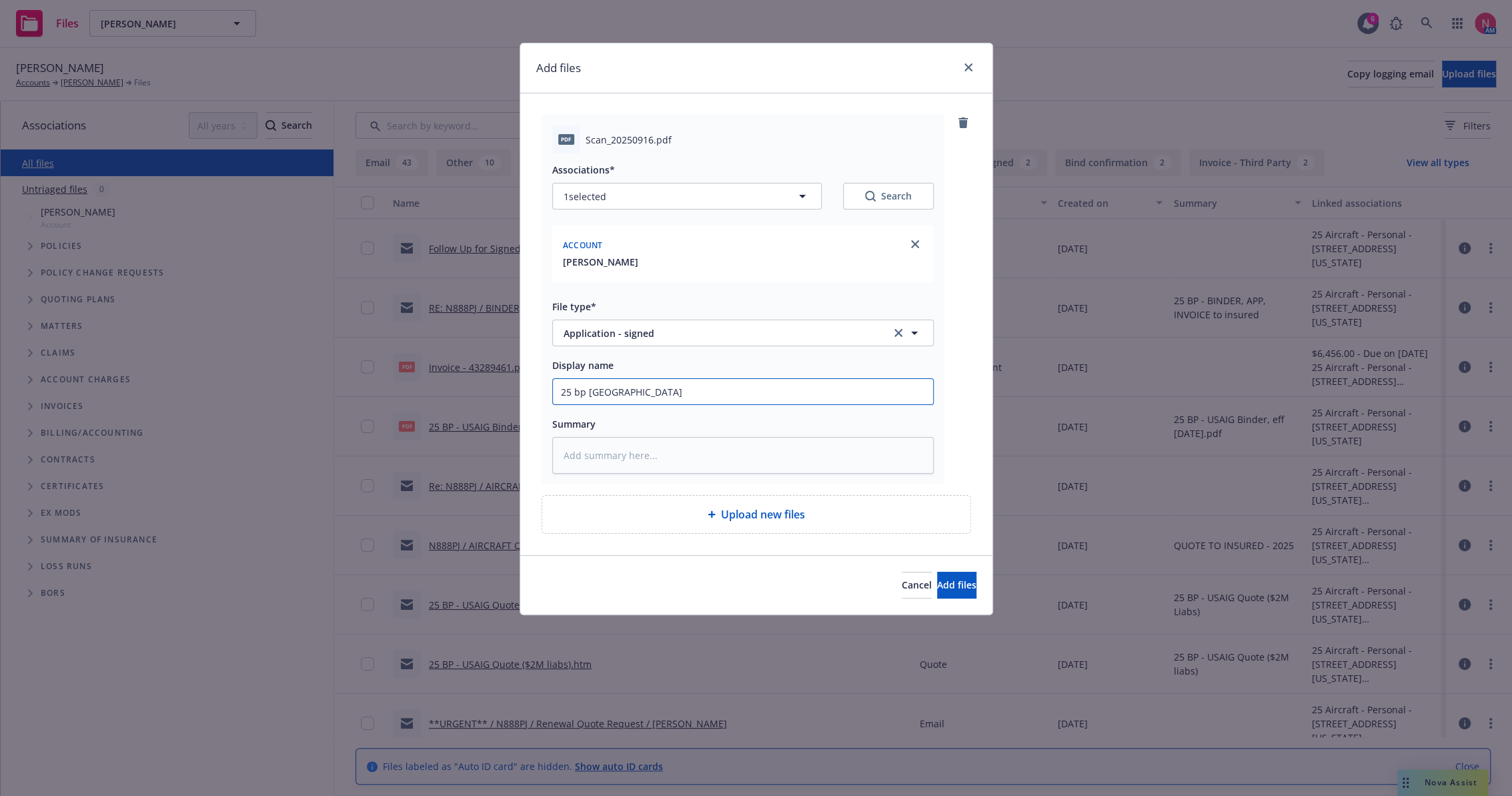
type textarea "x"
type input "25 bp usai"
type textarea "x"
type input "25 BP USAIG App Signed"
click at [937, 572] on button "Add files" at bounding box center [957, 585] width 39 height 27
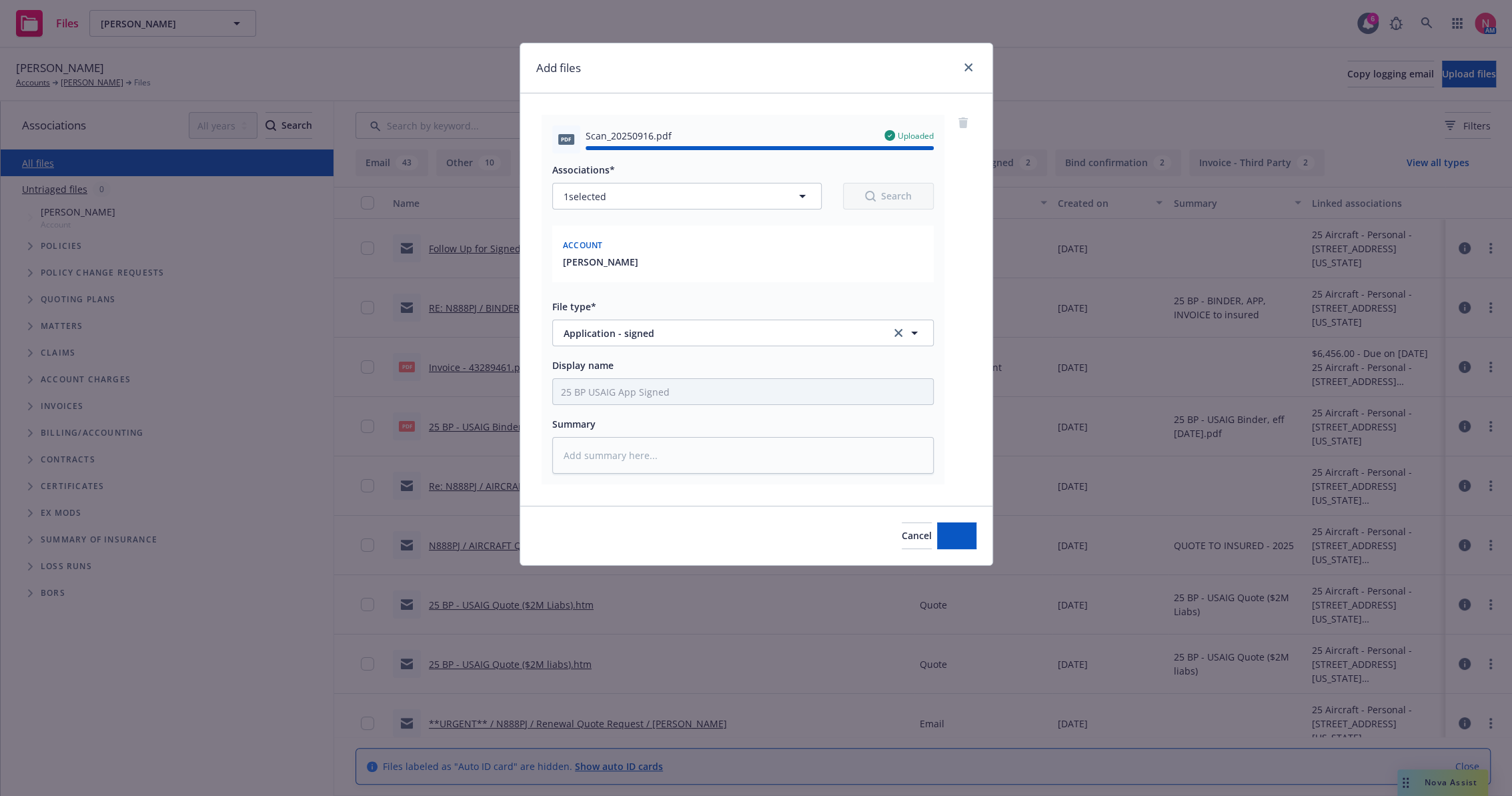
type textarea "x"
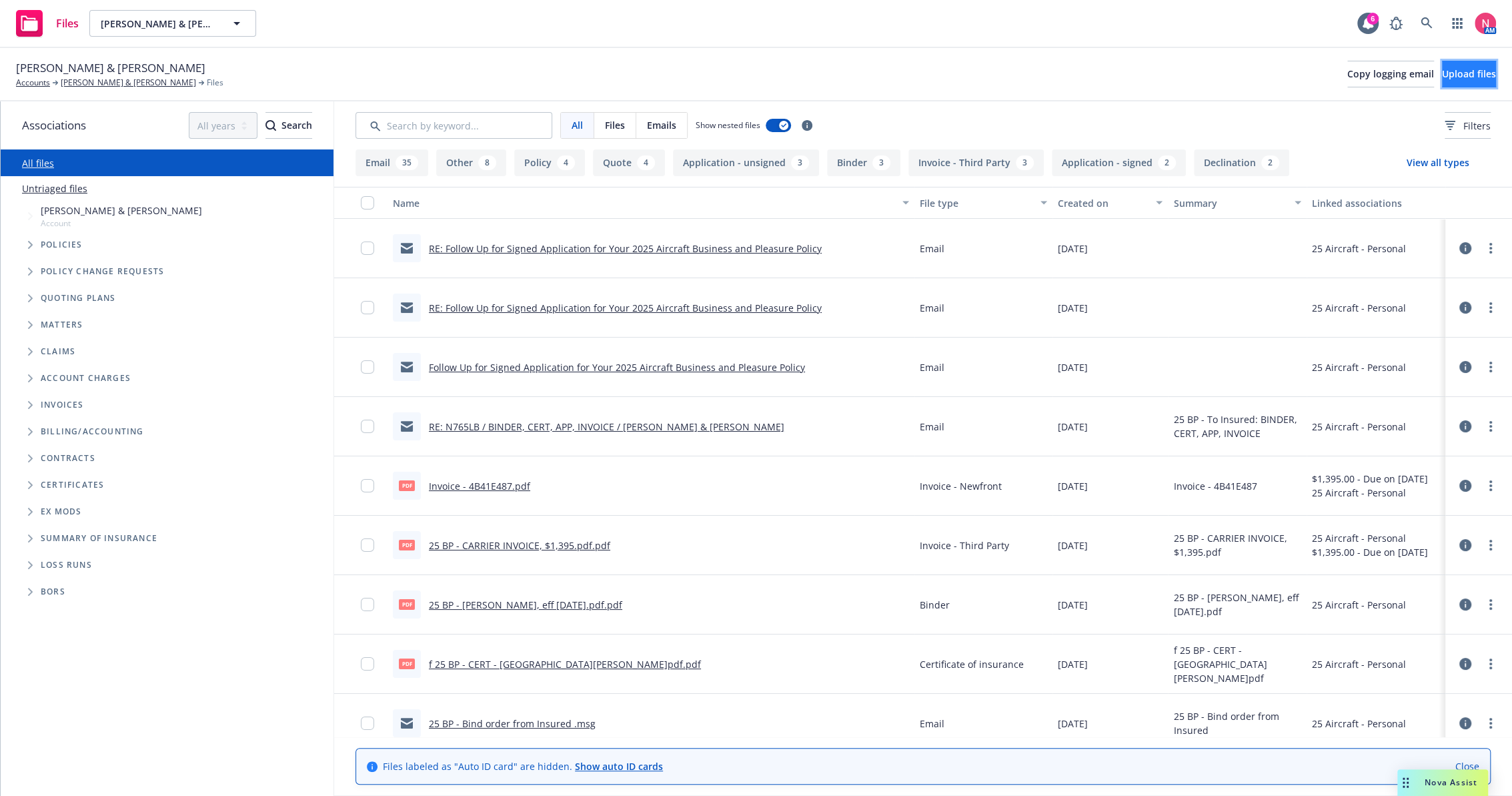
click at [1442, 74] on span "Upload files" at bounding box center [1469, 74] width 54 height 13
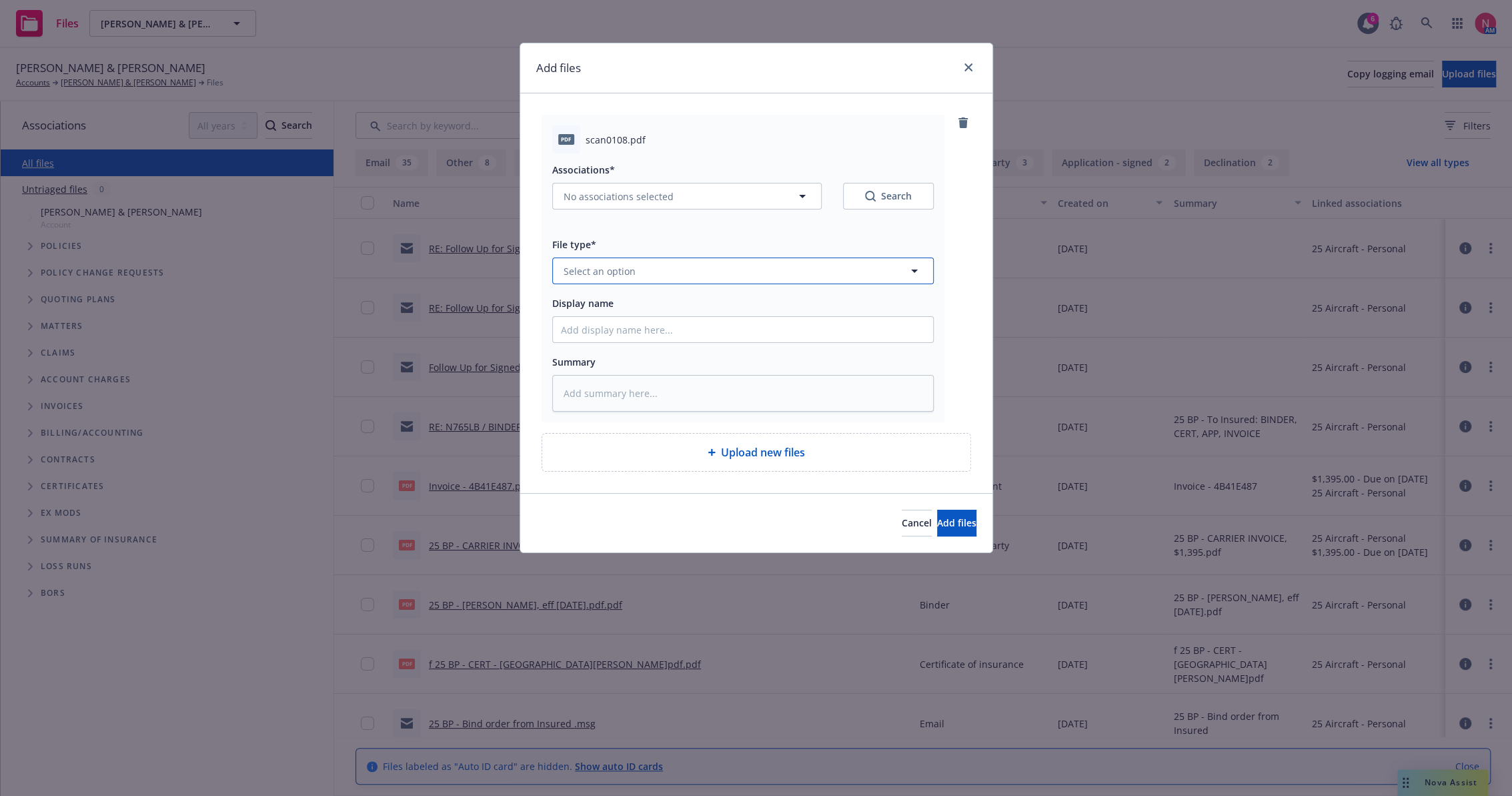
click at [663, 260] on button "Select an option" at bounding box center [742, 271] width 382 height 27
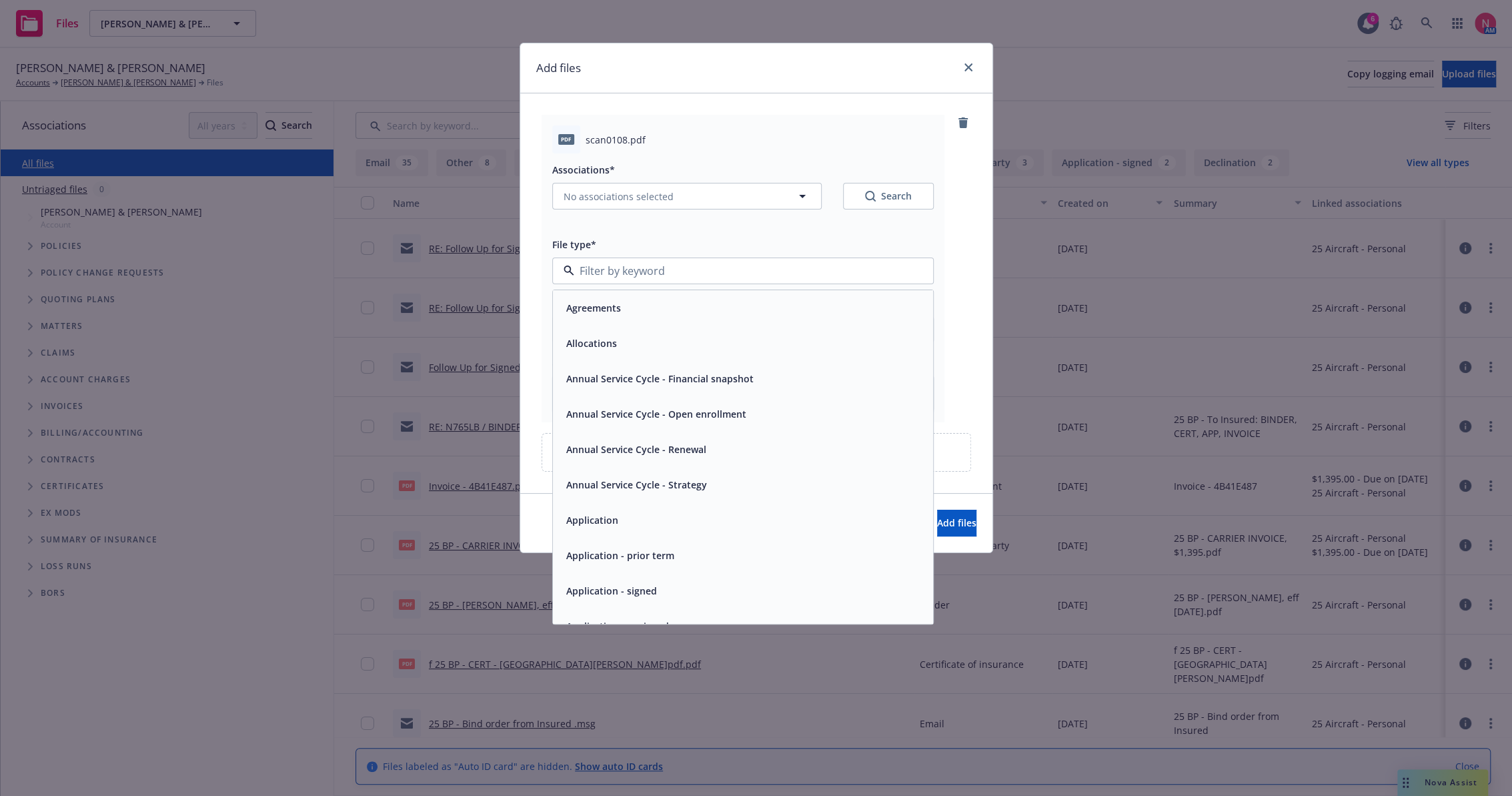
click at [675, 601] on div "Application - signed" at bounding box center [743, 591] width 364 height 20
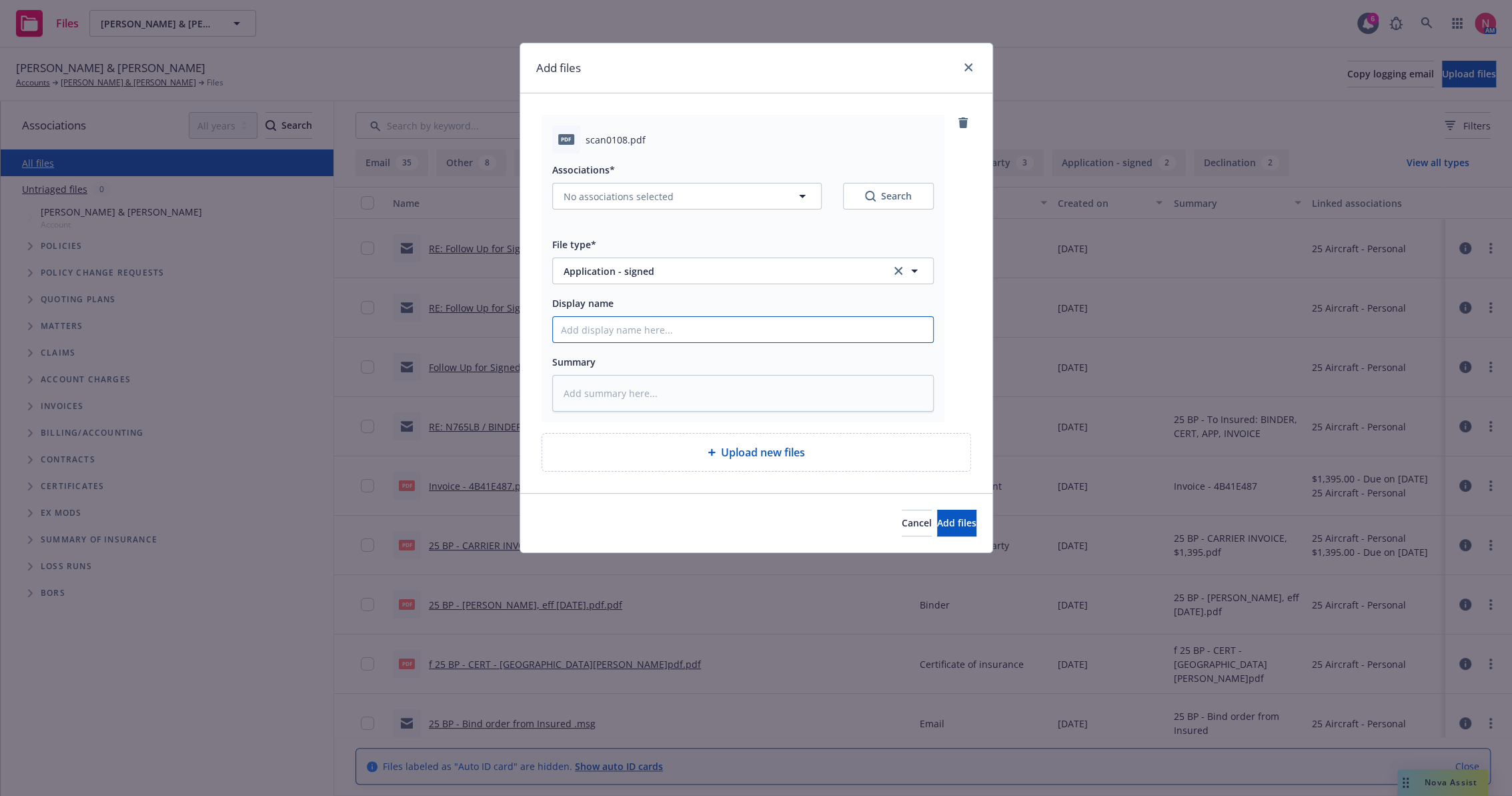
click at [655, 331] on input "Display name" at bounding box center [742, 329] width 380 height 25
type textarea "x"
type input "2"
type textarea "x"
type input "25"
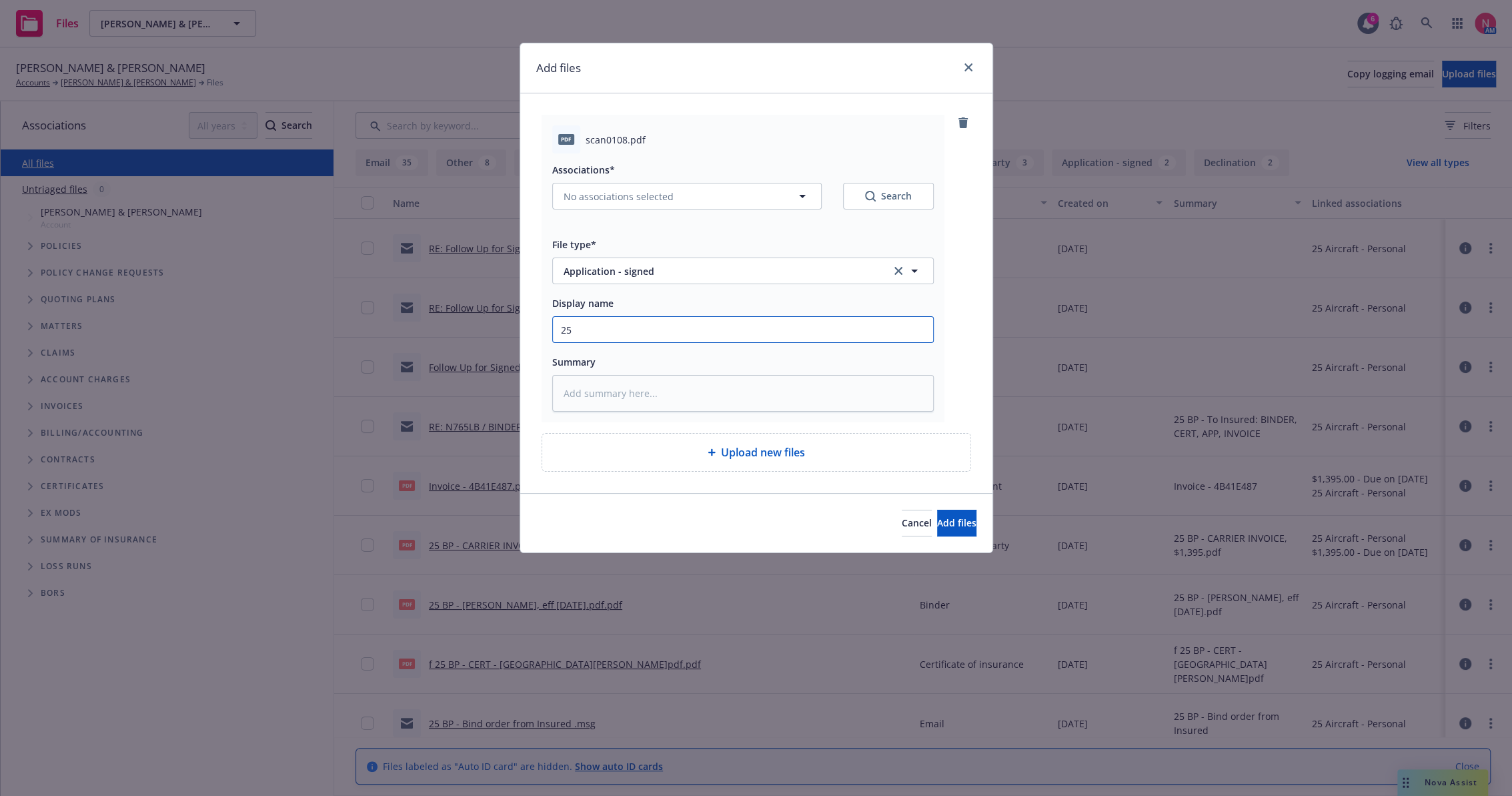
type textarea "x"
type input "25"
type textarea "x"
type input "25 b"
type textarea "x"
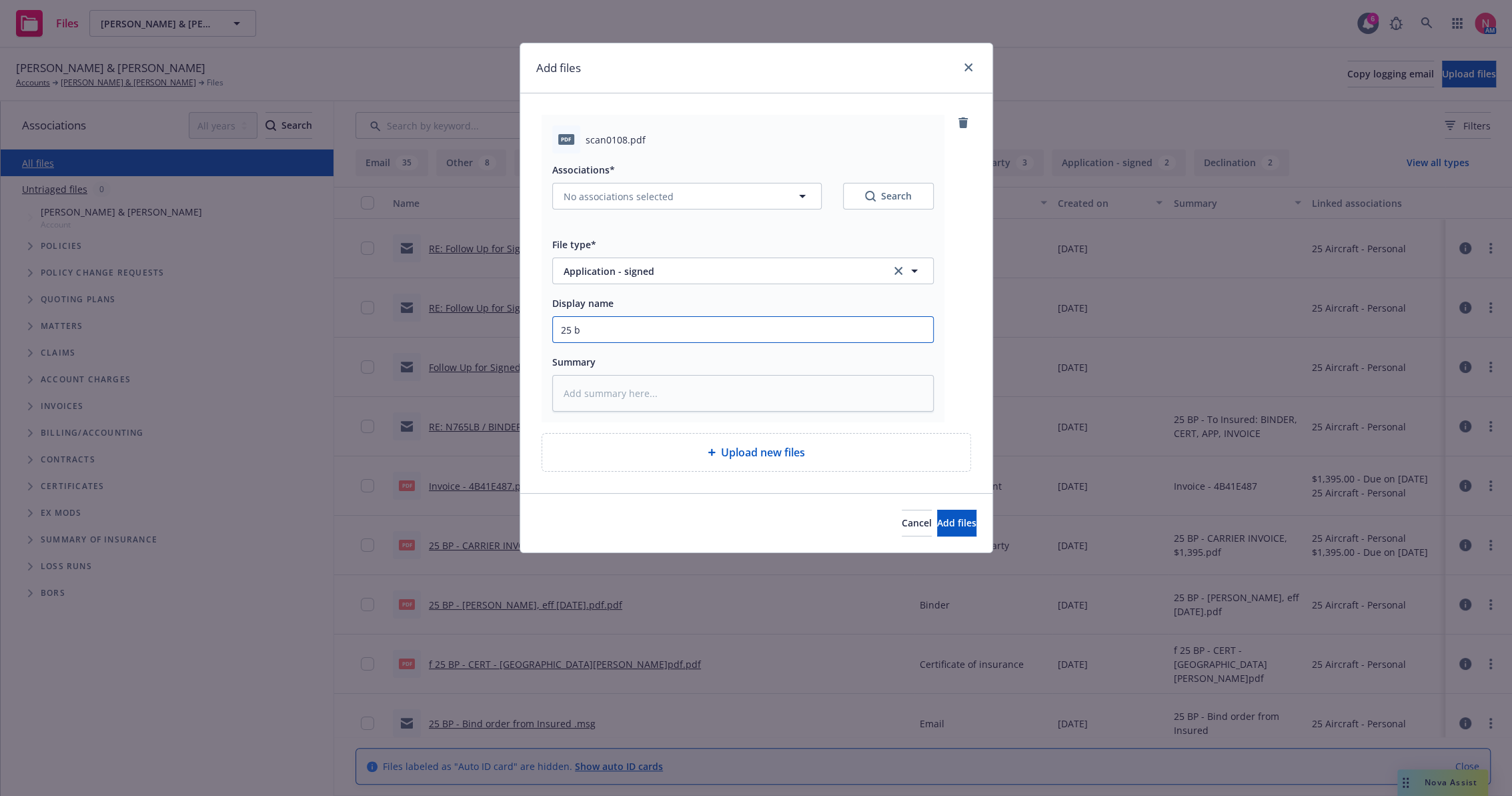
type input "25 bp"
type textarea "x"
type input "25 bp o"
type textarea "x"
type input "25 bp or"
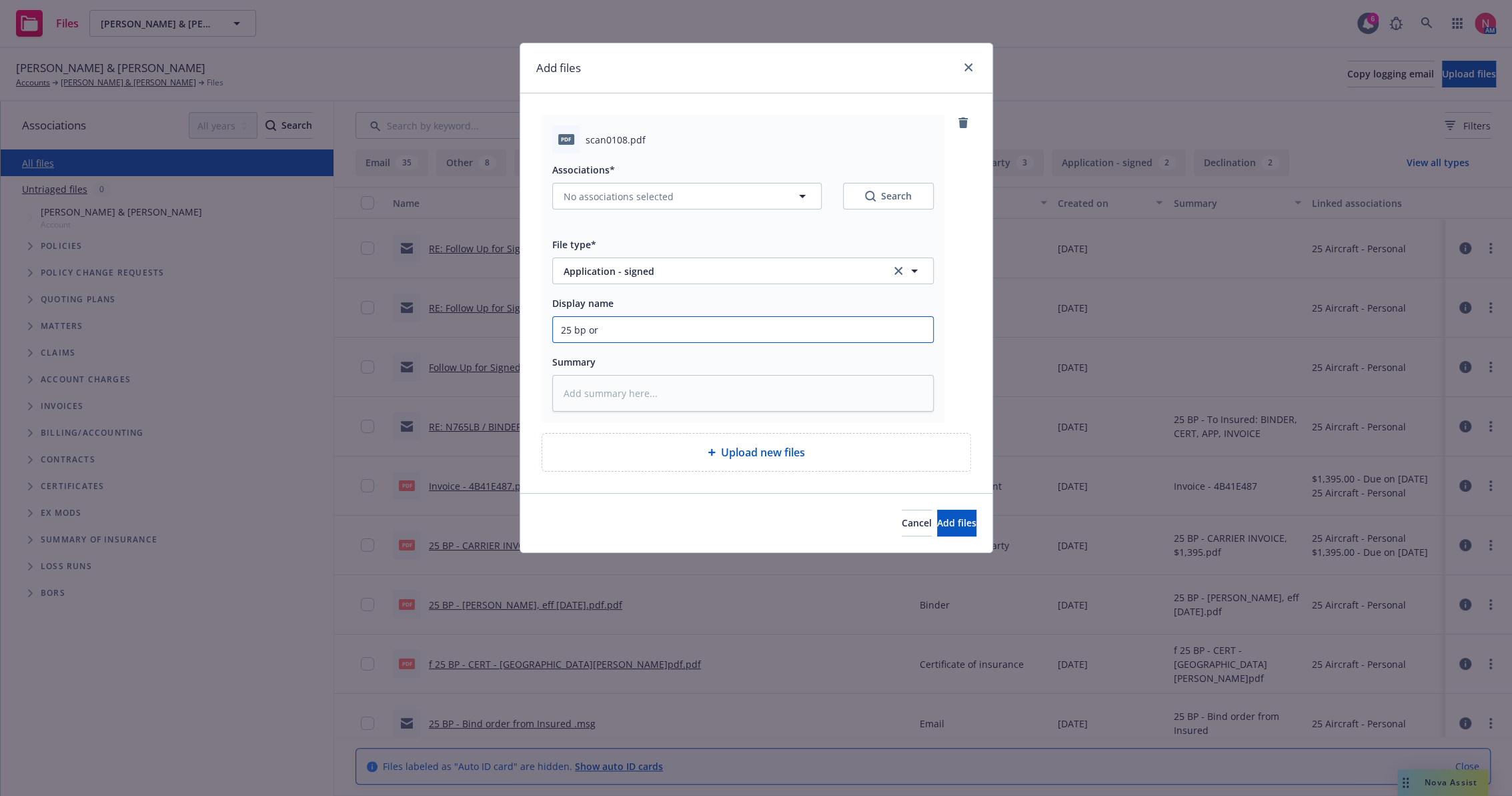
type textarea "x"
type input "25 bp ora"
type textarea "x"
type input "25 bp ora"
type textarea "x"
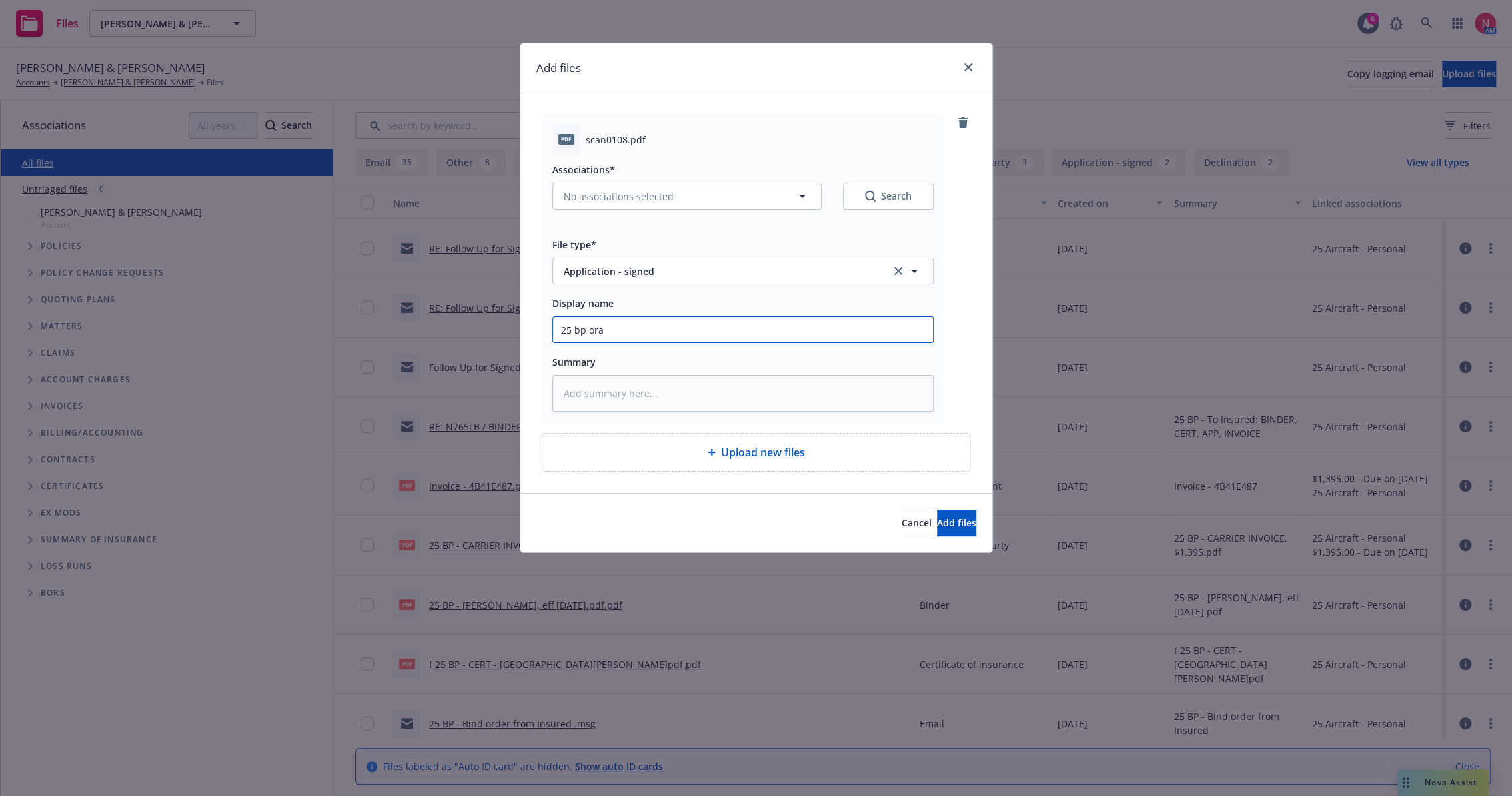
type input "25 bp ora a"
type textarea "x"
type input "25 bp ora ap"
type textarea "x"
type input "25 BP ORA App Signed"
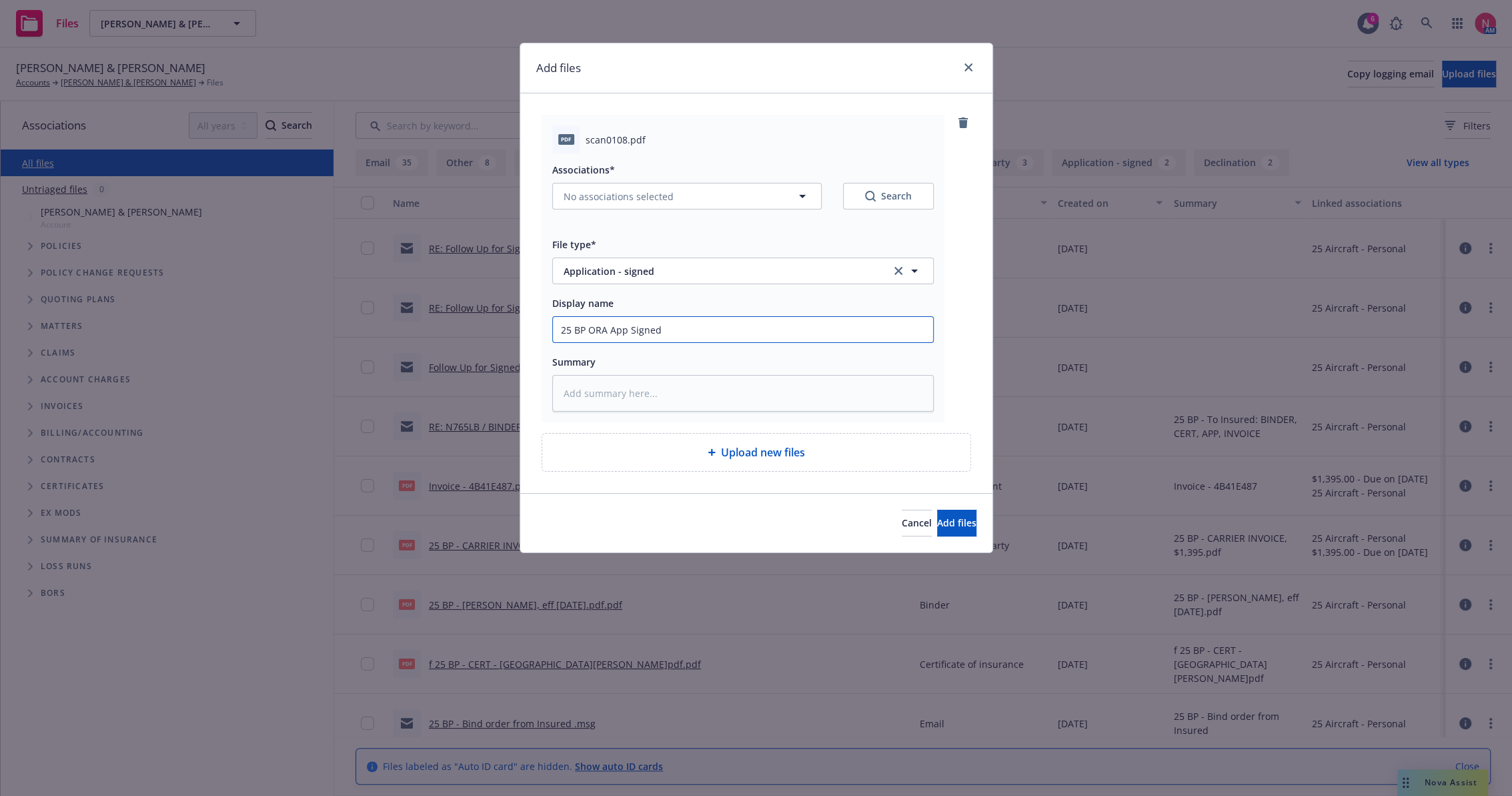
click at [937, 510] on button "Add files" at bounding box center [957, 523] width 39 height 27
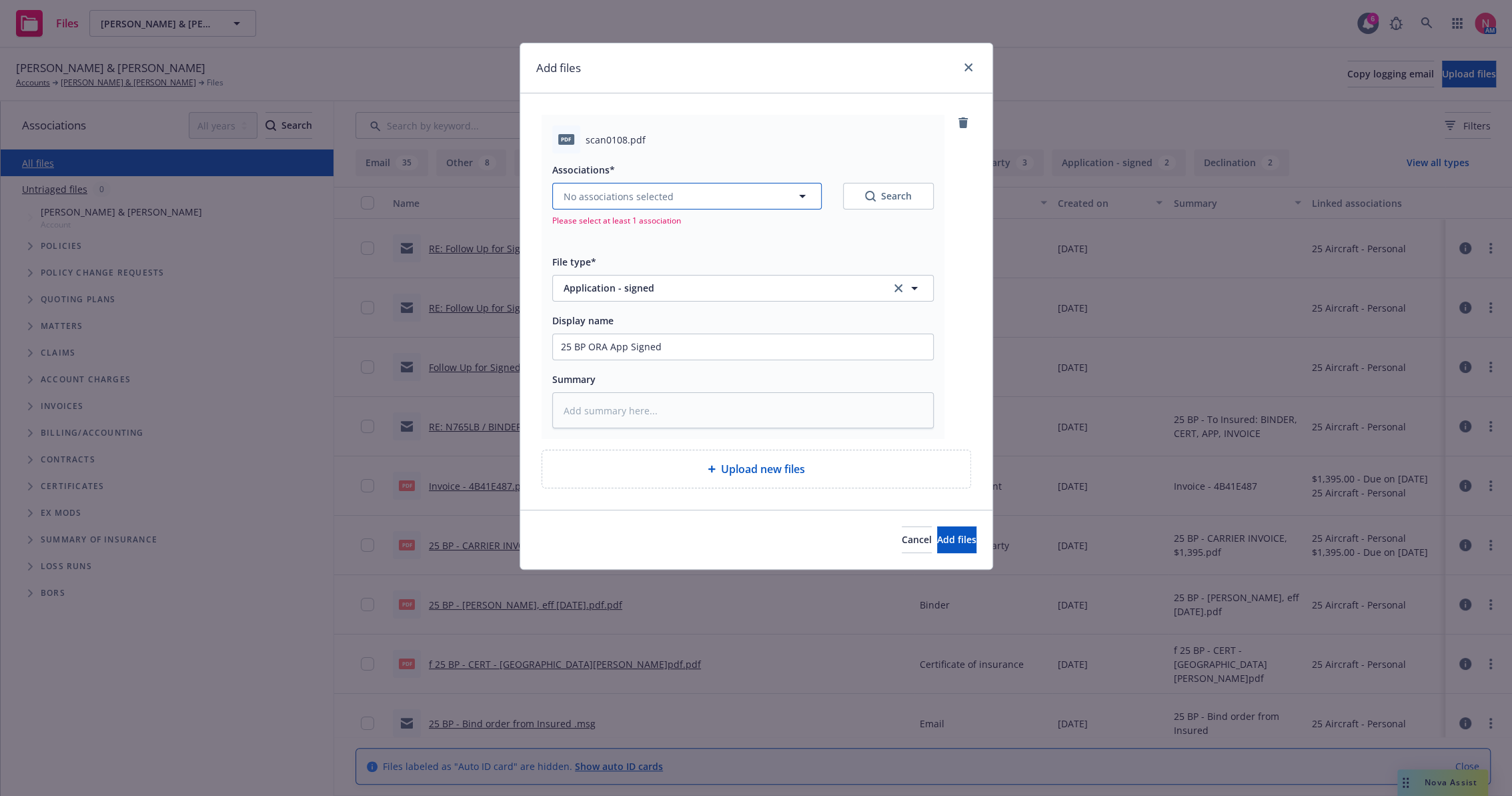
click at [629, 201] on span "No associations selected" at bounding box center [618, 196] width 110 height 14
type textarea "x"
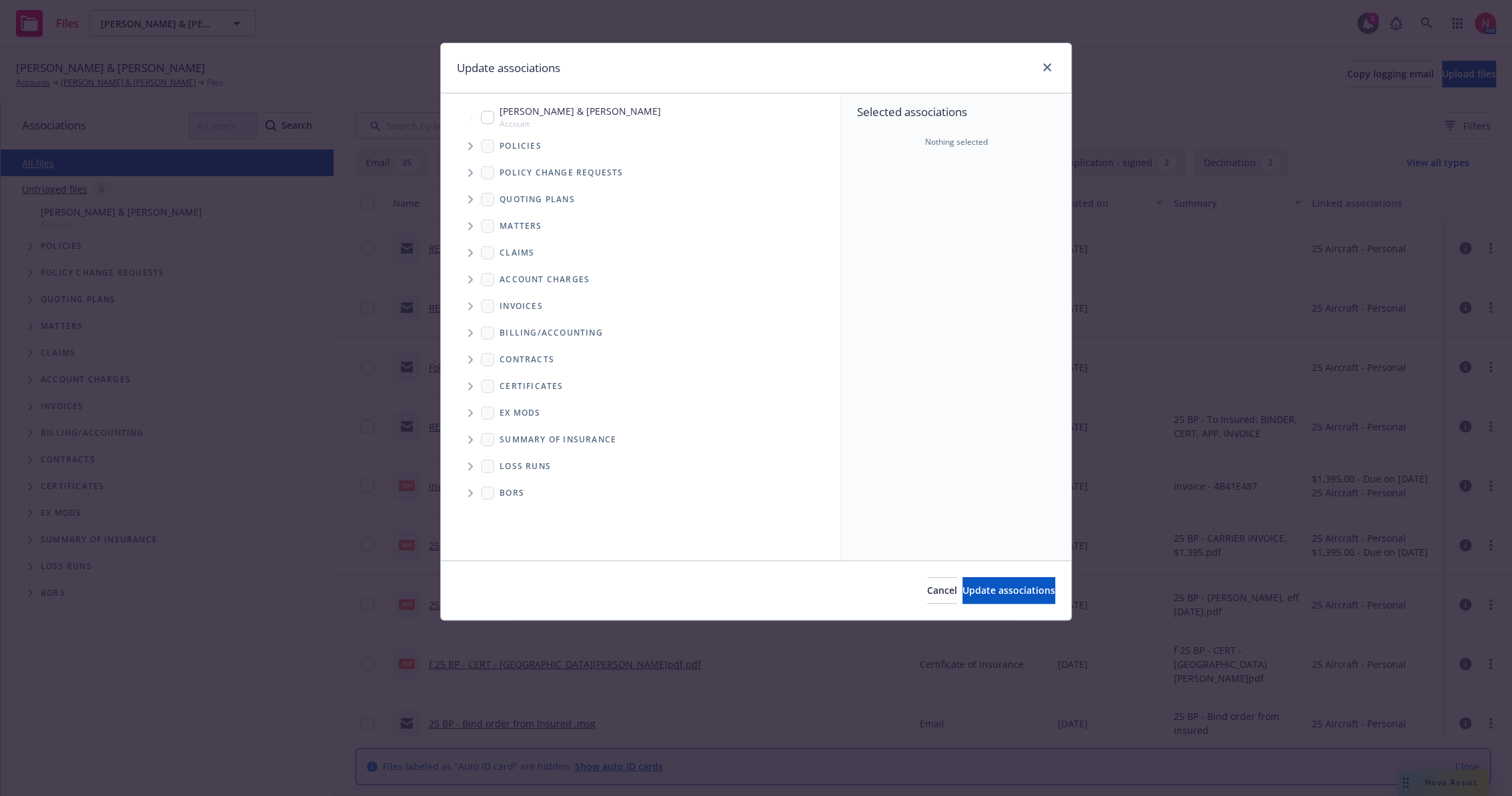
click at [476, 125] on span "Tree Example" at bounding box center [470, 117] width 21 height 21
checkbox input "true"
click at [1019, 582] on button "Update associations" at bounding box center [1008, 591] width 92 height 27
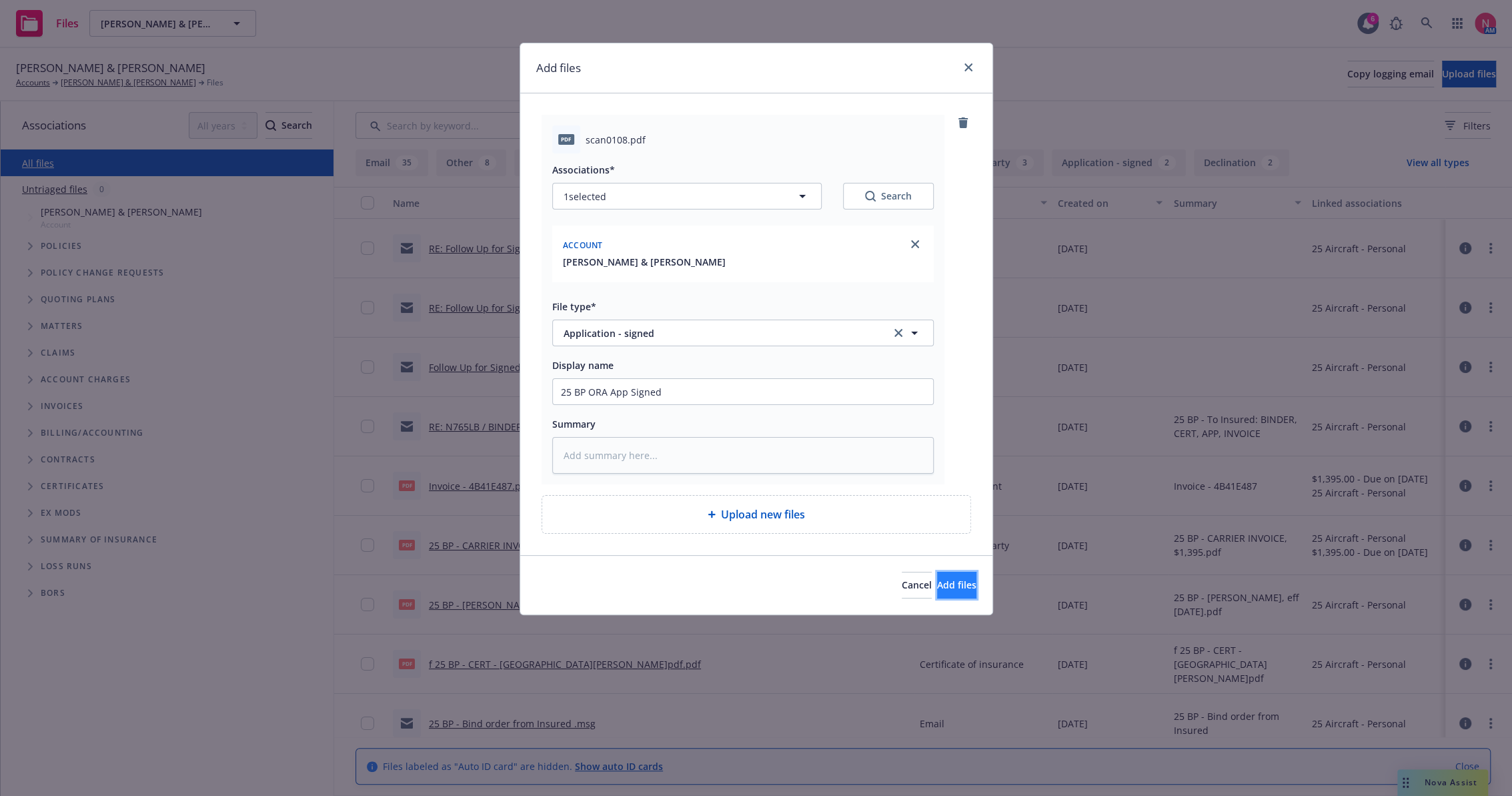
click at [955, 584] on button "Add files" at bounding box center [957, 585] width 39 height 27
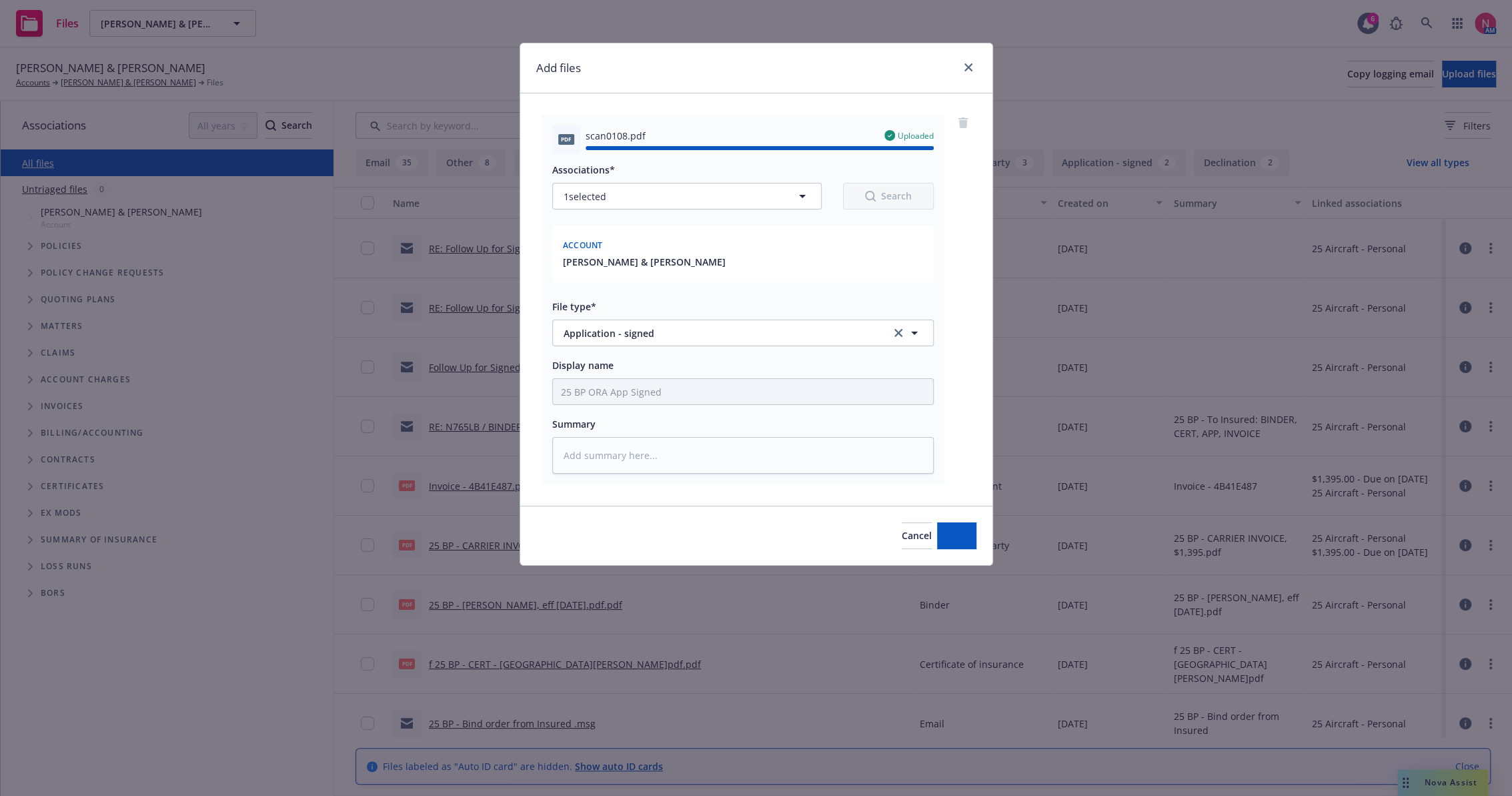
type textarea "x"
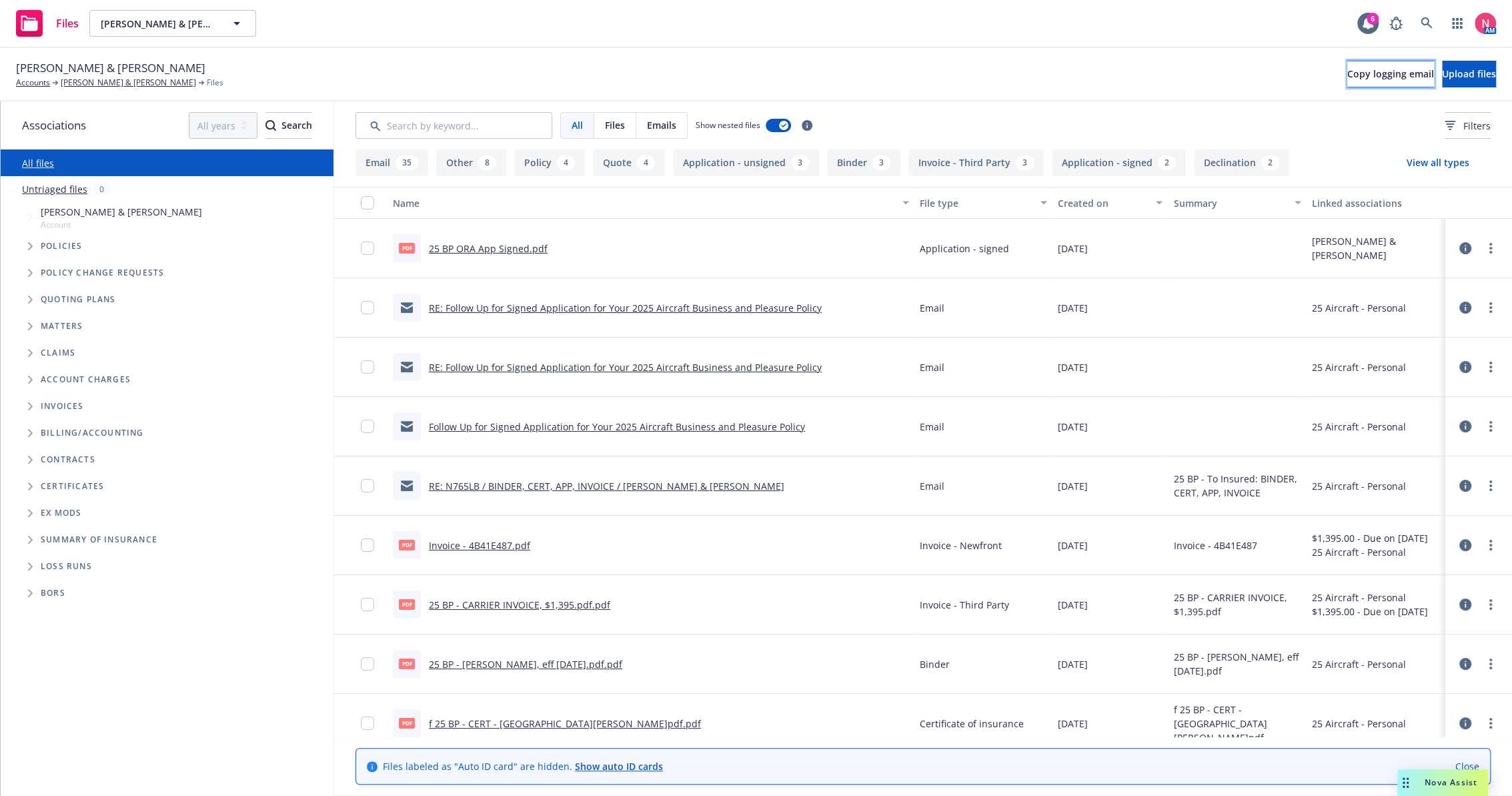
click at [1347, 69] on span "Copy logging email" at bounding box center [1391, 74] width 87 height 13
click at [1414, 16] on span at bounding box center [1427, 23] width 27 height 27
click at [1423, 16] on link at bounding box center [1427, 23] width 27 height 27
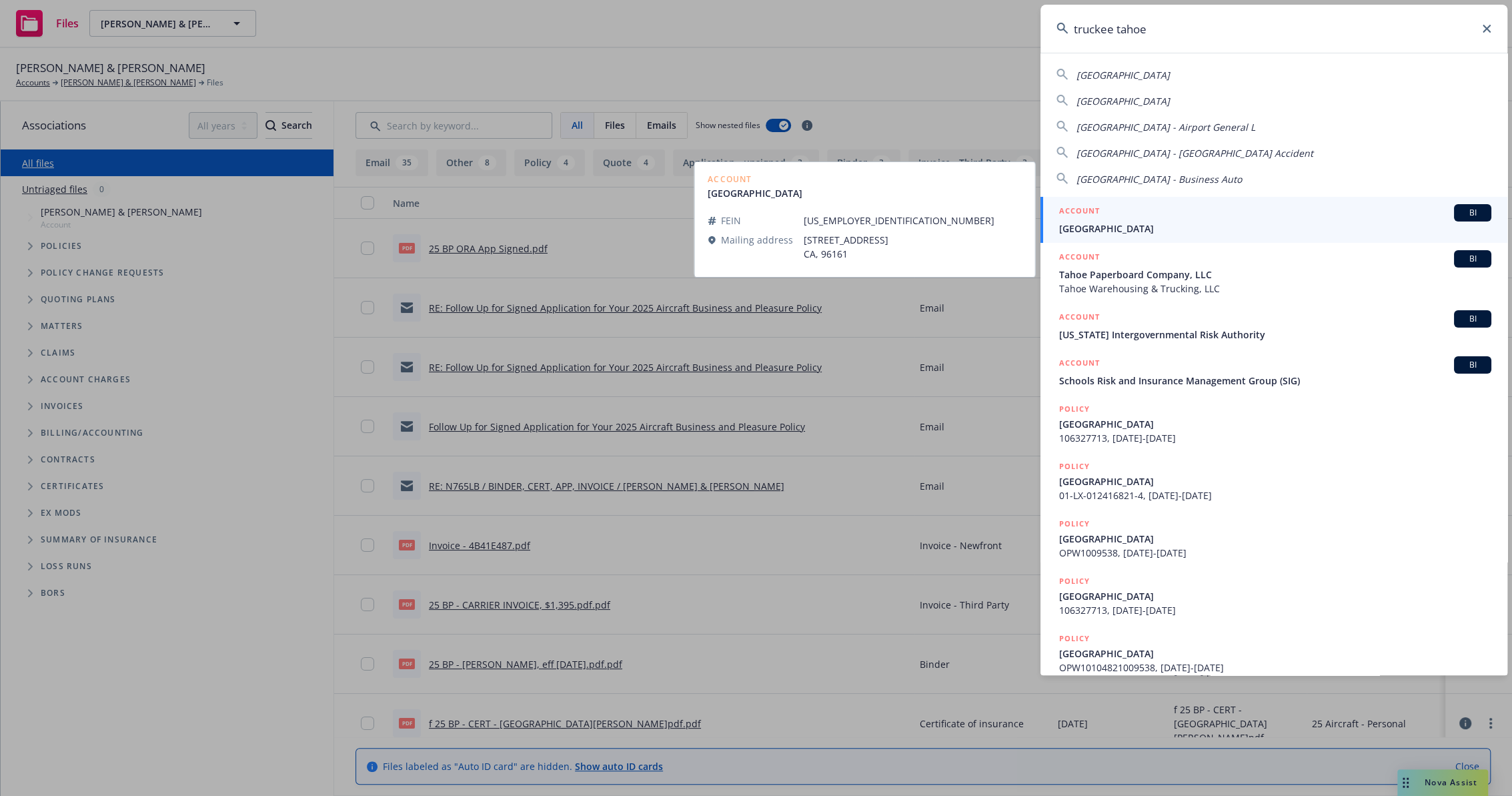
type input "truckee tahoe"
click at [1158, 215] on div "ACCOUNT BI" at bounding box center [1275, 212] width 432 height 18
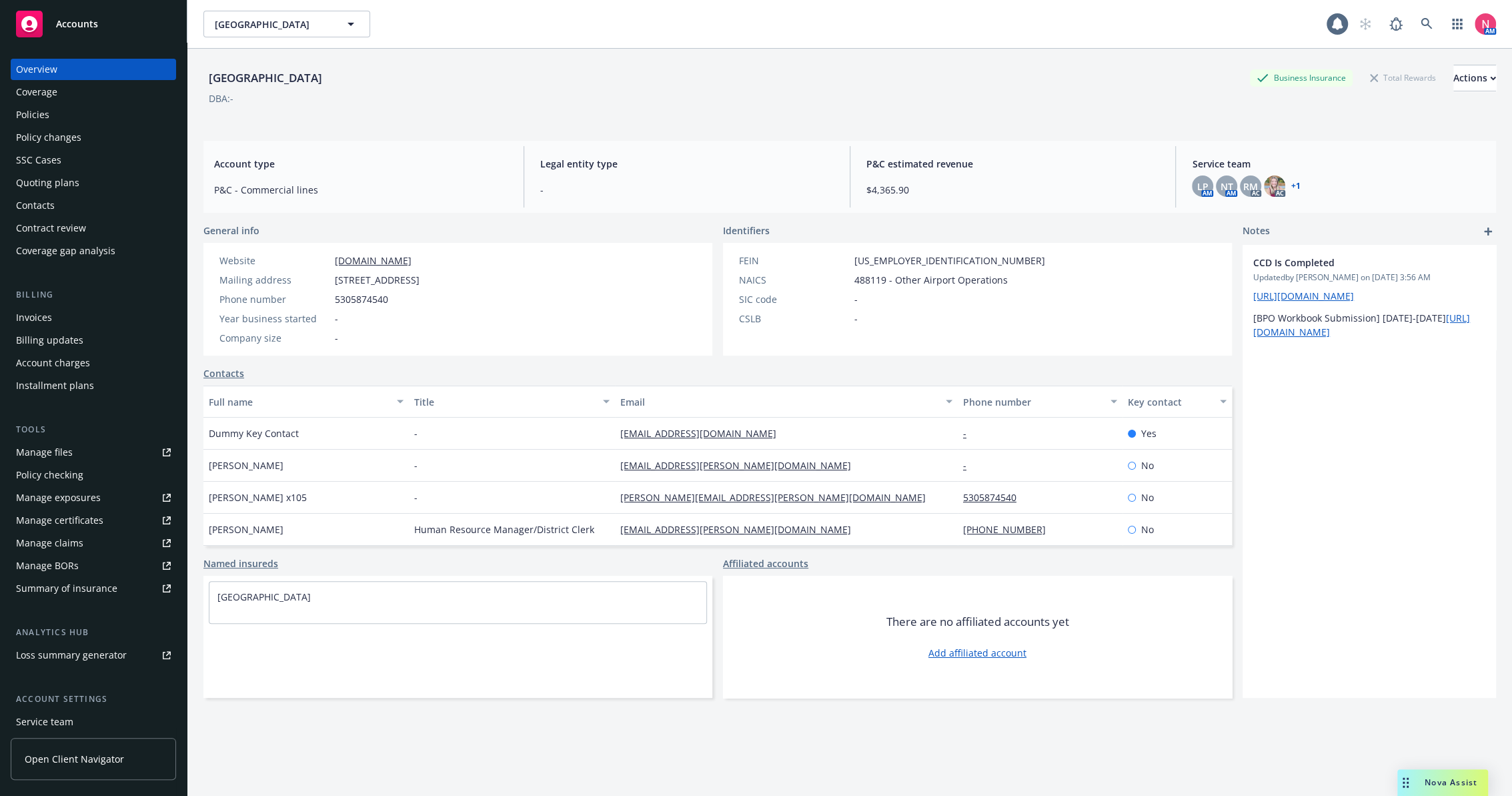
click at [99, 451] on link "Manage files" at bounding box center [93, 452] width 165 height 21
click at [48, 139] on div "Policy changes" at bounding box center [48, 137] width 65 height 21
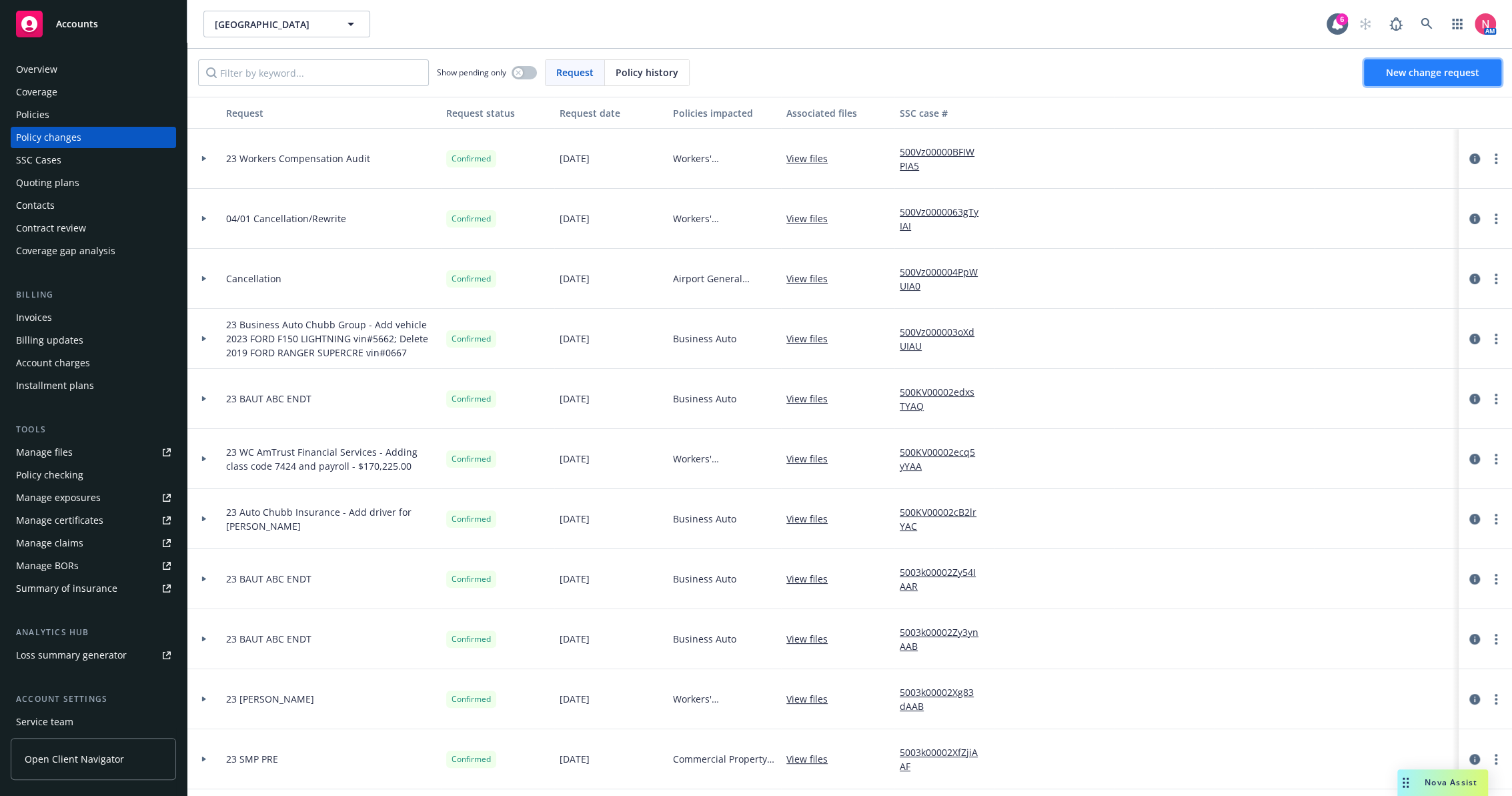
click at [1457, 71] on span "New change request" at bounding box center [1432, 72] width 93 height 13
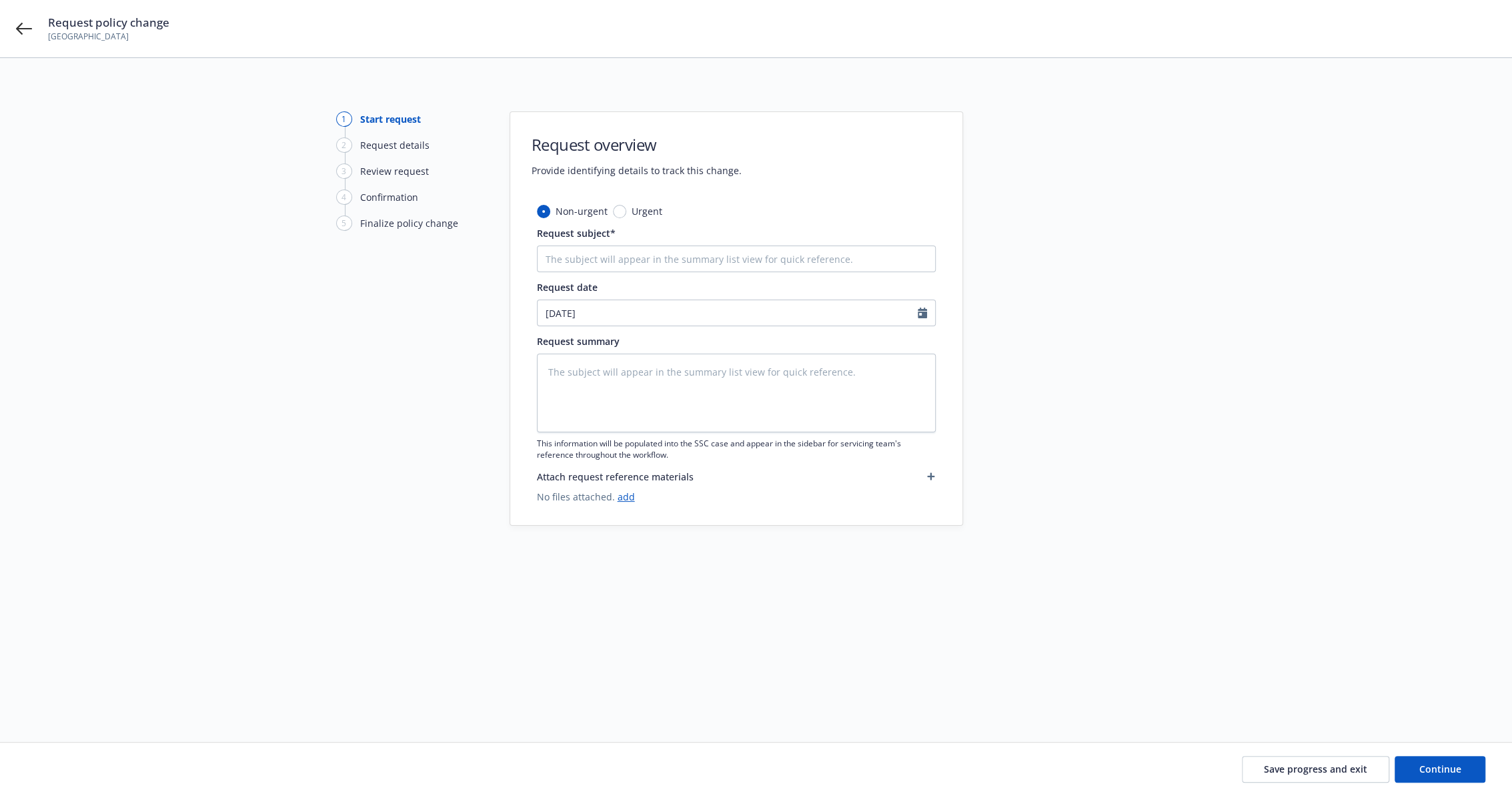
type textarea "x"
click at [585, 248] on input "Request subject*" at bounding box center [736, 259] width 398 height 27
type input "24 Workers Compensation Audit"
click at [1151, 472] on div at bounding box center [1083, 384] width 187 height 545
click at [1427, 759] on button "Continue" at bounding box center [1440, 769] width 91 height 27
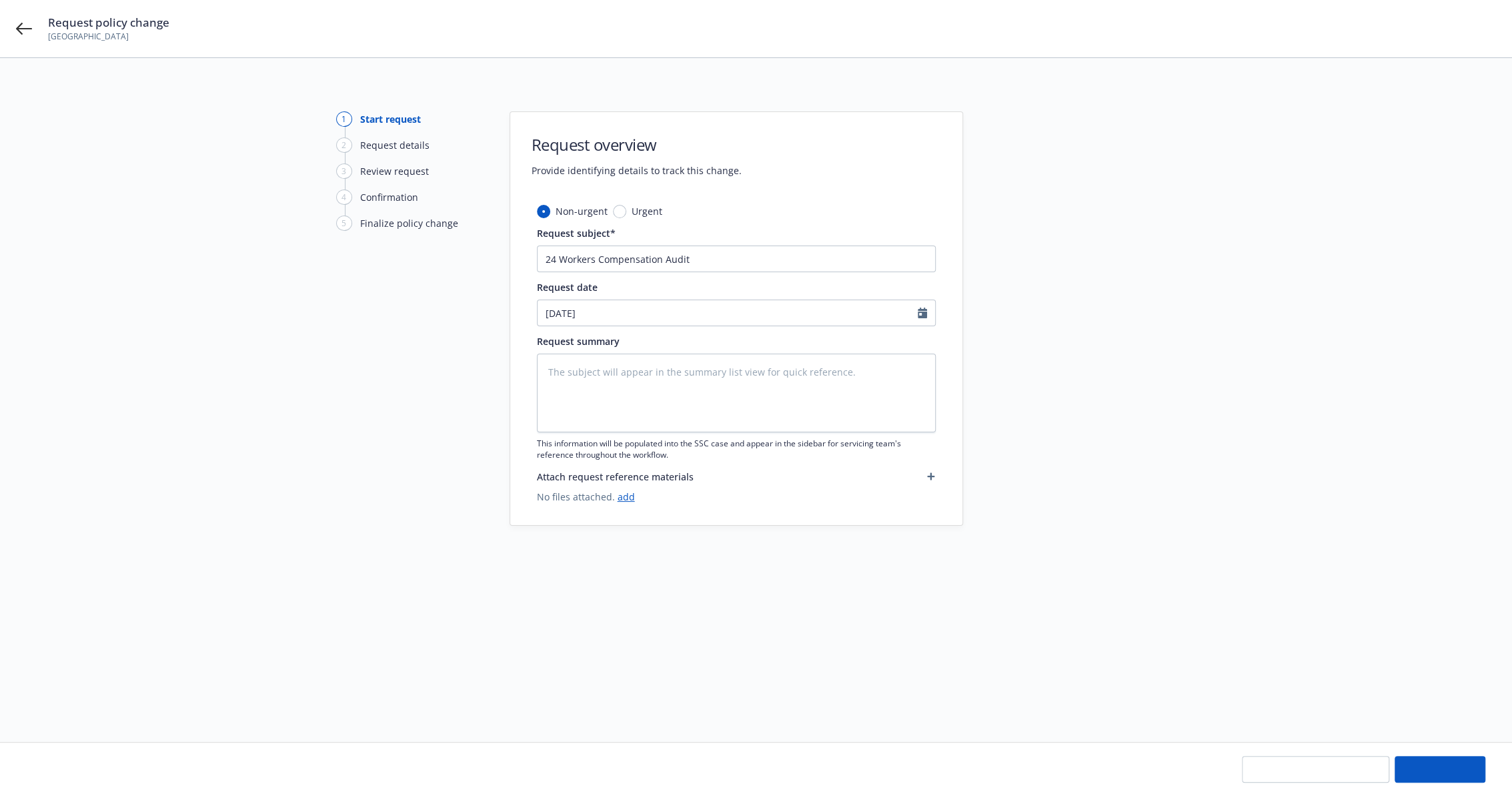
type textarea "x"
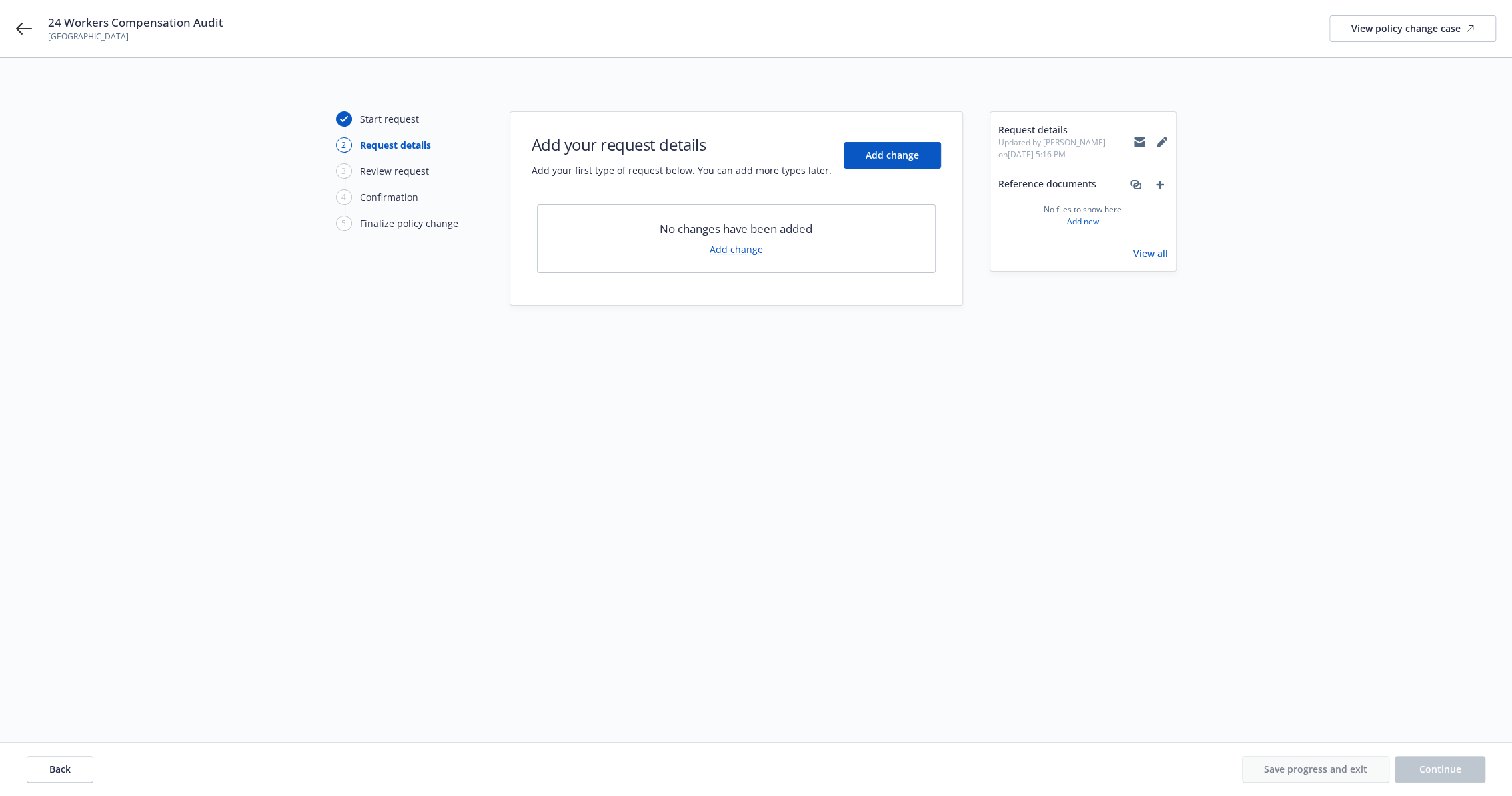
click at [747, 242] on link "Add change" at bounding box center [736, 249] width 53 height 14
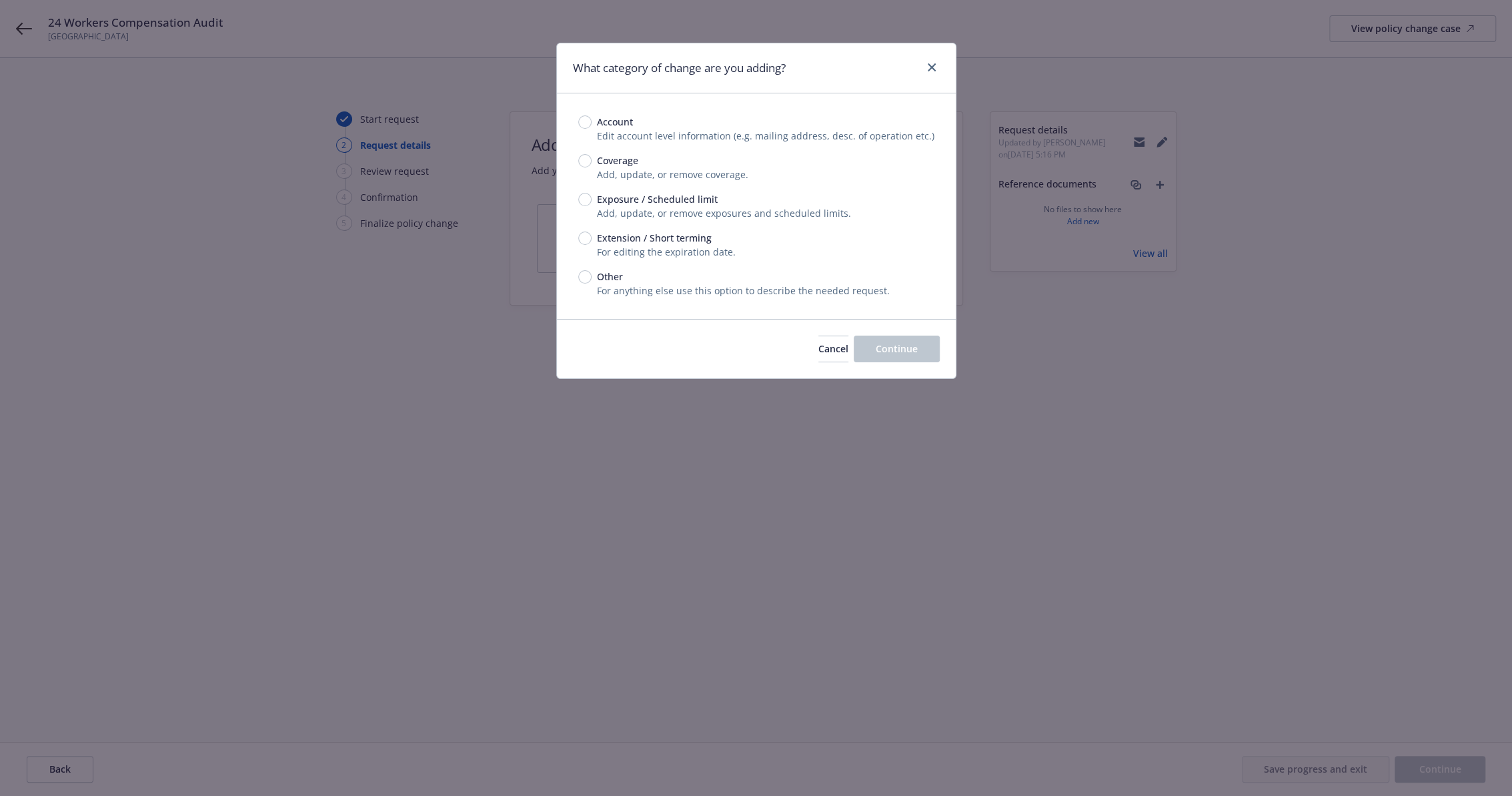
drag, startPoint x: 747, startPoint y: 242, endPoint x: 609, endPoint y: 280, distance: 143.1
click at [609, 280] on span "Other" at bounding box center [609, 277] width 26 height 14
click at [592, 280] on input "Other" at bounding box center [585, 277] width 13 height 13
radio input "true"
click at [873, 350] on button "Continue" at bounding box center [896, 349] width 86 height 27
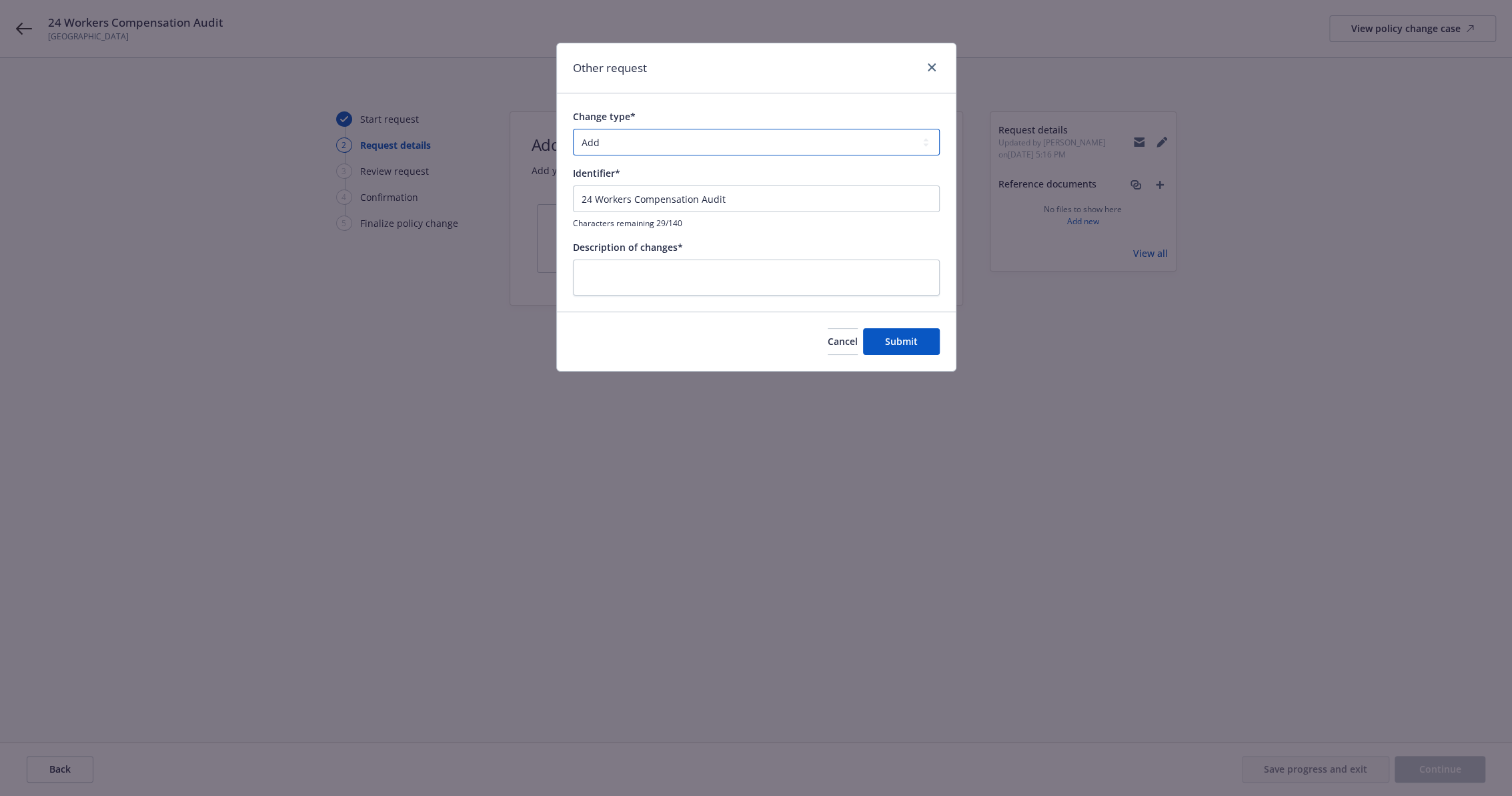
click at [638, 146] on select "Add Audit Change Remove" at bounding box center [756, 142] width 367 height 27
select select "AUDIT"
click at [573, 129] on select "Add Audit Change Remove" at bounding box center [756, 142] width 367 height 27
click at [592, 200] on input "24 Workers Compensation Audit" at bounding box center [756, 199] width 367 height 27
type input "24 Workers Compensation Audit"
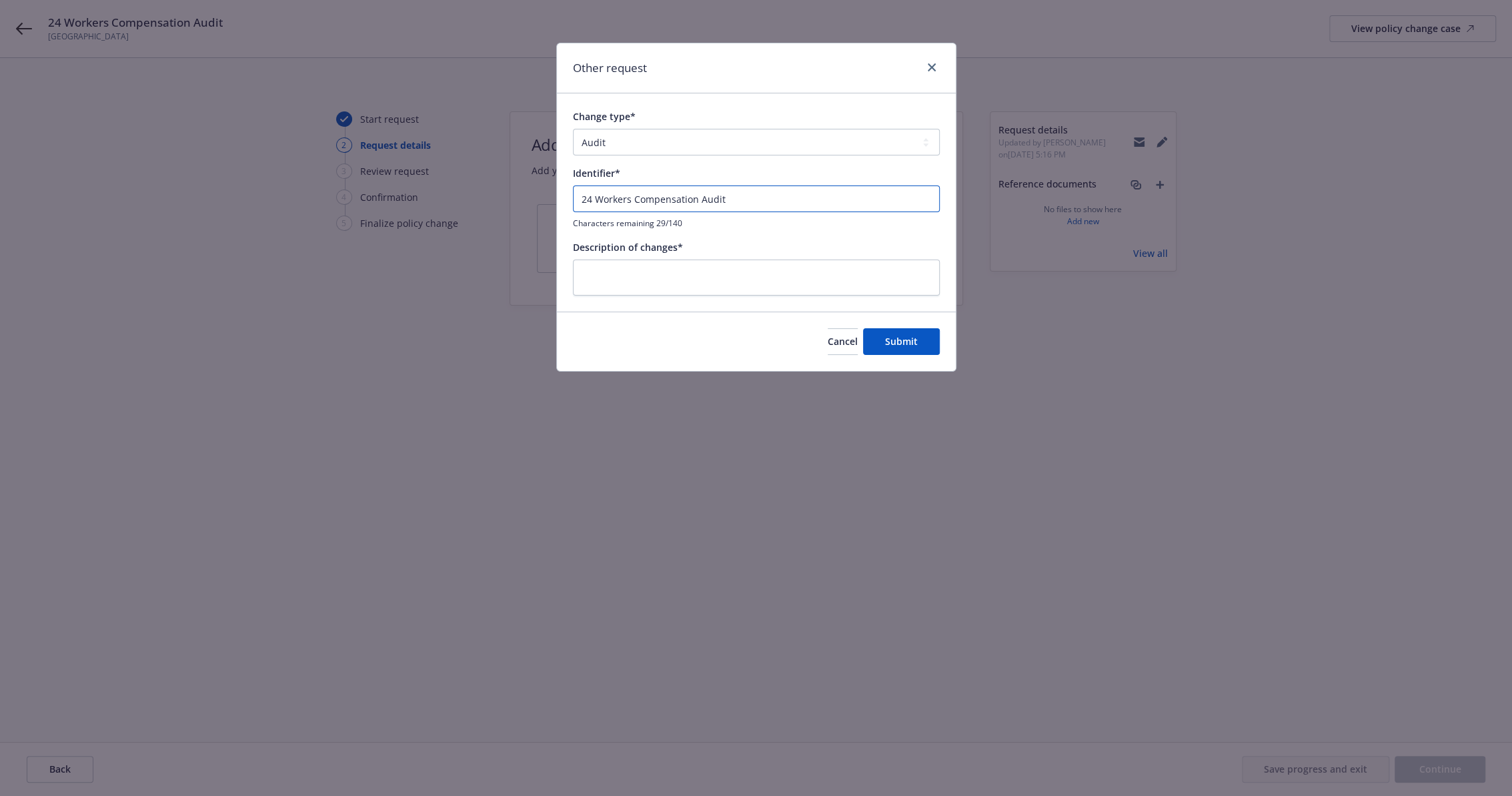
click at [705, 203] on input "24 Workers Compensation Audit" at bounding box center [756, 199] width 367 height 27
click at [703, 283] on textarea at bounding box center [756, 277] width 367 height 36
paste textarea "24 Workers Compensation Audit"
type textarea "x"
type textarea "24 Workers Compensation Audit"
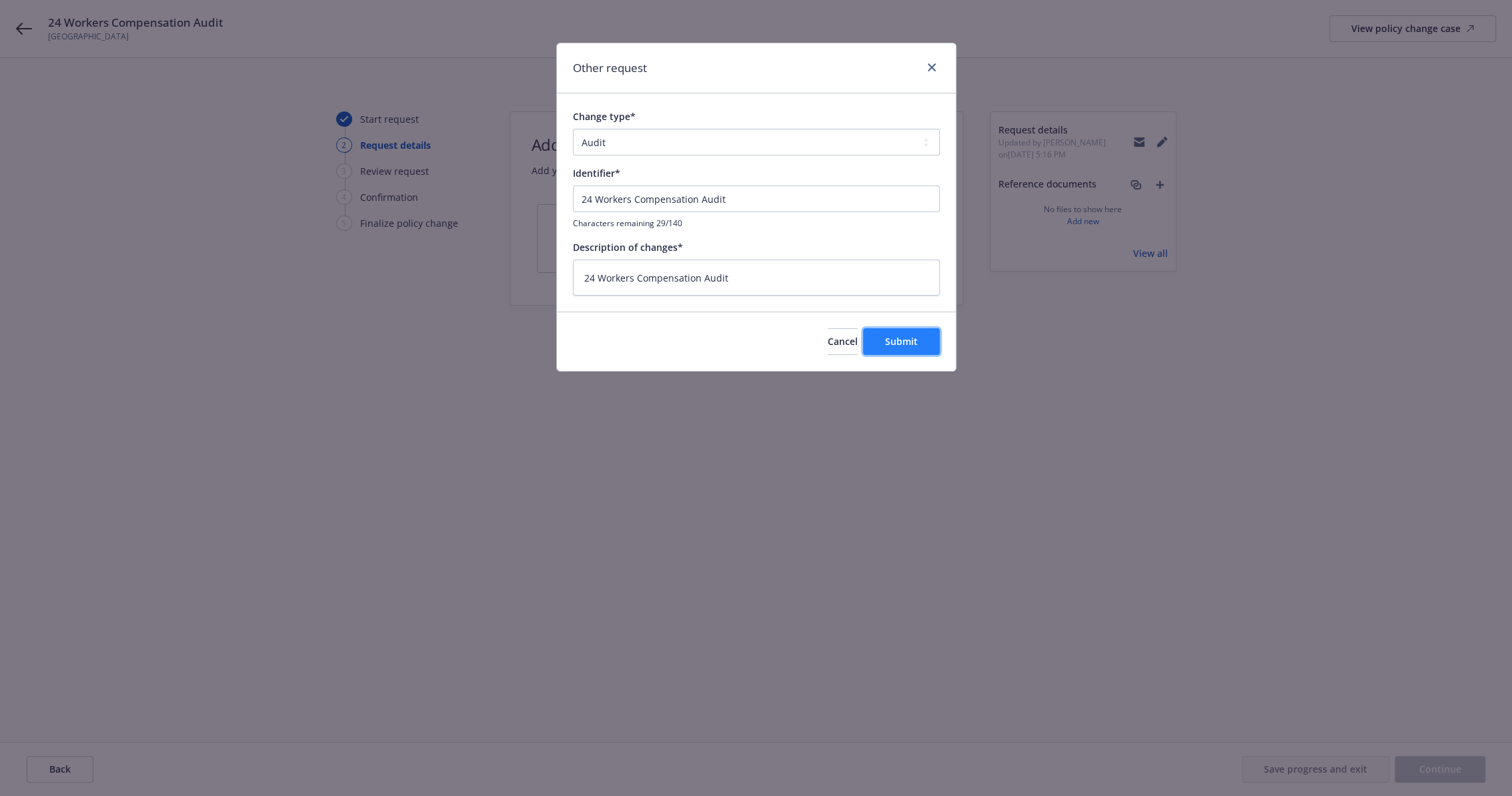
click at [913, 343] on span "Submit" at bounding box center [901, 341] width 33 height 13
type textarea "x"
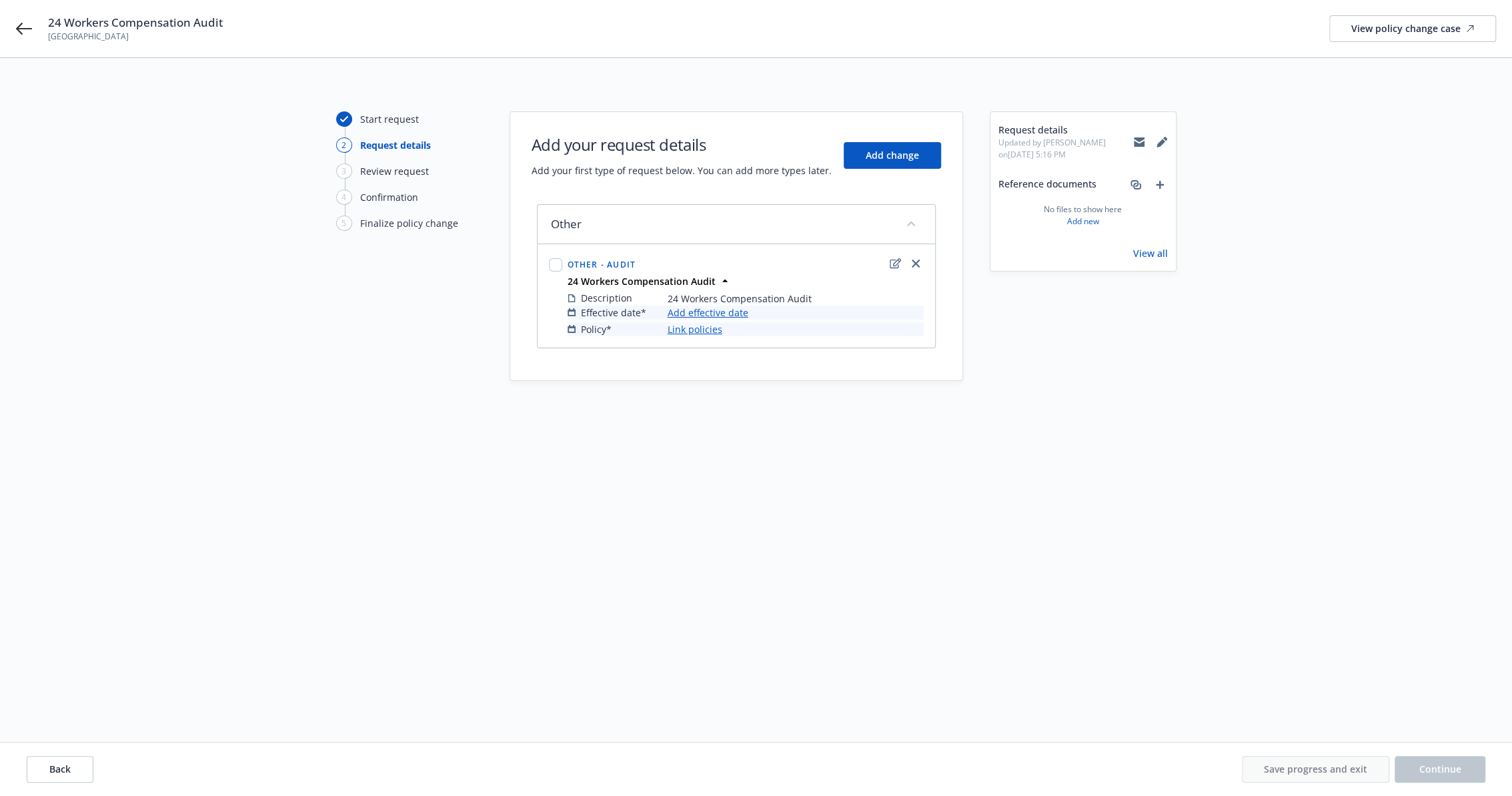
click at [682, 331] on link "Link policies" at bounding box center [695, 329] width 55 height 14
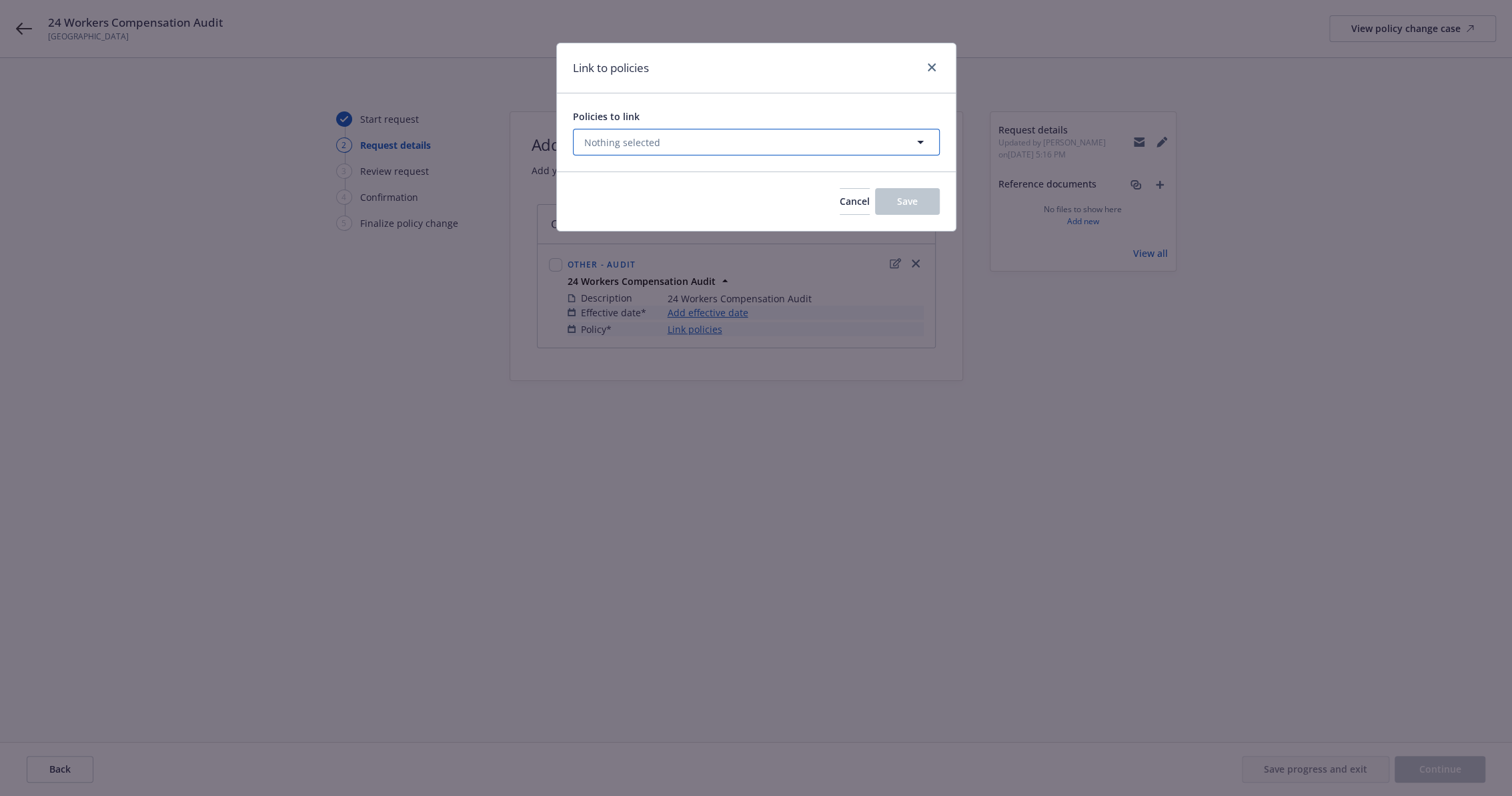
click at [666, 133] on button "Nothing selected" at bounding box center [756, 142] width 367 height 27
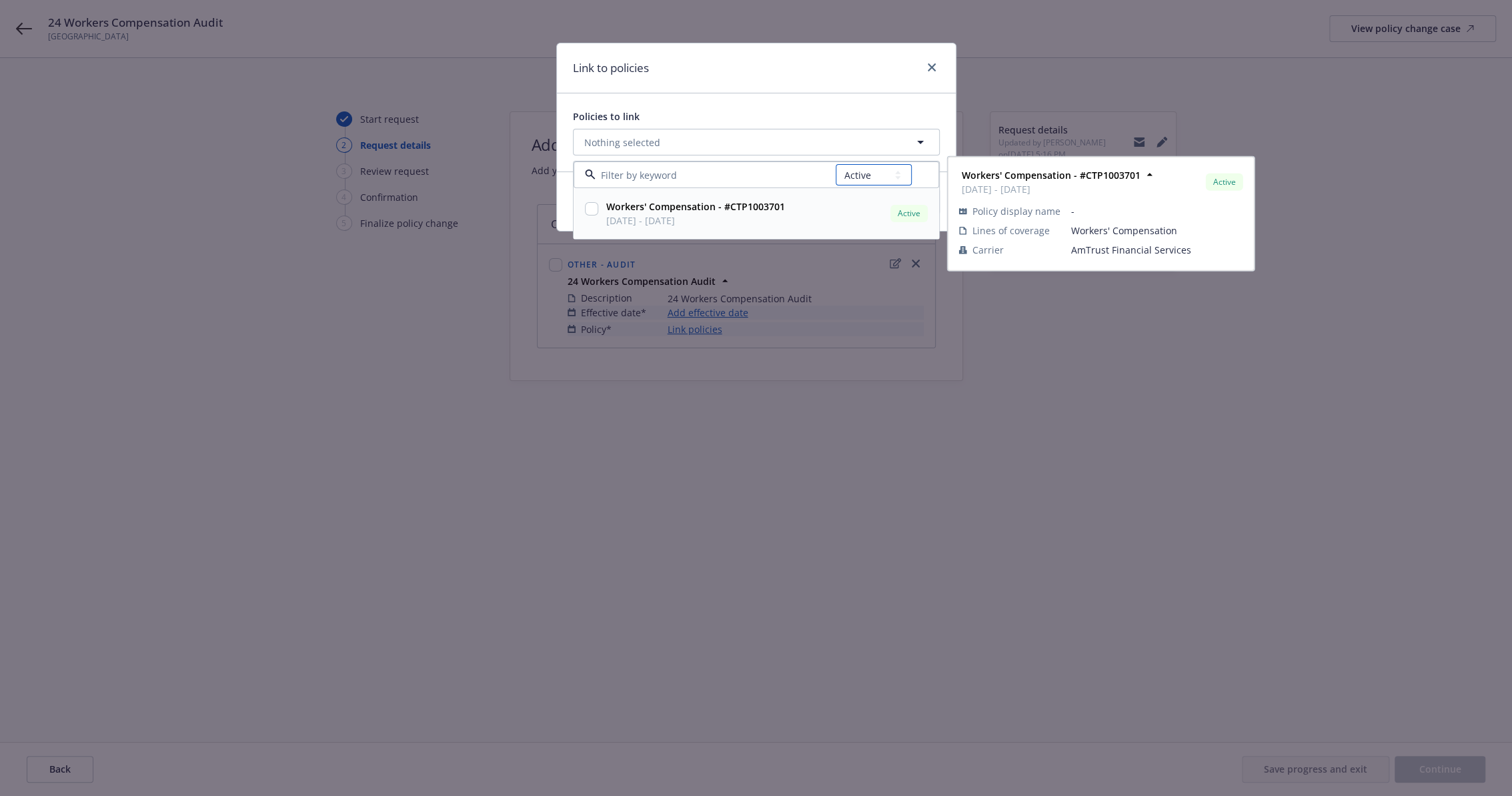
click at [862, 175] on select "All Active Upcoming Expired Cancelled" at bounding box center [873, 174] width 76 height 21
select select "EXPIRED"
click at [836, 164] on select "All Active Upcoming Expired Cancelled" at bounding box center [873, 174] width 76 height 21
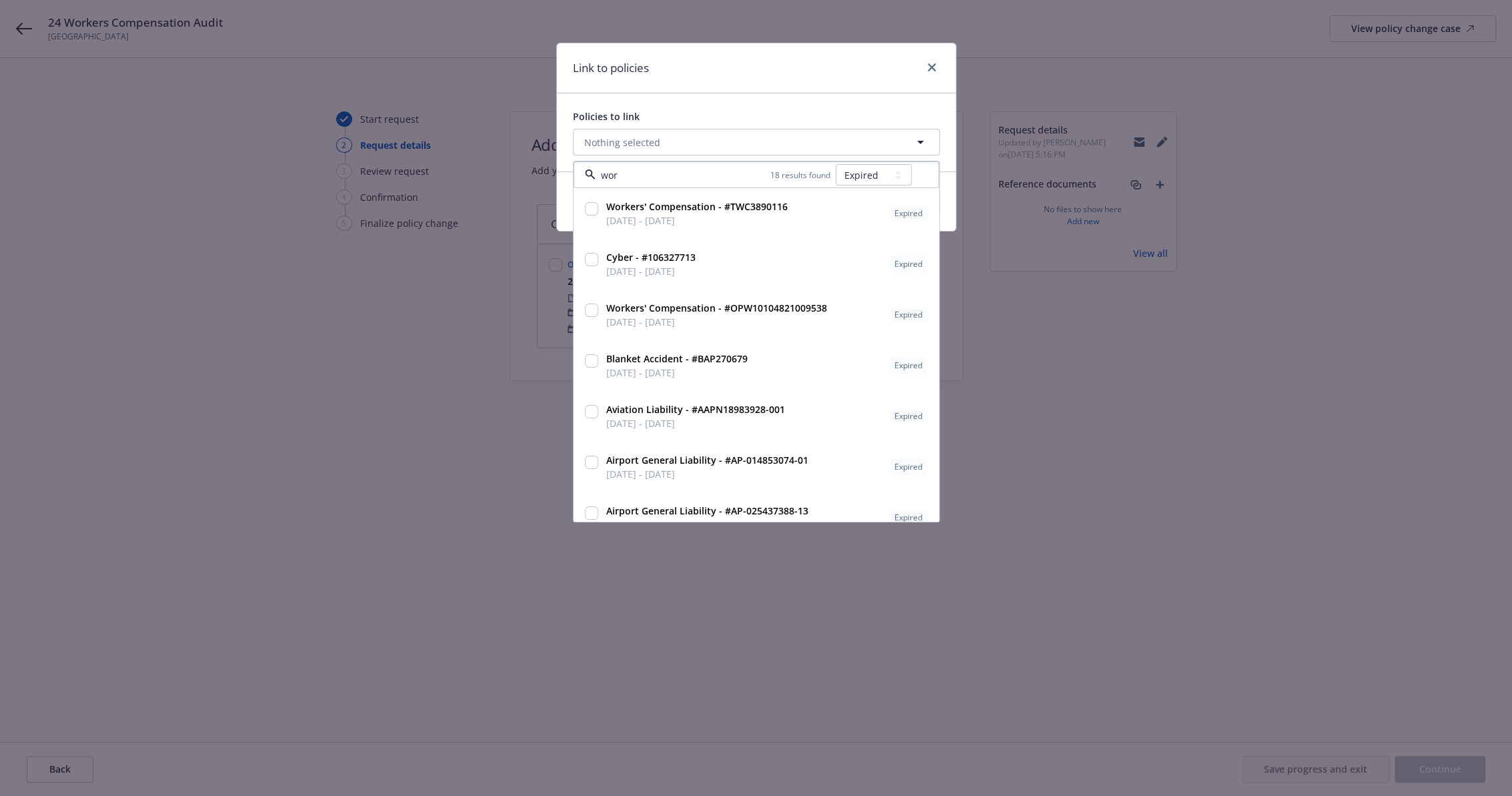
type input "work"
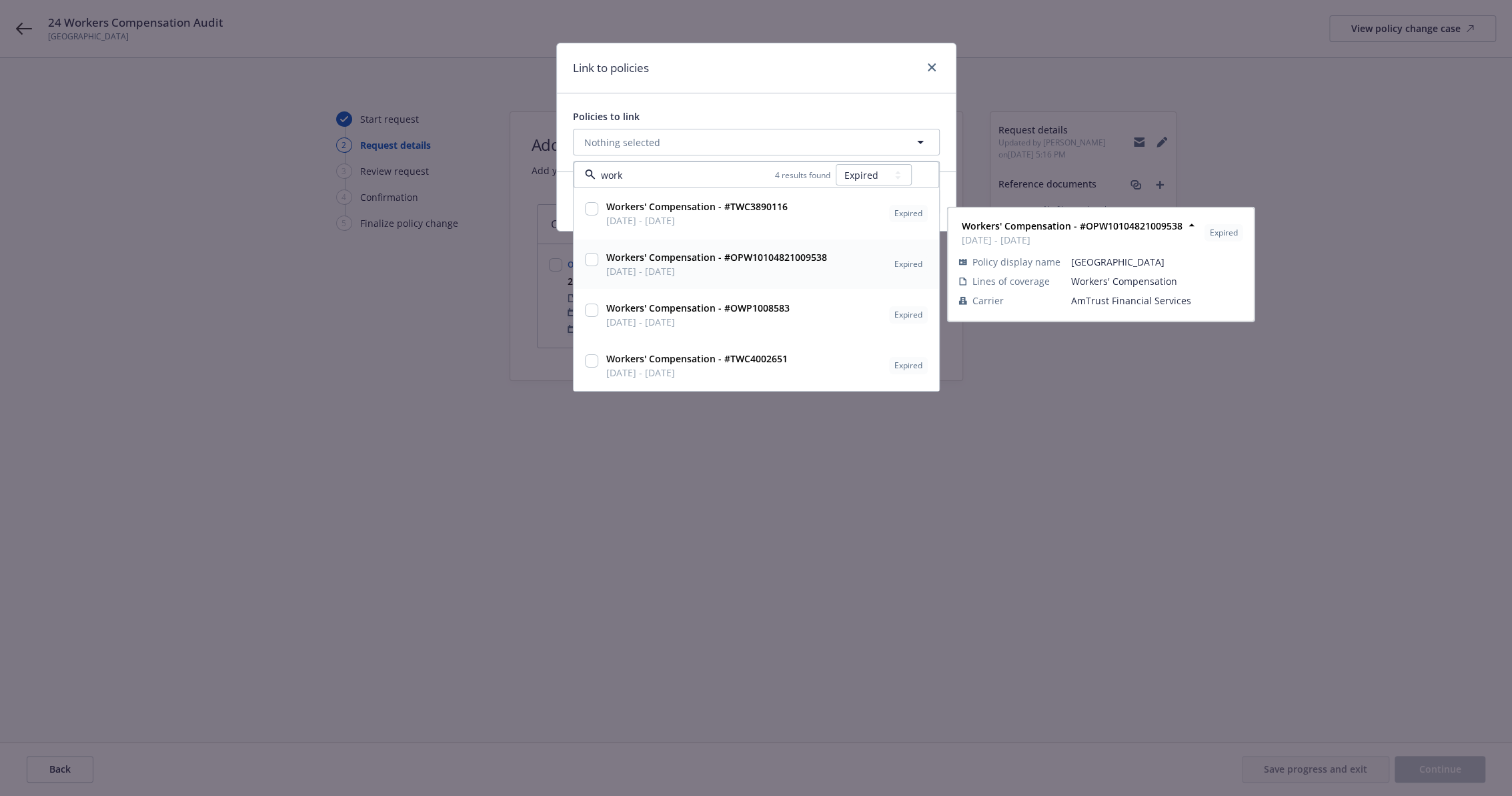
click at [735, 261] on strong "Workers' Compensation - #OPW10104821009538" at bounding box center [716, 257] width 221 height 13
checkbox input "true"
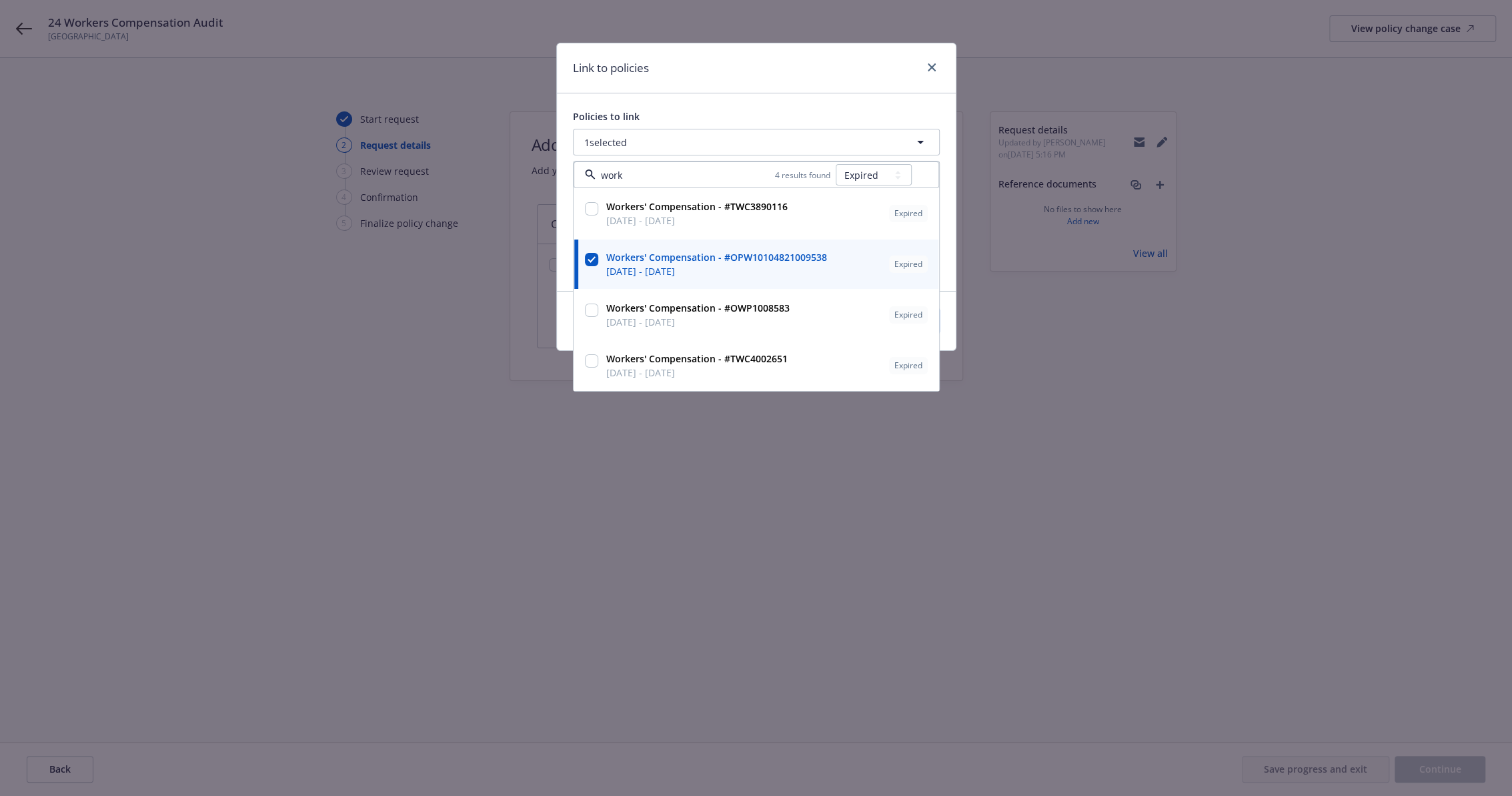
type input "work"
click at [817, 67] on div "Link to policies" at bounding box center [756, 68] width 398 height 50
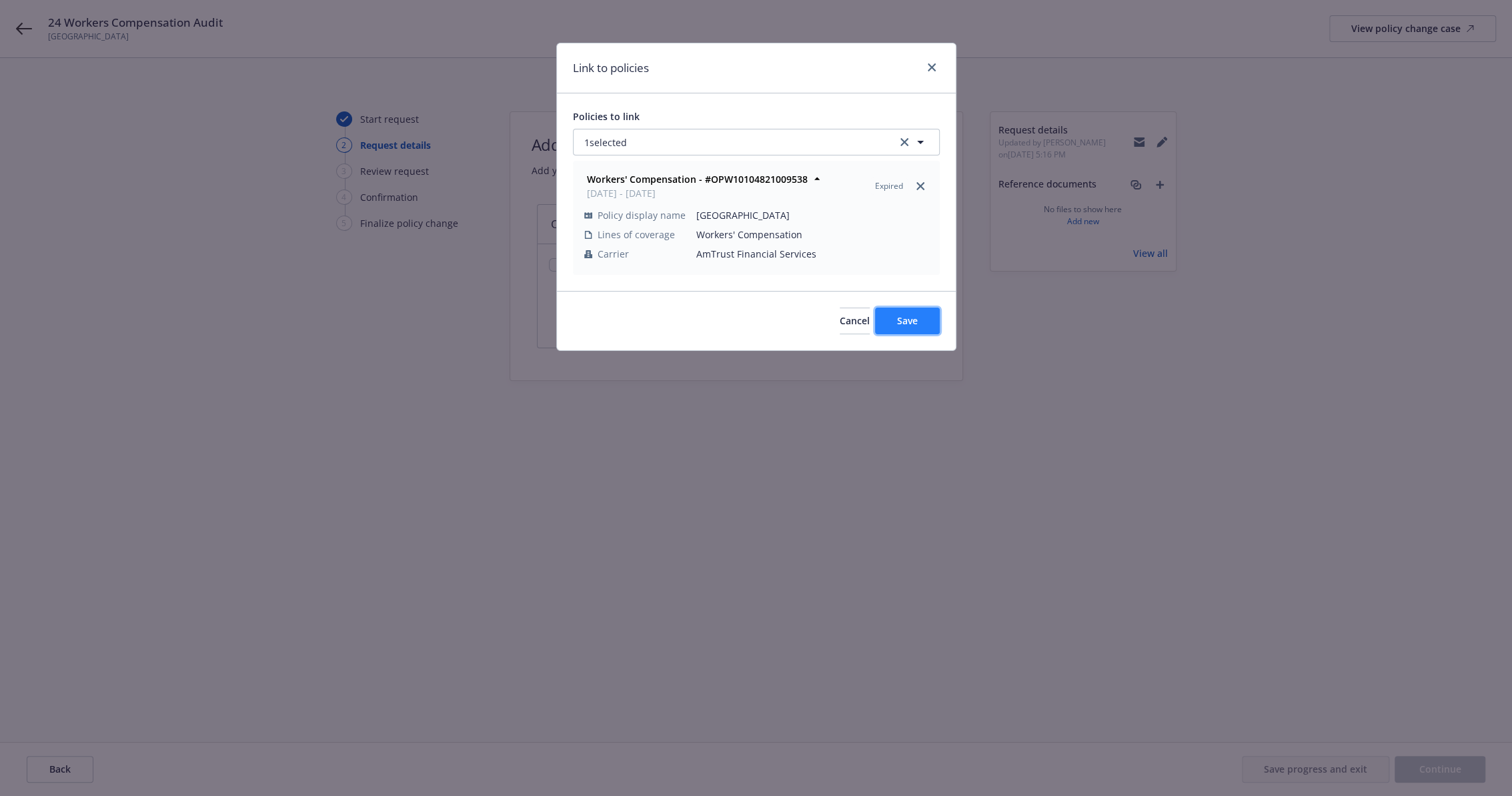
click at [913, 326] on span "Save" at bounding box center [908, 321] width 21 height 13
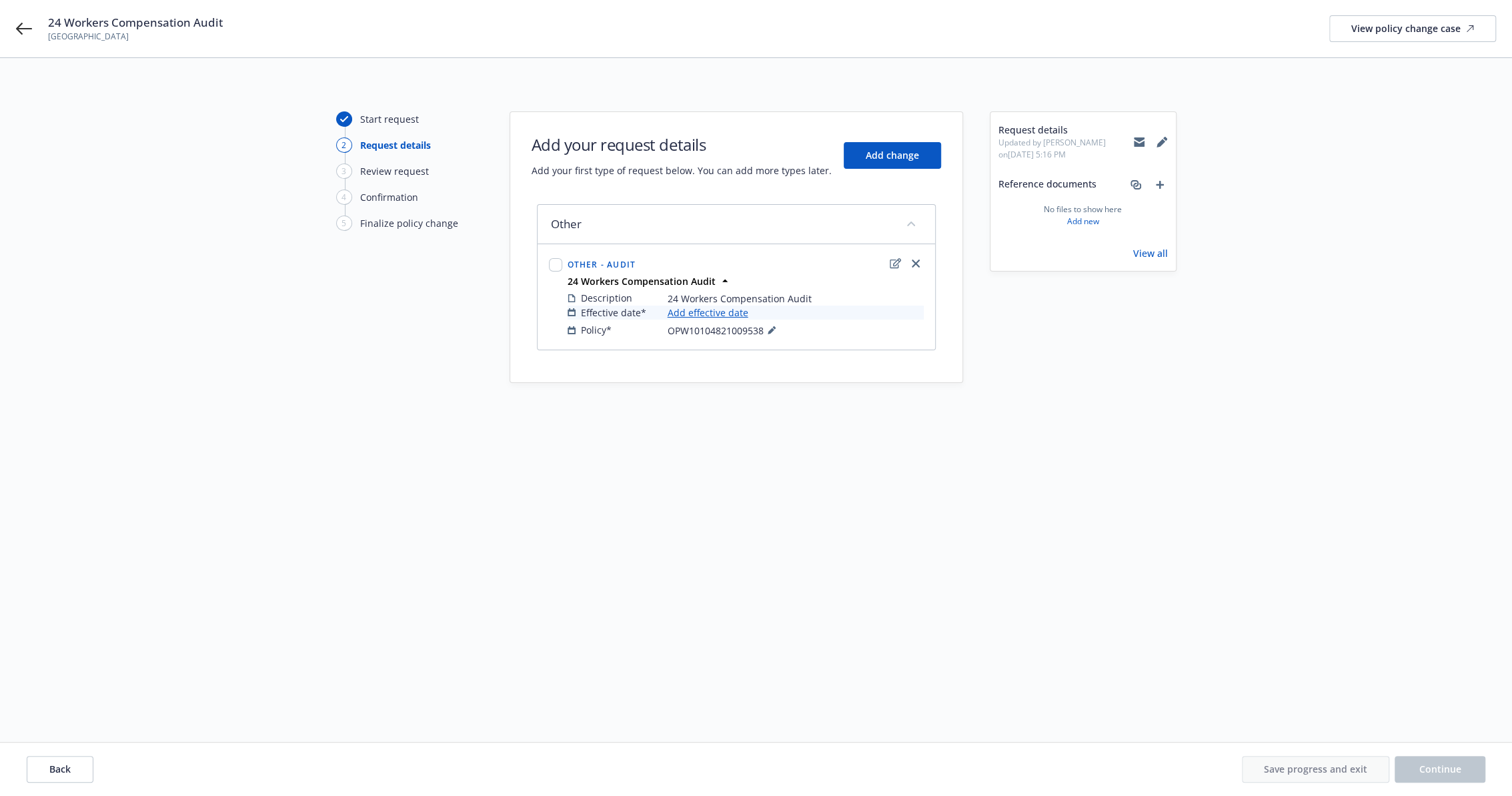
click at [723, 313] on link "Add effective date" at bounding box center [707, 313] width 81 height 14
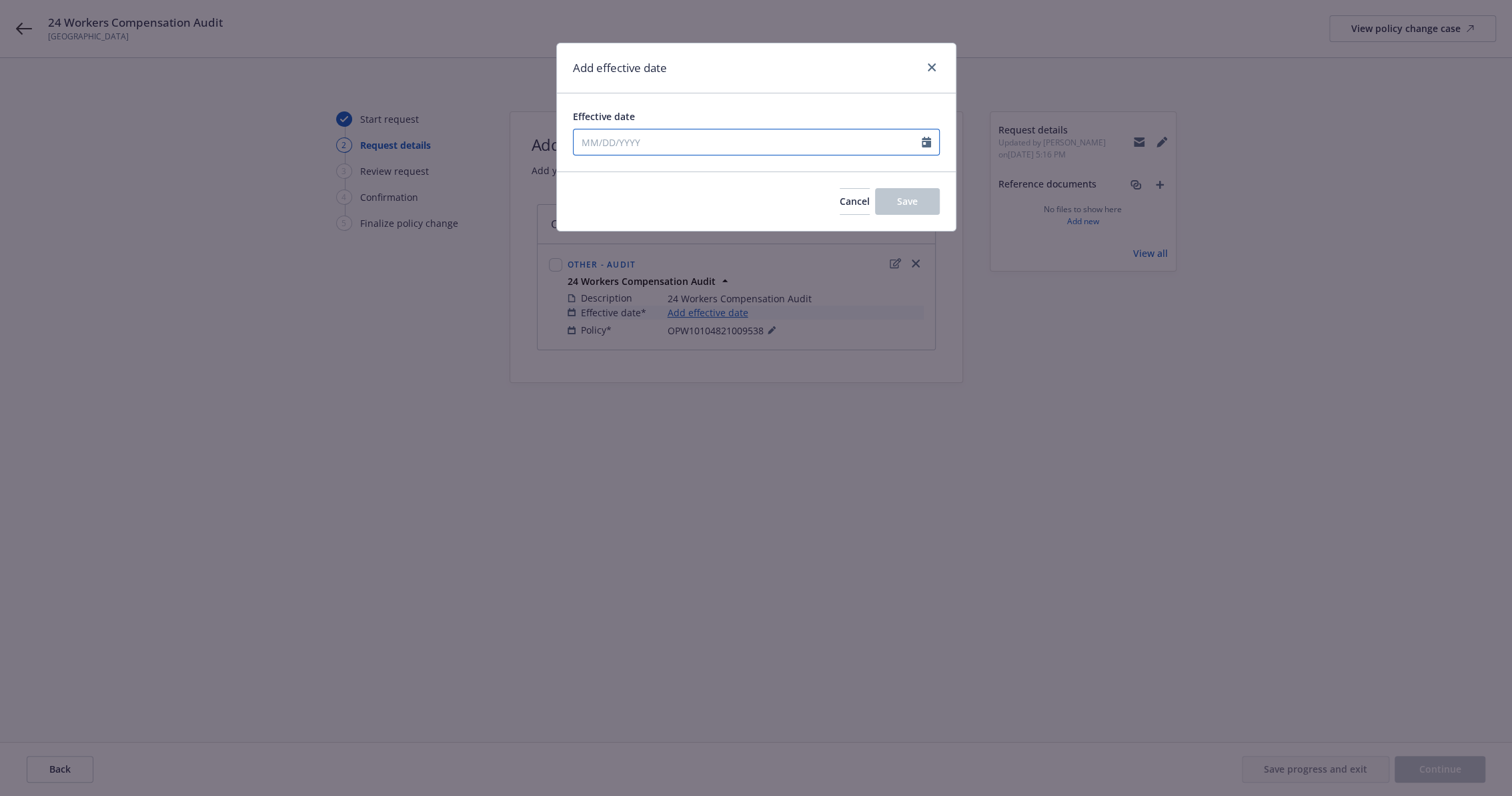
click at [677, 147] on input "Effective date" at bounding box center [747, 142] width 348 height 25
select select "9"
type input "04/01/2024"
click at [712, 49] on div "Add effective date" at bounding box center [756, 68] width 398 height 50
click at [923, 200] on button "Save" at bounding box center [907, 202] width 64 height 27
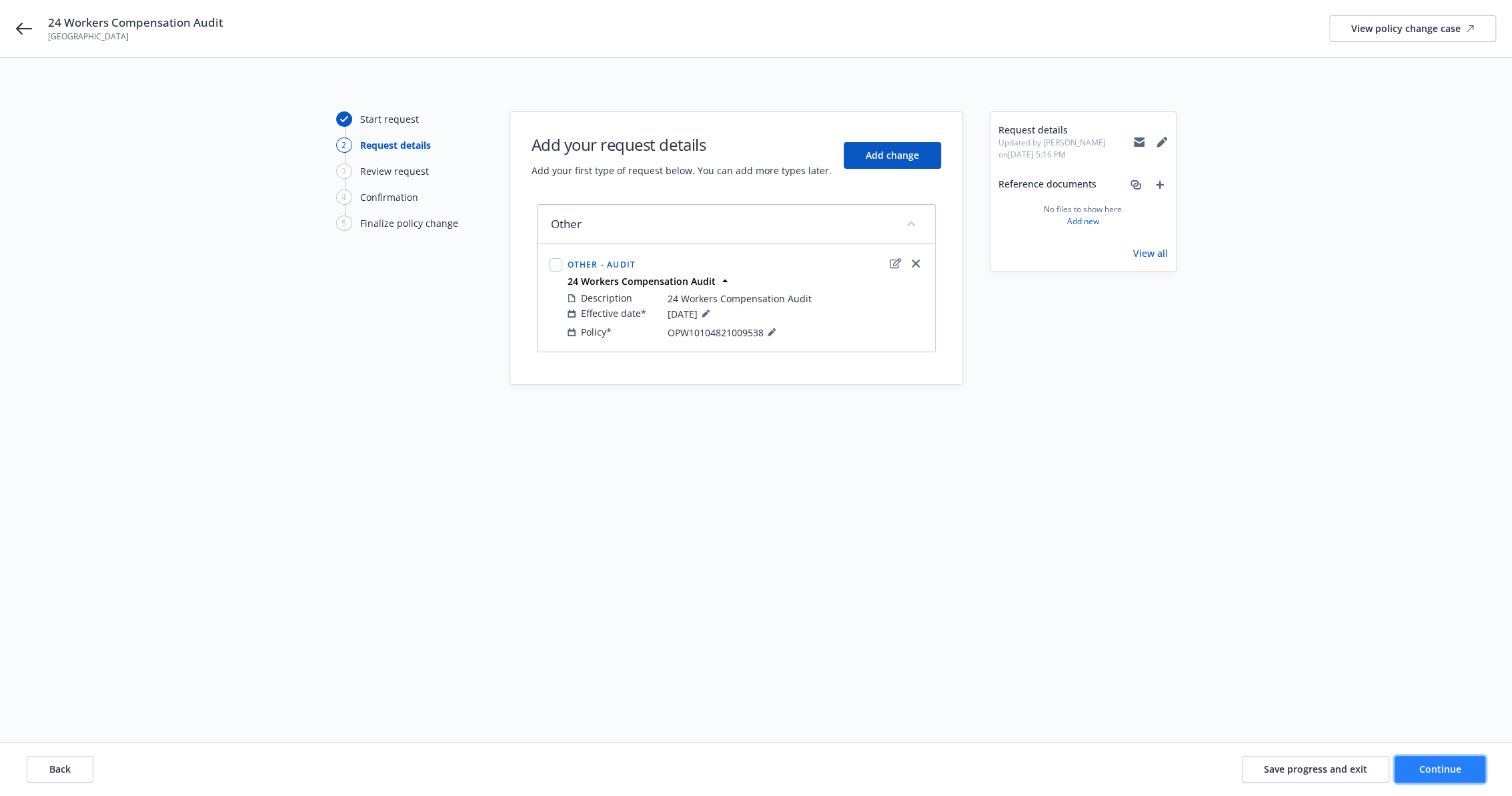
click at [1438, 760] on button "Continue" at bounding box center [1440, 769] width 91 height 27
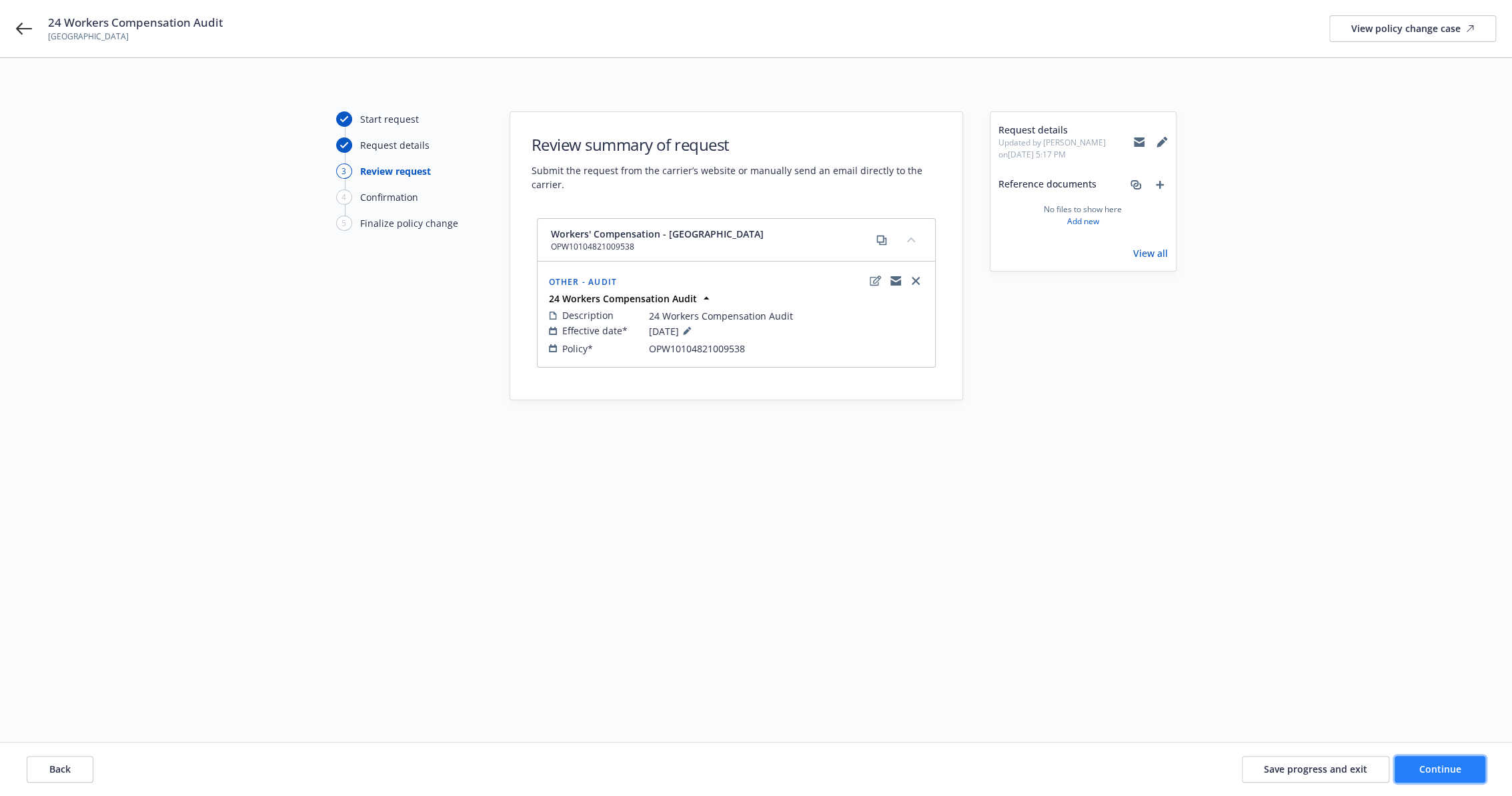
click at [1424, 773] on span "Continue" at bounding box center [1440, 769] width 42 height 13
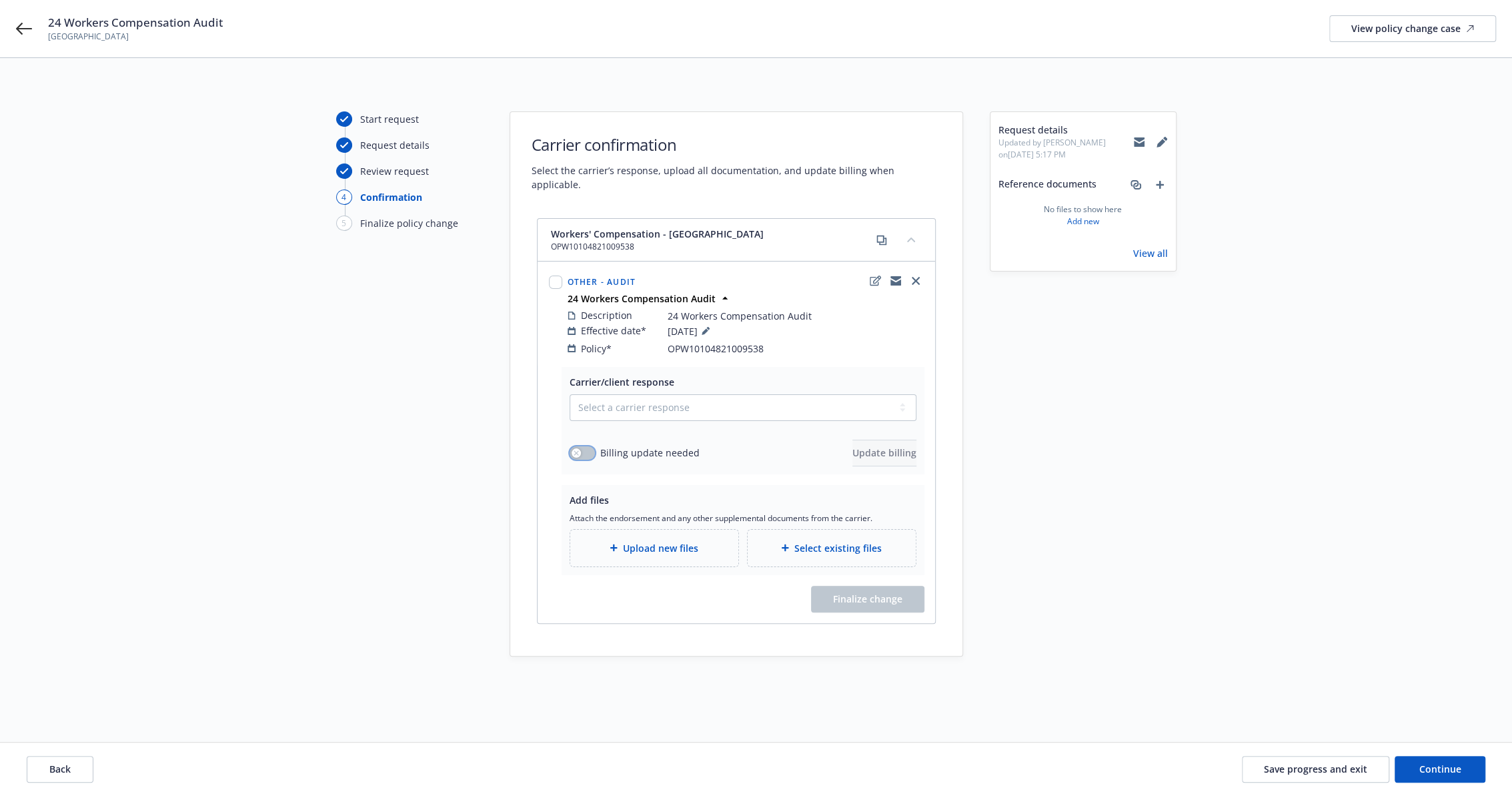
click at [587, 446] on button "button" at bounding box center [582, 453] width 25 height 13
click at [630, 398] on select "Select a carrier response Accepted Accepted with revision No endorsement needed…" at bounding box center [742, 408] width 347 height 27
select select "ACCEPTED"
click at [569, 394] on select "Select a carrier response Accepted Accepted with revision No endorsement needed…" at bounding box center [742, 408] width 347 height 27
click at [852, 446] on span "Update billing" at bounding box center [884, 453] width 64 height 13
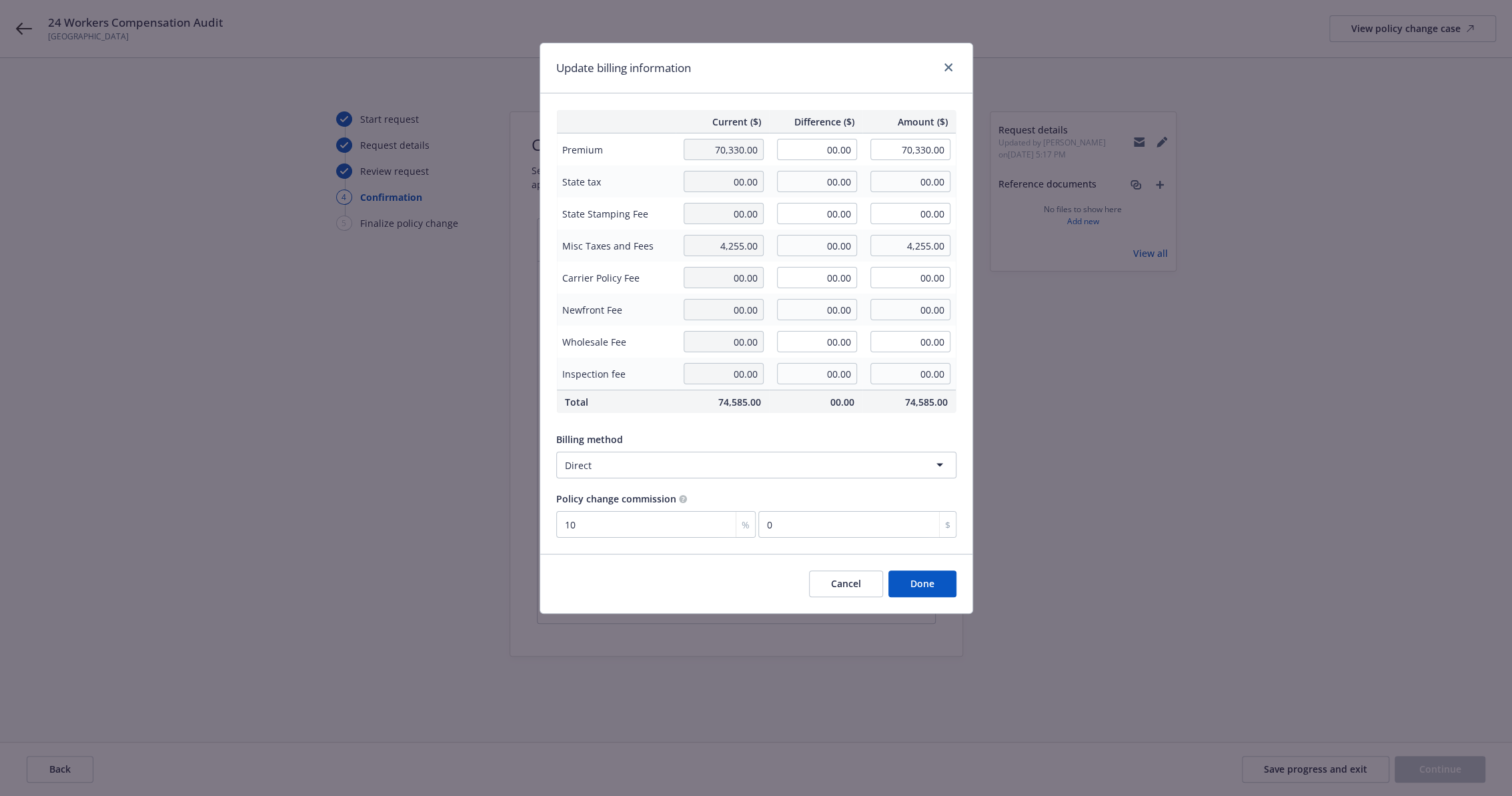
click at [866, 575] on button "Cancel" at bounding box center [846, 584] width 74 height 27
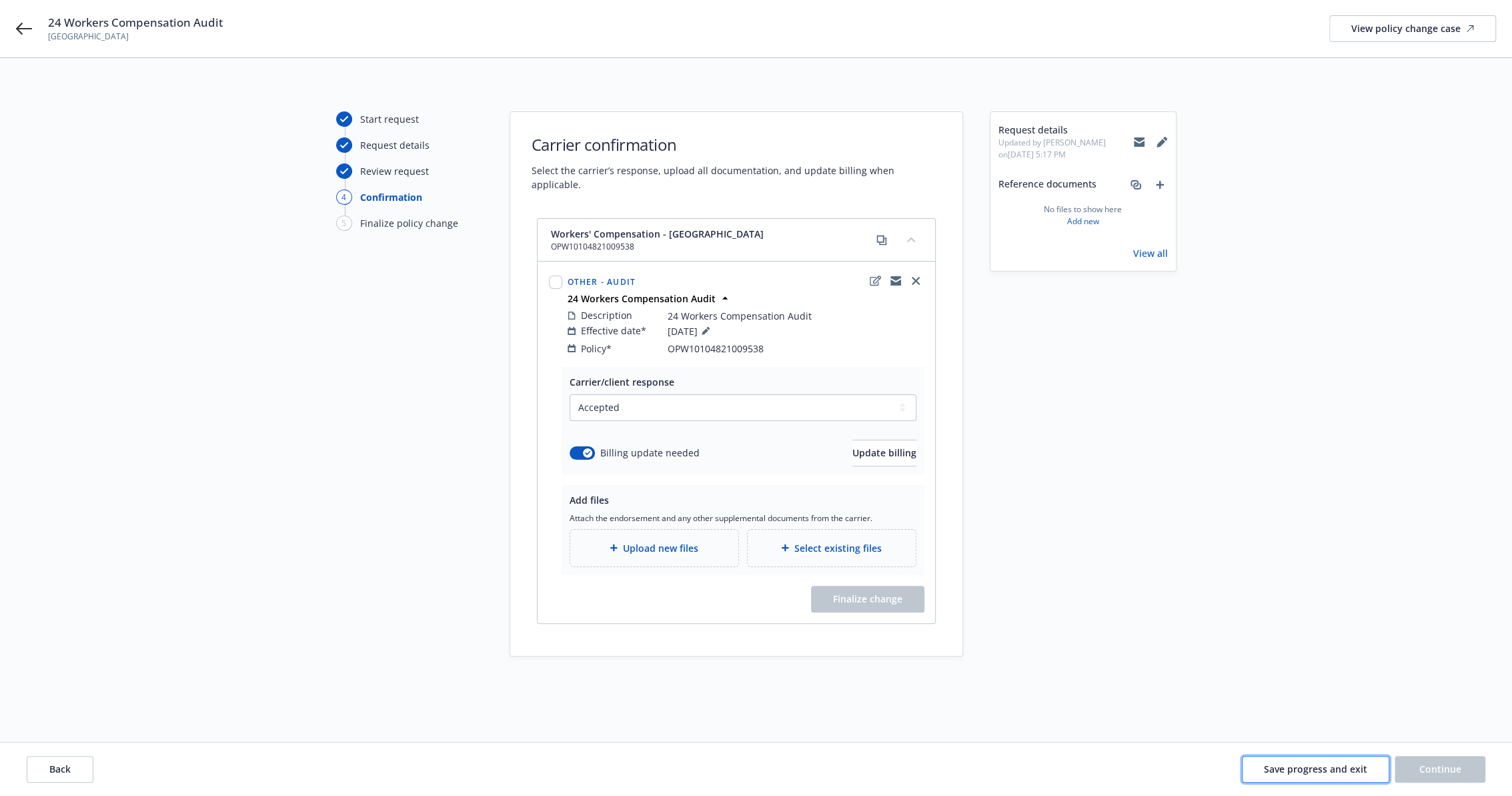
click at [1350, 772] on span "Save progress and exit" at bounding box center [1316, 769] width 104 height 13
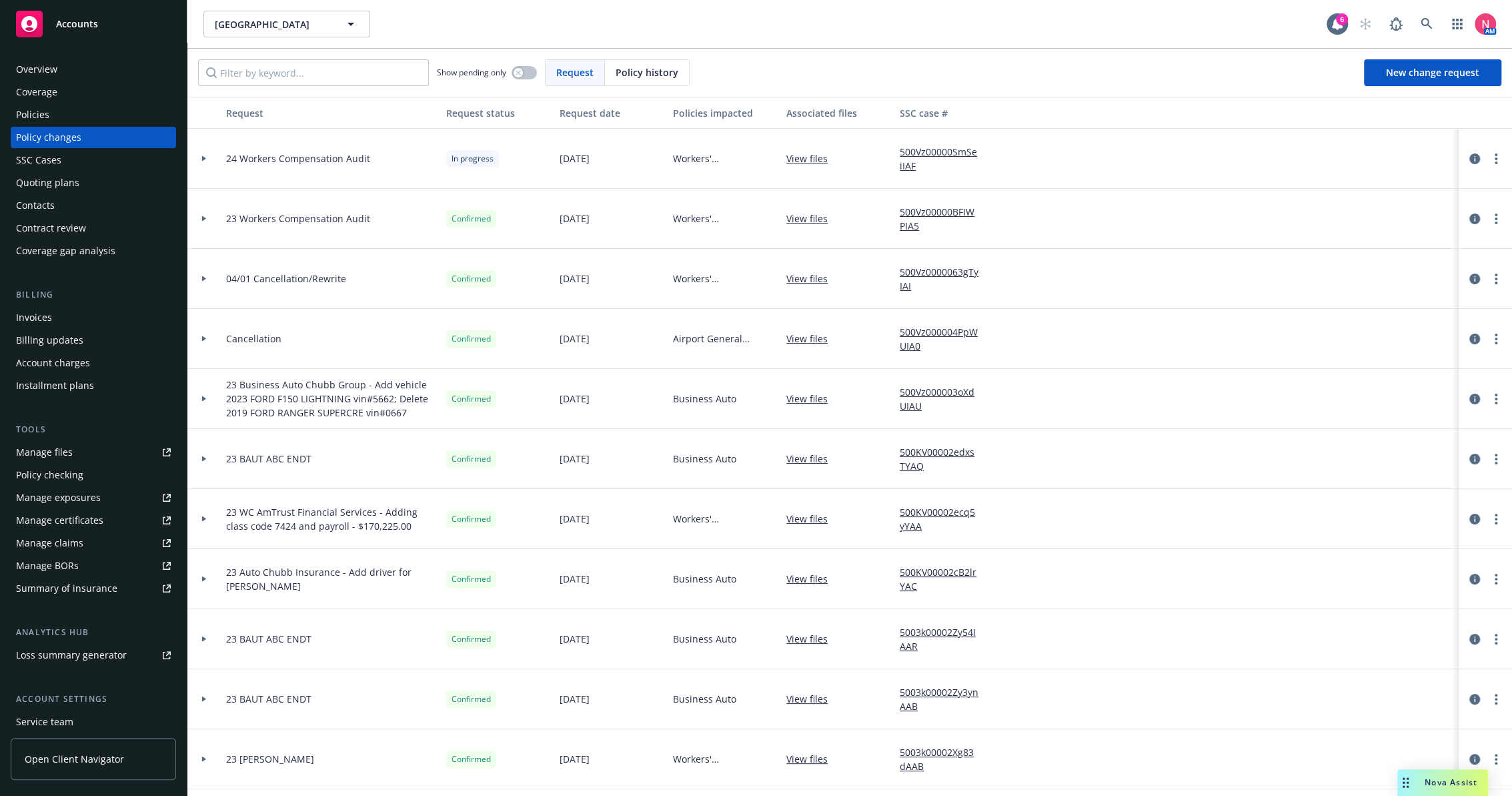
click at [39, 109] on div "Policies" at bounding box center [33, 115] width 34 height 21
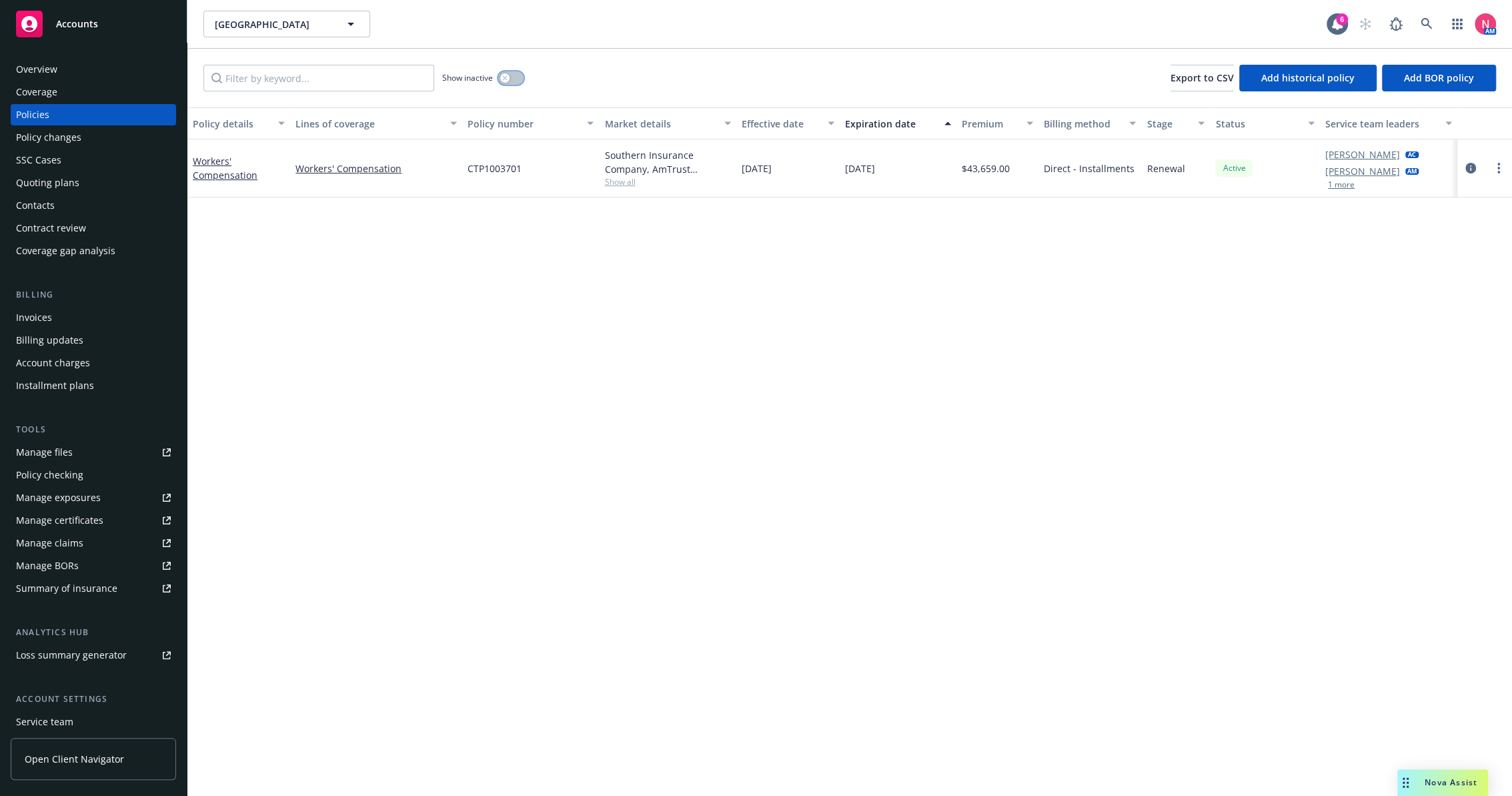
click at [507, 76] on icon "button" at bounding box center [505, 78] width 6 height 6
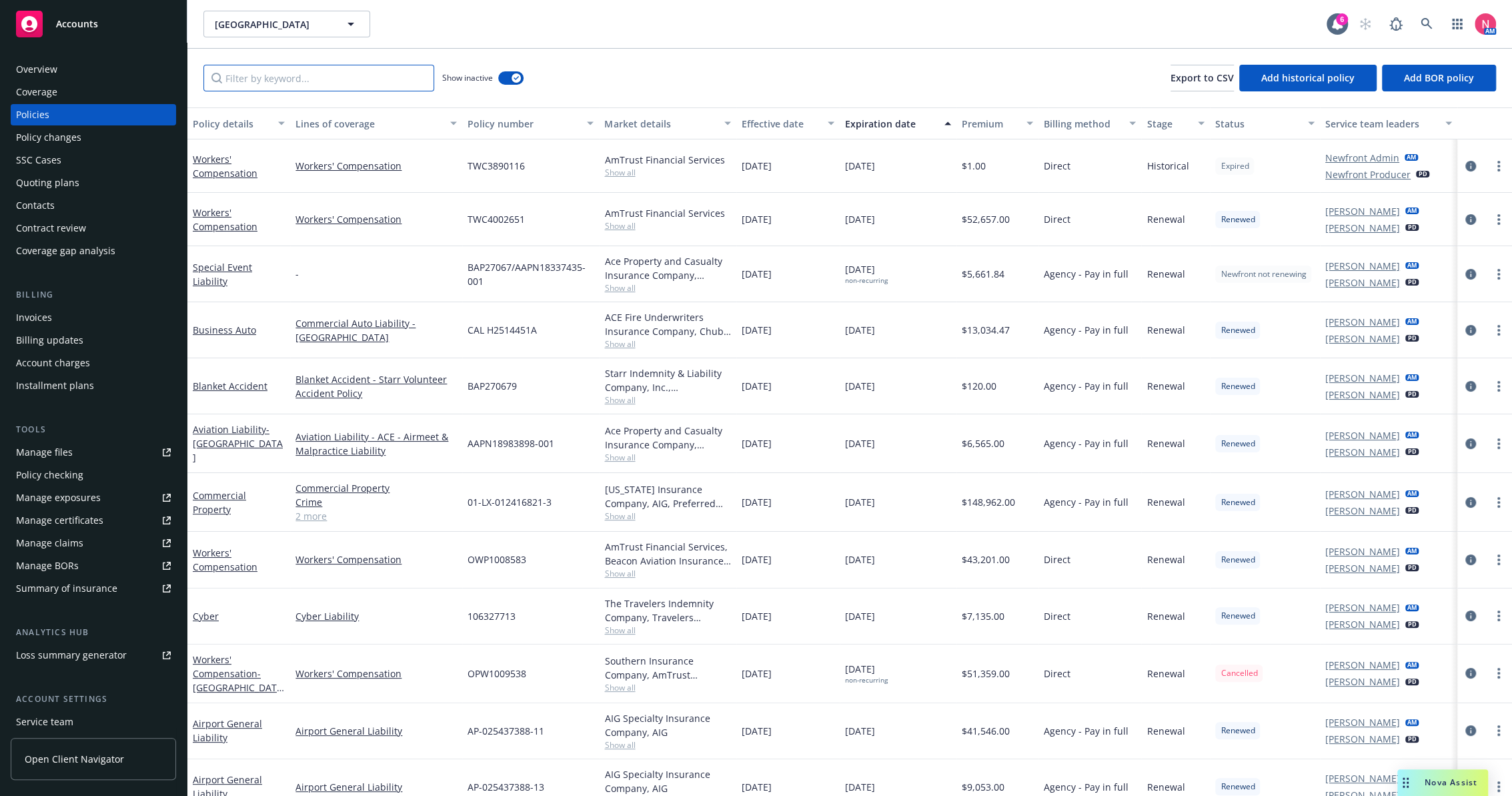
click at [375, 83] on input "Filter by keyword..." at bounding box center [318, 78] width 230 height 27
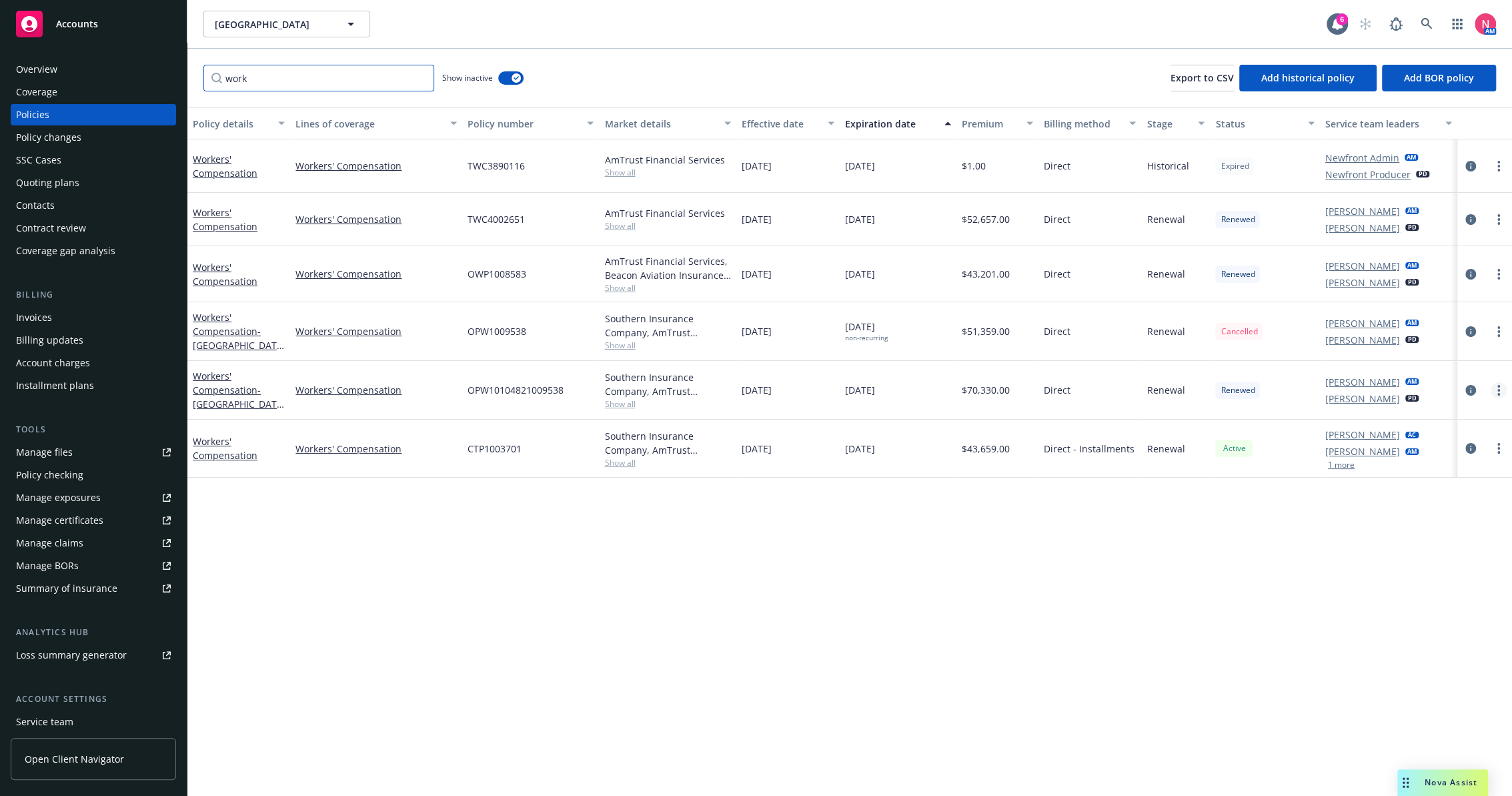
type input "work"
click at [1504, 385] on link "more" at bounding box center [1498, 390] width 16 height 16
click at [1189, 586] on div "Policy details Lines of coverage Policy number Market details Effective date Ex…" at bounding box center [849, 451] width 1324 height 689
click at [1469, 393] on icon "circleInformation" at bounding box center [1470, 390] width 11 height 11
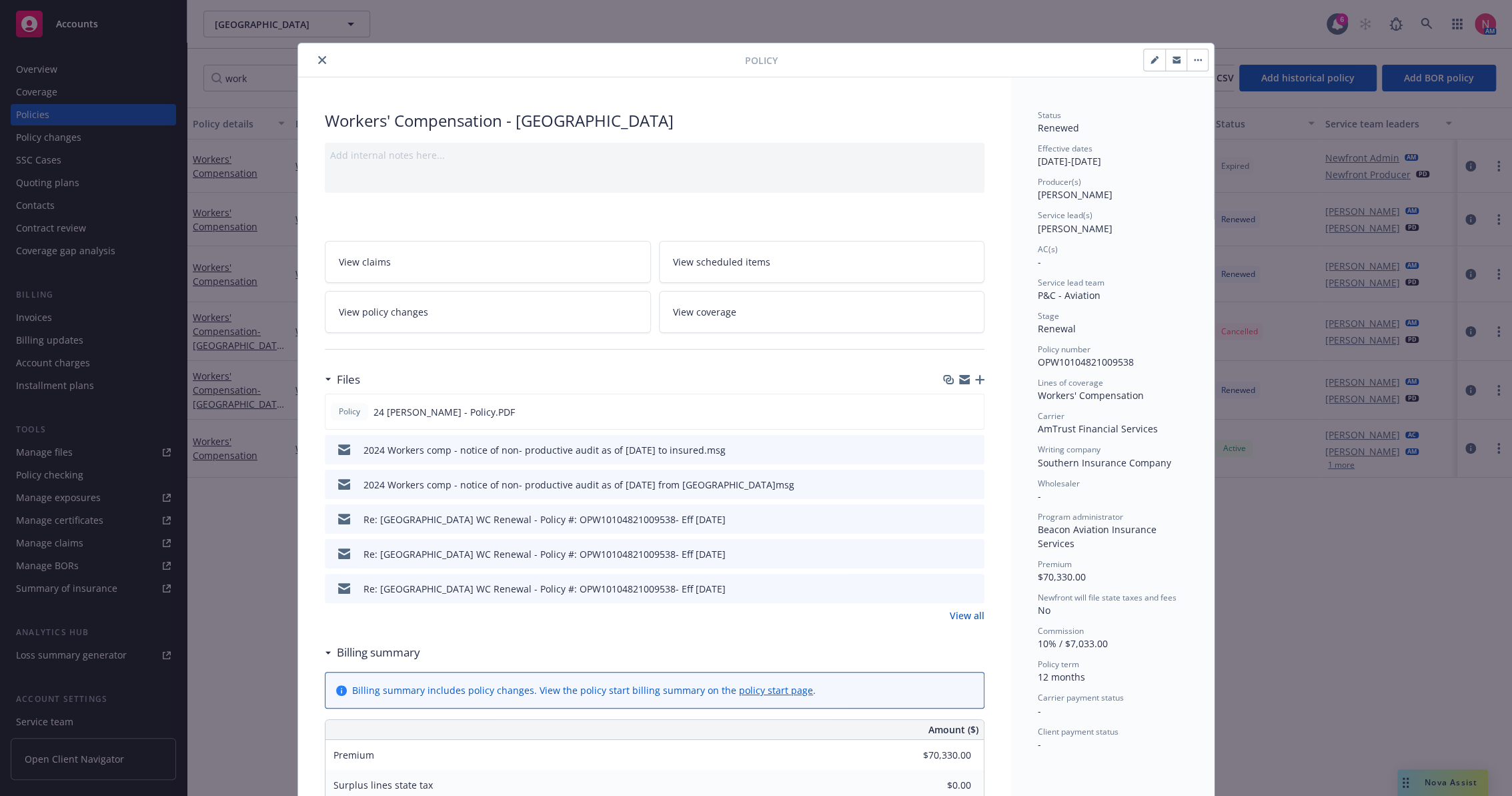
click at [1151, 55] on button "button" at bounding box center [1154, 60] width 21 height 21
select select "RENEWAL"
select select "12"
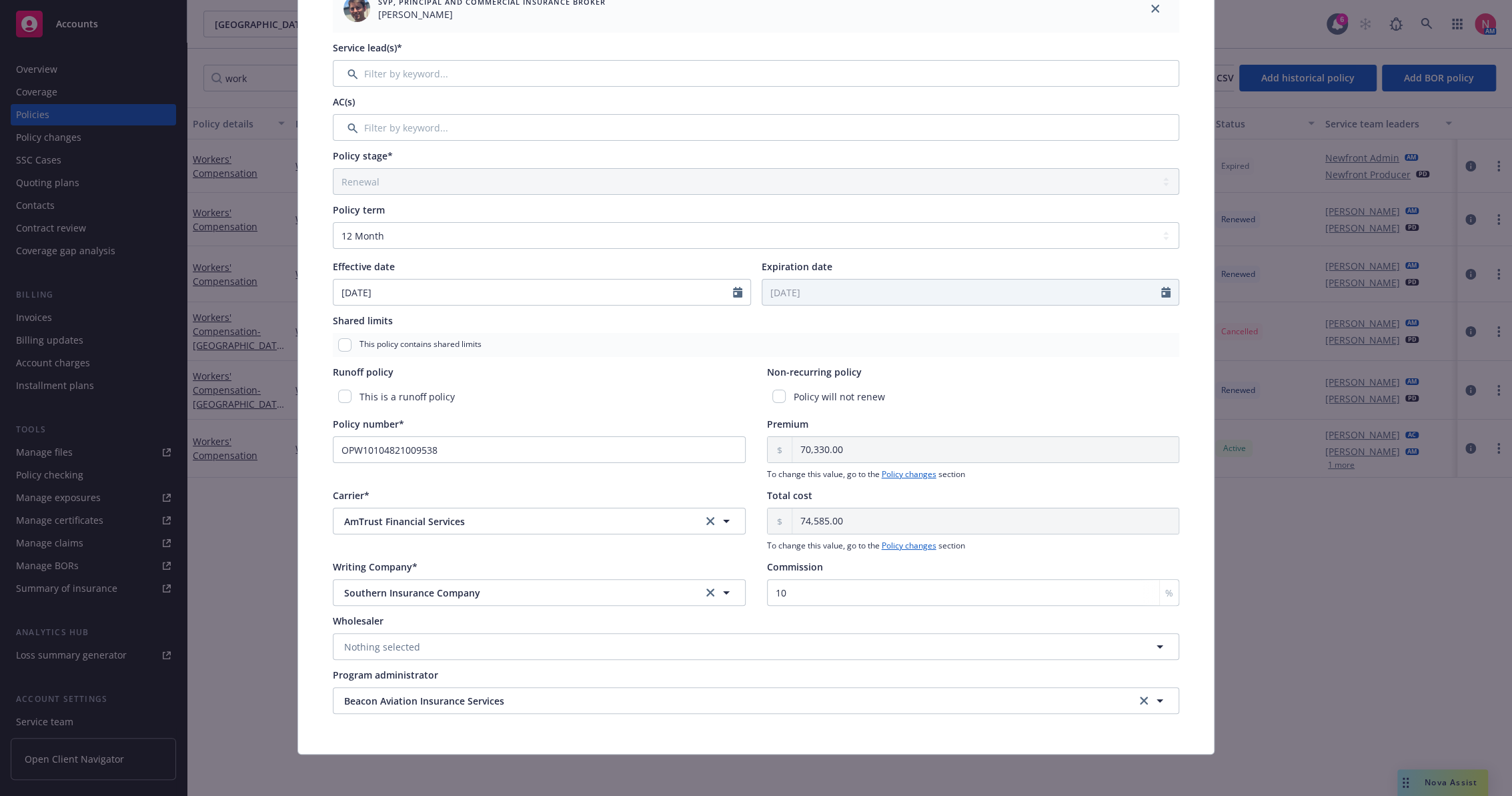
scroll to position [243, 0]
click at [888, 469] on link "Policy changes" at bounding box center [909, 474] width 55 height 11
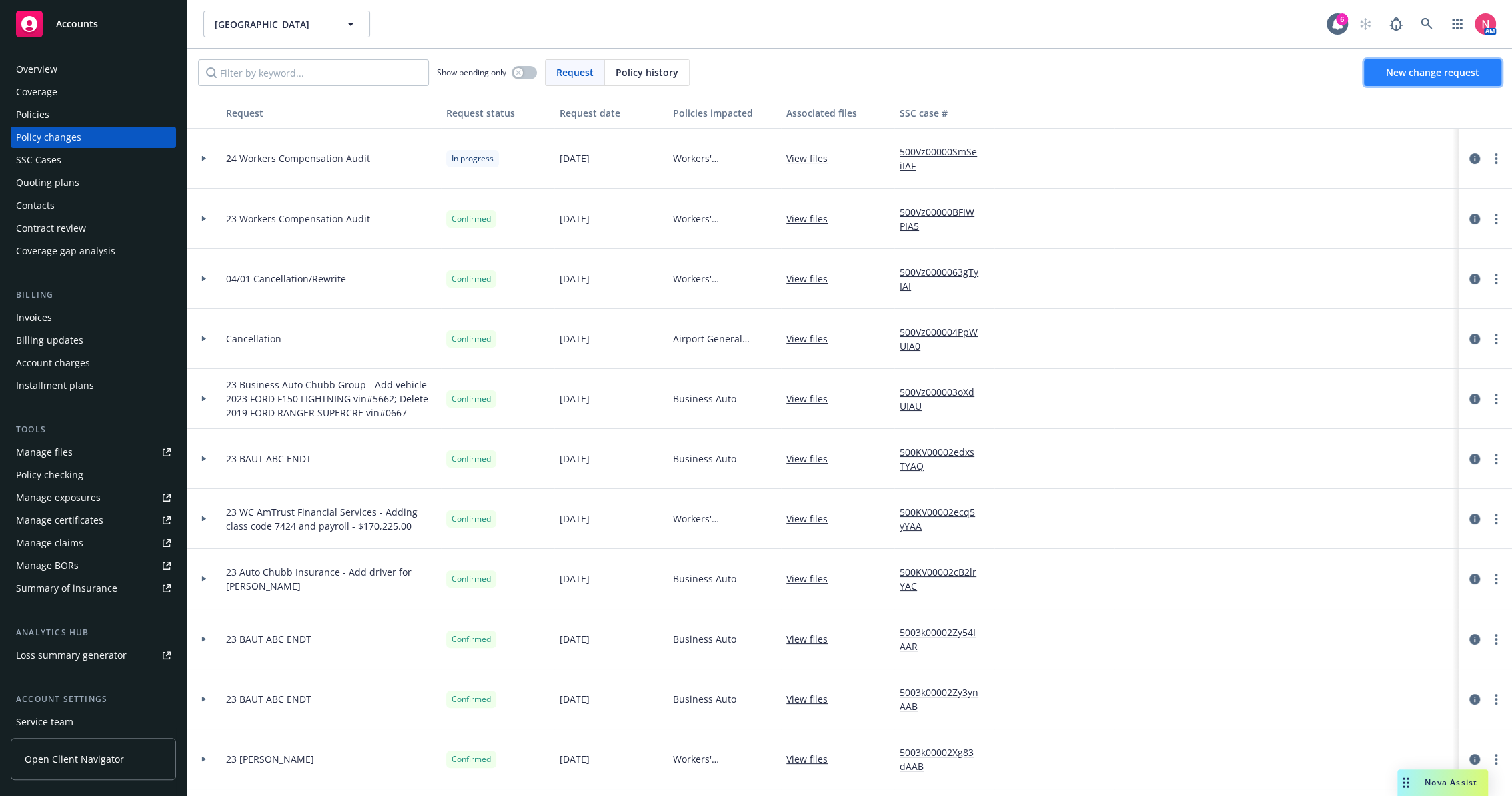
click at [1402, 77] on span "New change request" at bounding box center [1432, 72] width 93 height 13
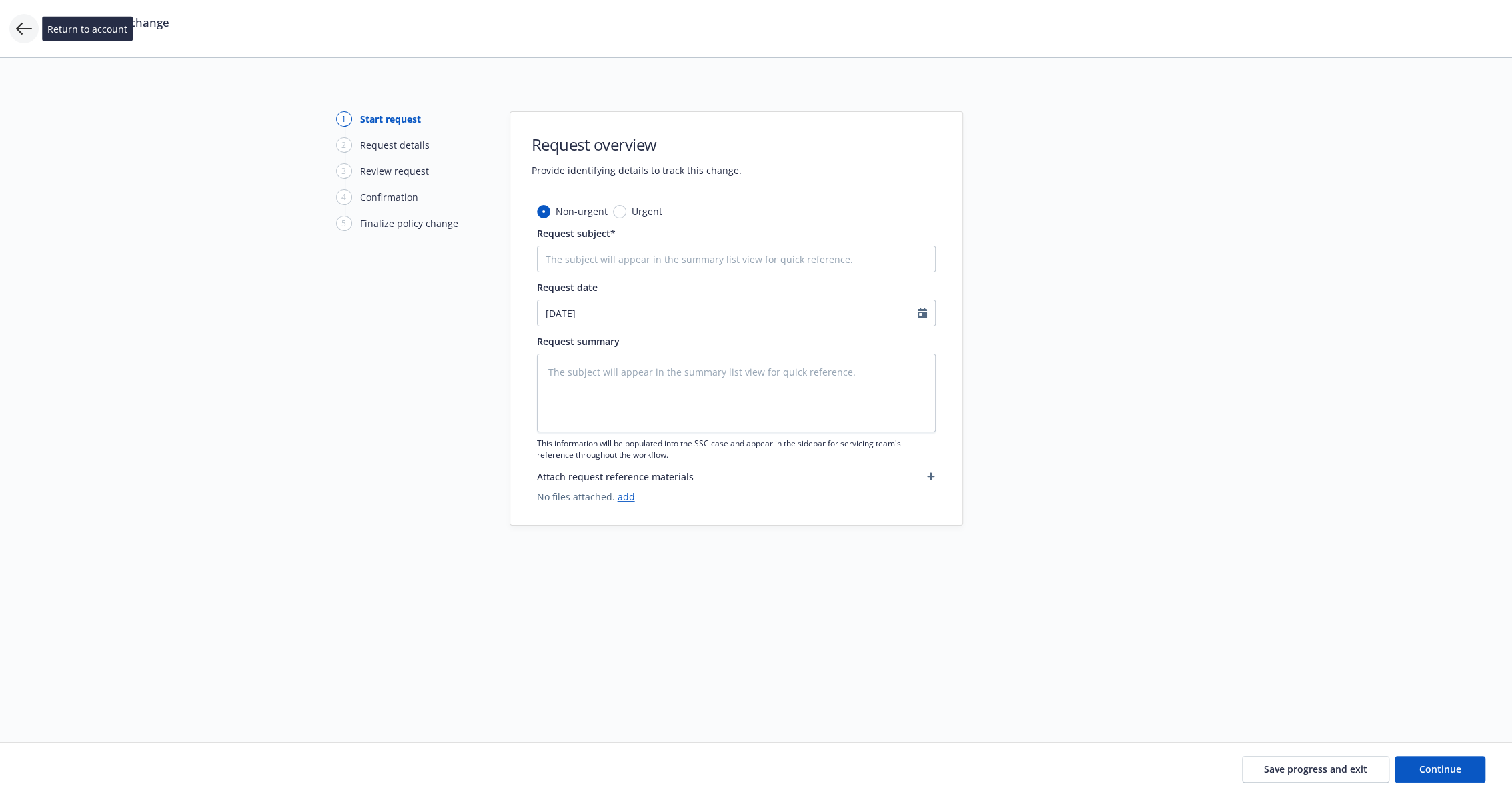
click at [19, 27] on icon at bounding box center [24, 29] width 16 height 16
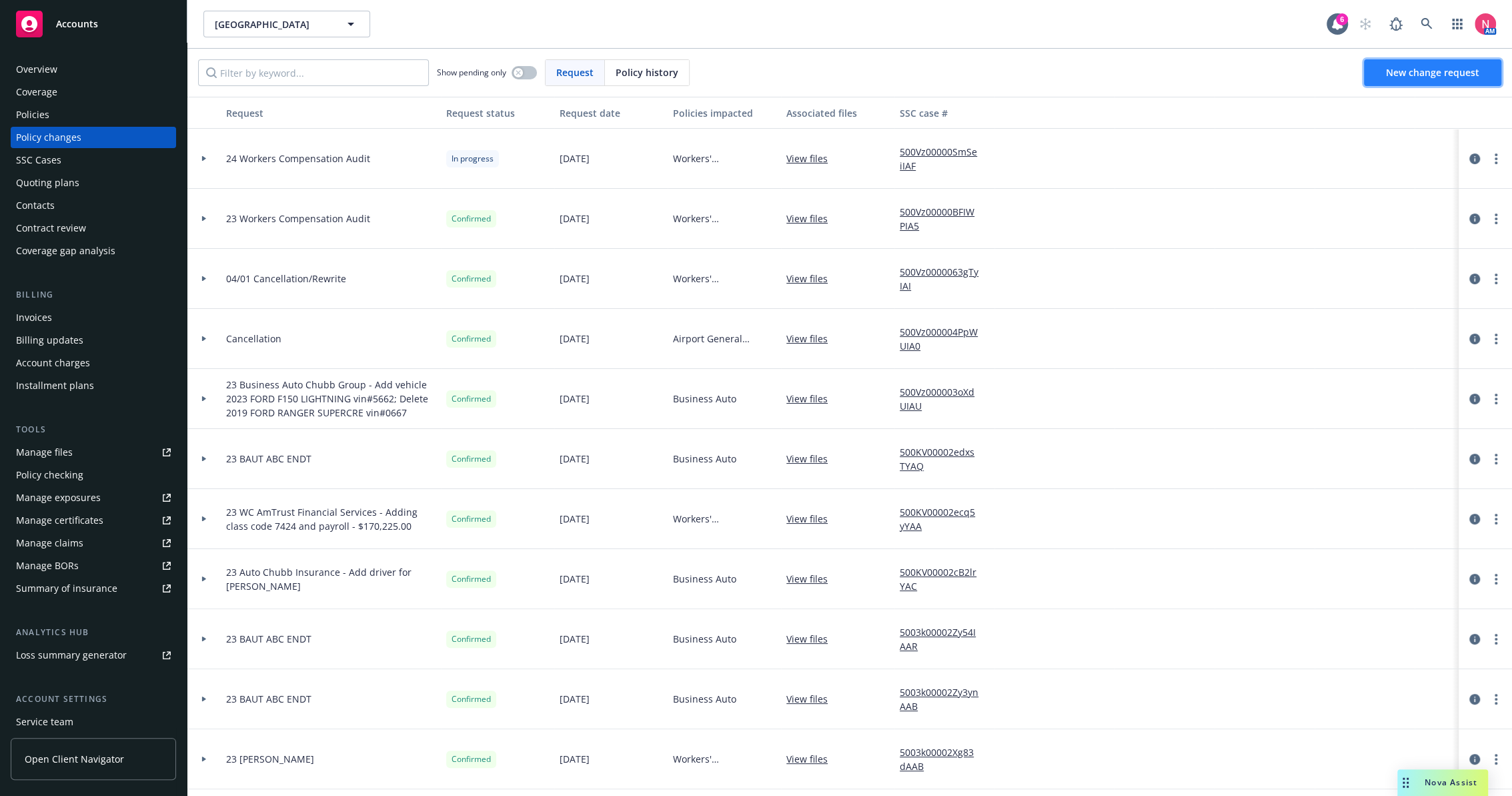
click at [1414, 76] on span "New change request" at bounding box center [1432, 72] width 93 height 13
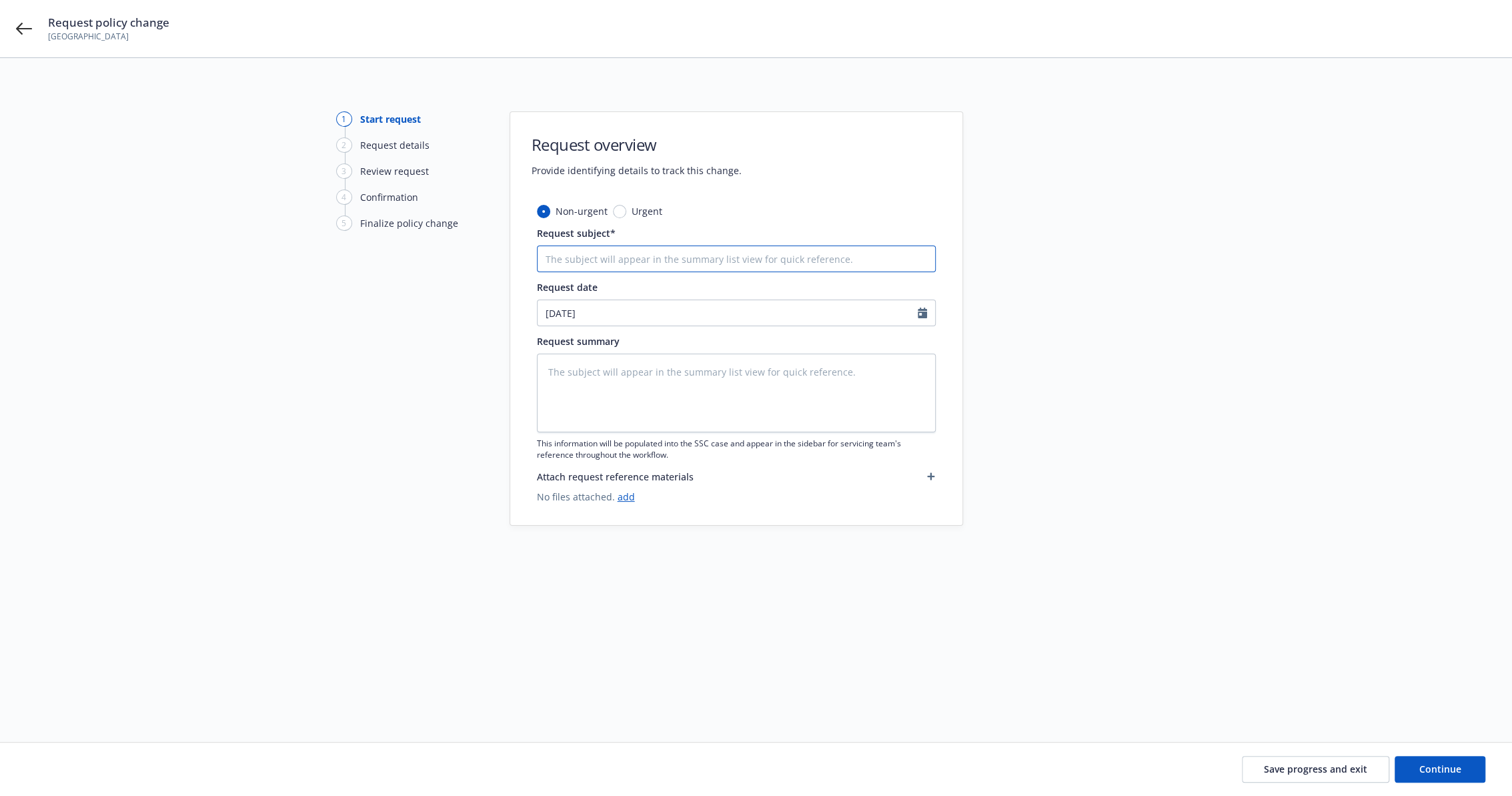
click at [627, 256] on input "Request subject*" at bounding box center [736, 259] width 398 height 27
type textarea "x"
type input "T"
type textarea "x"
type input "Te"
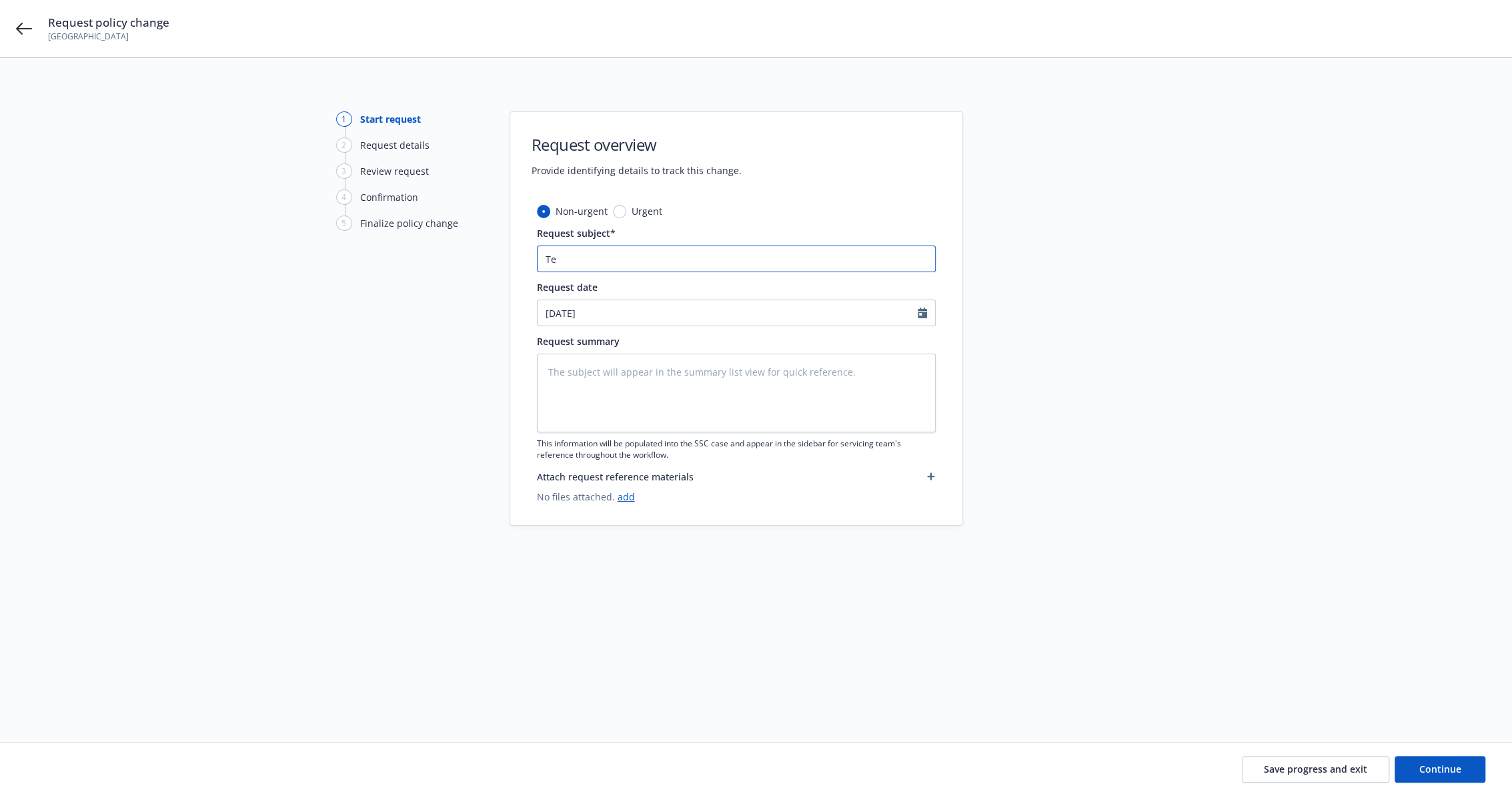
type textarea "x"
type input "P"
type textarea "x"
type input "Po"
type textarea "x"
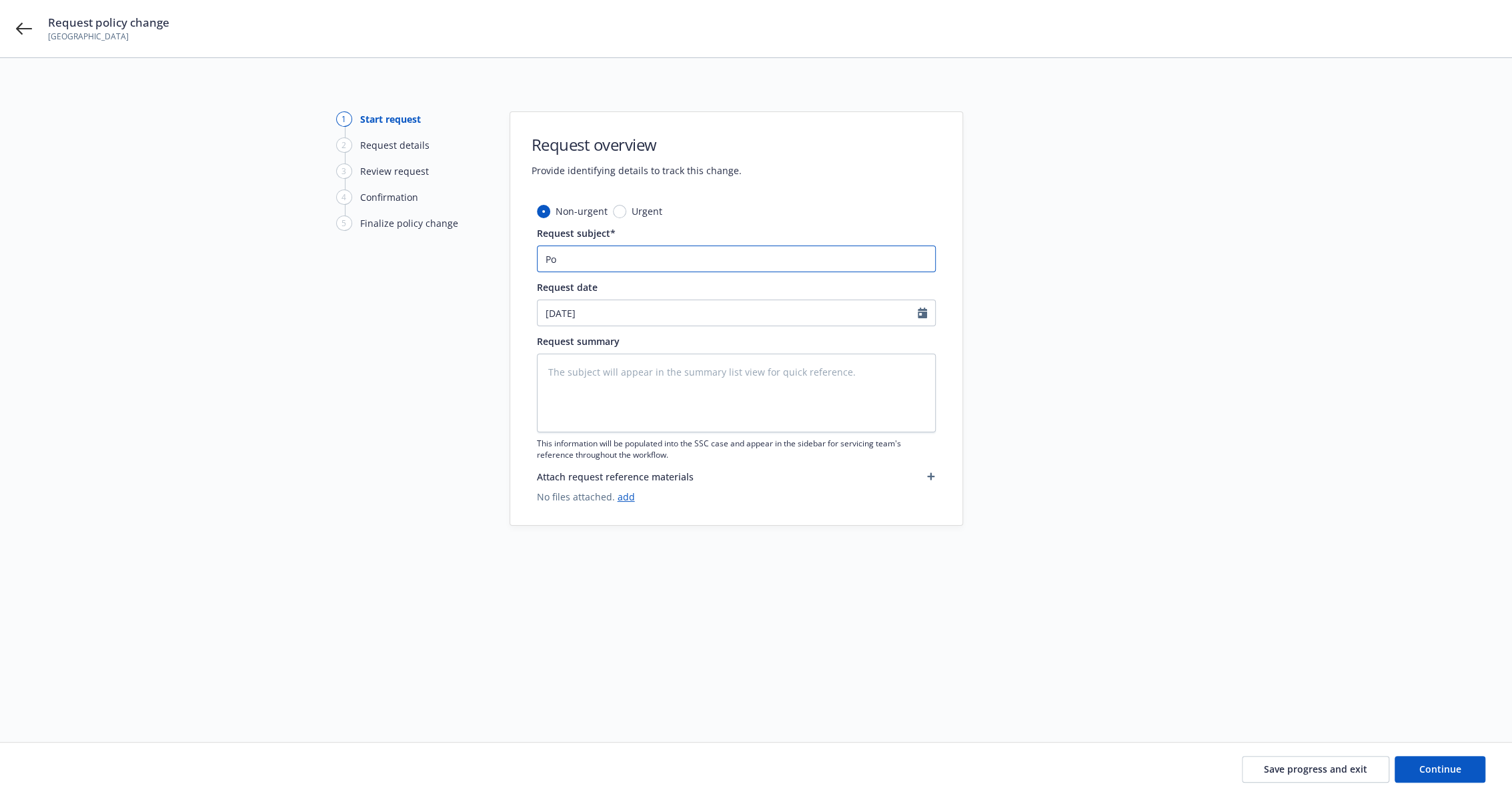
type input "Pol"
type textarea "x"
type input "Poli"
type textarea "x"
type input "Polic"
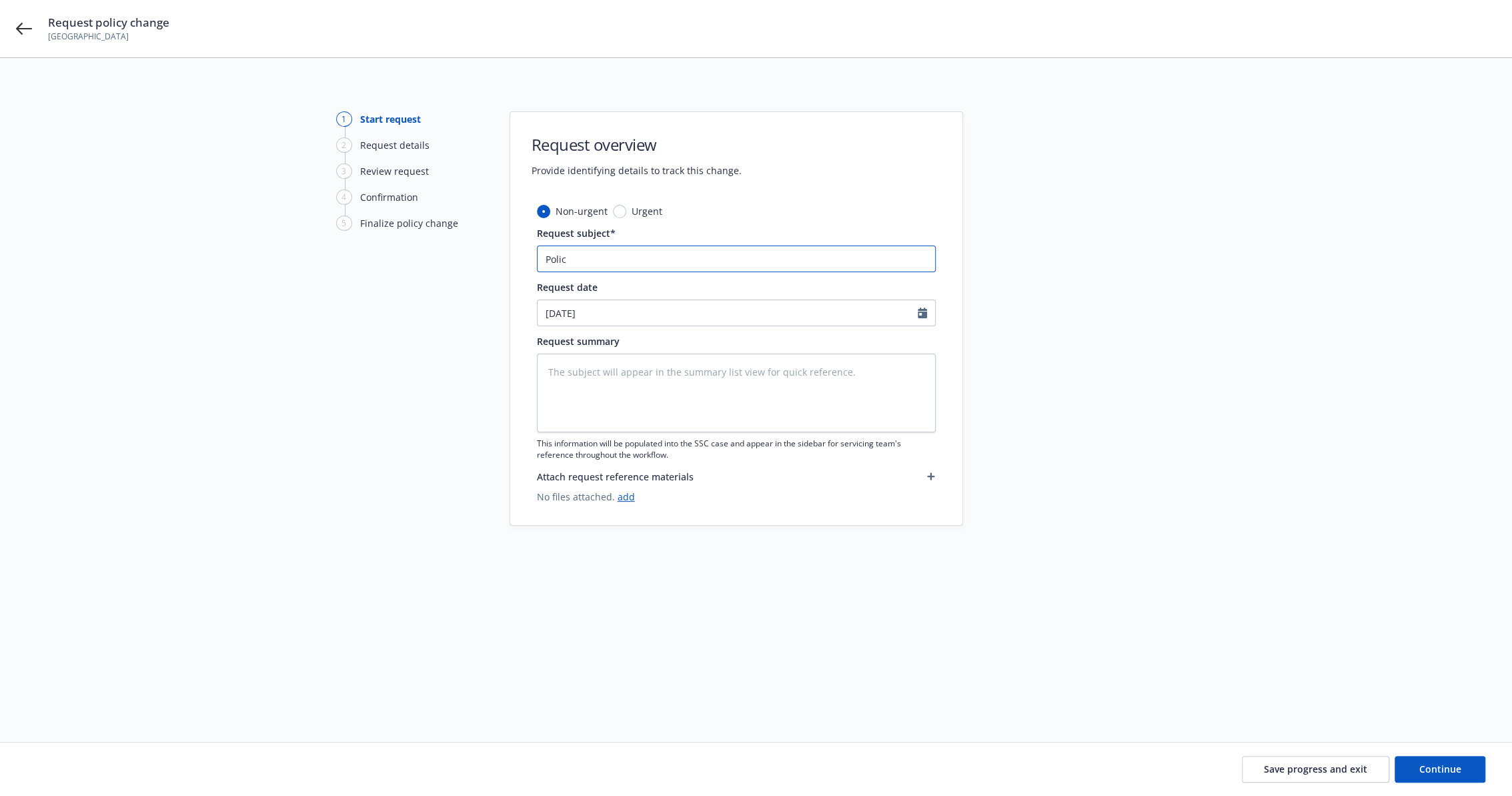
type textarea "x"
type input "Policy"
type textarea "x"
type input "Policy"
type textarea "x"
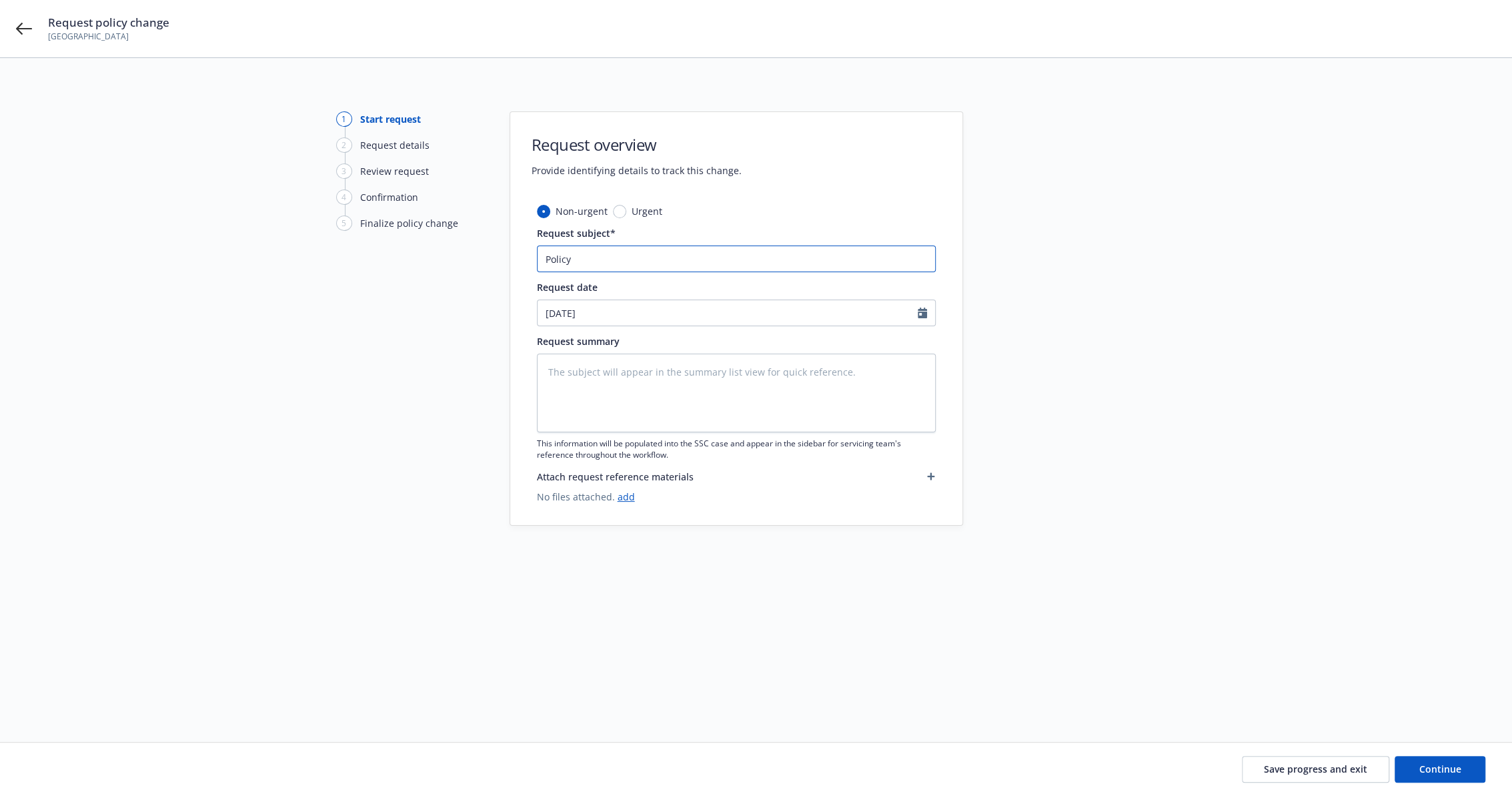
type input "Policy a"
type textarea "x"
type input "Policy ad"
type textarea "x"
type input "Policy adj"
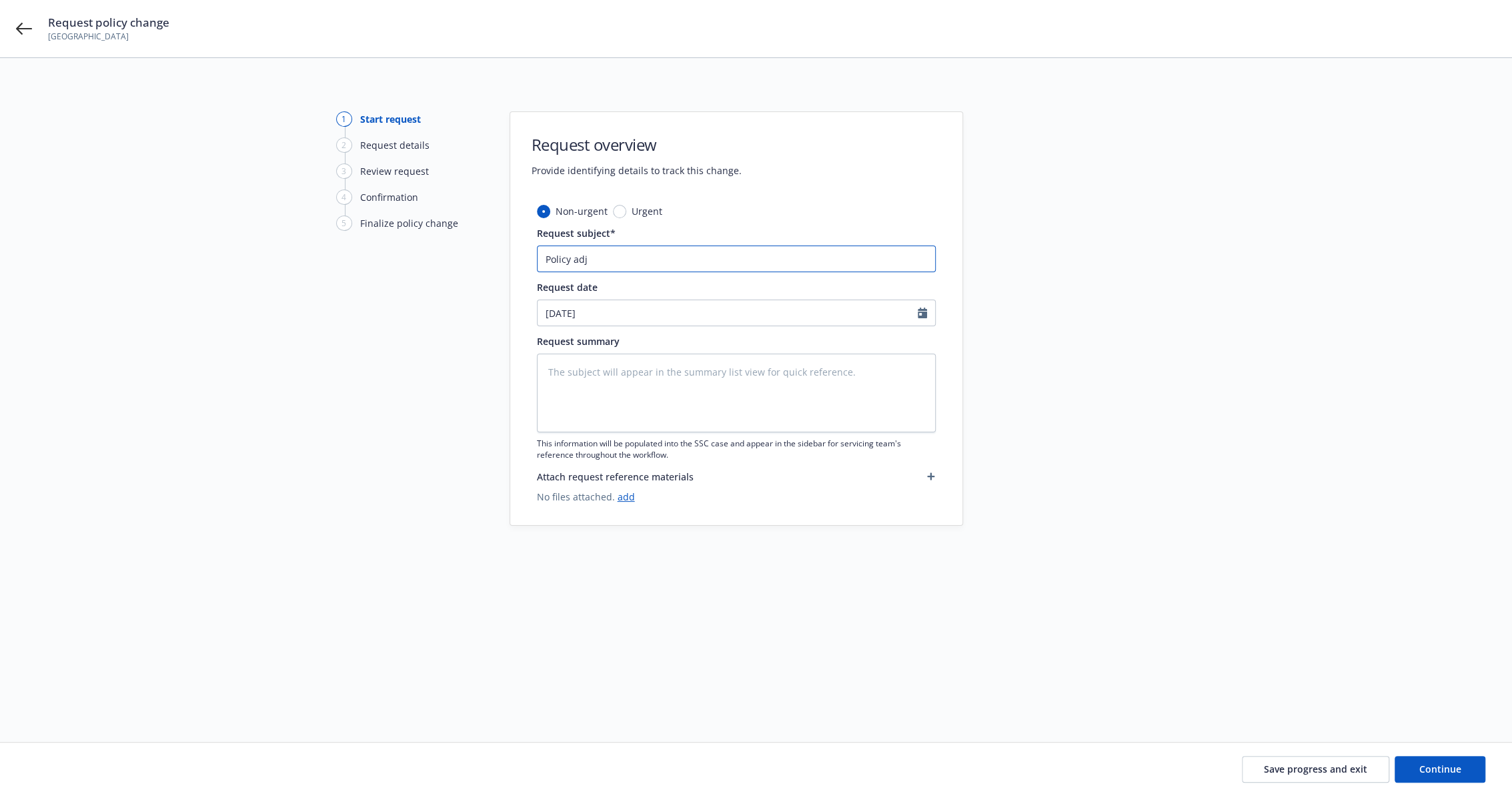
type textarea "x"
type input "Policy adju"
type textarea "x"
type input "Policy adjus"
type textarea "x"
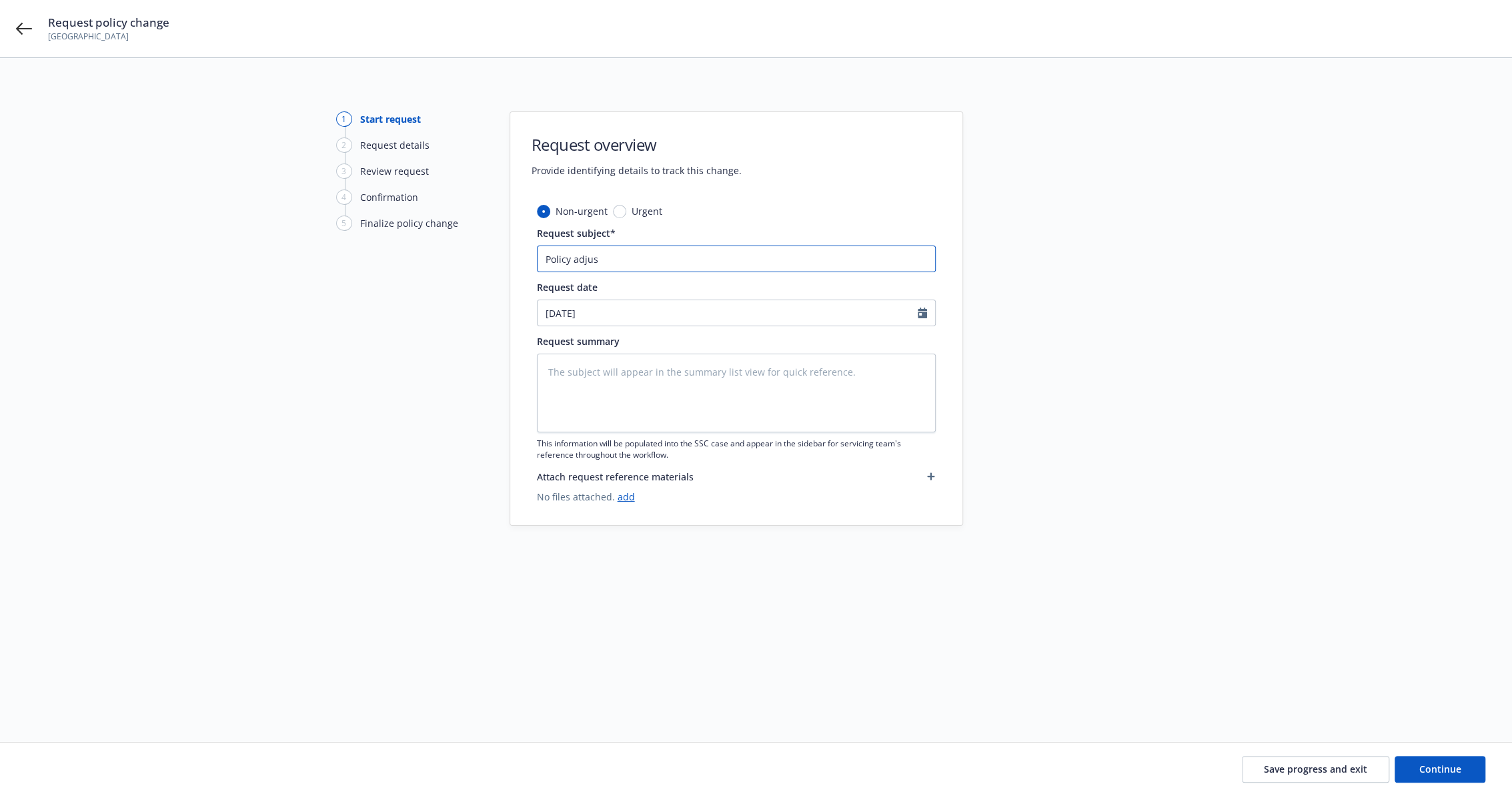
type input "Policy adjust"
type textarea "x"
type input "P"
type textarea "x"
type input "Pr"
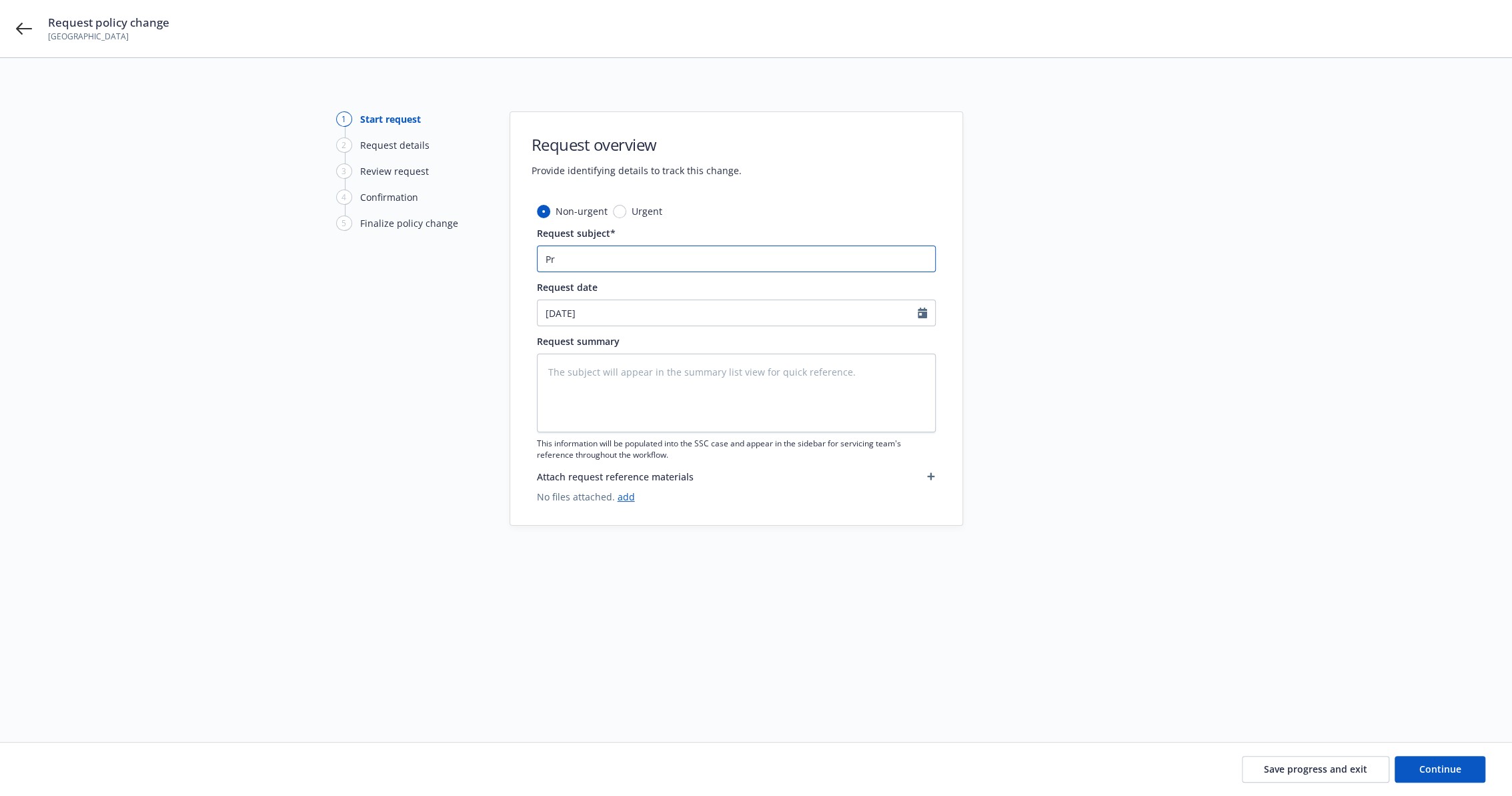
type textarea "x"
type input "Pre"
type textarea "x"
type input "Prem"
type textarea "x"
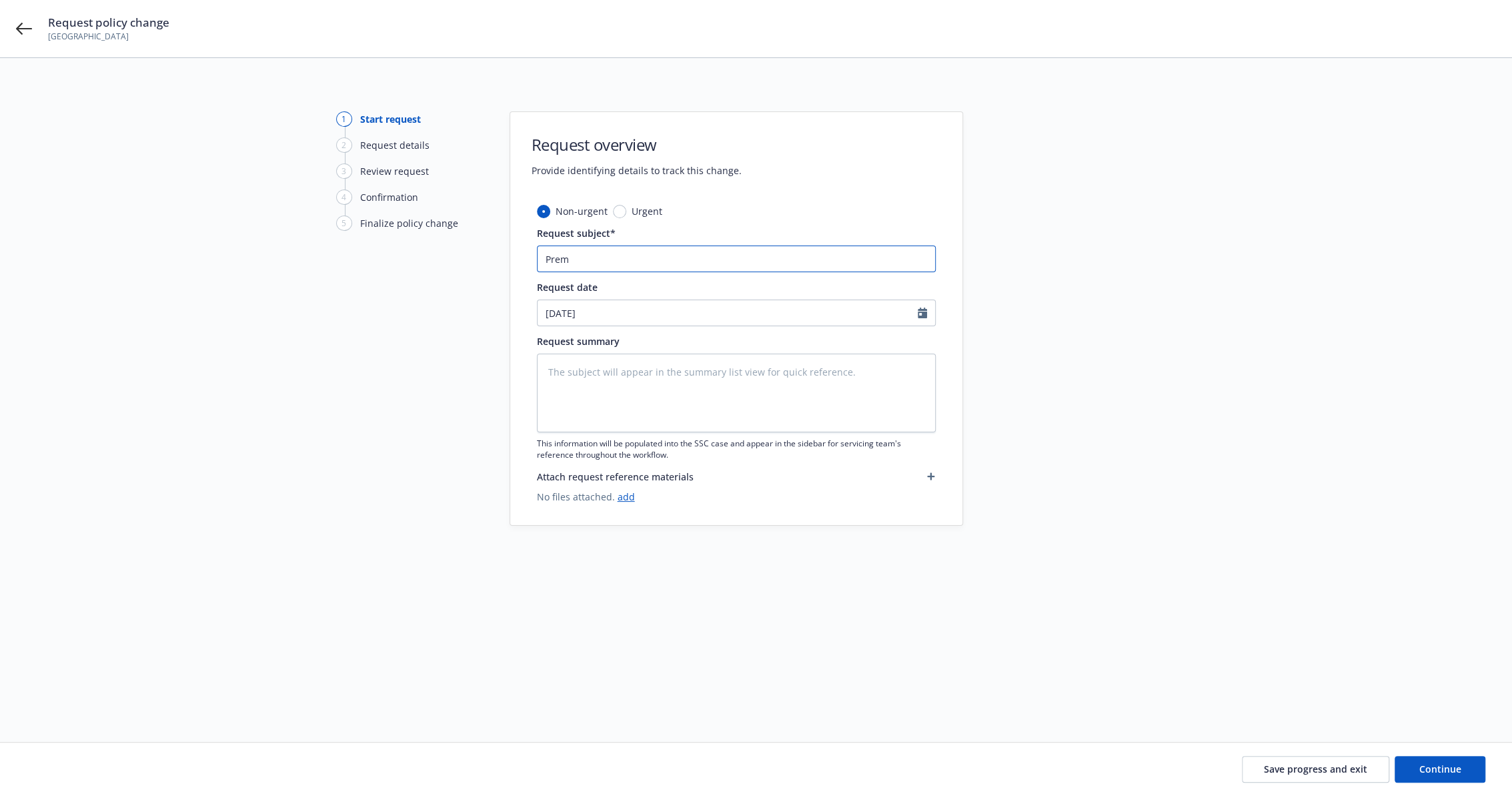
type input "Premi"
type textarea "x"
type input "Premiu"
type textarea "x"
type input "Premium"
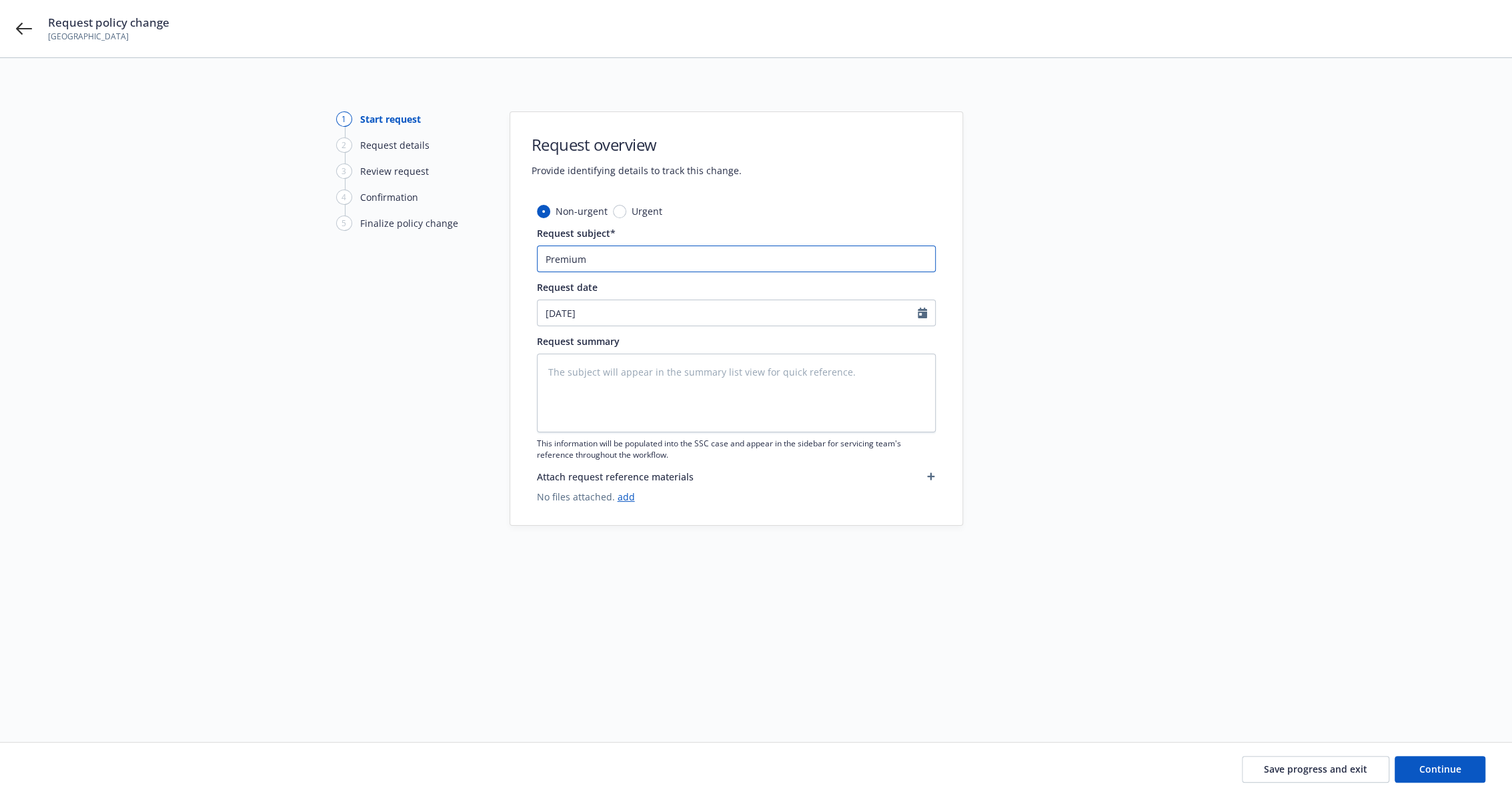
type textarea "x"
type input "Premium"
type textarea "x"
type input "Premium a"
type textarea "x"
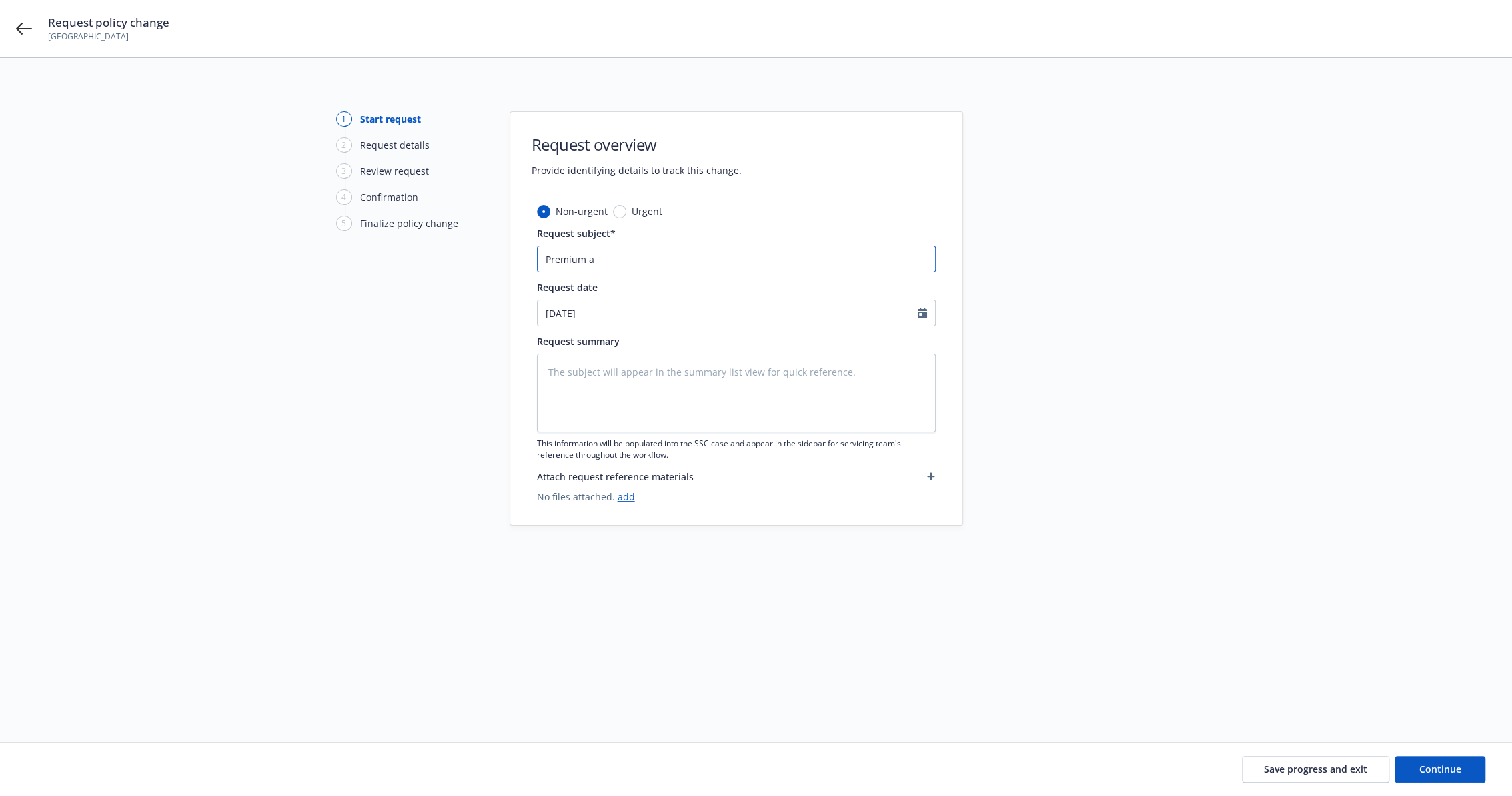
type input "Premium ad"
type textarea "x"
type input "Premium adj"
type textarea "x"
type input "Premium adju"
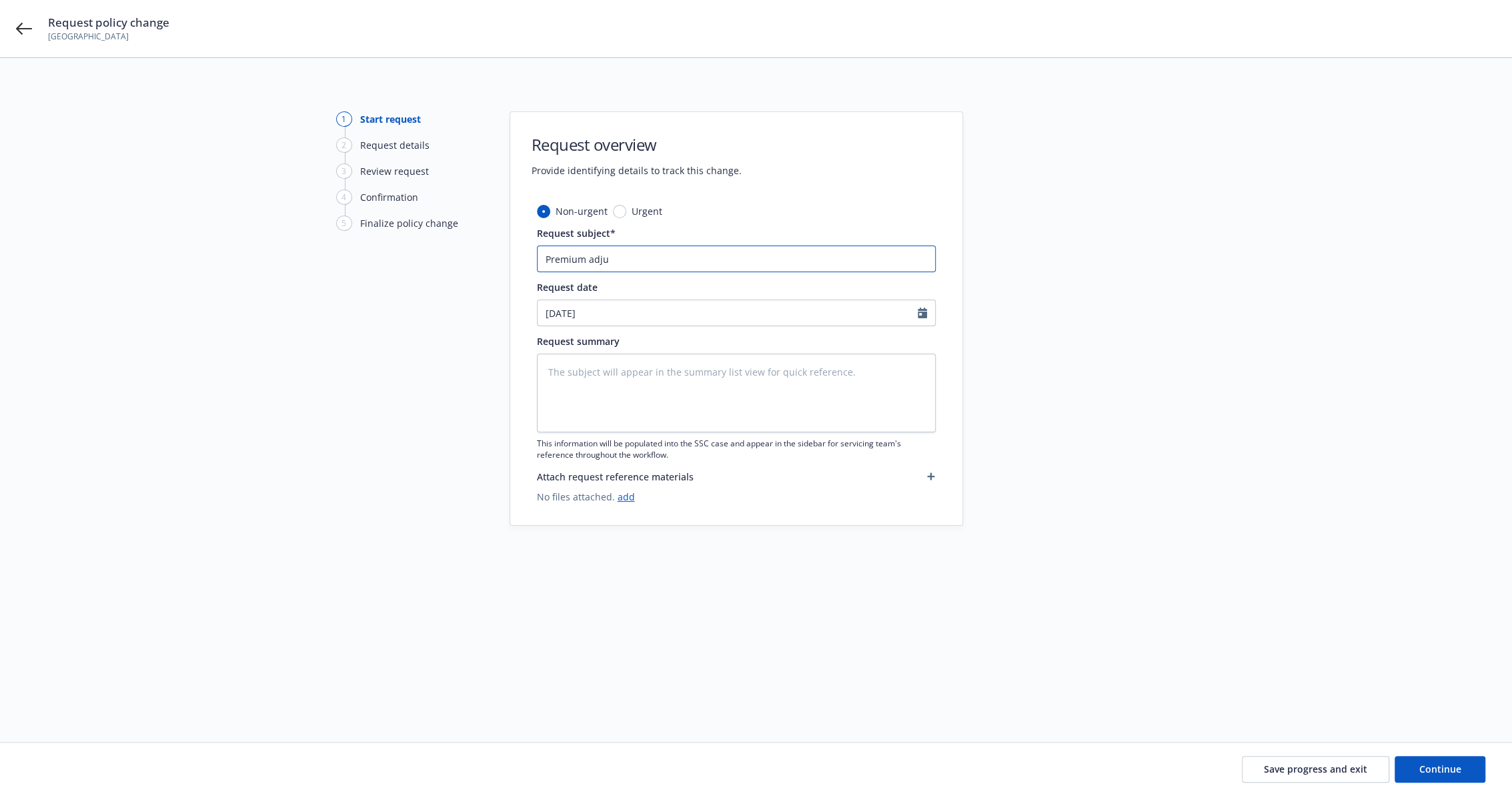
type textarea "x"
type input "Premium adjus"
type textarea "x"
type input "Premium adjust"
type textarea "x"
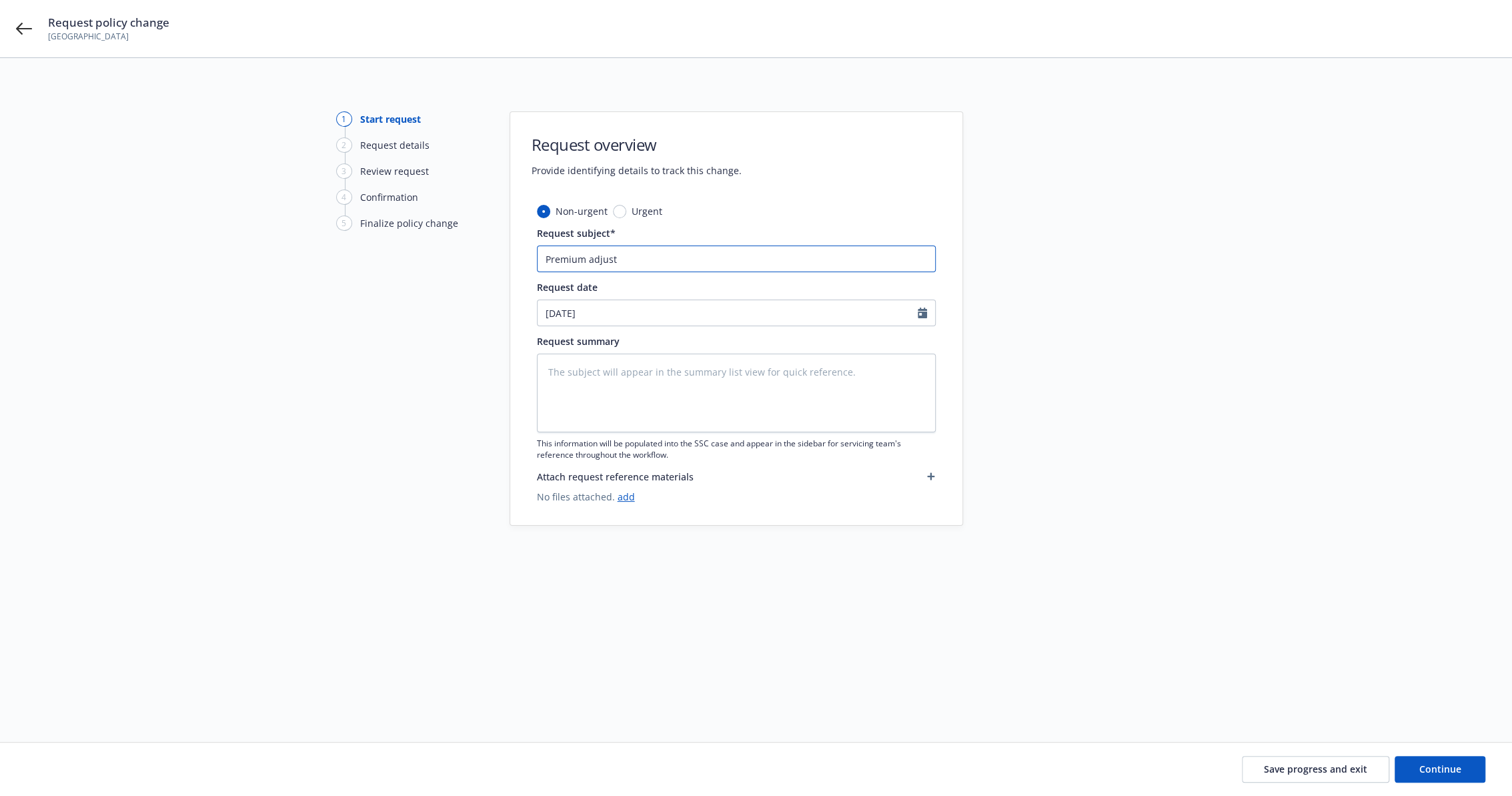
type input "Premium adjustm"
type textarea "x"
type input "Premium adjustme"
type textarea "x"
type input "Premium adjustmen"
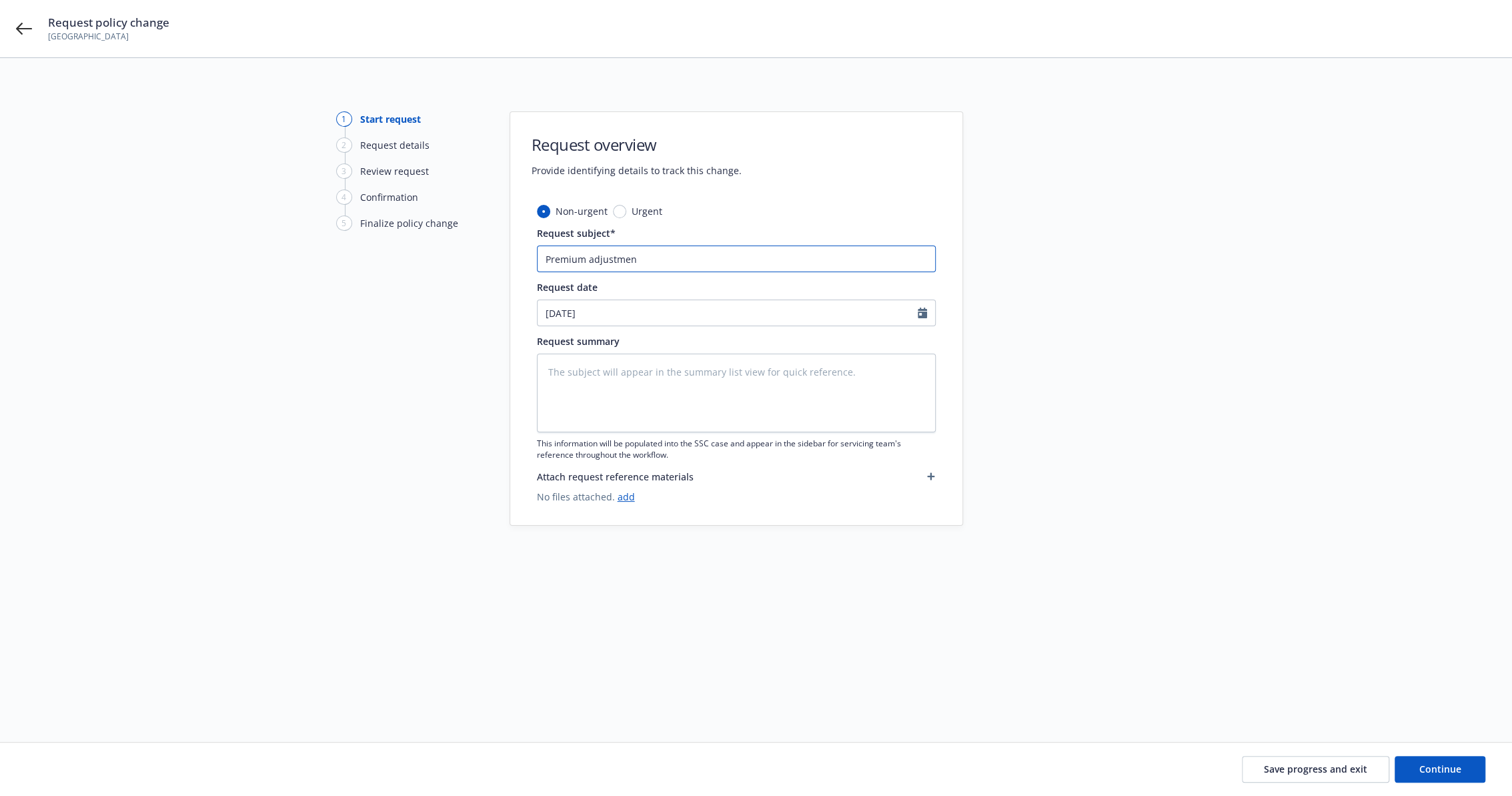
type textarea "x"
type input "Premium adjustment"
click at [1454, 772] on span "Continue" at bounding box center [1440, 769] width 42 height 13
type textarea "x"
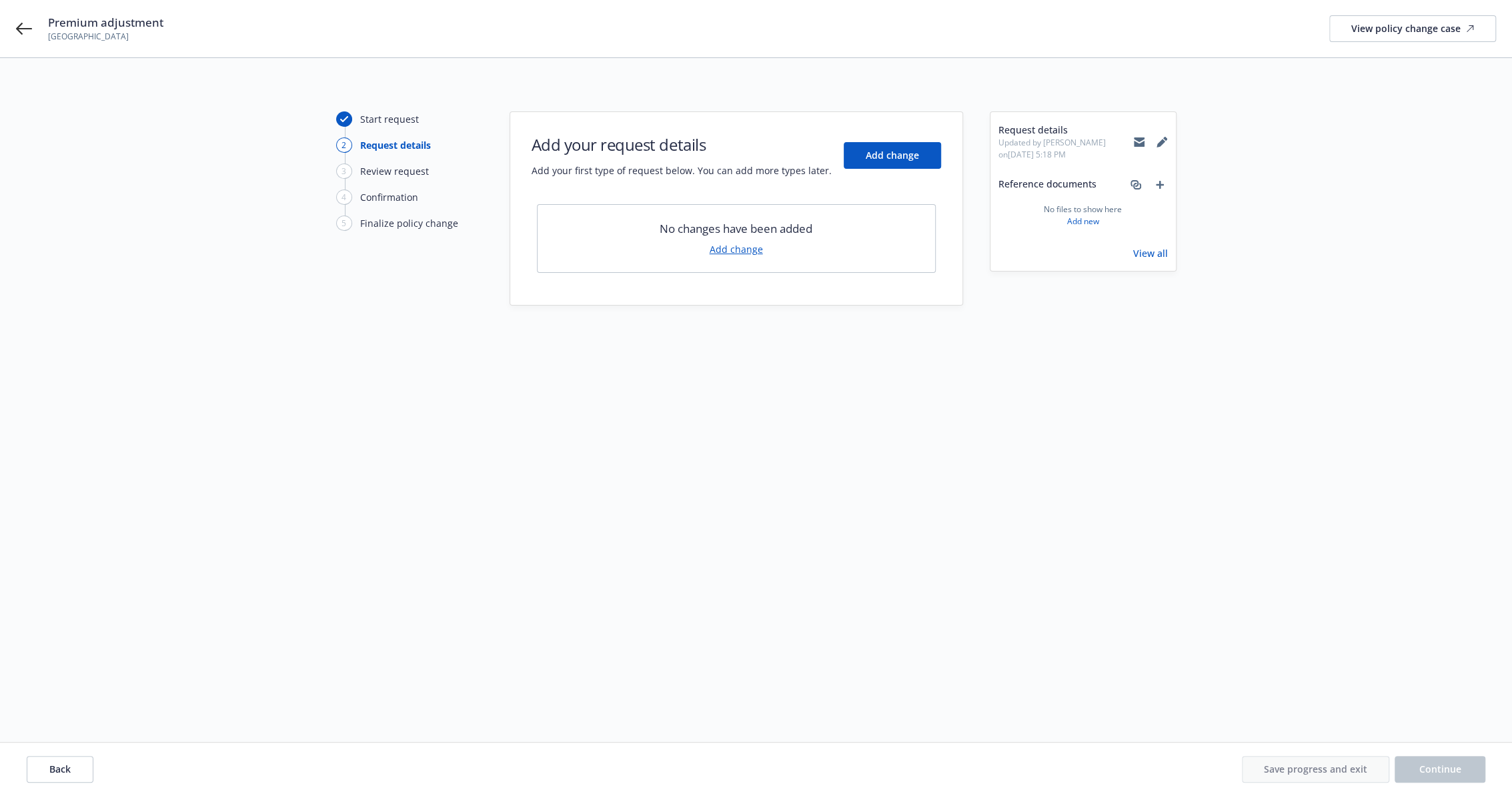
click at [732, 249] on link "Add change" at bounding box center [736, 249] width 53 height 14
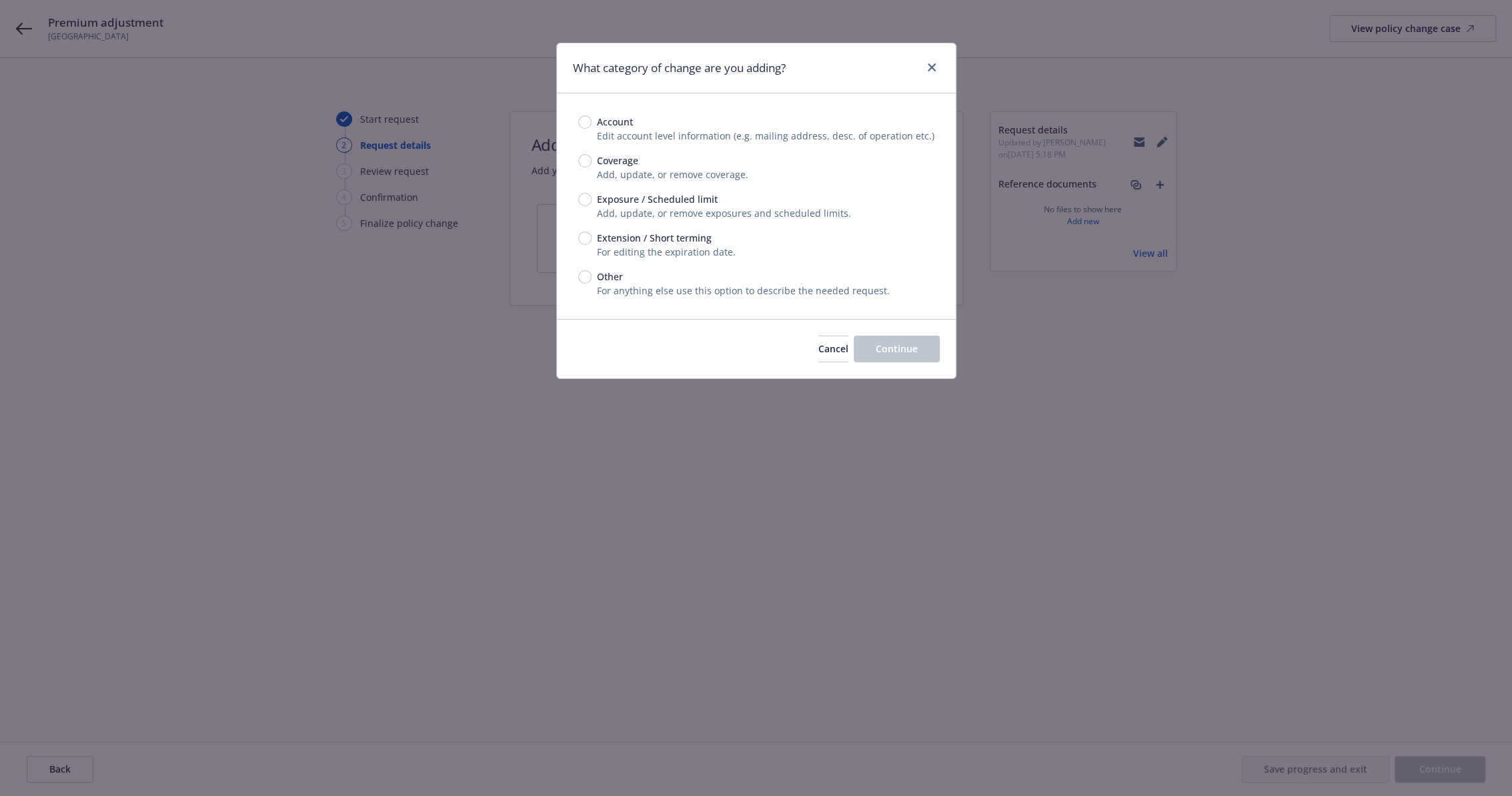
click at [608, 277] on span "Other" at bounding box center [609, 277] width 26 height 14
click at [592, 277] on input "Other" at bounding box center [585, 277] width 13 height 13
radio input "true"
click at [903, 350] on span "Continue" at bounding box center [896, 349] width 42 height 13
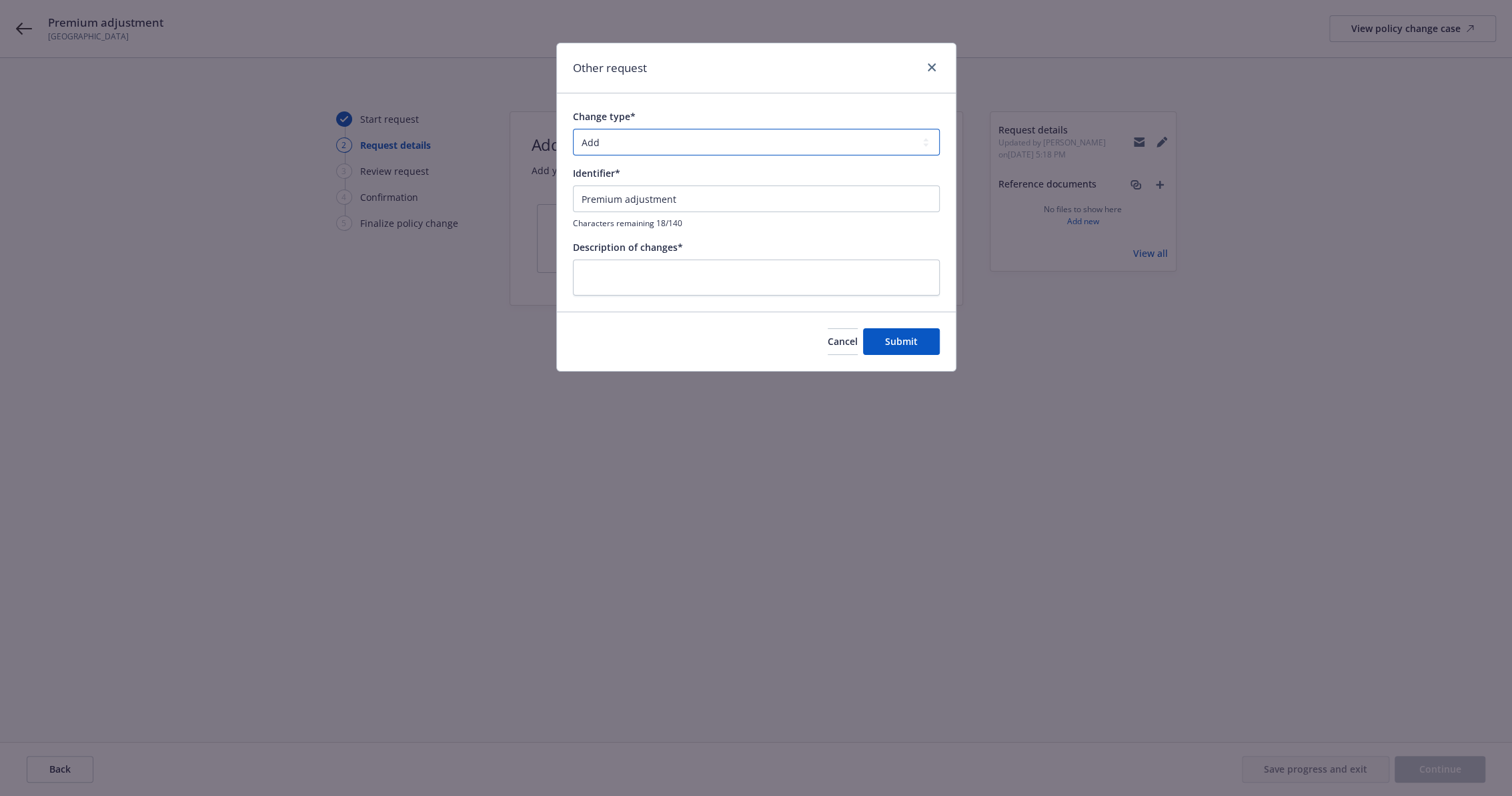
click at [584, 133] on select "Add Audit Change Remove" at bounding box center [756, 142] width 367 height 27
select select "CHANGE"
click at [573, 129] on select "Add Audit Change Remove" at bounding box center [756, 142] width 367 height 27
drag, startPoint x: 697, startPoint y: 196, endPoint x: 347, endPoint y: 194, distance: 350.0
click at [359, 194] on div "Other request Change type* Add Audit Change Remove Identifier* Premium adjustme…" at bounding box center [756, 398] width 1512 height 796
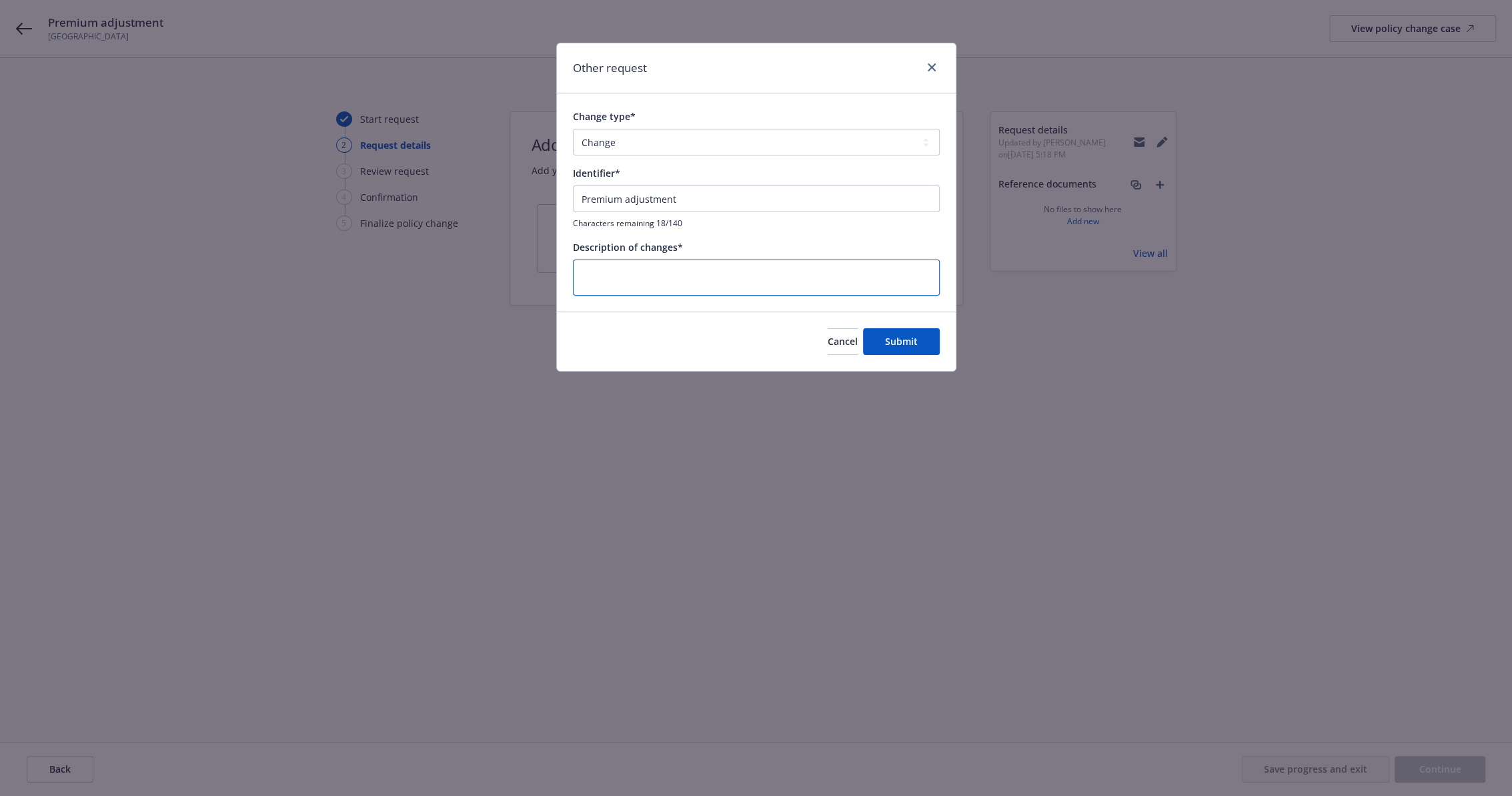
click at [677, 270] on textarea at bounding box center [756, 277] width 367 height 36
type textarea "x"
type textarea "D"
type textarea "x"
type textarea "Di"
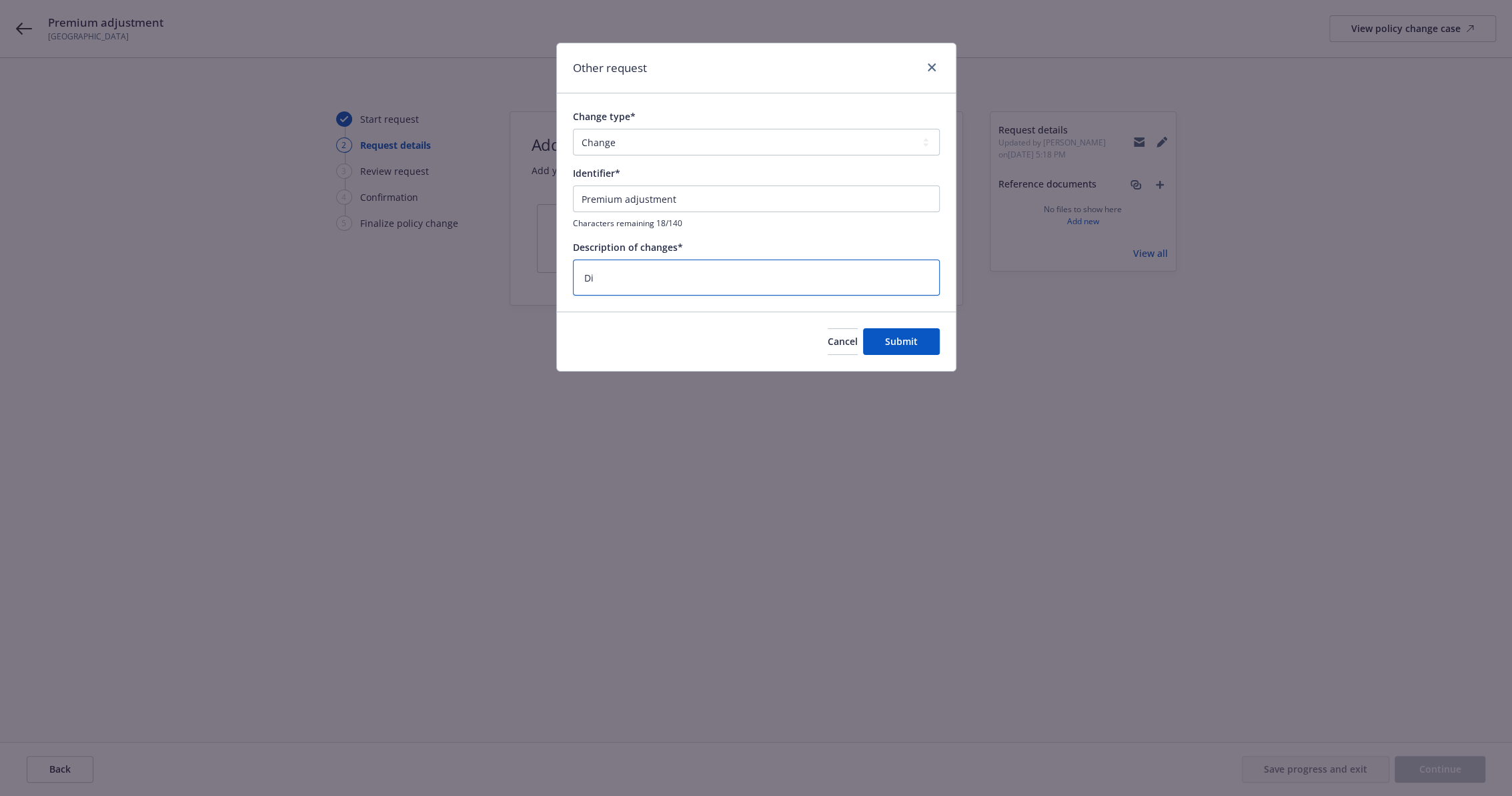
type textarea "x"
type textarea "Dire"
type textarea "x"
type textarea "Direc"
type textarea "x"
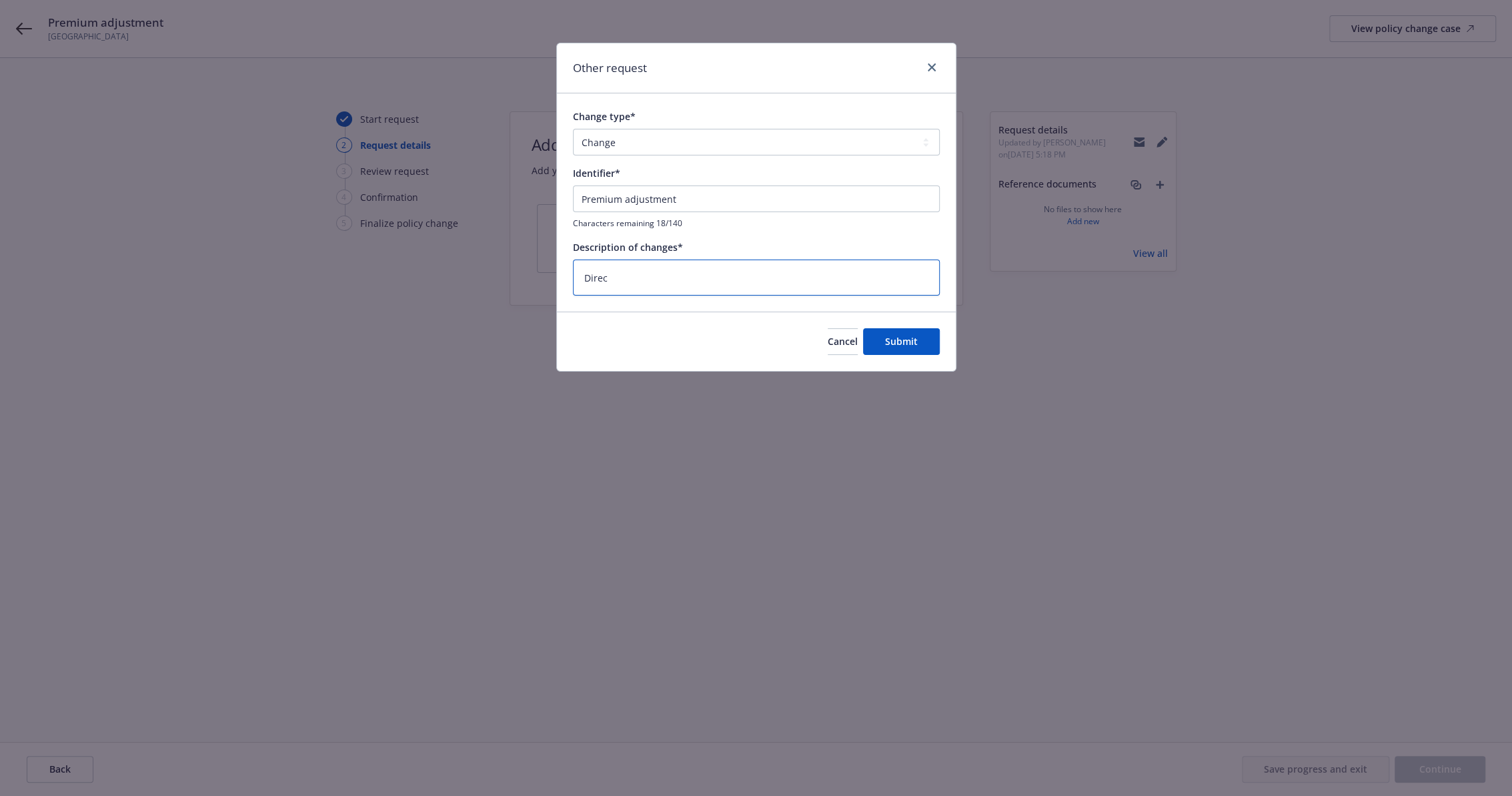
type textarea "Direct"
type textarea "x"
type textarea "Direct"
type textarea "x"
type textarea "Direct b"
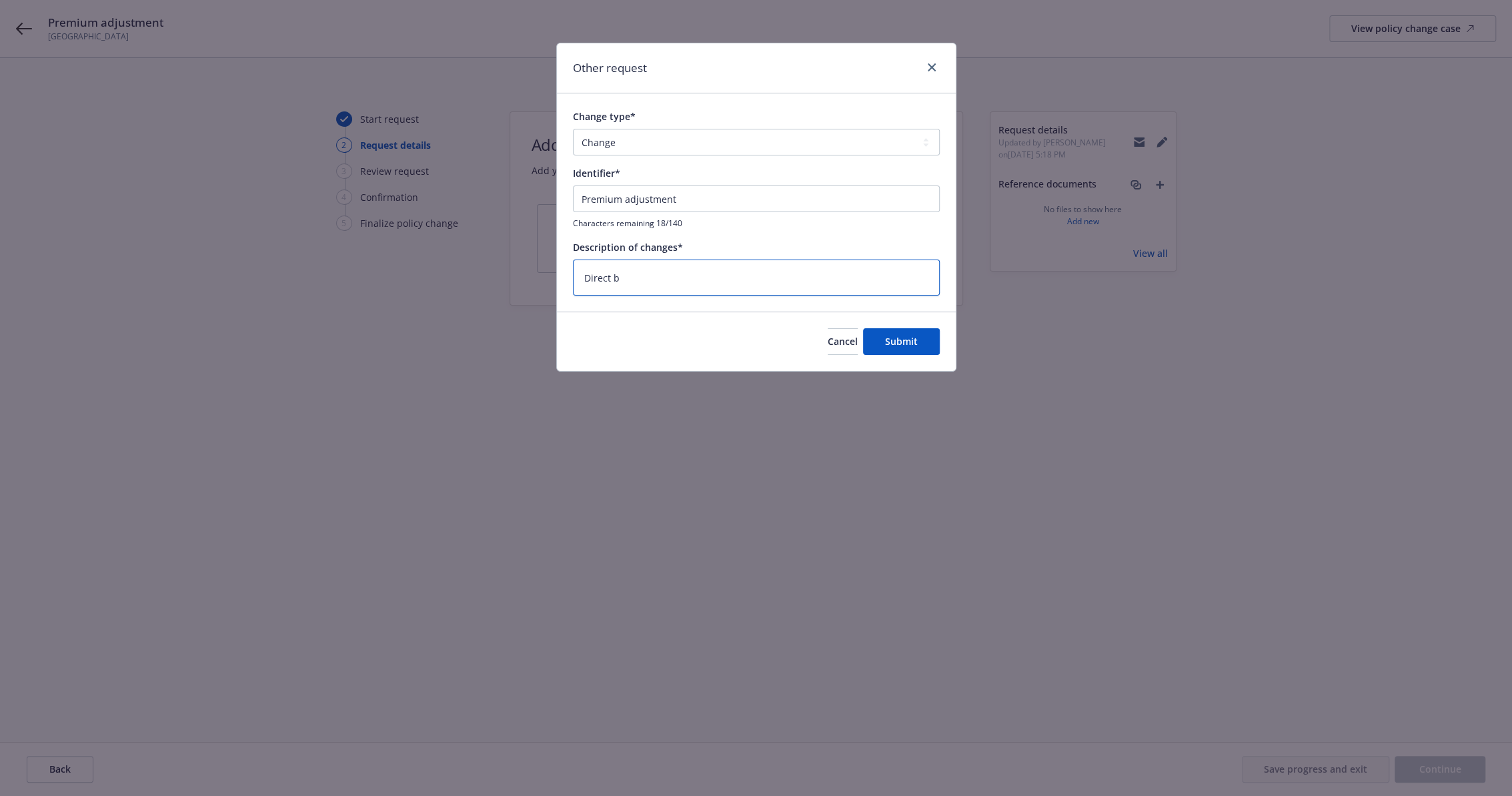
type textarea "x"
type textarea "Direct bi"
type textarea "x"
type textarea "Direct bil"
type textarea "x"
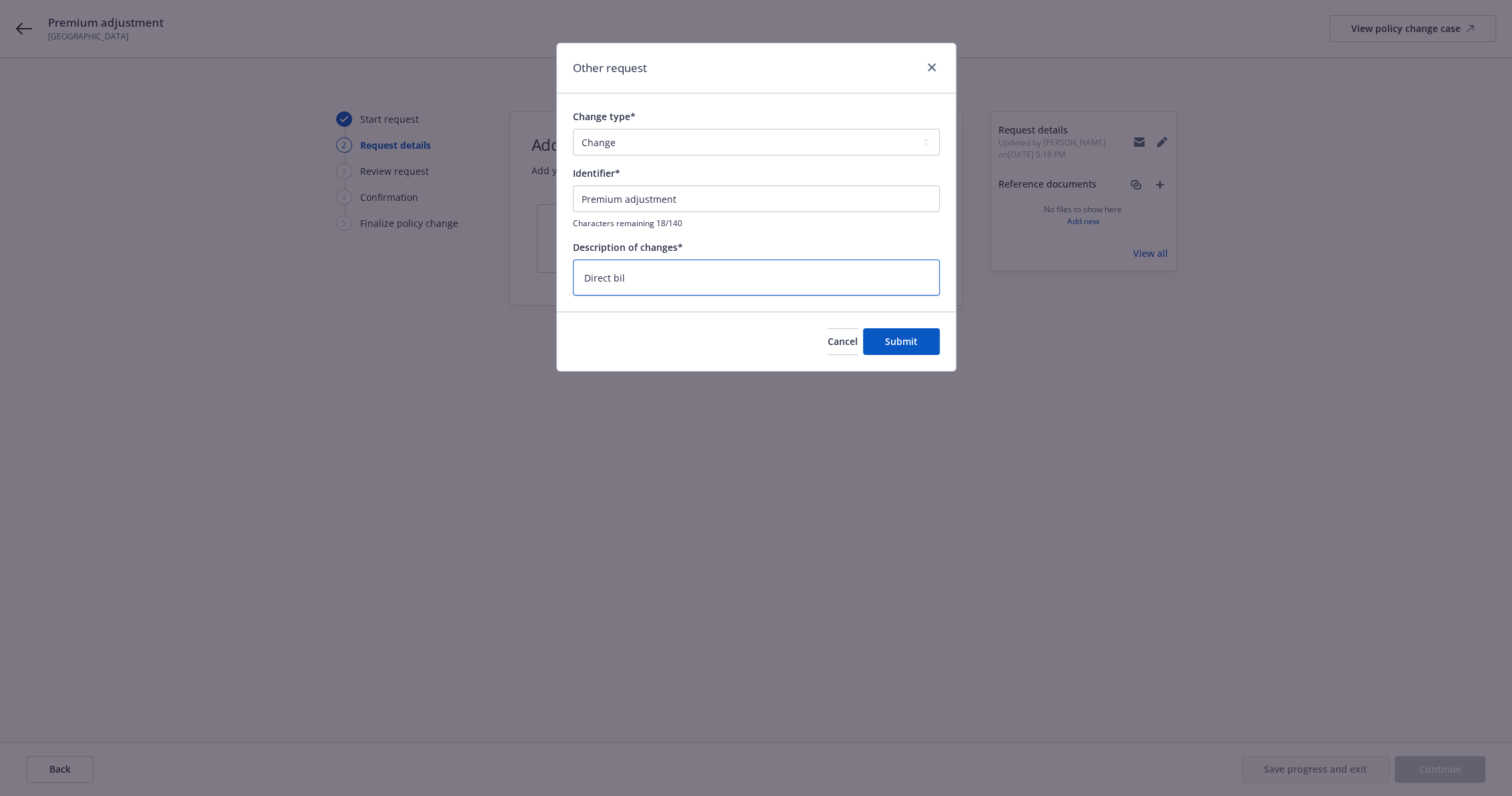
type textarea "Direct bill"
type textarea "x"
type textarea "Direct bill"
type textarea "x"
type textarea "Direct bill u"
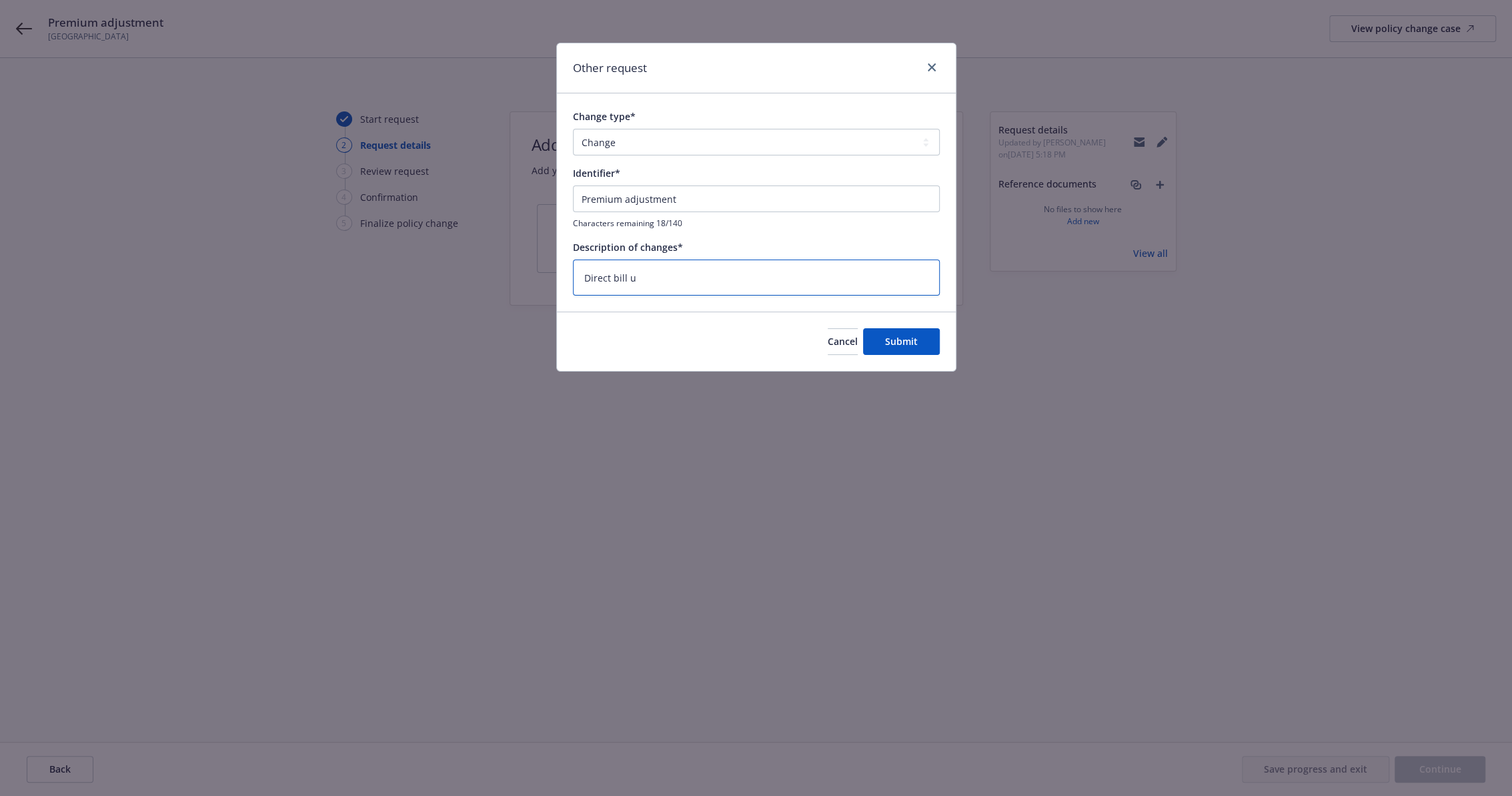
type textarea "x"
type textarea "Direct bill up"
type textarea "x"
type textarea "Direct bill upd"
type textarea "x"
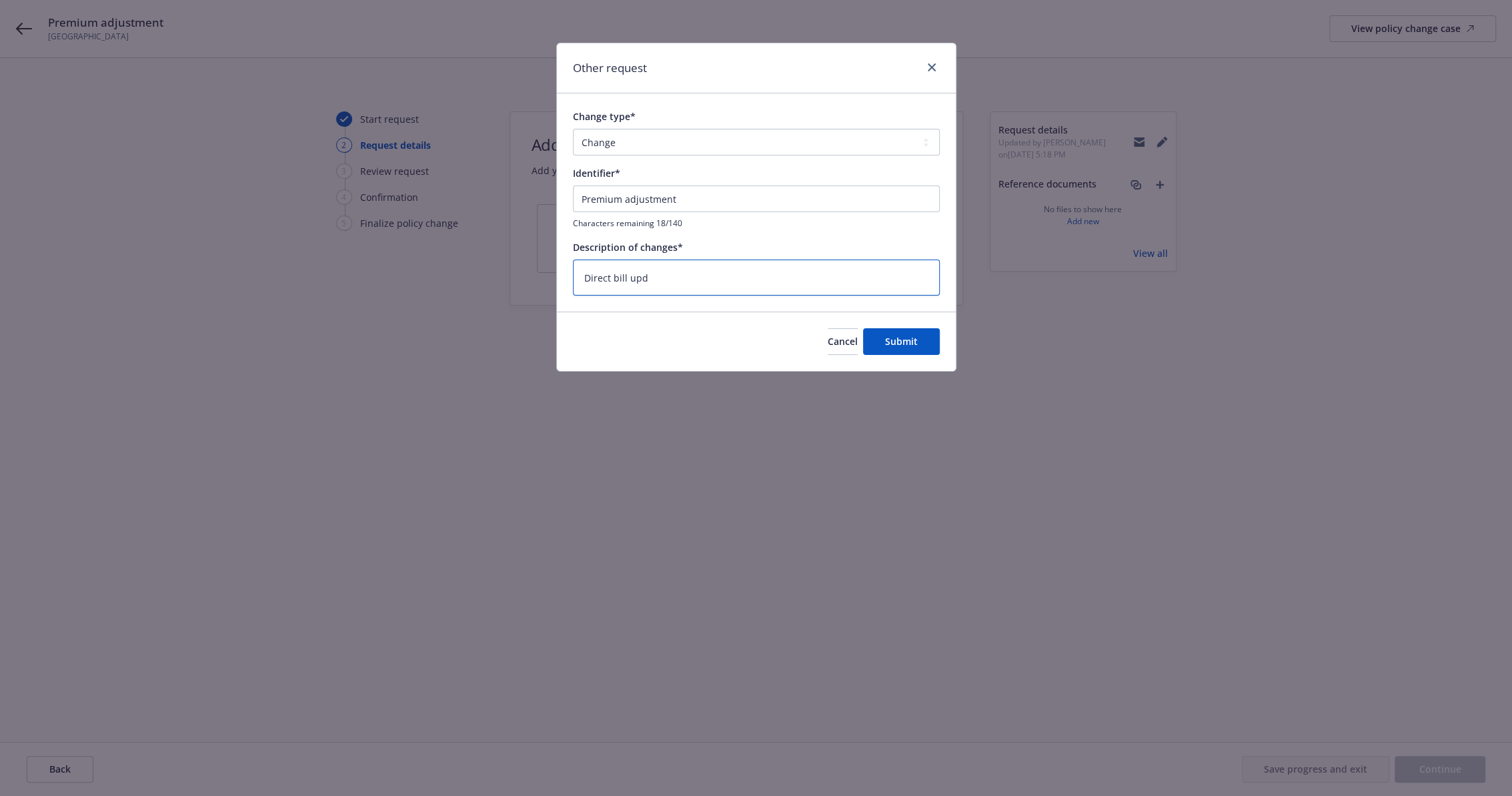
type textarea "Direct bill upda"
type textarea "x"
type textarea "Direct bill updat"
type textarea "x"
type textarea "Direct bill update"
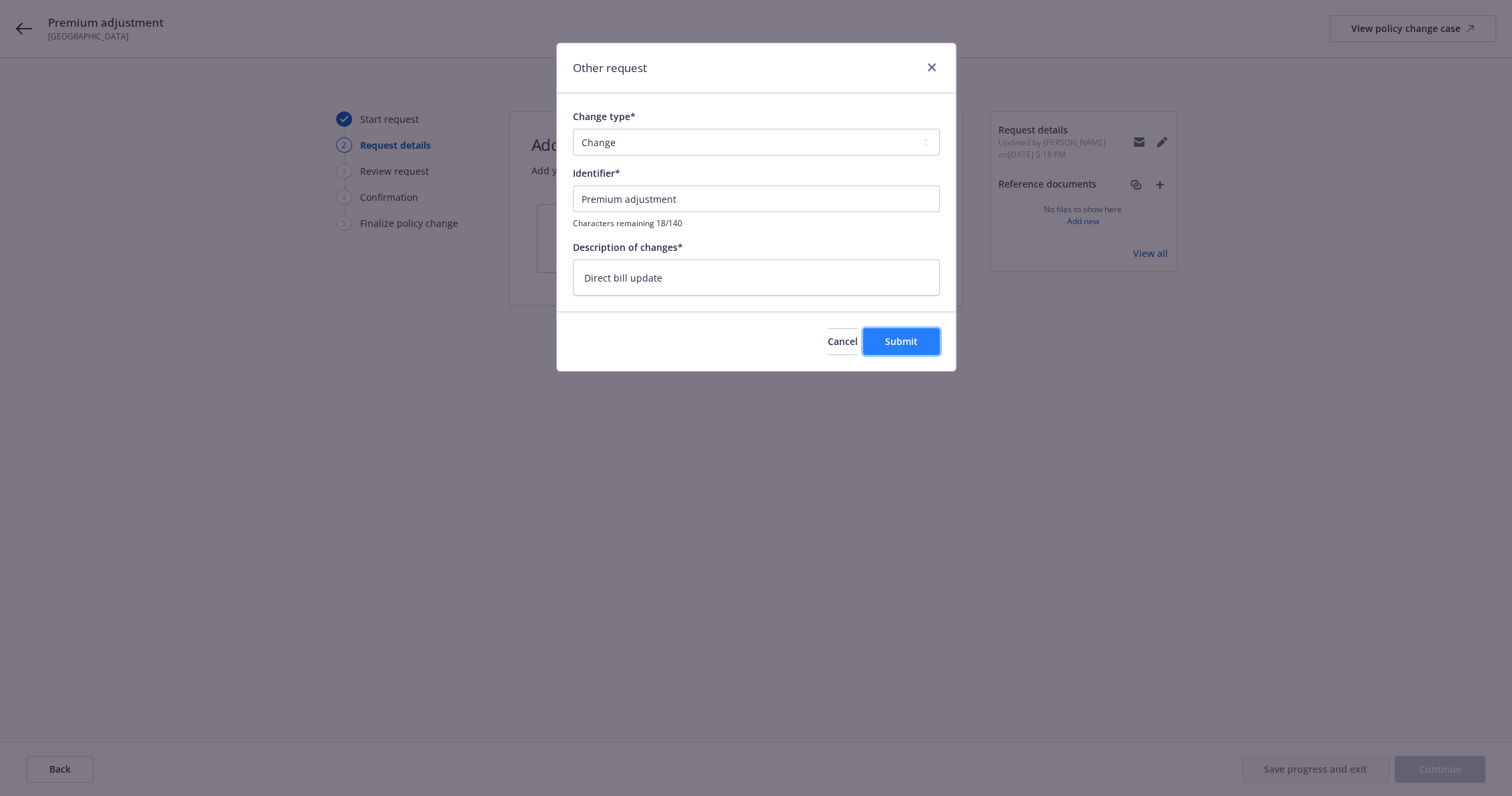
click at [908, 340] on span "Submit" at bounding box center [901, 341] width 33 height 13
type textarea "x"
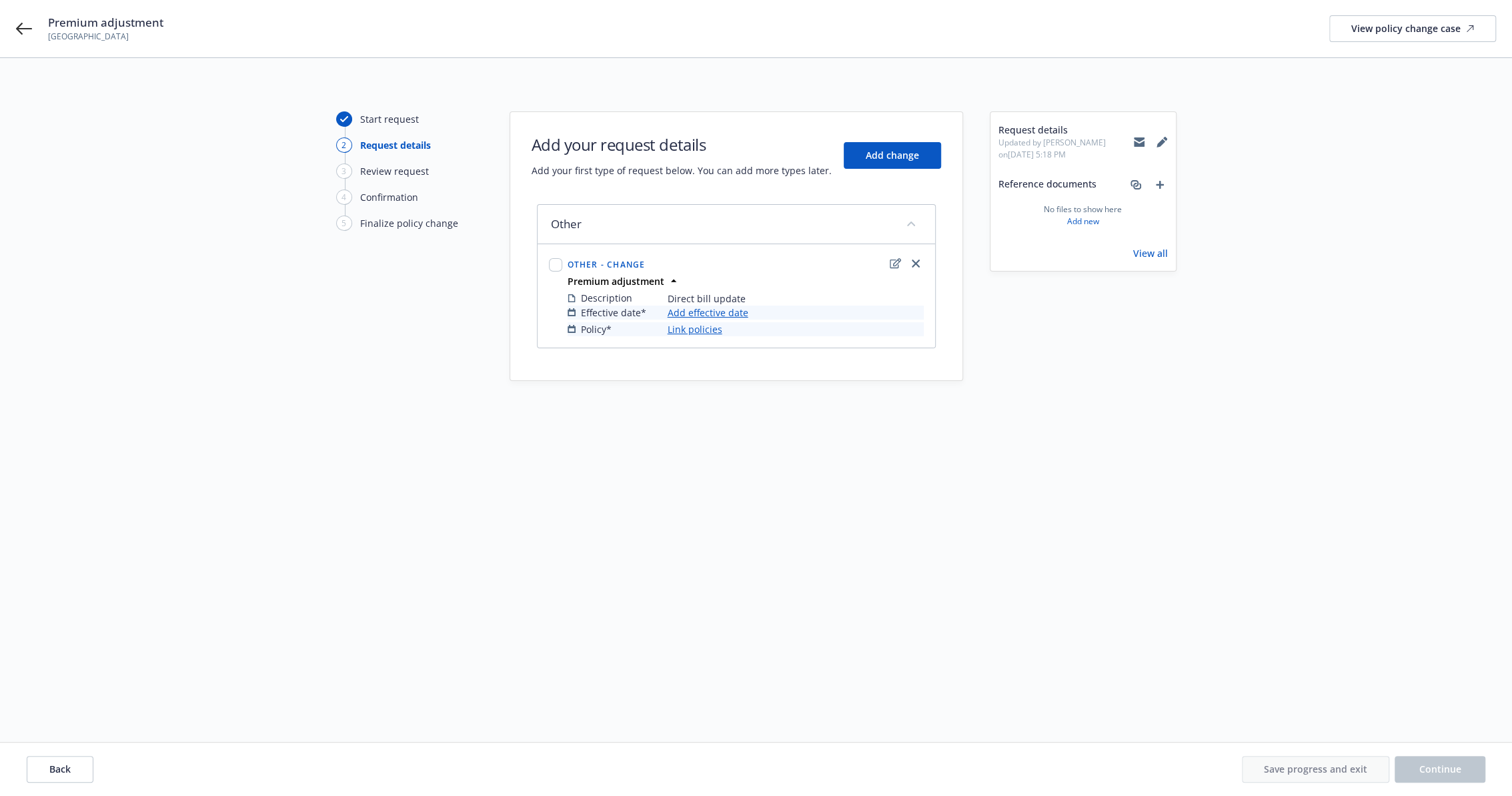
click at [860, 484] on div "Start request 2 Request details 3 Review request 4 Confirmation 5 Finalize poli…" at bounding box center [756, 384] width 1480 height 545
click at [690, 331] on link "Link policies" at bounding box center [695, 329] width 55 height 14
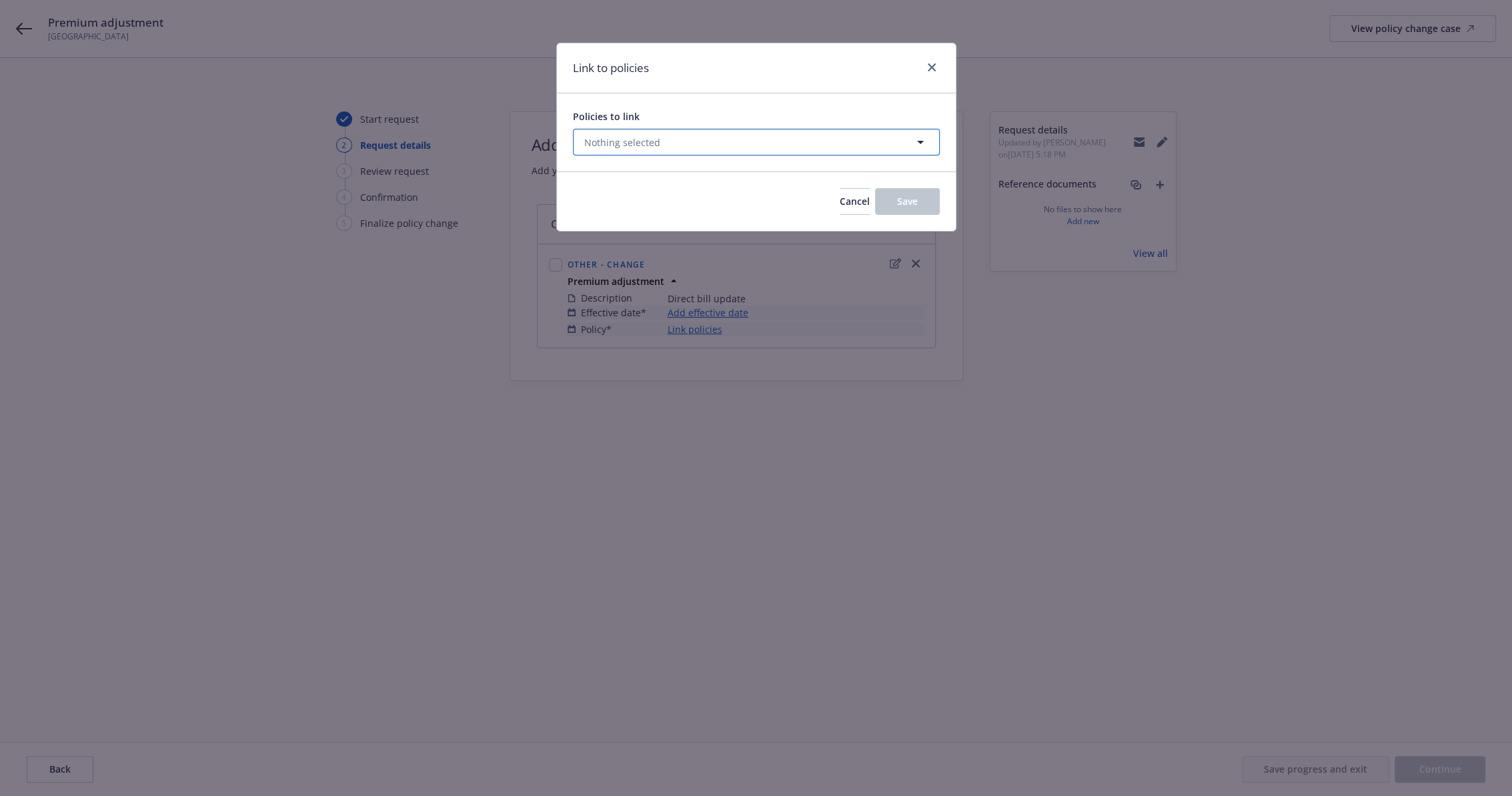
click at [717, 142] on button "Nothing selected" at bounding box center [756, 142] width 367 height 27
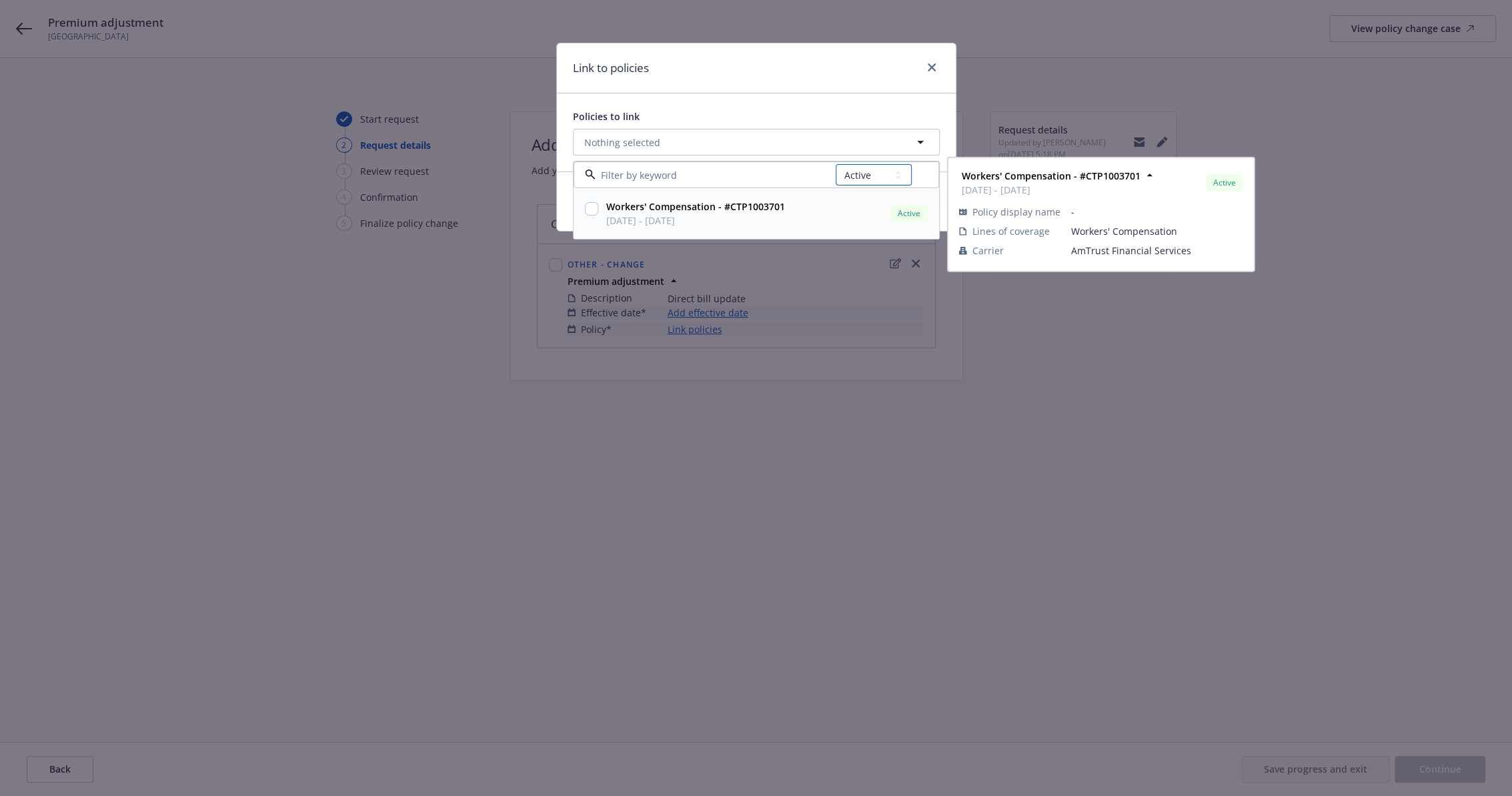
click at [856, 179] on select "All Active Upcoming Expired Cancelled" at bounding box center [873, 174] width 76 height 21
select select "EXPIRED"
click at [836, 164] on select "All Active Upcoming Expired Cancelled" at bounding box center [873, 174] width 76 height 21
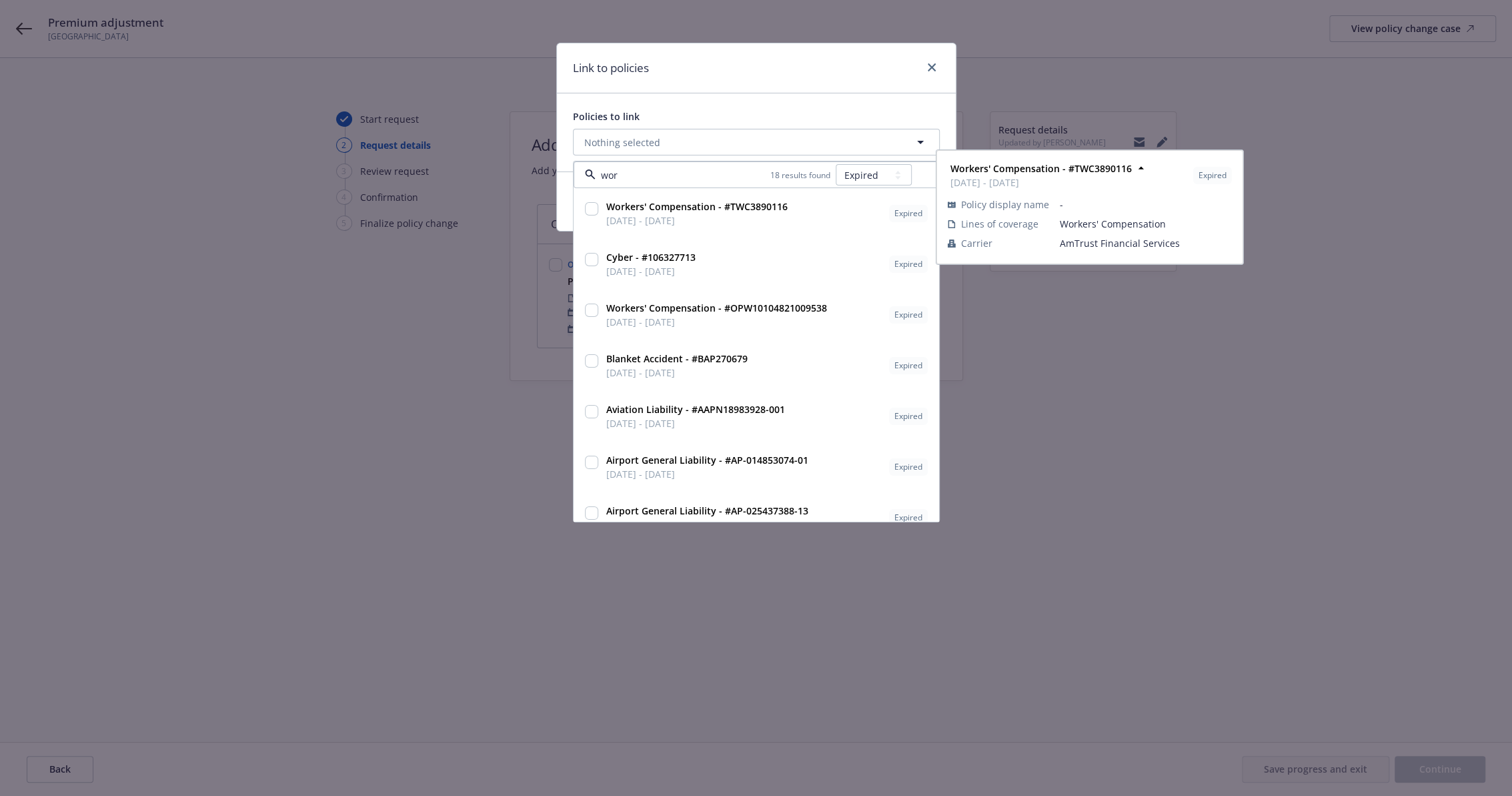
type input "work"
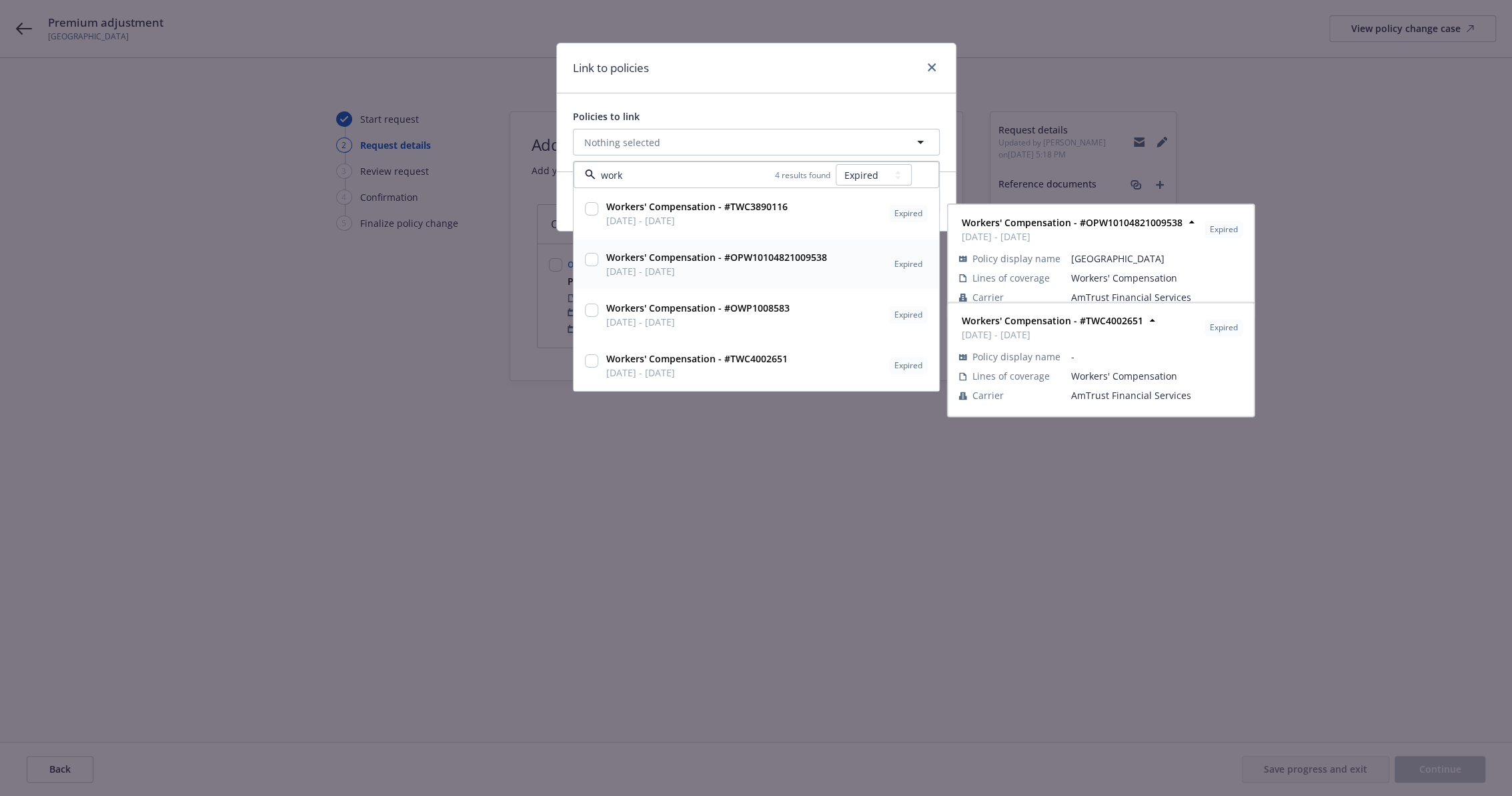
click at [726, 268] on span "04/01/2024 - 04/01/2025" at bounding box center [716, 271] width 221 height 14
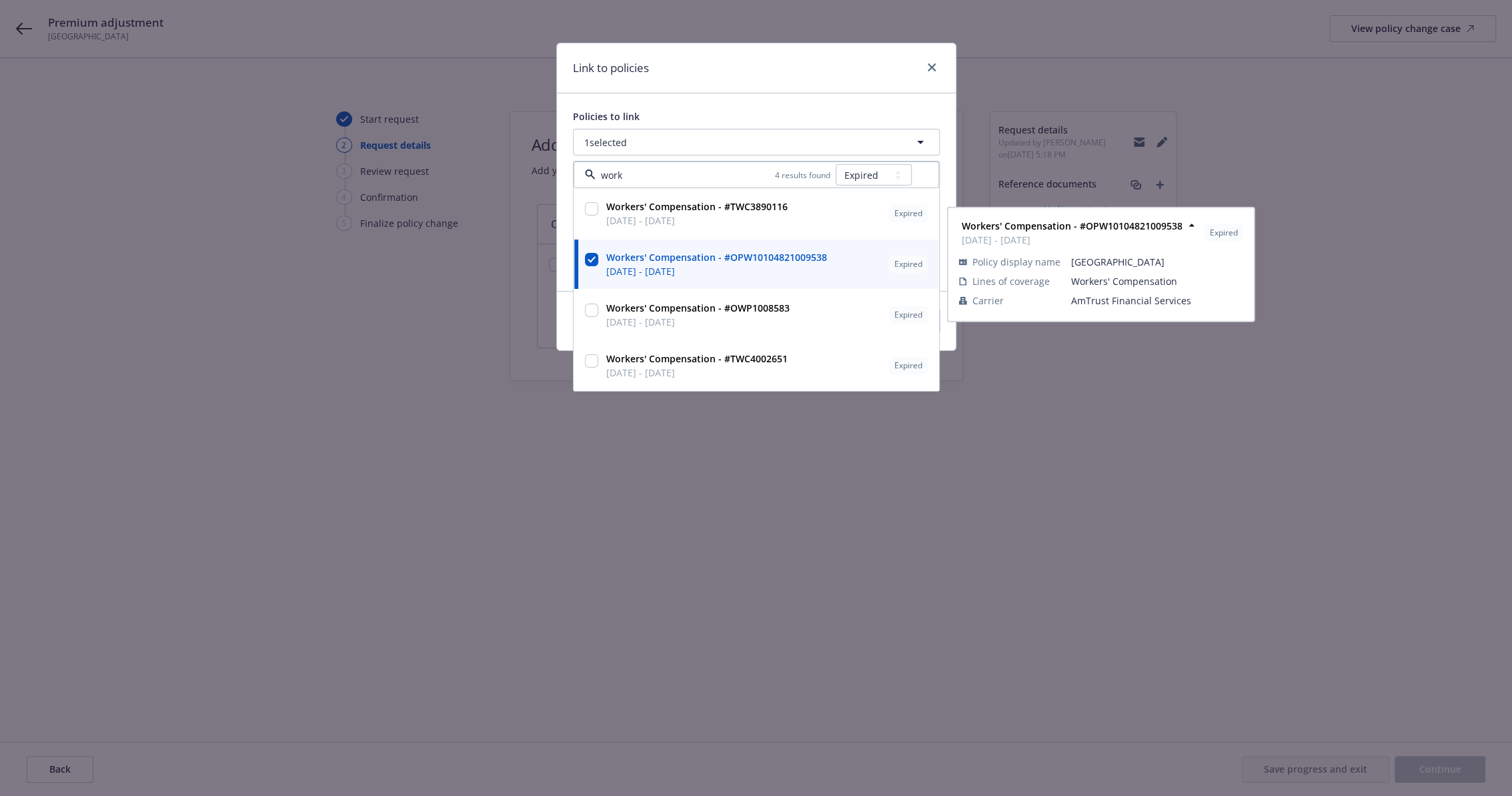
checkbox input "true"
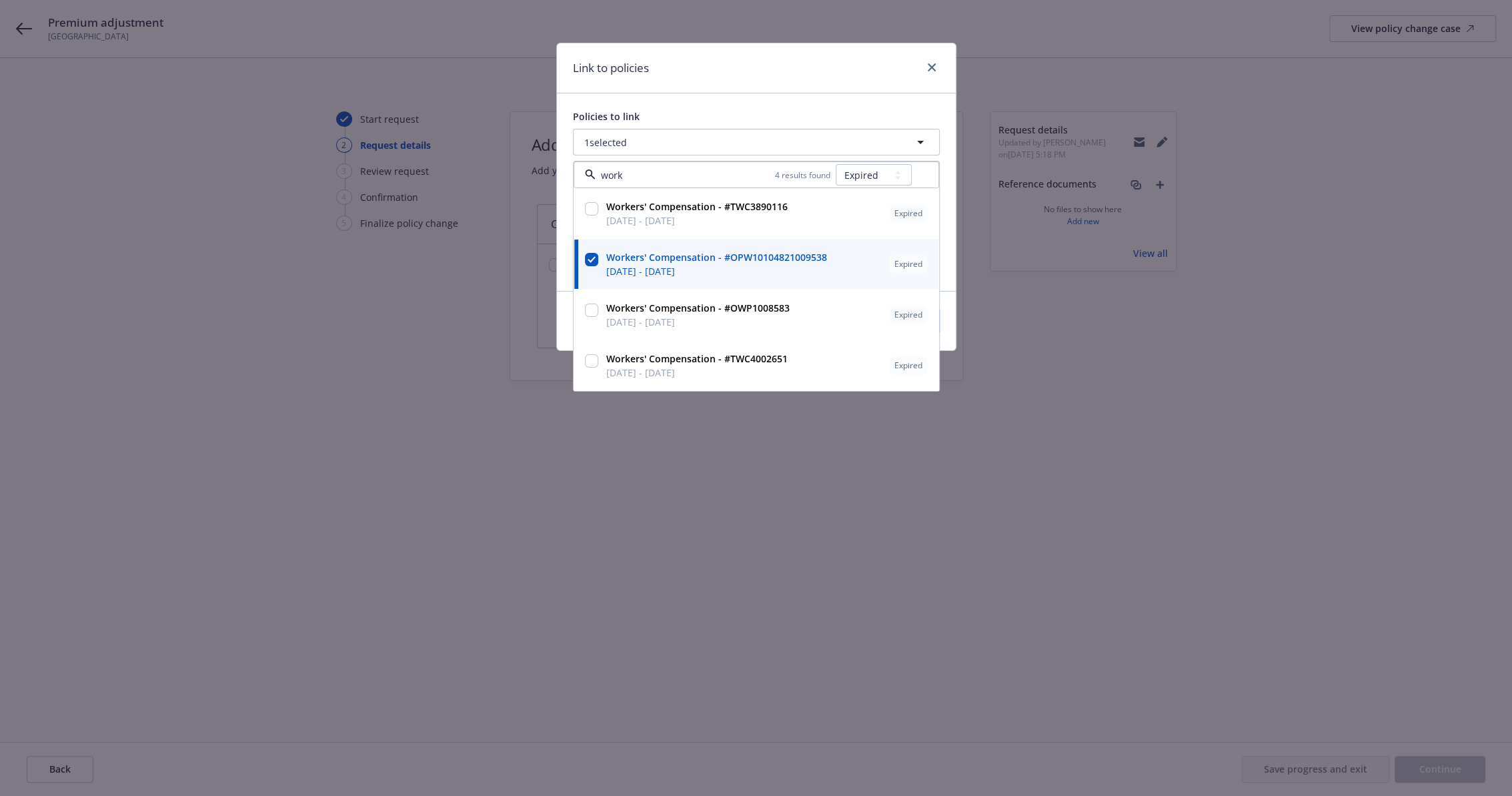
type input "work"
click at [797, 105] on div "Policies to link 1 selected work 4 results found All Active Upcoming Expired Ca…" at bounding box center [756, 192] width 398 height 198
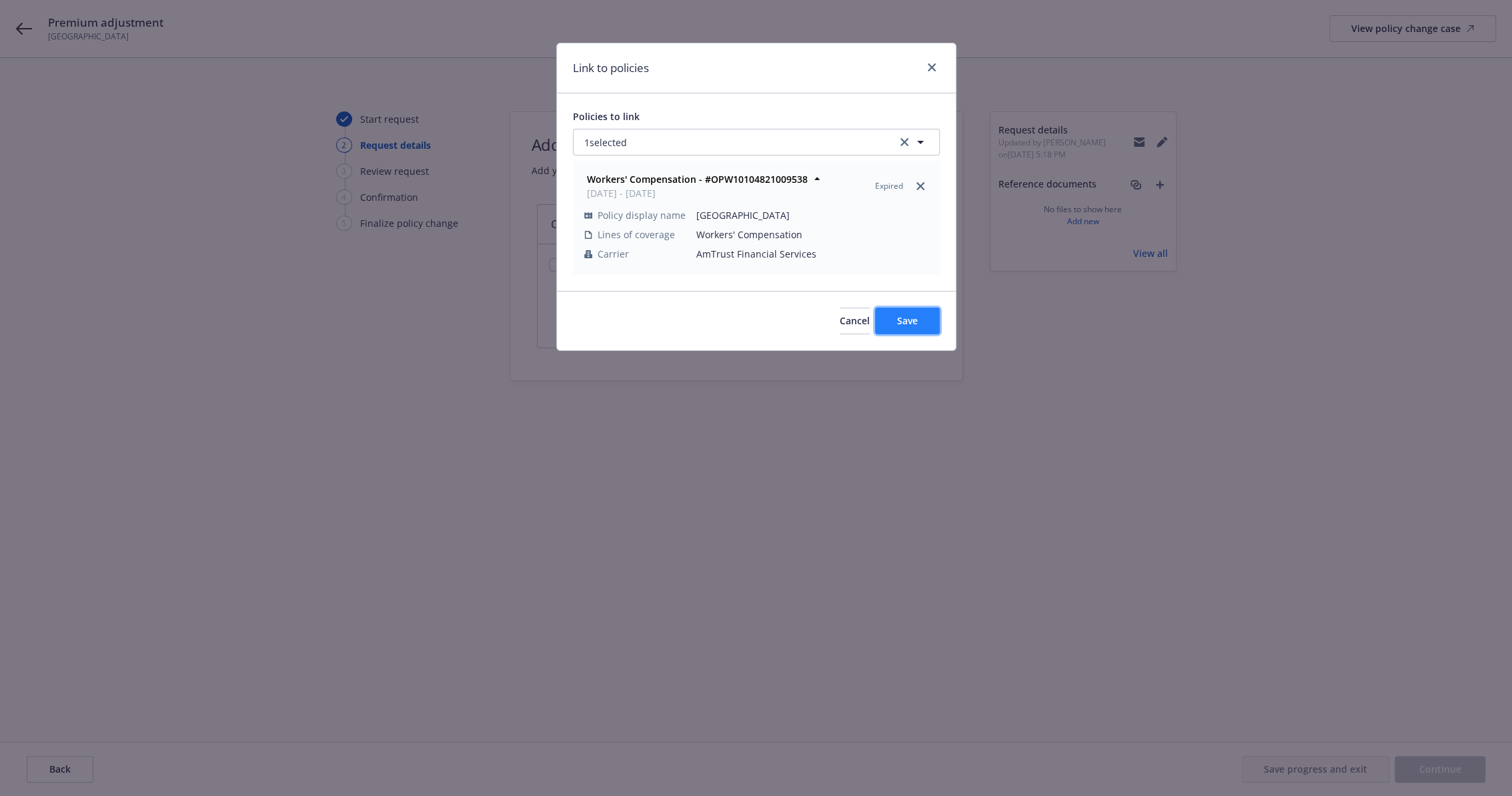
click at [924, 320] on button "Save" at bounding box center [907, 321] width 64 height 27
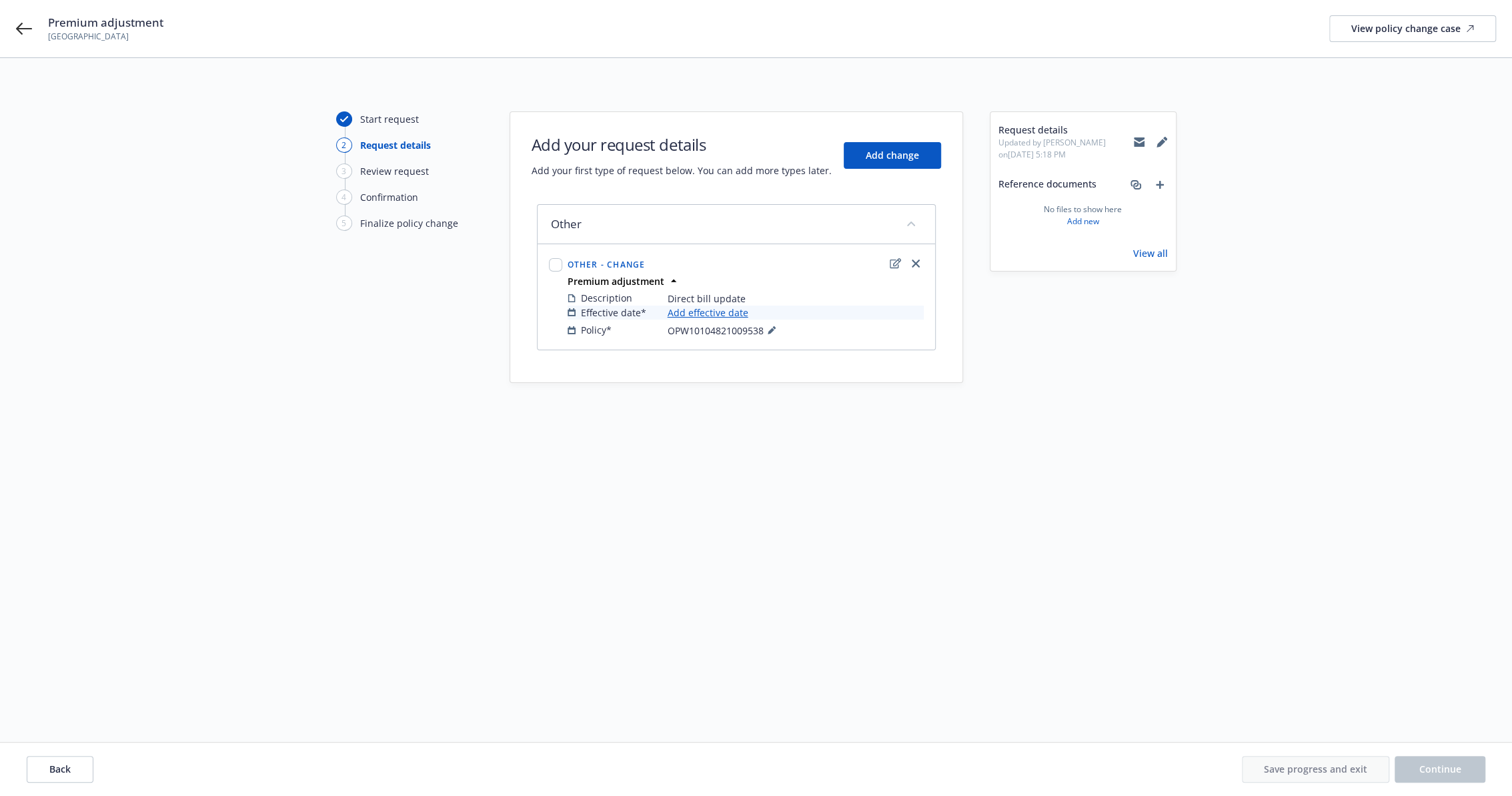
click at [712, 315] on link "Add effective date" at bounding box center [707, 313] width 81 height 14
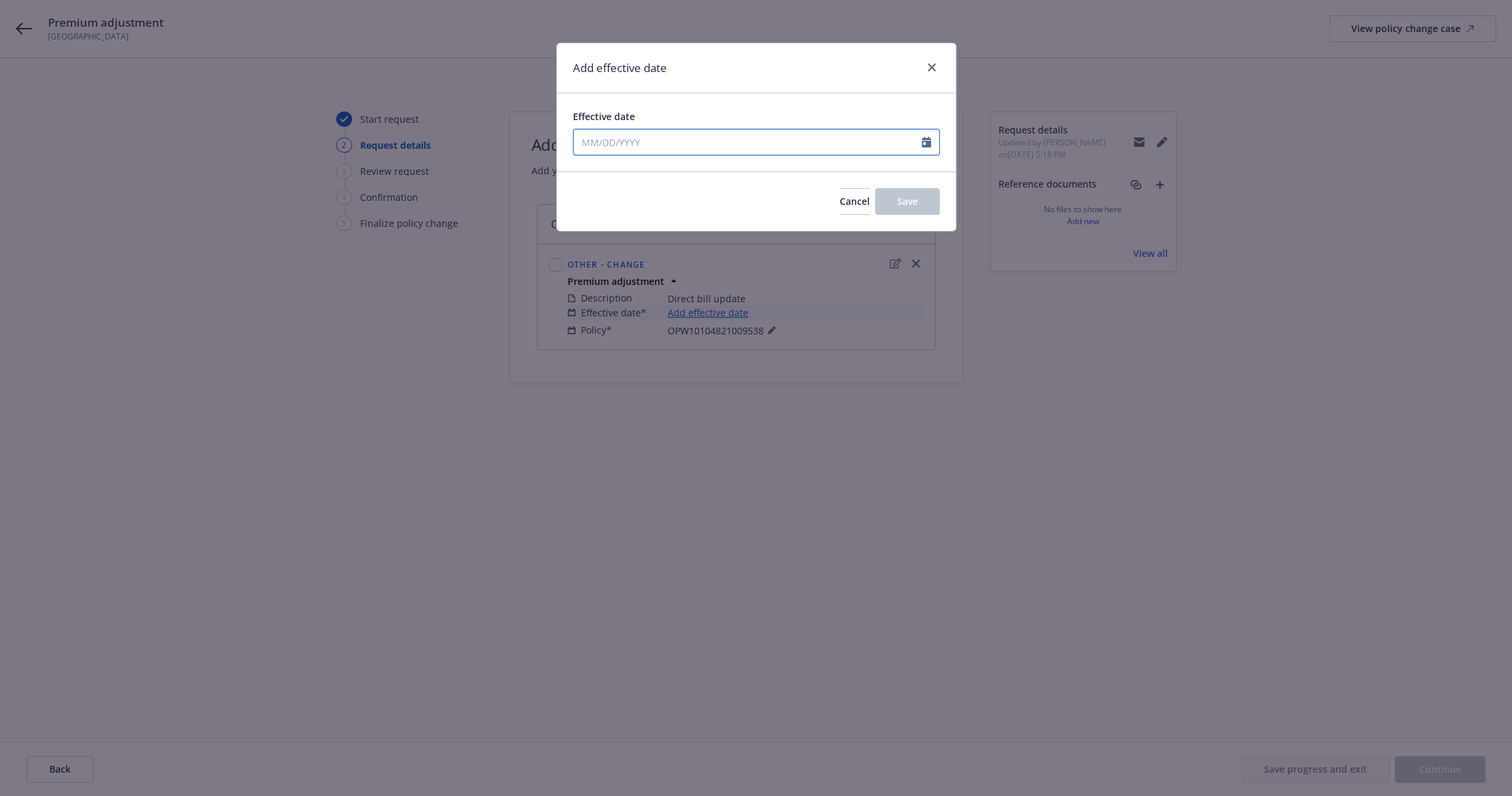
select select "9"
click at [678, 149] on input "Effective date" at bounding box center [747, 142] width 348 height 25
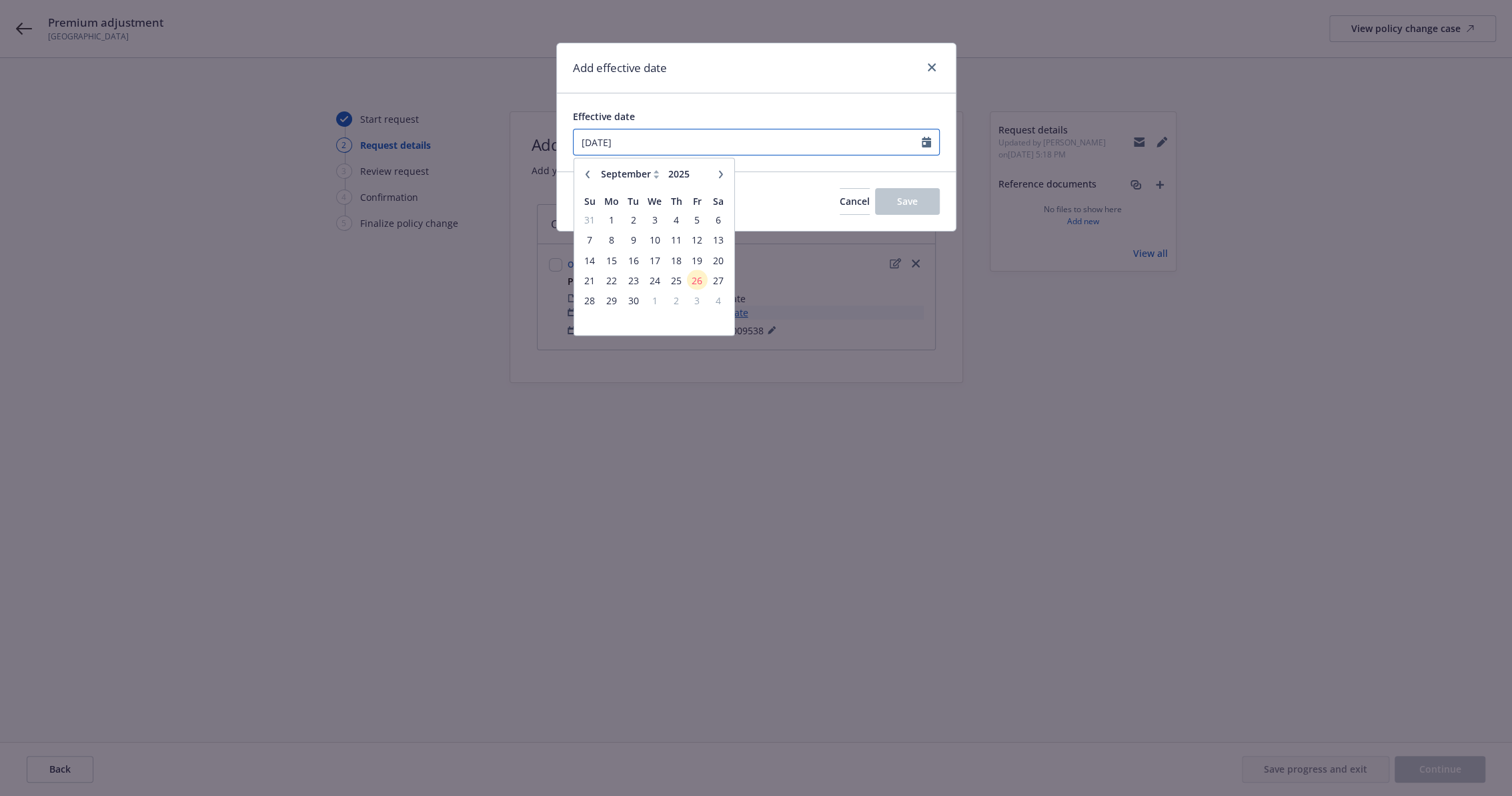
type input "04/01/2024"
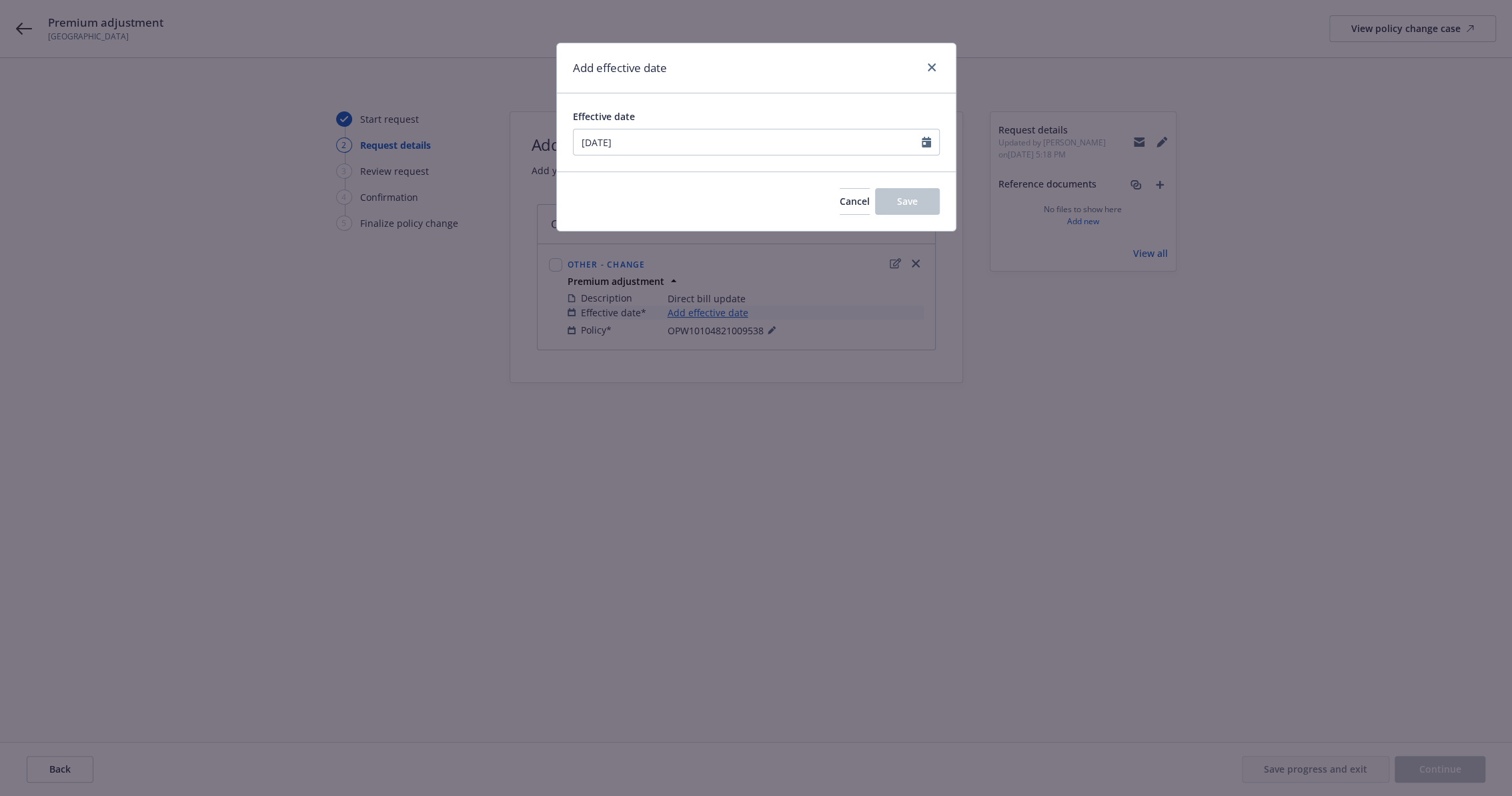
click at [809, 56] on div "Add effective date" at bounding box center [756, 68] width 398 height 50
click at [908, 193] on button "Save" at bounding box center [907, 202] width 64 height 27
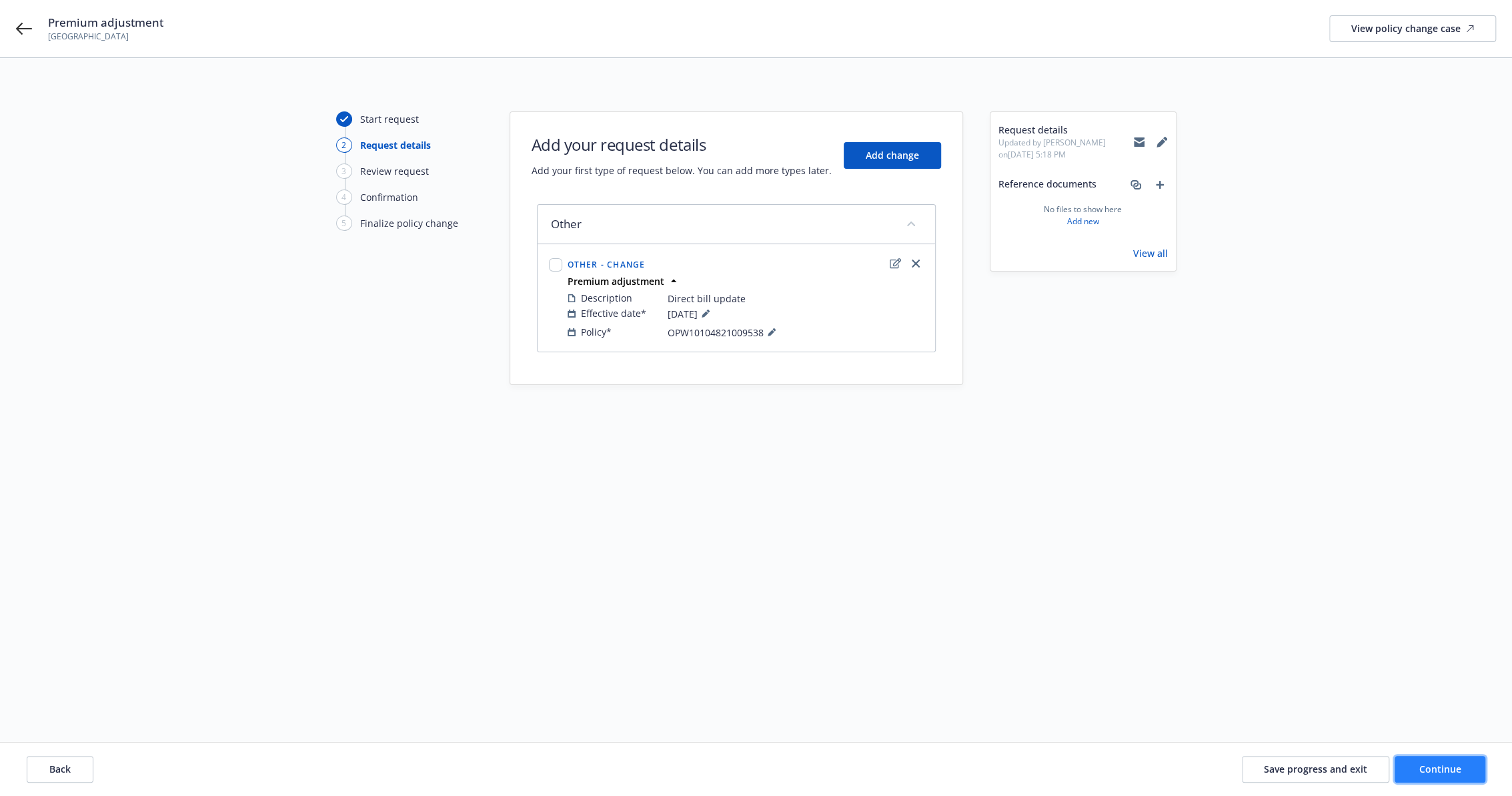
click at [1419, 762] on span "Continue" at bounding box center [1440, 769] width 42 height 13
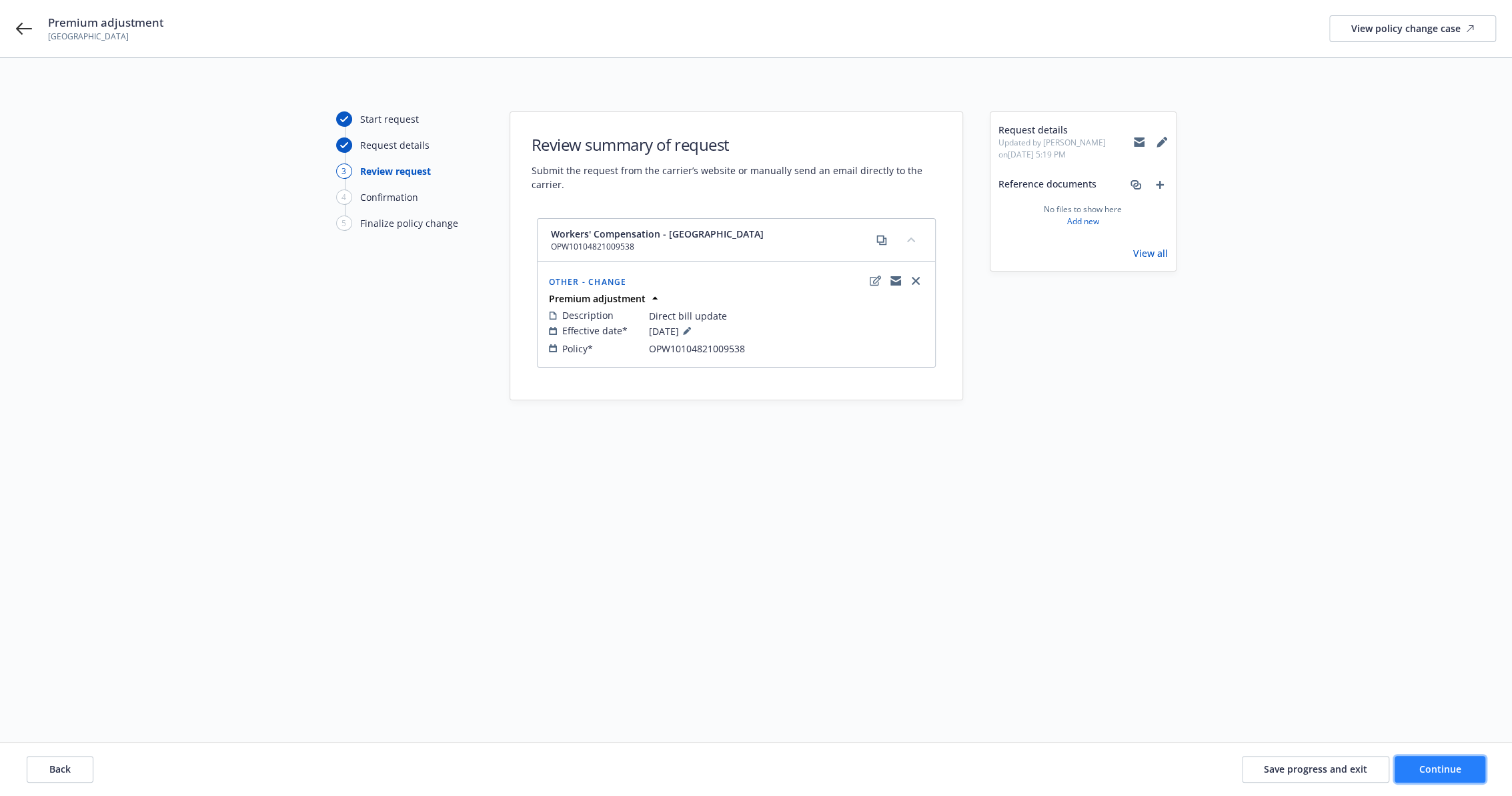
click at [1457, 764] on span "Continue" at bounding box center [1440, 769] width 42 height 13
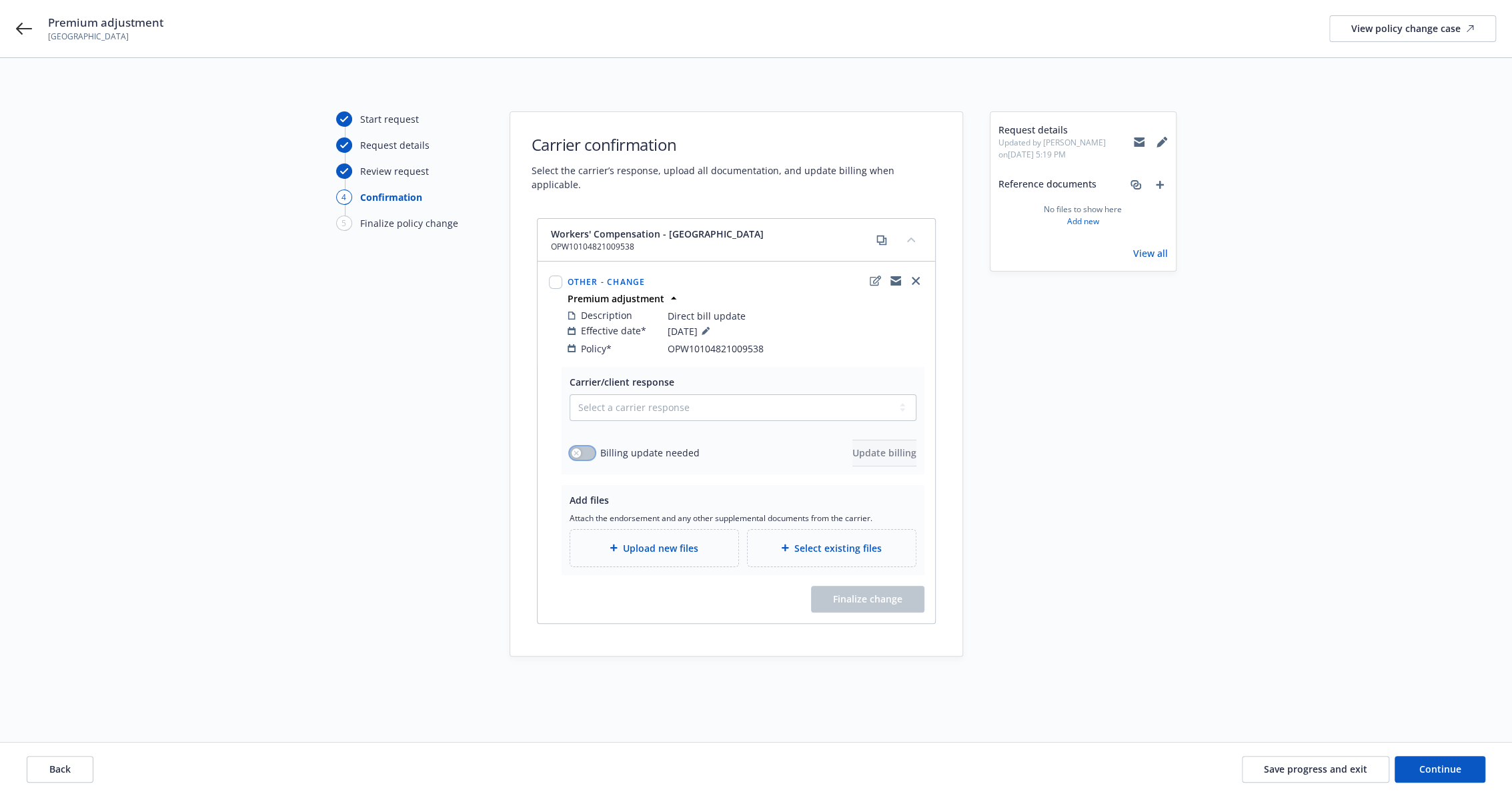
click at [587, 446] on button "button" at bounding box center [582, 453] width 25 height 13
click at [635, 394] on select "Select a carrier response Accepted Accepted with revision No endorsement needed…" at bounding box center [742, 408] width 347 height 27
select select "ACCEPTED"
click at [569, 394] on select "Select a carrier response Accepted Accepted with revision No endorsement needed…" at bounding box center [742, 408] width 347 height 27
click at [862, 446] on span "Update billing" at bounding box center [884, 453] width 64 height 13
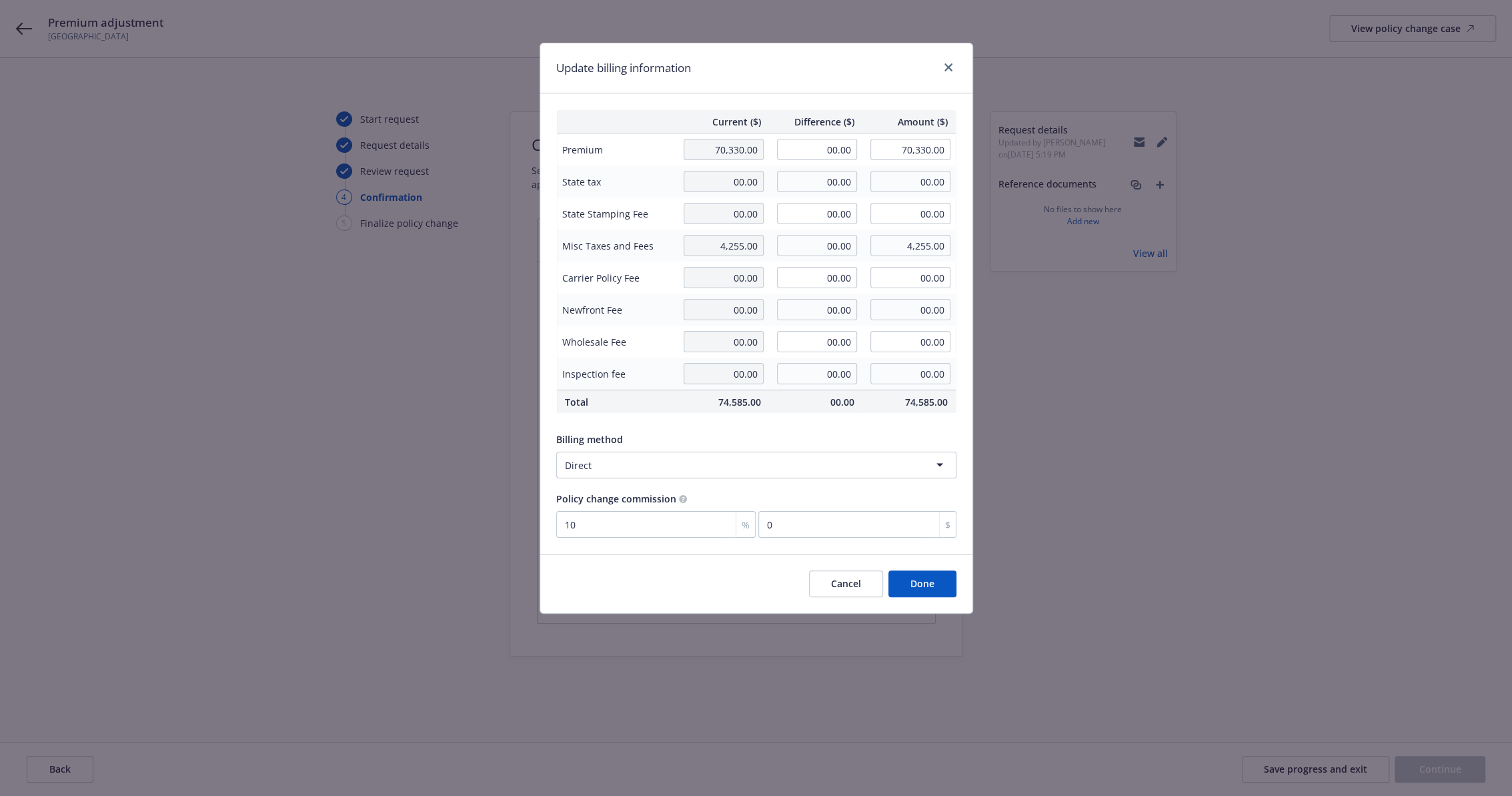
click at [849, 585] on button "Cancel" at bounding box center [846, 584] width 74 height 27
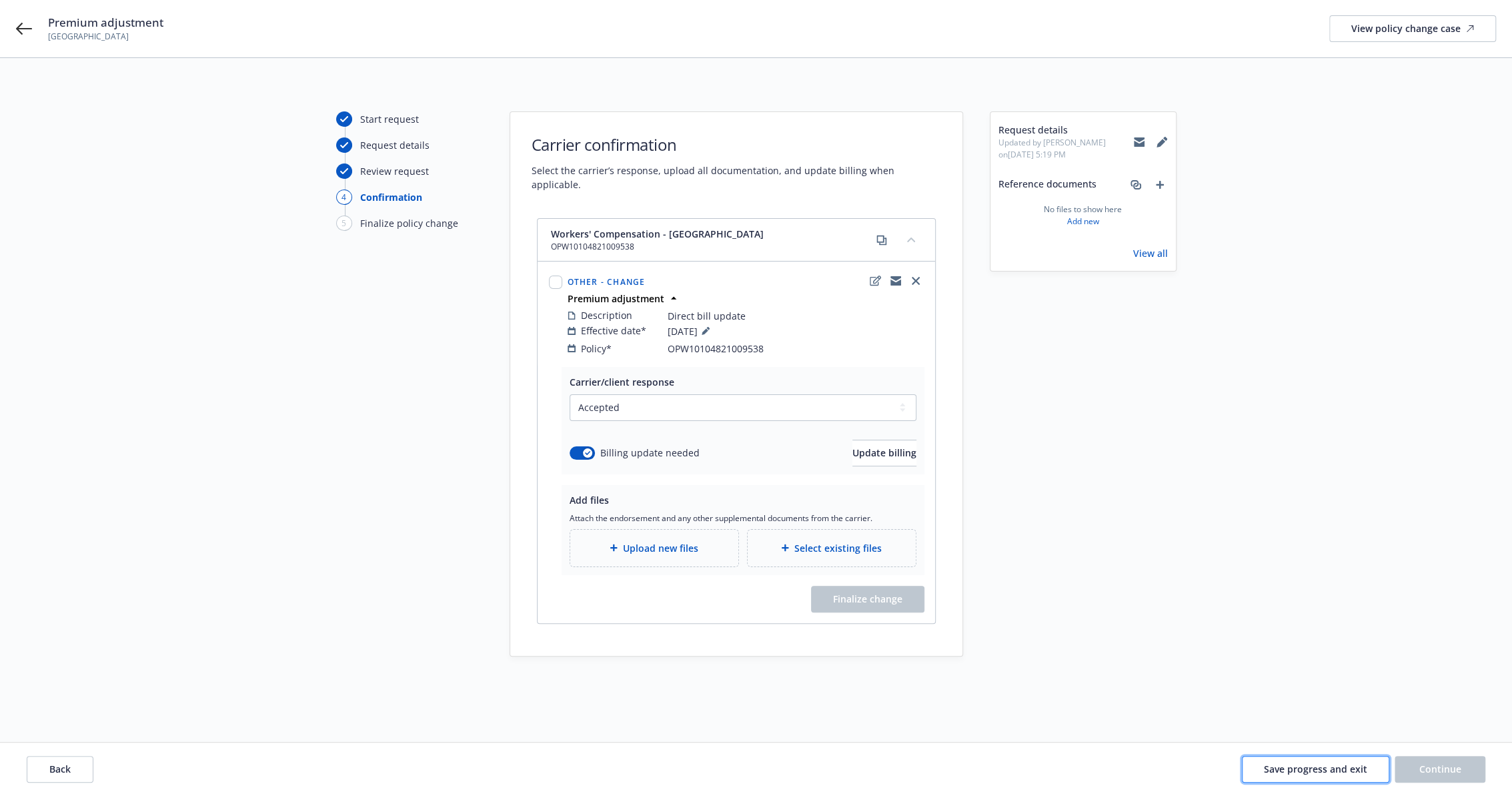
click at [1352, 769] on span "Save progress and exit" at bounding box center [1316, 769] width 104 height 13
